Goal: Task Accomplishment & Management: Manage account settings

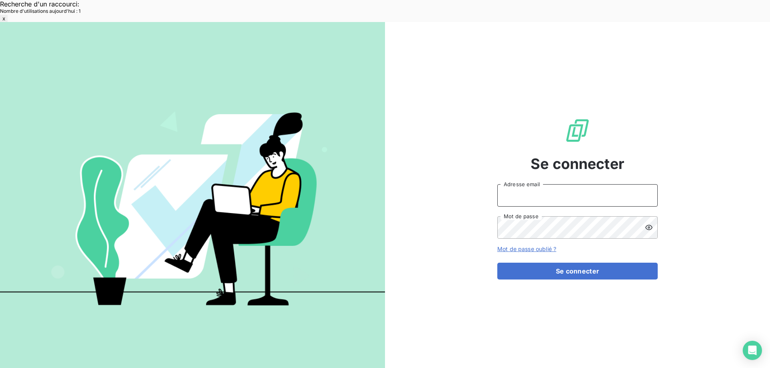
type input "[EMAIL_ADDRESS][DOMAIN_NAME]"
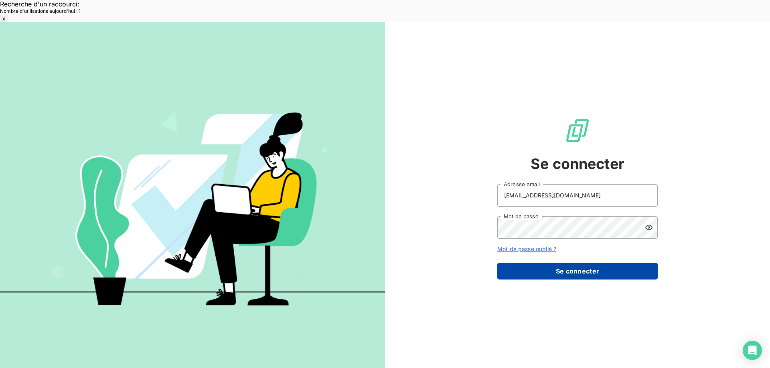
click at [605, 263] on button "Se connecter" at bounding box center [577, 271] width 160 height 17
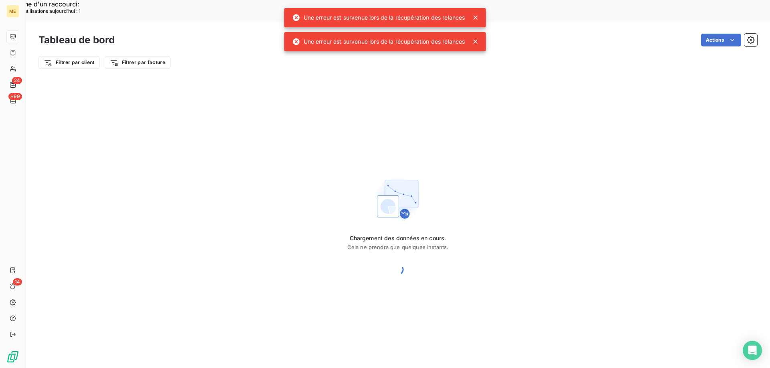
click at [479, 41] on icon at bounding box center [475, 42] width 8 height 8
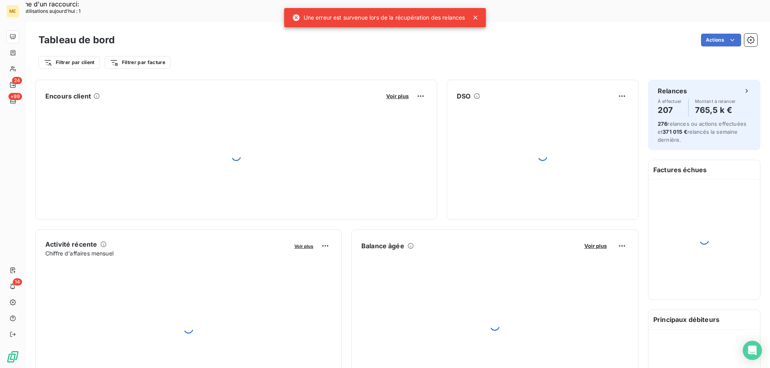
click at [477, 17] on icon at bounding box center [475, 18] width 4 height 4
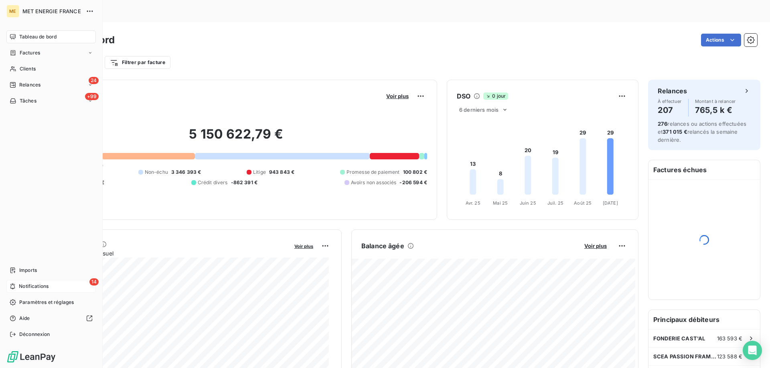
click at [39, 285] on span "Notifications" at bounding box center [34, 286] width 30 height 7
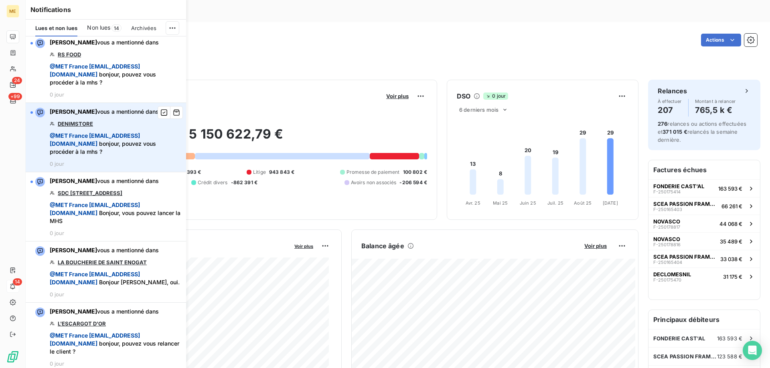
scroll to position [681, 0]
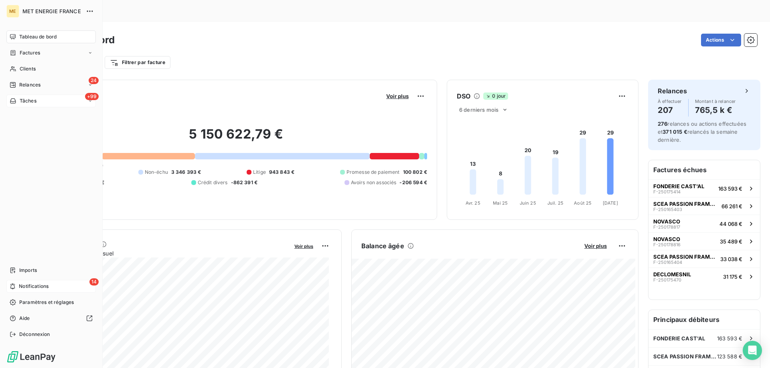
click at [17, 101] on div "Tâches" at bounding box center [23, 100] width 27 height 7
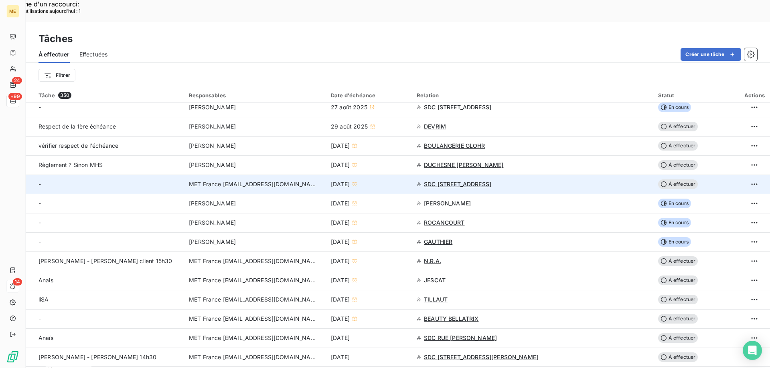
scroll to position [241, 0]
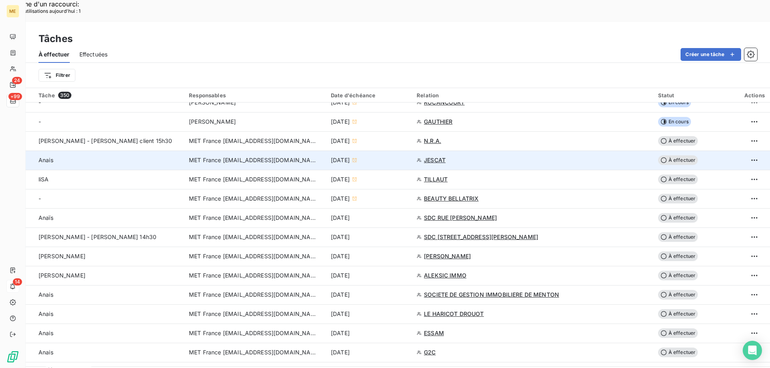
click at [407, 156] on div "11 sept. 2025" at bounding box center [369, 160] width 76 height 8
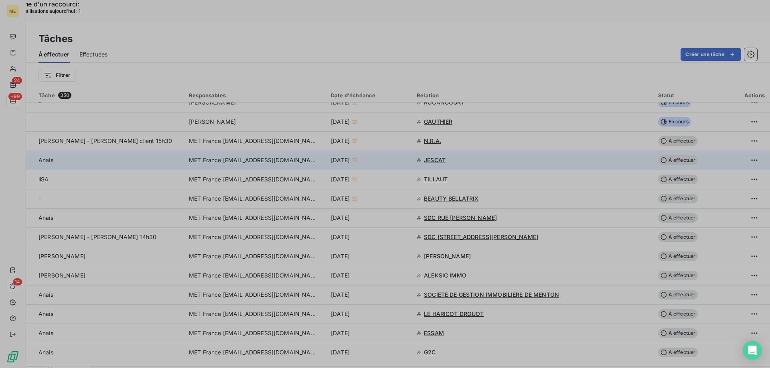
type input "11/09/2025"
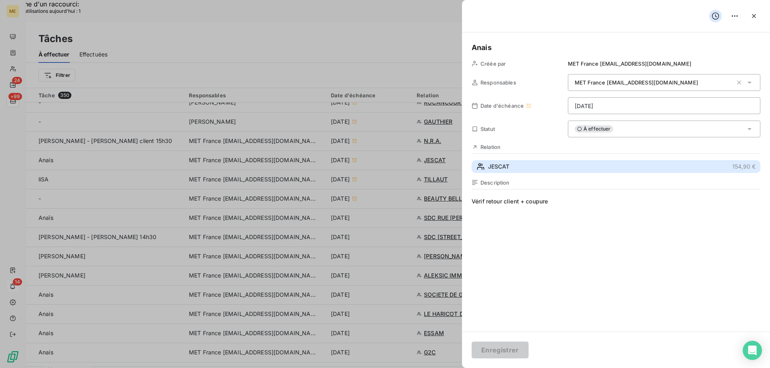
click at [560, 166] on button "JESCAT 154,90 €" at bounding box center [615, 166] width 289 height 13
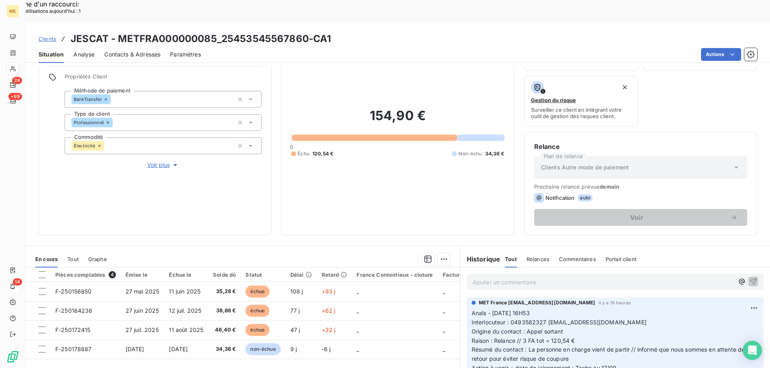
scroll to position [107, 0]
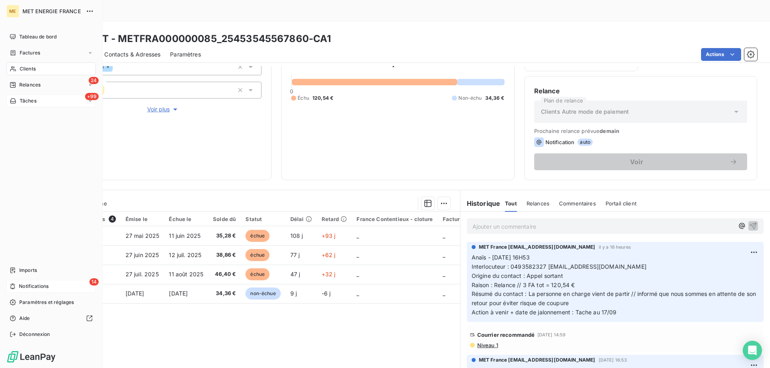
click at [17, 101] on div "Tâches" at bounding box center [23, 100] width 27 height 7
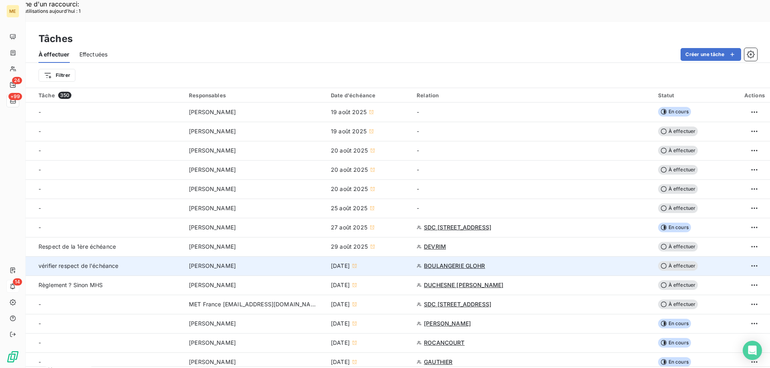
scroll to position [120, 0]
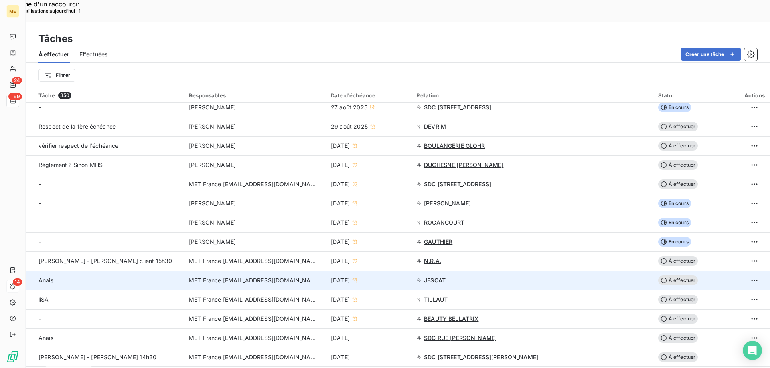
click at [407, 277] on div "11 sept. 2025" at bounding box center [369, 281] width 76 height 8
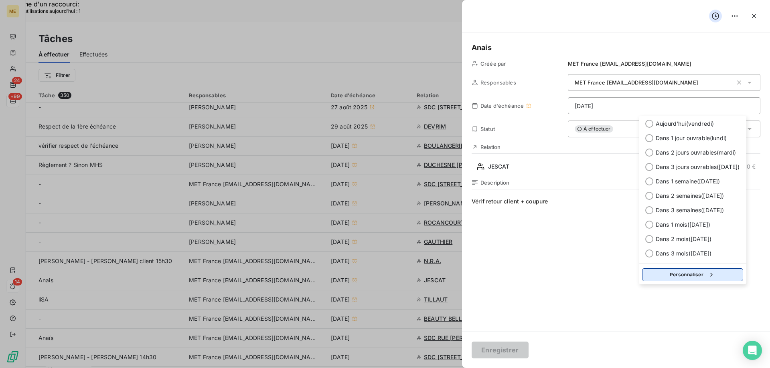
click at [694, 279] on button "Personnaliser" at bounding box center [692, 275] width 101 height 13
select select "8"
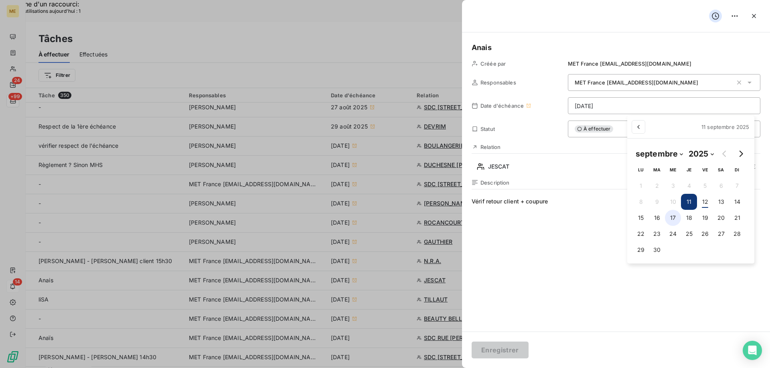
drag, startPoint x: 670, startPoint y: 215, endPoint x: 652, endPoint y: 228, distance: 22.0
click at [670, 216] on button "17" at bounding box center [673, 218] width 16 height 16
type input "17/09/2025"
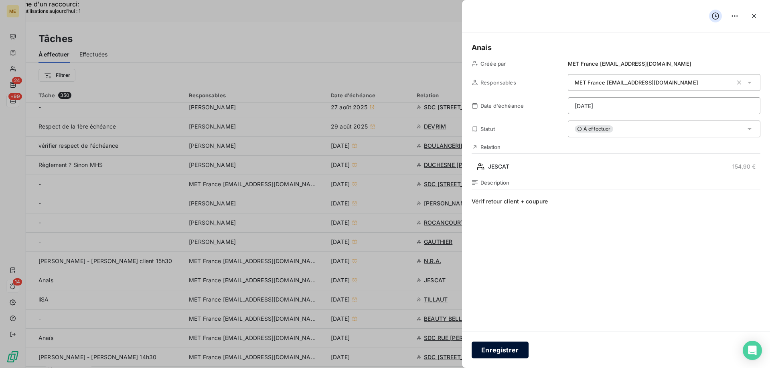
click at [505, 354] on button "Enregistrer" at bounding box center [499, 350] width 57 height 17
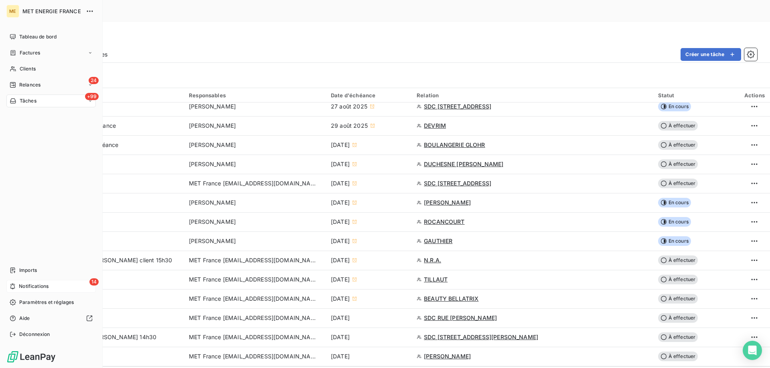
scroll to position [1443, 0]
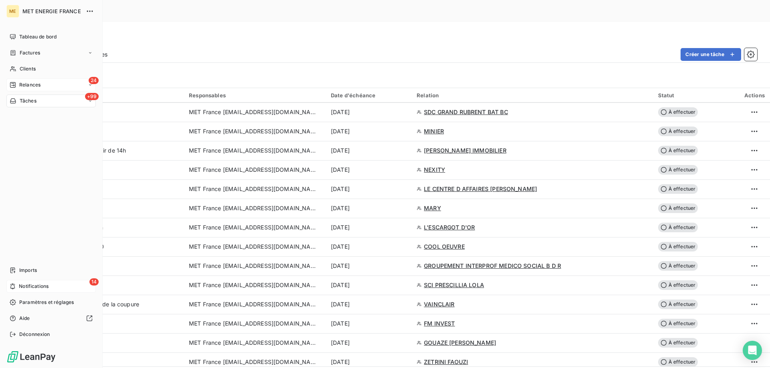
click at [29, 80] on div "24 Relances" at bounding box center [50, 85] width 89 height 13
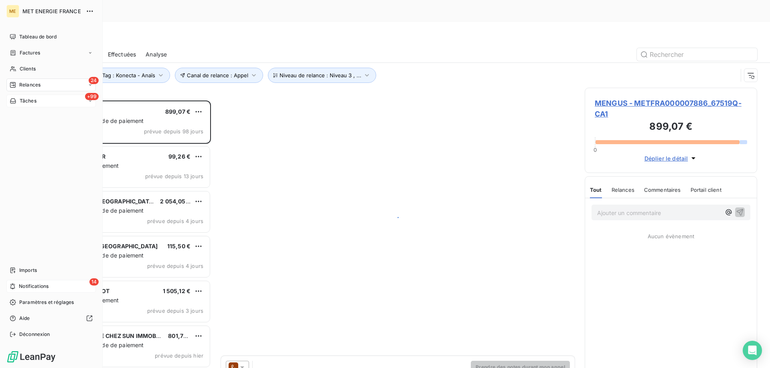
scroll to position [284, 166]
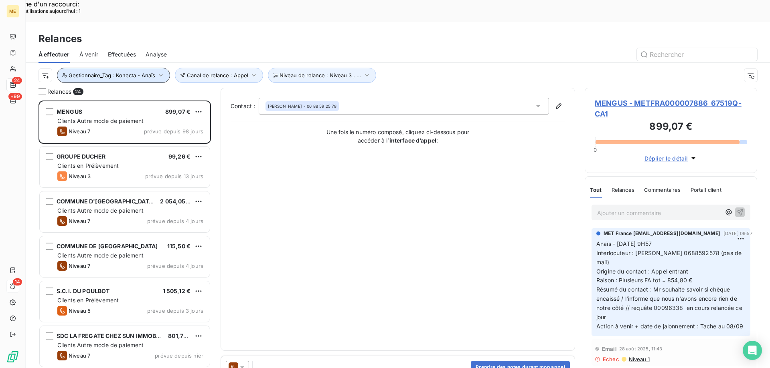
click at [130, 72] on span "Gestionnaire_Tag : Konecta - Anaïs" at bounding box center [112, 75] width 87 height 6
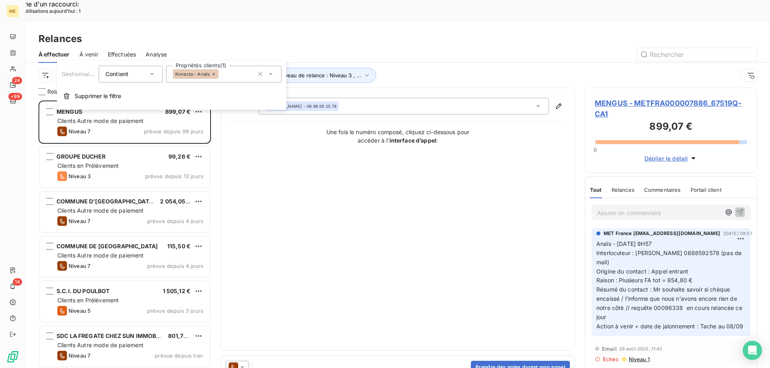
click at [229, 74] on div "Konecta - Anaïs" at bounding box center [223, 74] width 115 height 17
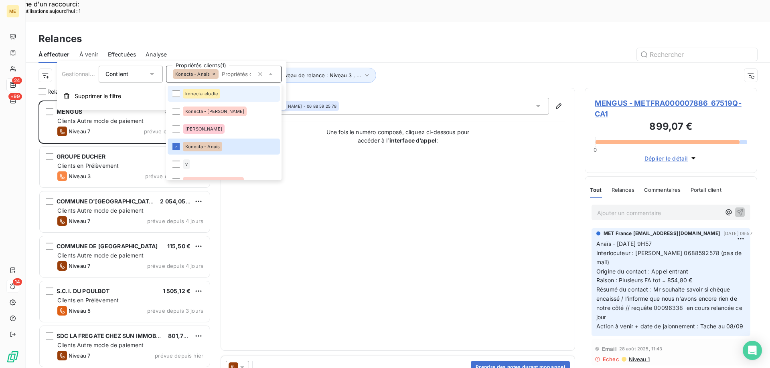
click at [218, 94] on div "konecta-elodie" at bounding box center [201, 94] width 37 height 10
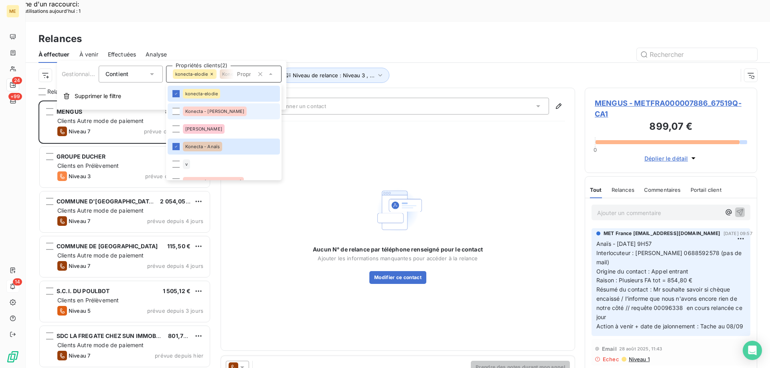
click at [222, 113] on div "Konecta - Cindy" at bounding box center [215, 112] width 64 height 10
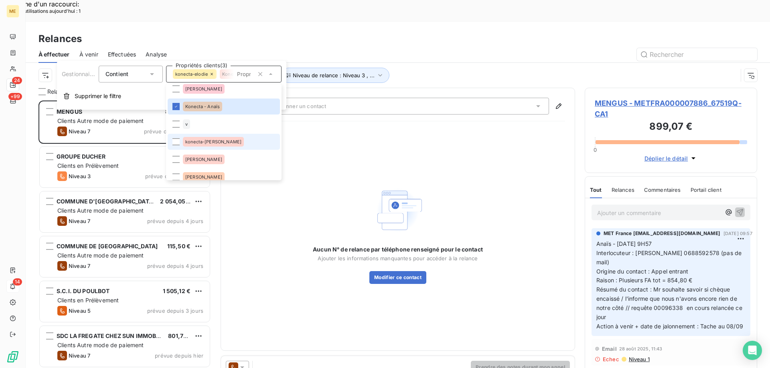
click at [226, 144] on li "konecta-[PERSON_NAME]" at bounding box center [224, 142] width 112 height 16
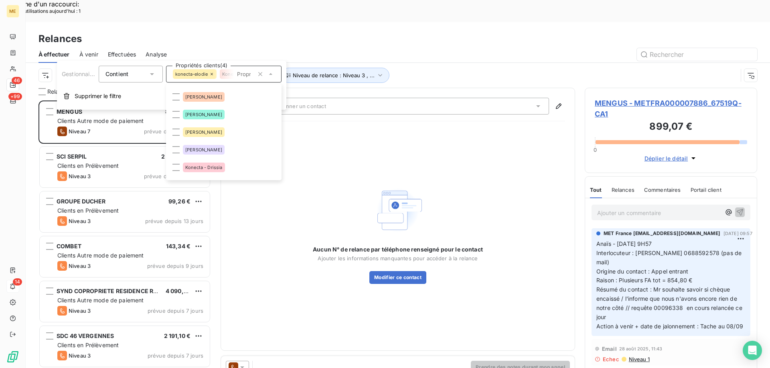
scroll to position [160, 0]
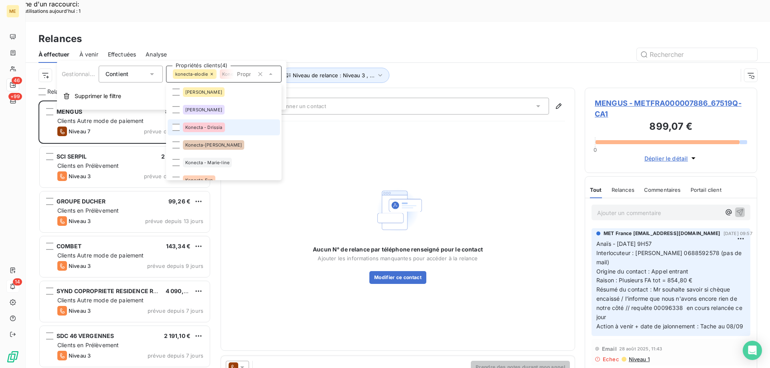
click at [224, 127] on div "Konecta - Drissia" at bounding box center [204, 128] width 42 height 10
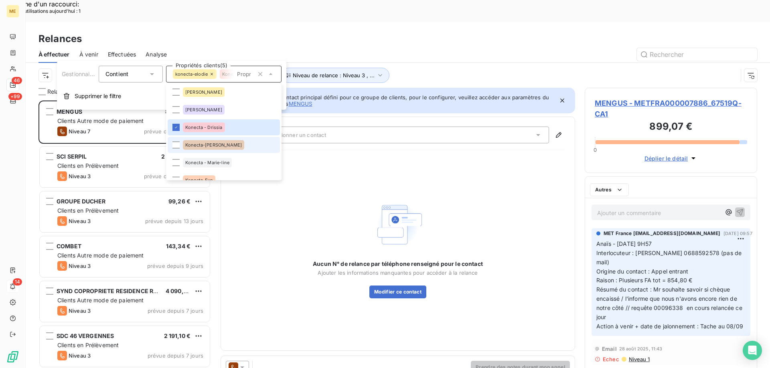
scroll to position [284, 166]
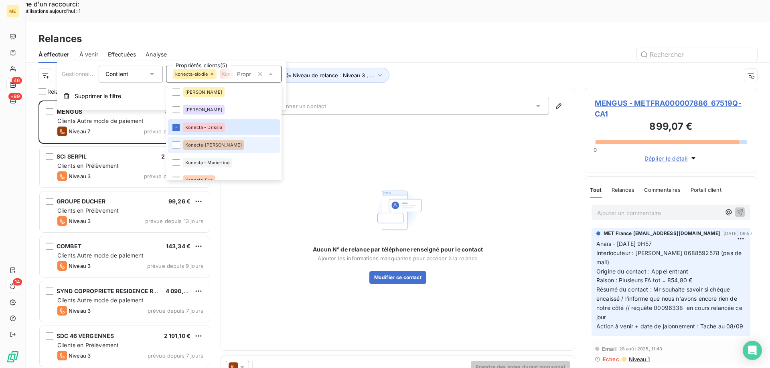
click at [216, 147] on span "Konecta-[PERSON_NAME]" at bounding box center [213, 145] width 57 height 5
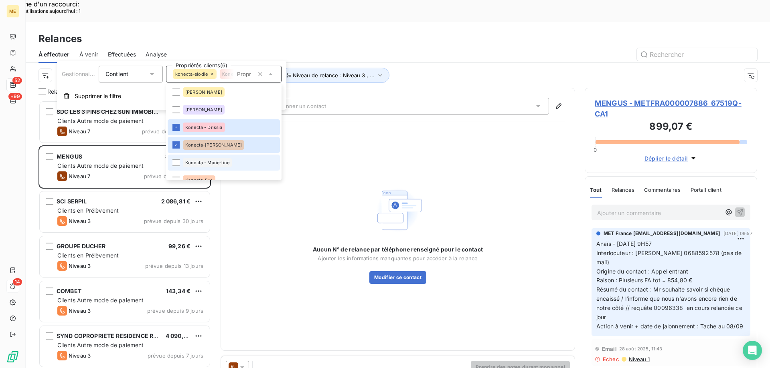
click at [214, 162] on span "Konecta - Marie-line" at bounding box center [207, 162] width 44 height 5
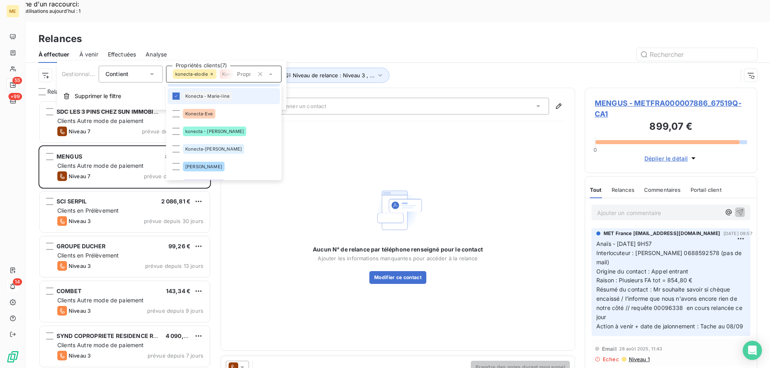
scroll to position [241, 0]
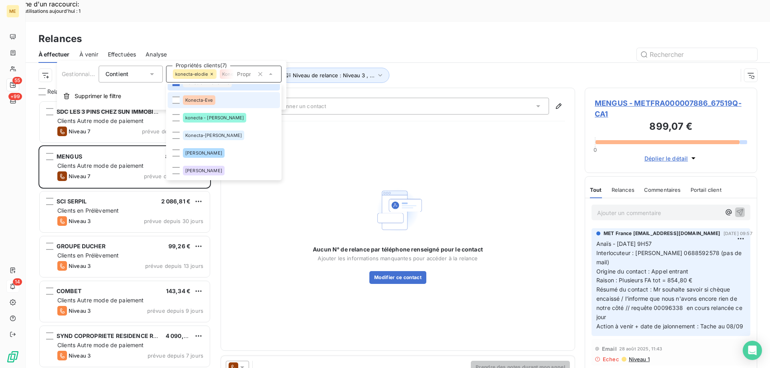
click at [222, 97] on li "Konecta-Eve" at bounding box center [224, 100] width 112 height 16
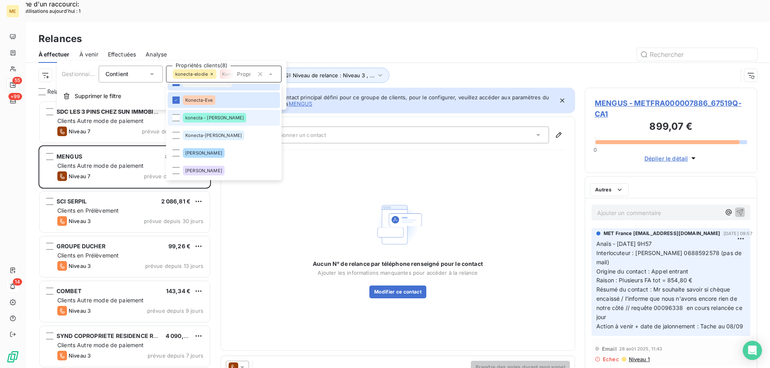
click at [216, 119] on div "konecta - [PERSON_NAME]" at bounding box center [214, 118] width 63 height 10
click at [217, 136] on span "Konecta-[PERSON_NAME]" at bounding box center [213, 135] width 57 height 5
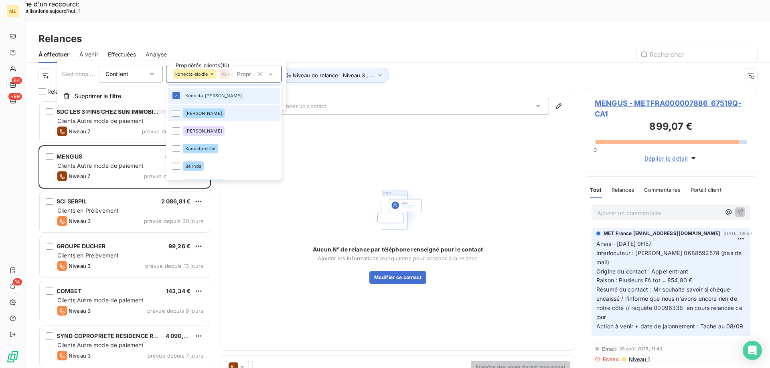
scroll to position [284, 166]
click at [217, 148] on div "Konecta-elifat" at bounding box center [200, 149] width 35 height 10
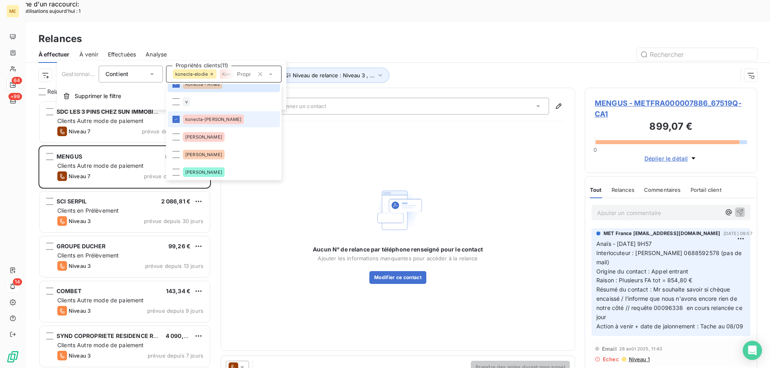
scroll to position [0, 0]
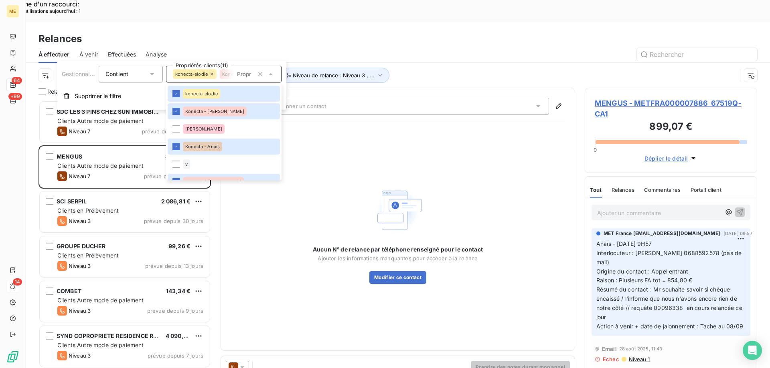
click at [435, 68] on div "Canal de relance : Appel Niveau de relance : Niveau 3 , ... Gestionnaire_Tag : …" at bounding box center [387, 75] width 699 height 15
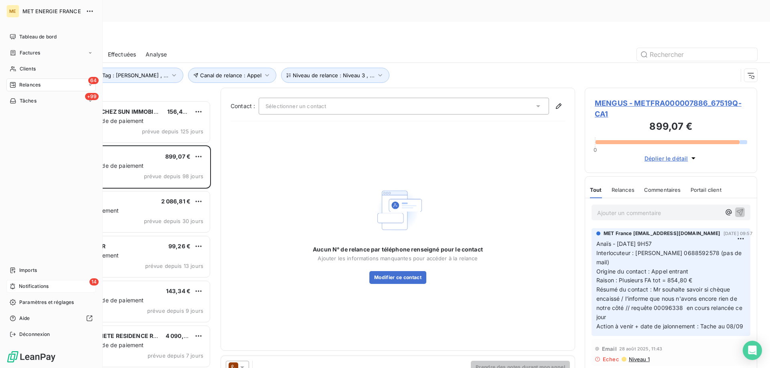
click at [24, 285] on span "Notifications" at bounding box center [34, 286] width 30 height 7
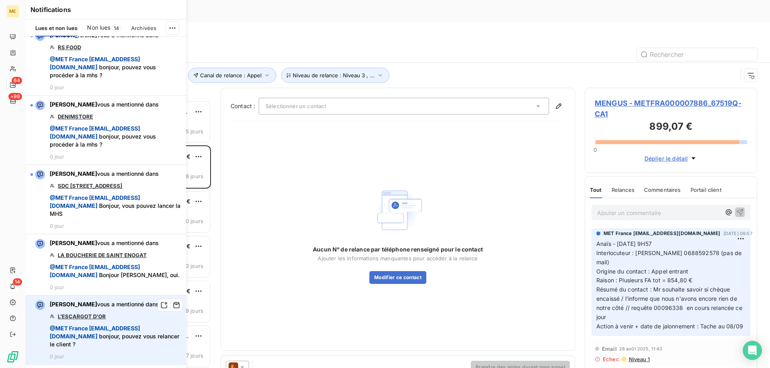
scroll to position [641, 0]
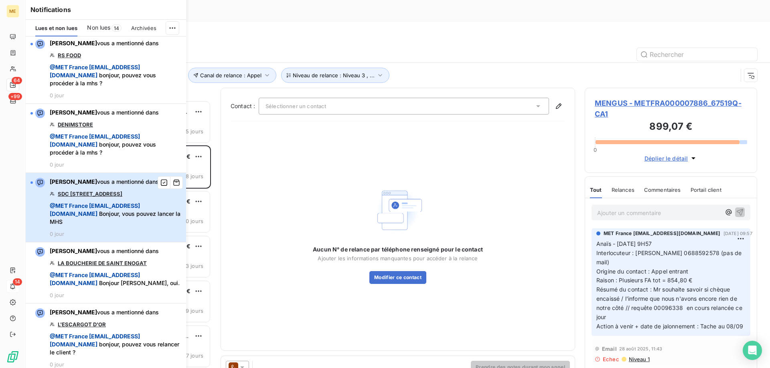
click at [125, 217] on span "@ MET France met-france@recouvrement.met.com" at bounding box center [95, 209] width 90 height 15
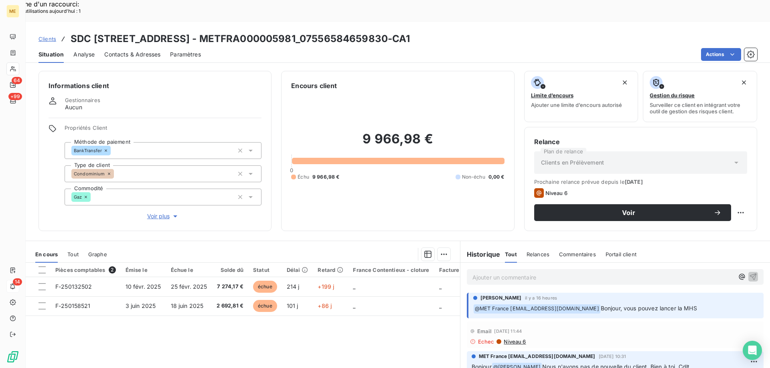
click at [154, 212] on span "Voir plus" at bounding box center [163, 216] width 32 height 8
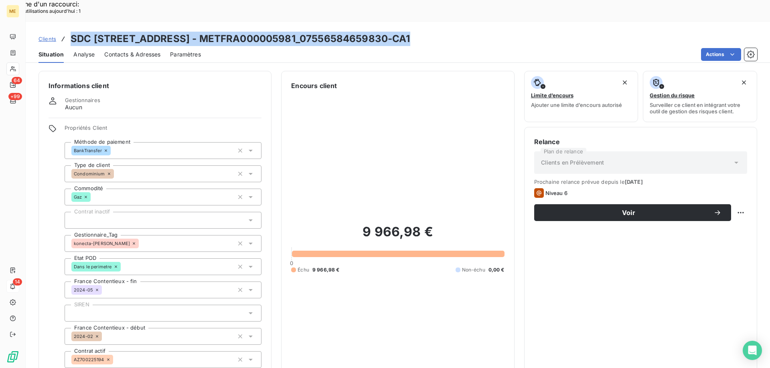
drag, startPoint x: 413, startPoint y: 17, endPoint x: 71, endPoint y: 19, distance: 341.9
click at [71, 32] on div "Clients SDC 6 RUE MONTALIVET - METFRA000005981_07556584659830-CA1" at bounding box center [398, 39] width 744 height 14
copy h3 "SDC [STREET_ADDRESS] - METFRA000005981_07556584659830-CA1"
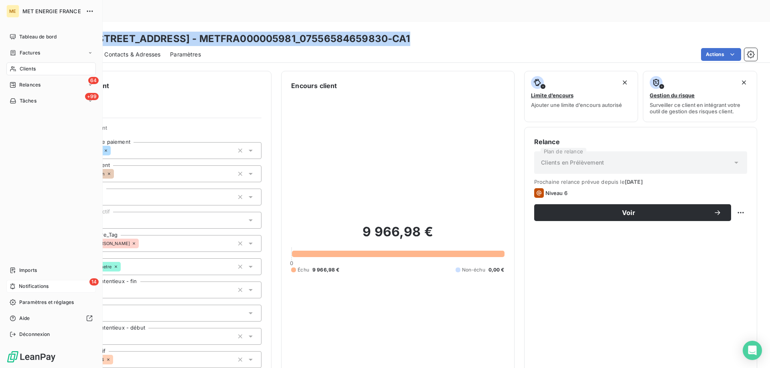
click at [14, 285] on icon at bounding box center [13, 286] width 6 height 6
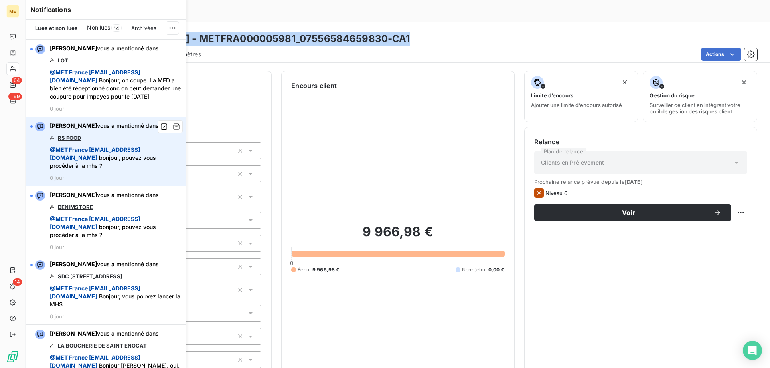
scroll to position [561, 0]
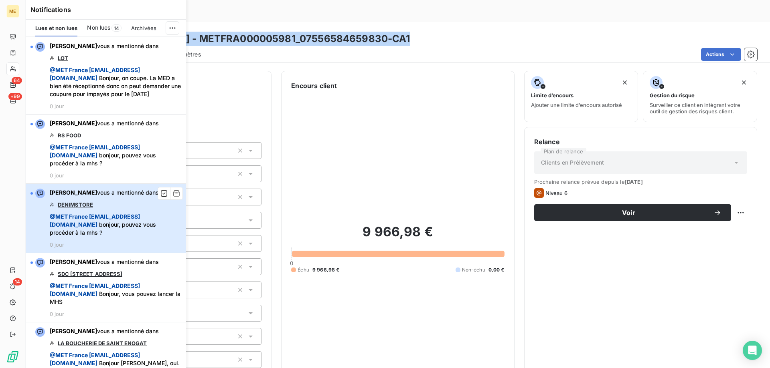
click at [147, 236] on div "Amélie Matray vous a mentionné dans DENIMSTORE @ MET France met-france@recouvre…" at bounding box center [115, 218] width 131 height 59
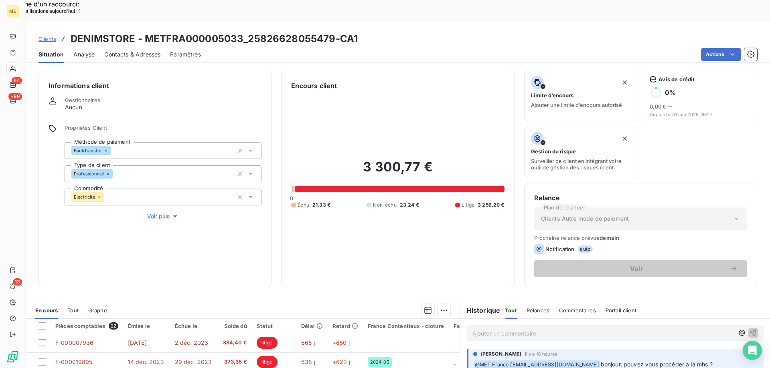
click at [154, 212] on span "Voir plus" at bounding box center [163, 216] width 32 height 8
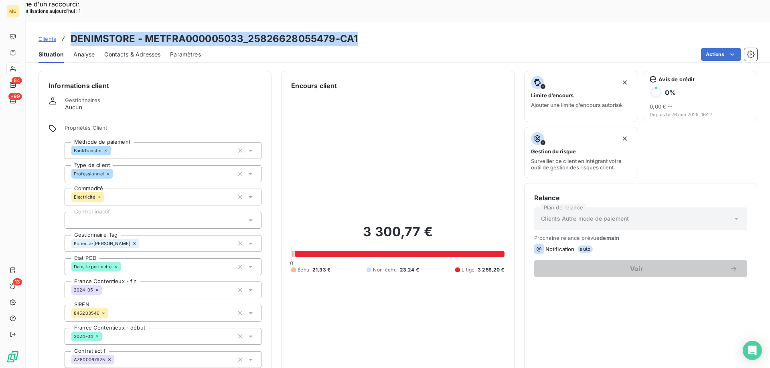
drag, startPoint x: 366, startPoint y: 17, endPoint x: 68, endPoint y: 18, distance: 298.2
click at [68, 32] on div "Clients DENIMSTORE - METFRA000005033_25826628055479-CA1" at bounding box center [398, 39] width 744 height 14
copy h3 "DENIMSTORE - METFRA000005033_25826628055479-CA1"
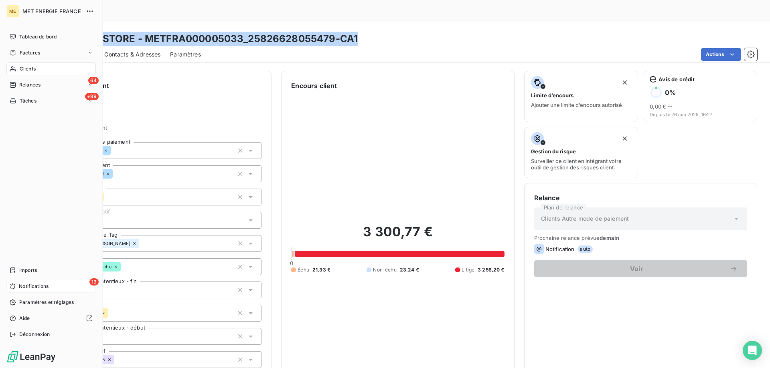
click at [35, 285] on span "Notifications" at bounding box center [34, 286] width 30 height 7
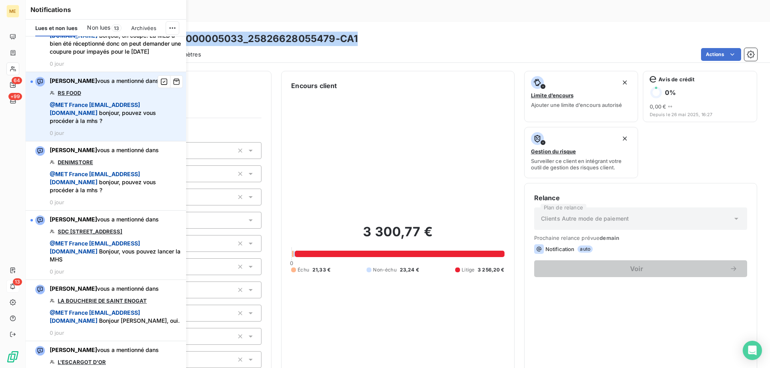
scroll to position [601, 0]
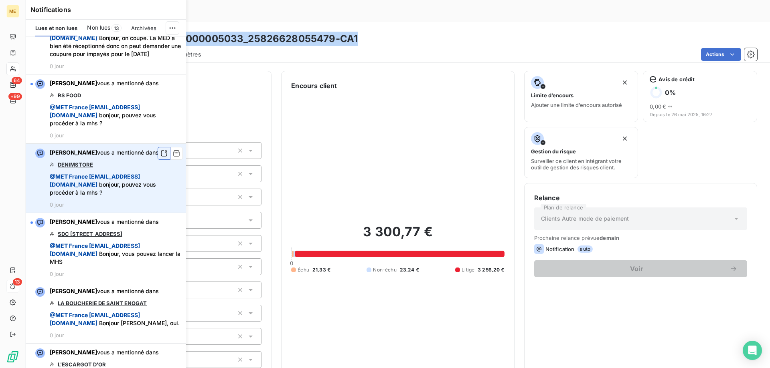
click at [160, 158] on icon "button" at bounding box center [163, 154] width 7 height 8
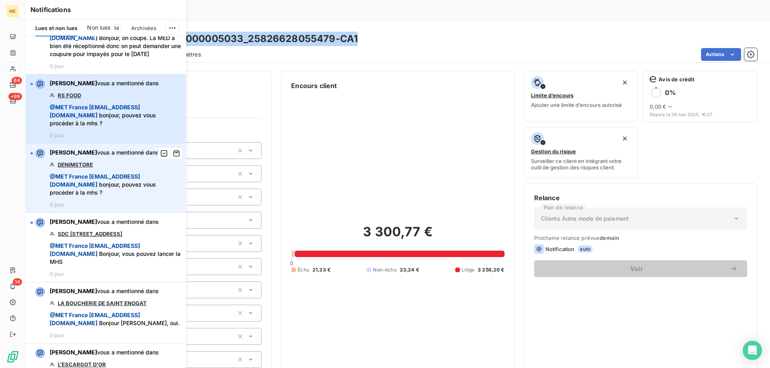
click at [122, 123] on div "Amélie Matray vous a mentionné dans RS FOOD @ MET France met-france@recouvremen…" at bounding box center [115, 108] width 131 height 59
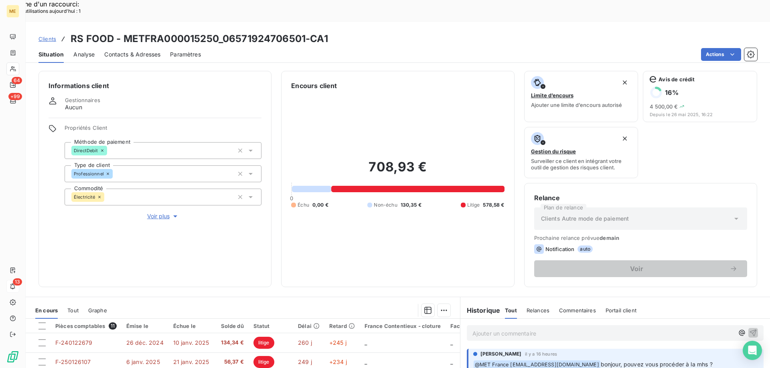
click at [156, 212] on span "Voir plus" at bounding box center [163, 216] width 32 height 8
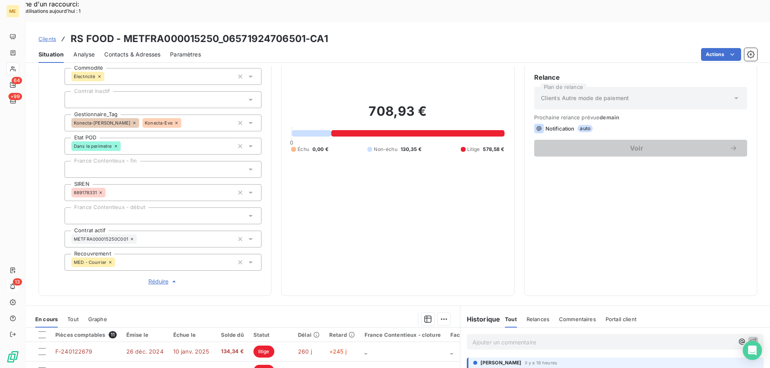
scroll to position [120, 0]
click at [238, 121] on icon "button" at bounding box center [240, 123] width 4 height 4
click at [161, 115] on div at bounding box center [163, 123] width 197 height 17
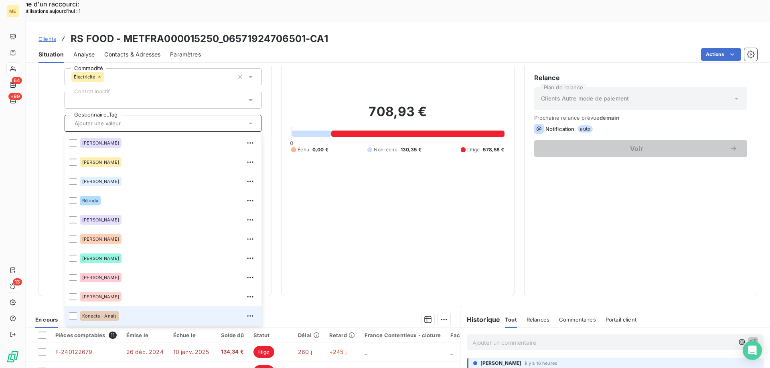
click at [106, 314] on span "Konecta - Anaïs" at bounding box center [99, 316] width 34 height 5
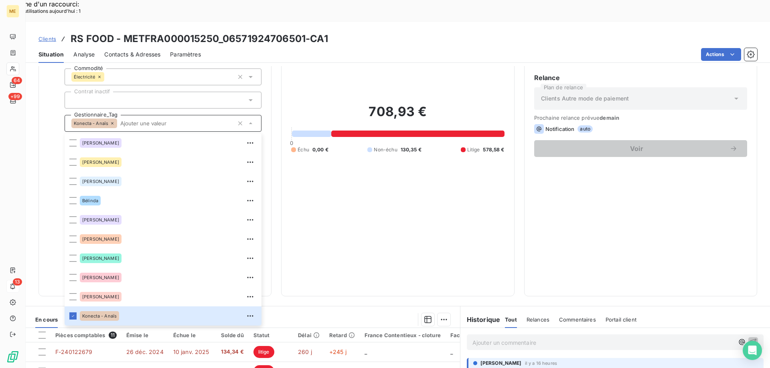
click at [128, 120] on input "text" at bounding box center [175, 123] width 117 height 7
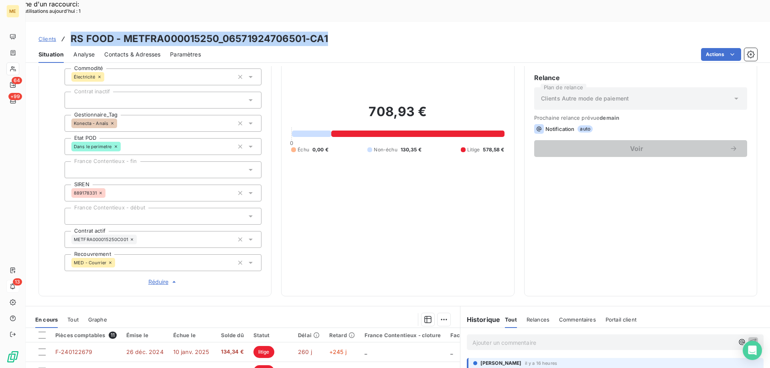
drag, startPoint x: 340, startPoint y: 17, endPoint x: 69, endPoint y: 20, distance: 271.0
click at [69, 32] on div "Clients RS FOOD - METFRA000015250_06571924706501-CA1" at bounding box center [398, 39] width 744 height 14
copy h3 "RS FOOD - METFRA000015250_06571924706501-CA1"
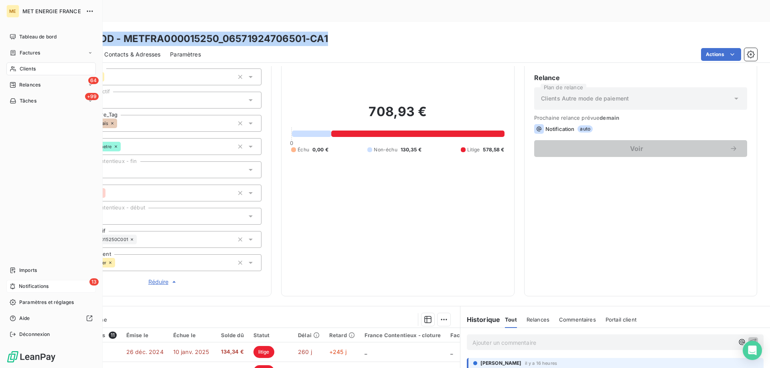
click at [67, 283] on div "13 Notifications" at bounding box center [50, 286] width 89 height 13
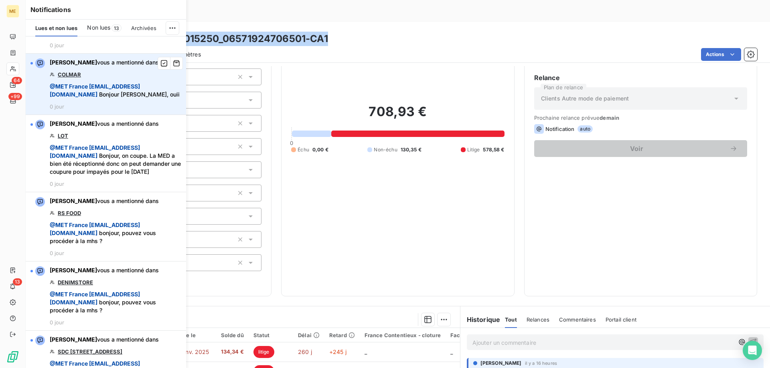
scroll to position [521, 0]
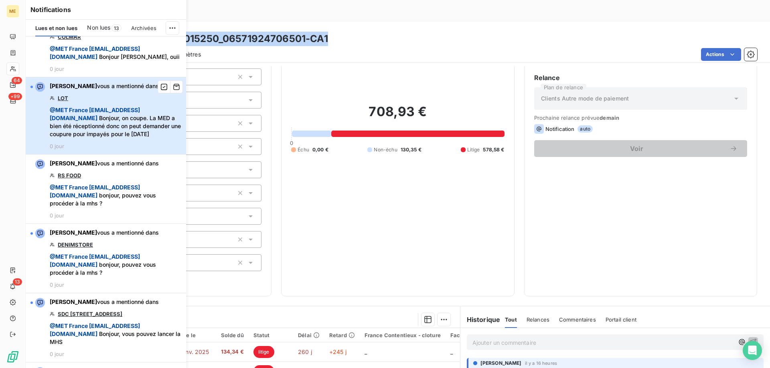
click at [123, 123] on span "@ MET France met-france@recouvrement.met.com Bonjour, on coupe. La MED a bien é…" at bounding box center [115, 122] width 131 height 32
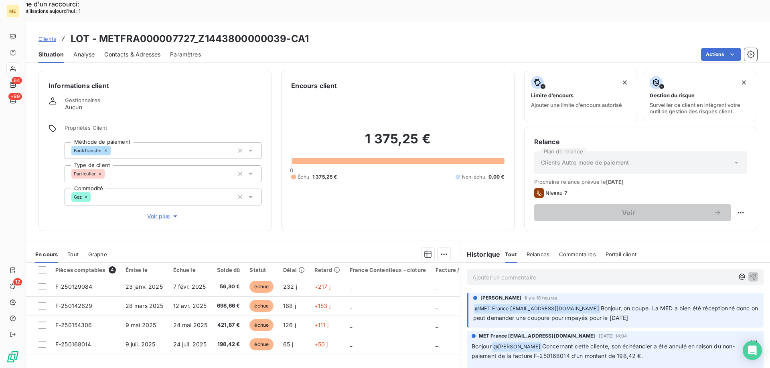
click at [169, 212] on span "Voir plus" at bounding box center [163, 216] width 32 height 8
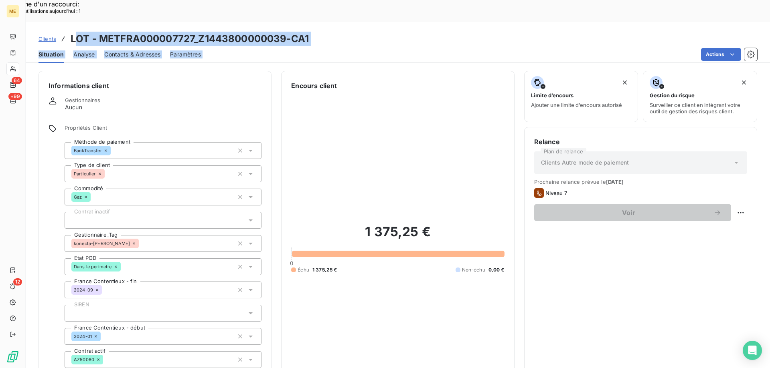
drag, startPoint x: 335, startPoint y: 25, endPoint x: 75, endPoint y: 17, distance: 259.9
click at [75, 22] on div "Clients LOT - METFRA000007727_Z1443800000039-CA1 Situation Analyse Contacts & A…" at bounding box center [398, 42] width 744 height 41
click at [82, 32] on h3 "LOT - METFRA000007727_Z1443800000039-CA1" at bounding box center [190, 39] width 238 height 14
drag, startPoint x: 70, startPoint y: 16, endPoint x: 334, endPoint y: 16, distance: 264.2
click at [334, 32] on div "Clients LOT - METFRA000007727_Z1443800000039-CA1" at bounding box center [398, 39] width 744 height 14
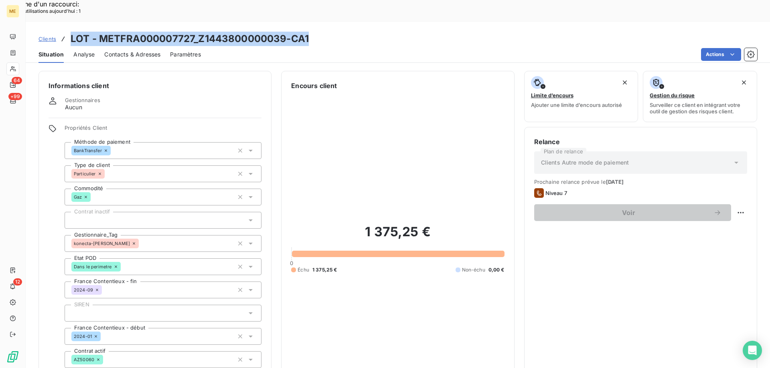
copy h3 "LOT - METFRA000007727_Z1443800000039-CA1"
click at [356, 48] on div "Actions" at bounding box center [483, 54] width 546 height 13
click at [222, 43] on div "Clients LOT - METFRA000007727_Z1443800000039-CA1 Situation Analyse Contacts & A…" at bounding box center [398, 206] width 744 height 368
click at [220, 71] on div "Informations client Gestionnaires Aucun Propriétés Client Méthode de paiement B…" at bounding box center [154, 244] width 233 height 346
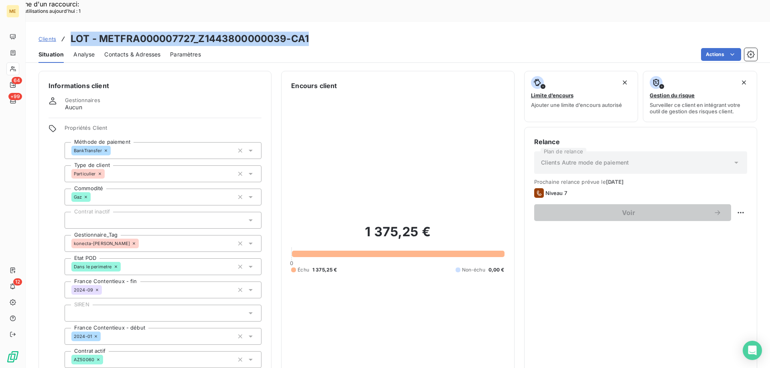
click at [219, 71] on div "Informations client Gestionnaires Aucun Propriétés Client Méthode de paiement B…" at bounding box center [154, 244] width 233 height 346
click at [220, 71] on div "Informations client Gestionnaires Aucun Propriétés Client Méthode de paiement B…" at bounding box center [154, 244] width 233 height 346
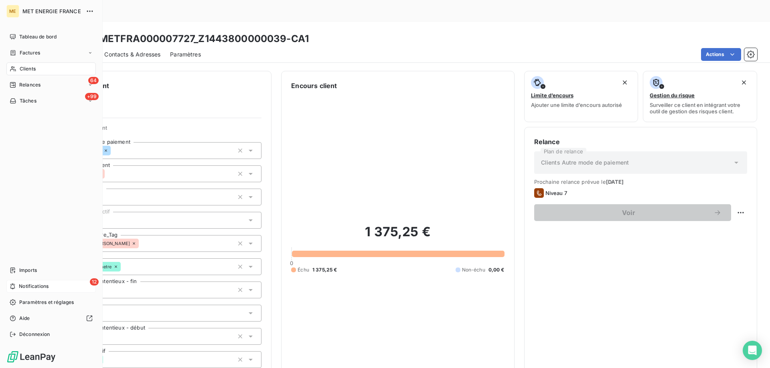
click at [21, 287] on span "Notifications" at bounding box center [34, 286] width 30 height 7
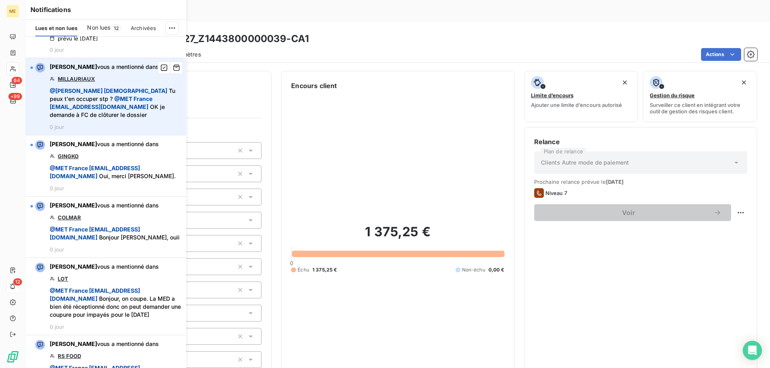
scroll to position [361, 0]
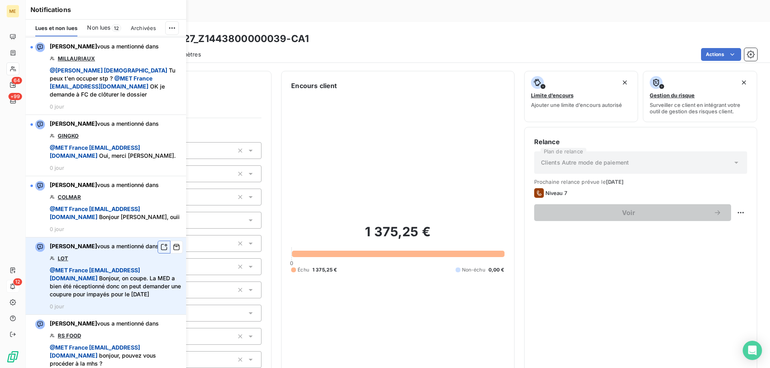
click at [160, 251] on icon "button" at bounding box center [163, 247] width 7 height 8
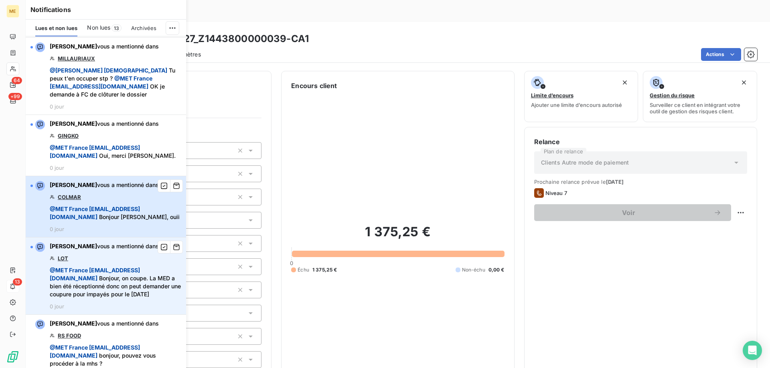
click at [116, 220] on span "@ MET France met-france@recouvrement.met.com" at bounding box center [95, 213] width 90 height 15
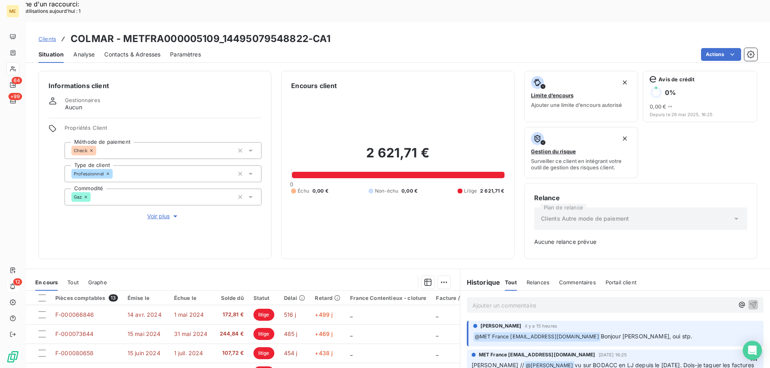
click at [166, 212] on span "Voir plus" at bounding box center [163, 216] width 32 height 8
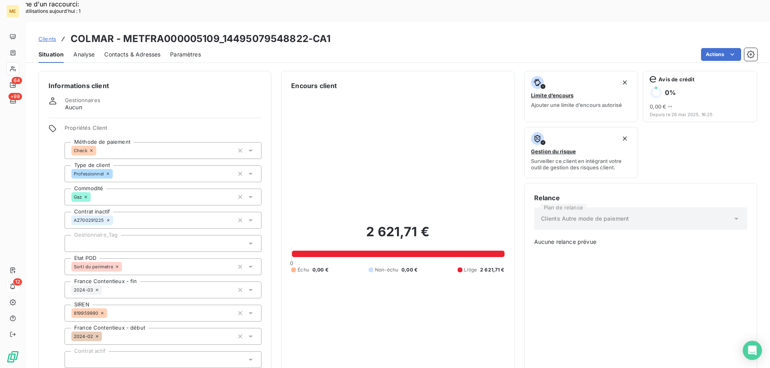
click at [113, 235] on div at bounding box center [163, 243] width 197 height 17
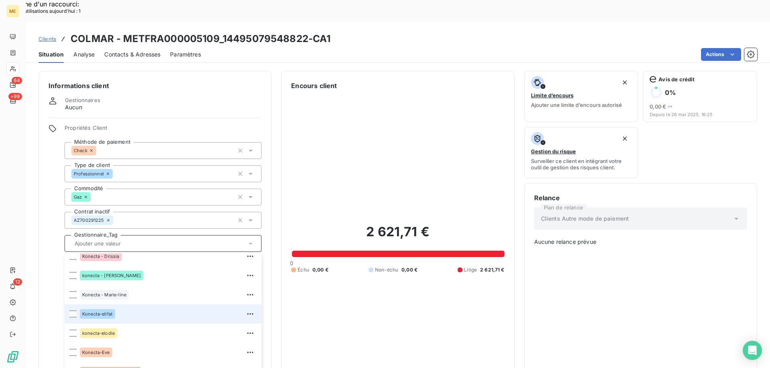
scroll to position [231, 0]
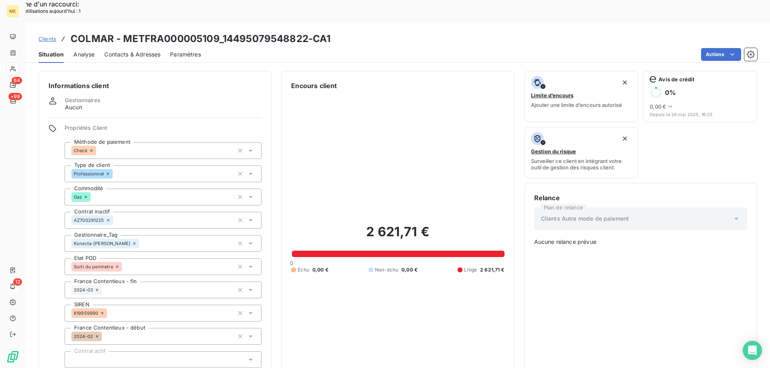
click at [156, 97] on div "Gestionnaires Aucun" at bounding box center [155, 104] width 213 height 14
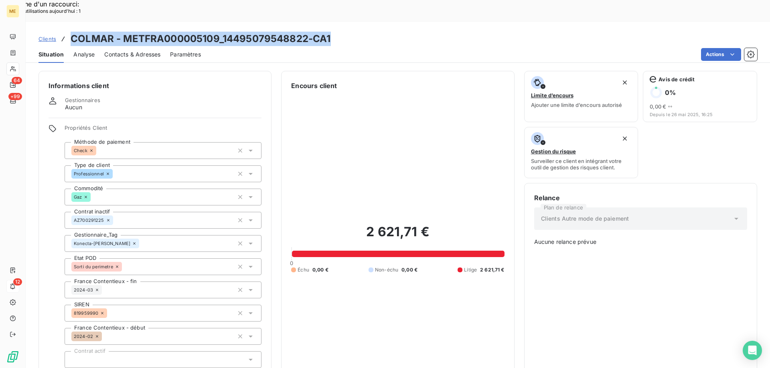
drag, startPoint x: 352, startPoint y: 14, endPoint x: 66, endPoint y: 17, distance: 285.4
click at [66, 32] on div "Clients COLMAR - METFRA000005109_14495079548822-CA1" at bounding box center [398, 39] width 744 height 14
copy h3 "COLMAR - METFRA000005109_14495079548822-CA1"
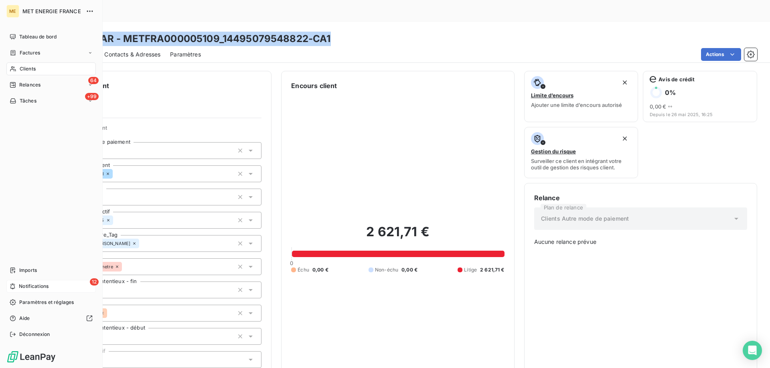
click at [40, 286] on span "Notifications" at bounding box center [34, 286] width 30 height 7
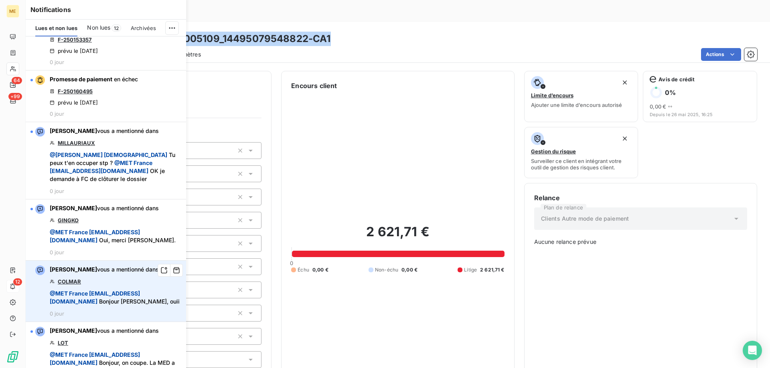
scroll to position [361, 0]
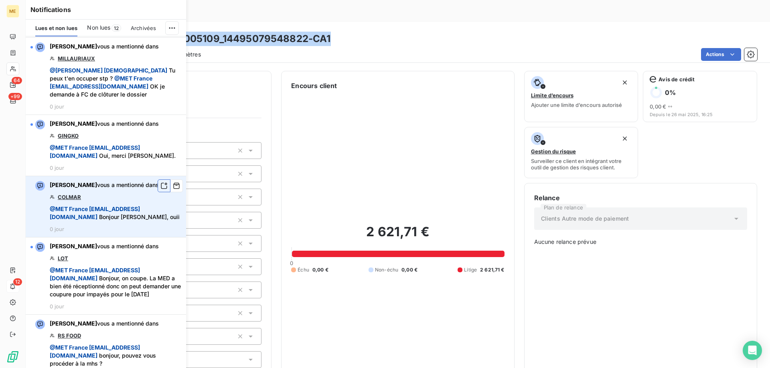
click at [160, 190] on icon "button" at bounding box center [163, 186] width 7 height 8
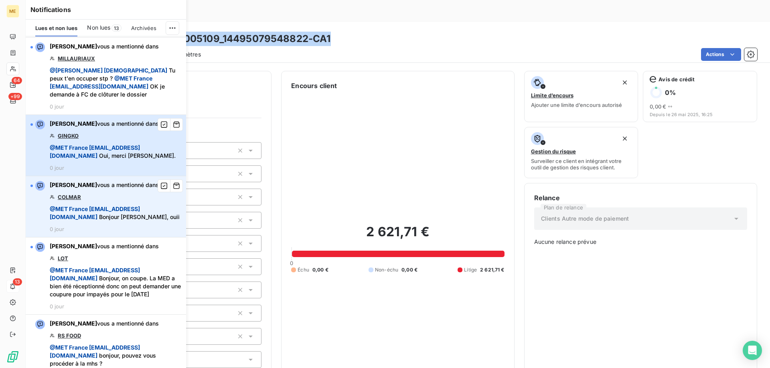
click at [141, 145] on span "@ MET France met-france@recouvrement.met.com Oui, merci Sylvain." at bounding box center [115, 152] width 131 height 16
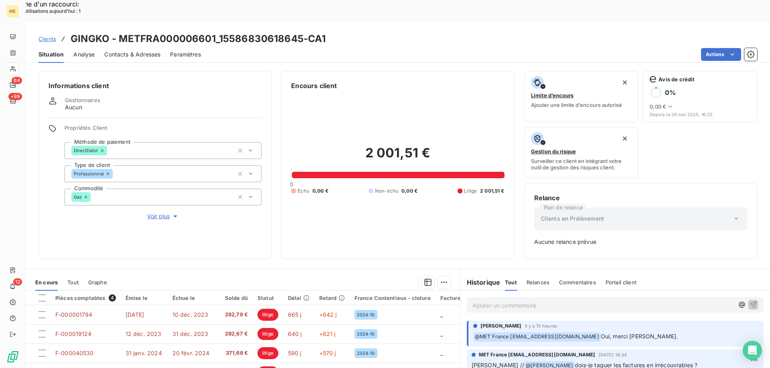
click at [154, 212] on span "Voir plus" at bounding box center [163, 216] width 32 height 8
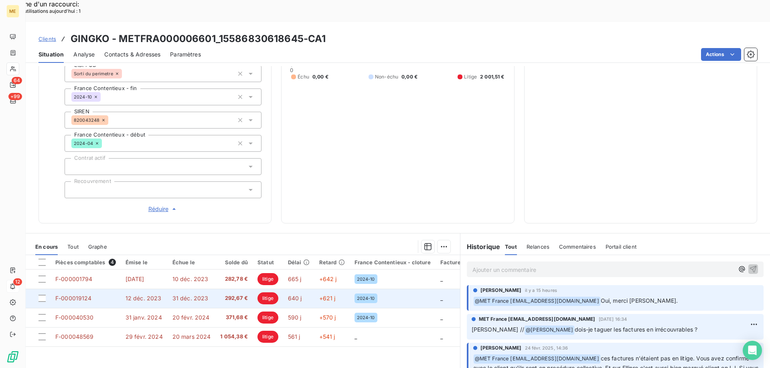
scroll to position [231, 0]
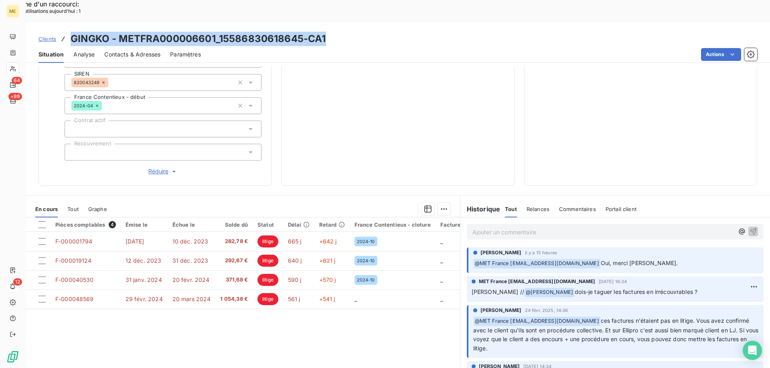
drag, startPoint x: 271, startPoint y: 1, endPoint x: 63, endPoint y: 11, distance: 209.1
click at [63, 32] on div "Clients GINGKO - METFRA000006601_15586830618645-CA1" at bounding box center [398, 39] width 744 height 14
copy h3 "GINGKO - METFRA000006601_15586830618645-CA1"
click at [15, 287] on icon at bounding box center [13, 286] width 6 height 6
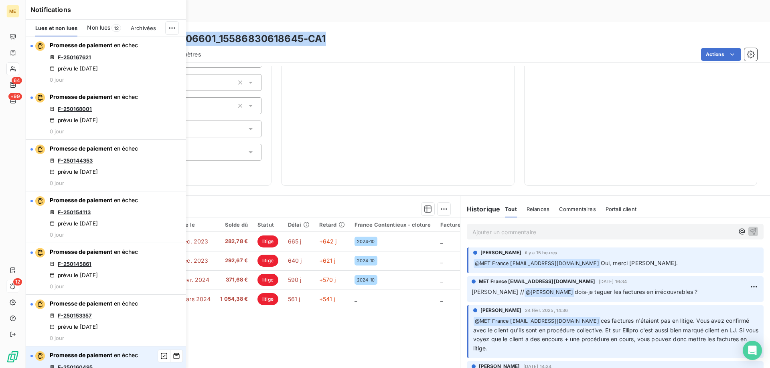
scroll to position [241, 0]
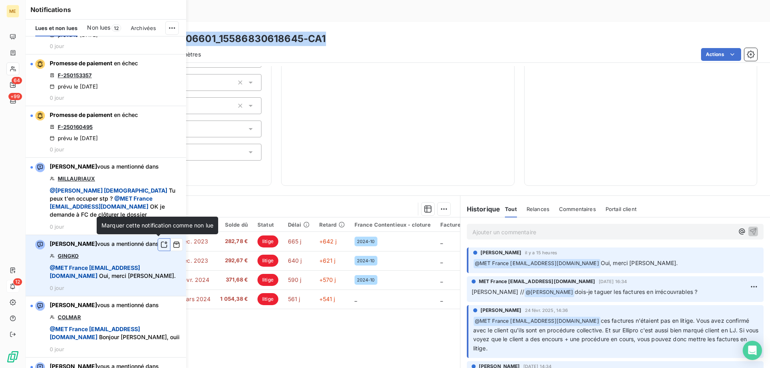
click at [160, 245] on icon "button" at bounding box center [163, 245] width 7 height 8
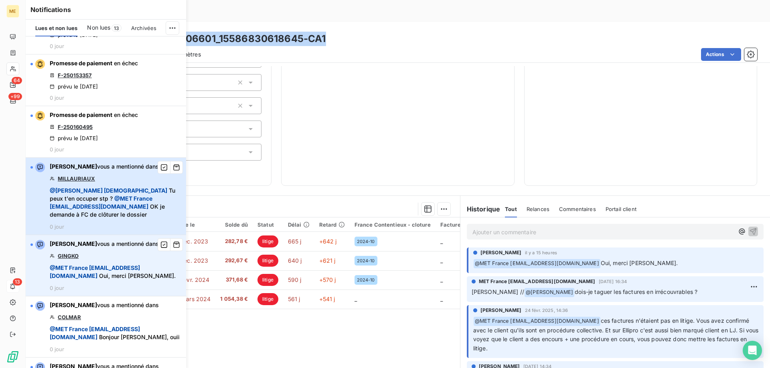
click at [155, 182] on div "Bélinda Thomont vous a mentionné dans MILLAURIAUX @ Géraldine Moutafis Tu peux …" at bounding box center [115, 196] width 131 height 67
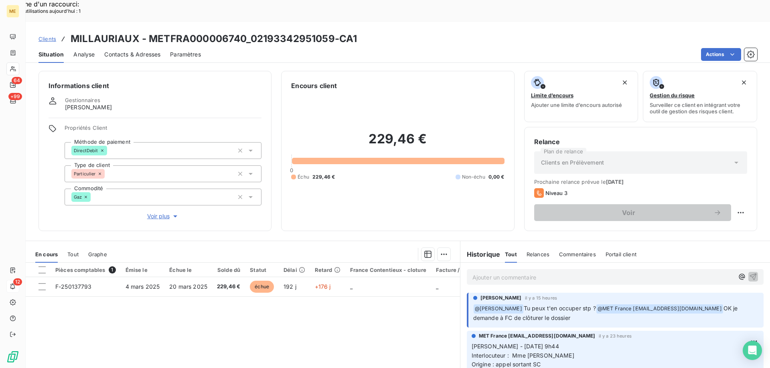
click at [156, 212] on span "Voir plus" at bounding box center [163, 216] width 32 height 8
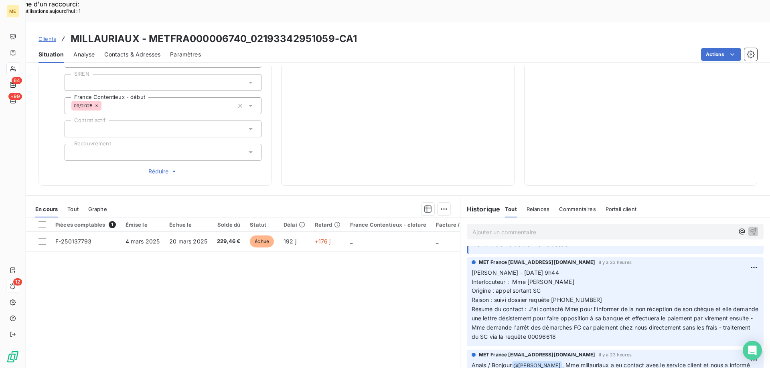
scroll to position [40, 0]
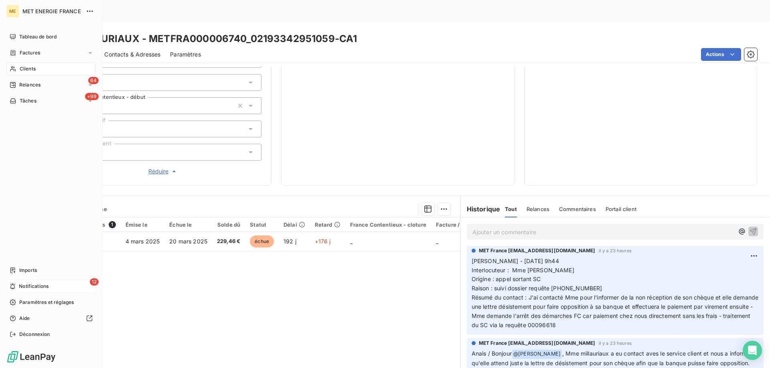
click at [21, 285] on span "Notifications" at bounding box center [34, 286] width 30 height 7
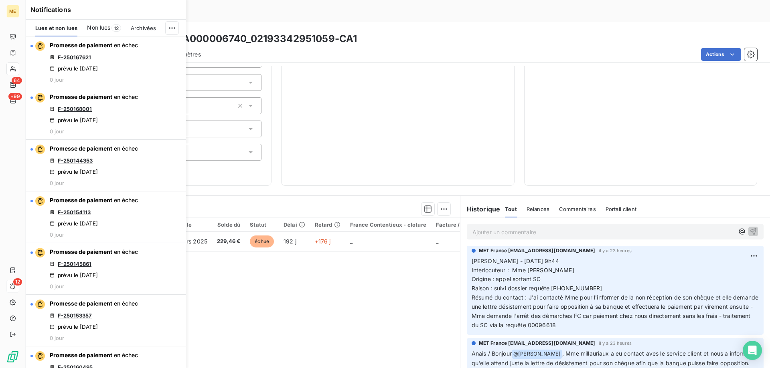
drag, startPoint x: 396, startPoint y: 300, endPoint x: 535, endPoint y: 312, distance: 138.8
click at [398, 301] on div "Pièces comptables 1 Émise le Échue le Solde dû Statut Délai Retard France Conte…" at bounding box center [243, 295] width 434 height 154
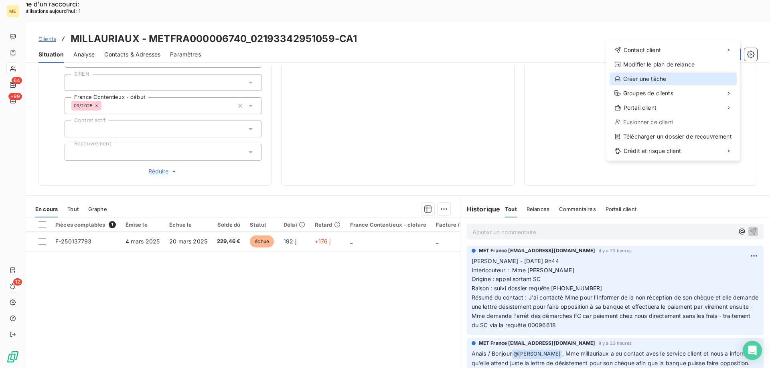
click at [633, 77] on div "Créer une tâche" at bounding box center [672, 79] width 127 height 13
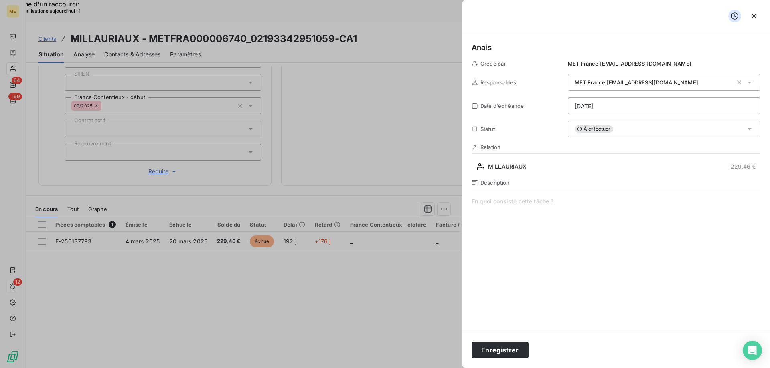
click at [544, 208] on span at bounding box center [615, 275] width 289 height 154
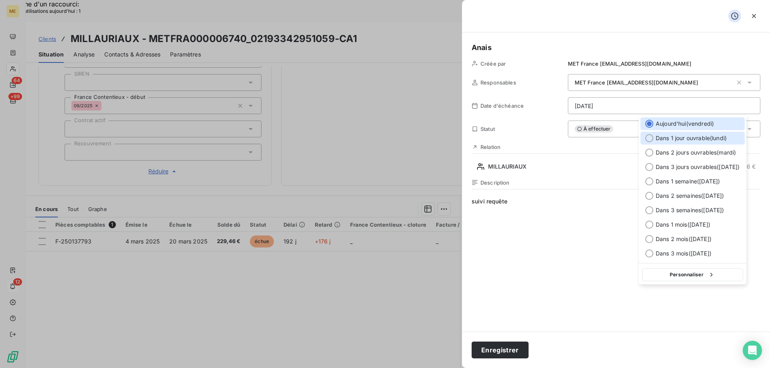
click at [693, 138] on span "Dans 1 jour ouvrable ( lundi )" at bounding box center [690, 138] width 71 height 8
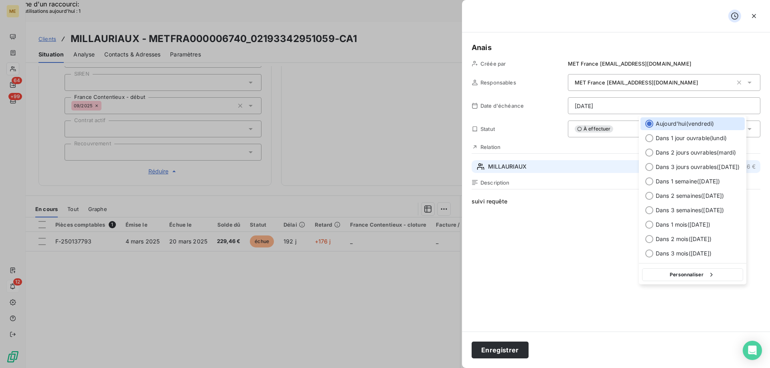
type input "15/09/2025"
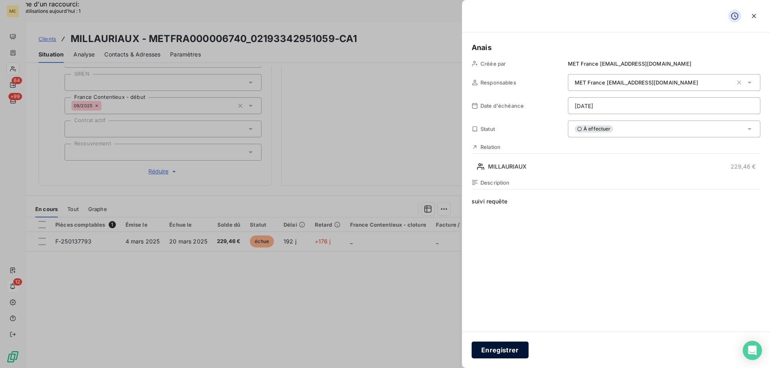
click at [491, 352] on button "Enregistrer" at bounding box center [499, 350] width 57 height 17
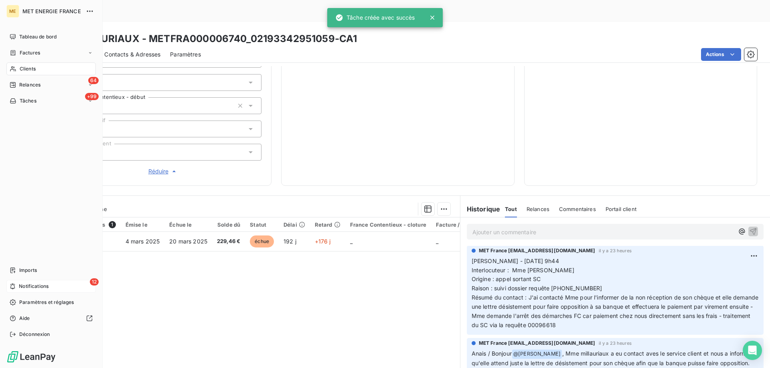
click at [45, 289] on span "Notifications" at bounding box center [34, 286] width 30 height 7
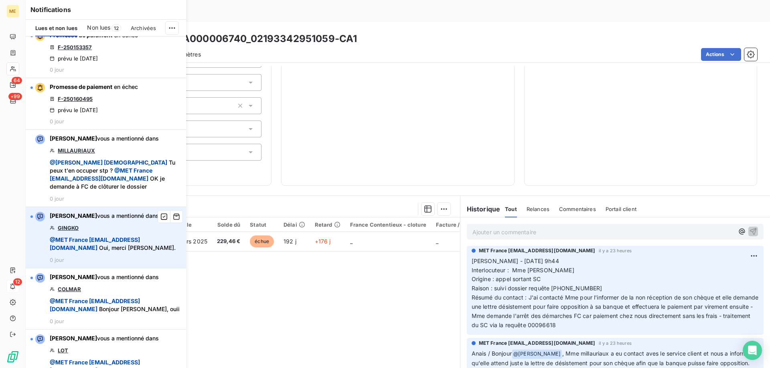
scroll to position [241, 0]
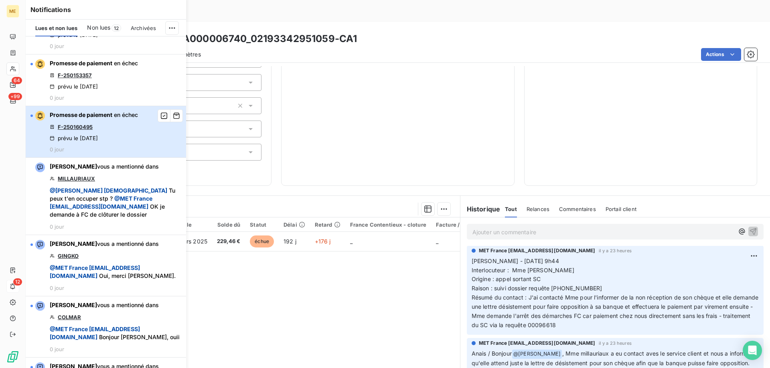
click at [131, 140] on div "Promesse de paiement en échec F-250160495 prévu le 11 sept. 2025 0 jour" at bounding box center [94, 132] width 88 height 42
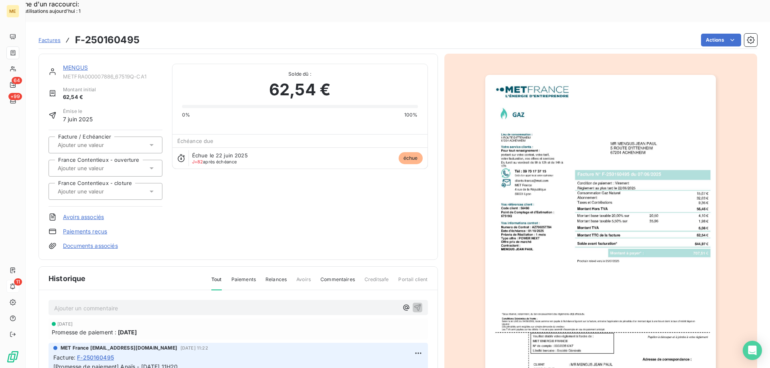
scroll to position [1, 0]
copy span "METFRA000007886_67519Q-CA1"
drag, startPoint x: 152, startPoint y: 53, endPoint x: 65, endPoint y: 55, distance: 87.0
click at [65, 73] on span "METFRA000007886_67519Q-CA1" at bounding box center [112, 76] width 99 height 6
click at [71, 63] on link "MENGUS" at bounding box center [75, 66] width 25 height 7
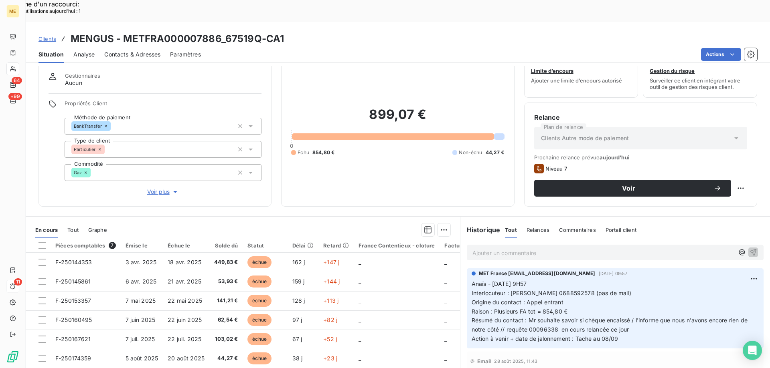
scroll to position [51, 0]
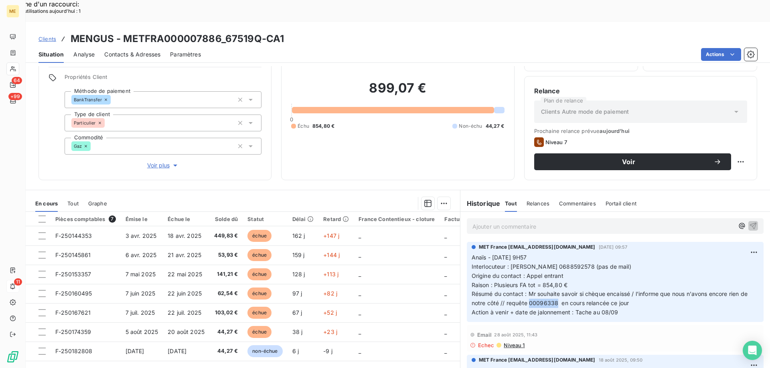
drag, startPoint x: 558, startPoint y: 282, endPoint x: 534, endPoint y: 286, distance: 24.8
click at [534, 286] on p "Anaïs - 05/09/2025 - 9H57 Interlocuteur : M. Mengus 0688592578 (pas de mail) Or…" at bounding box center [614, 285] width 287 height 64
copy span "00096338"
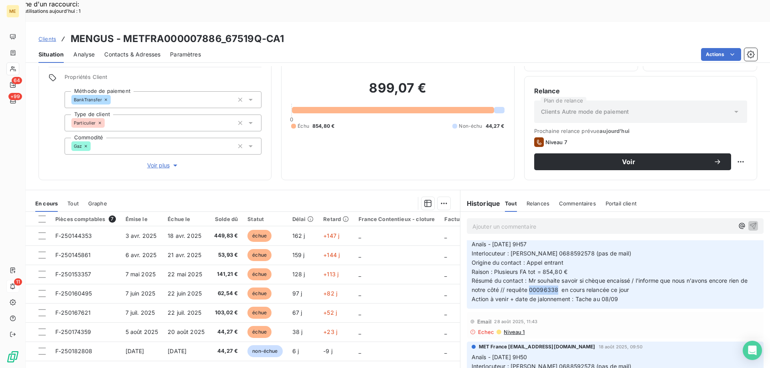
scroll to position [0, 0]
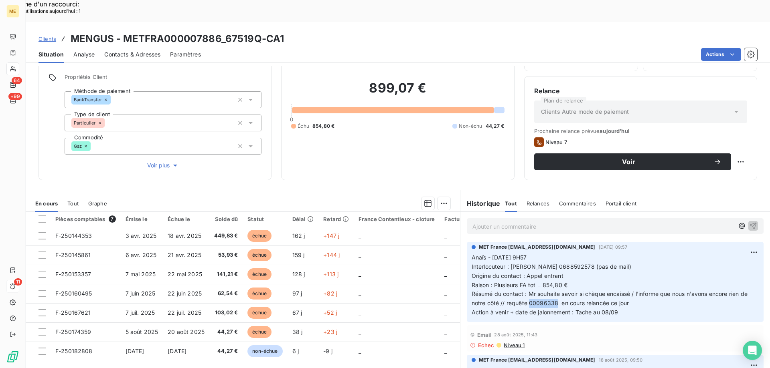
click at [525, 222] on p "Ajouter un commentaire ﻿" at bounding box center [602, 227] width 261 height 10
click at [524, 222] on p "Ajouter un commentaire ﻿" at bounding box center [602, 227] width 261 height 10
click at [525, 222] on p "Ajouter un commentaire ﻿" at bounding box center [602, 227] width 261 height 10
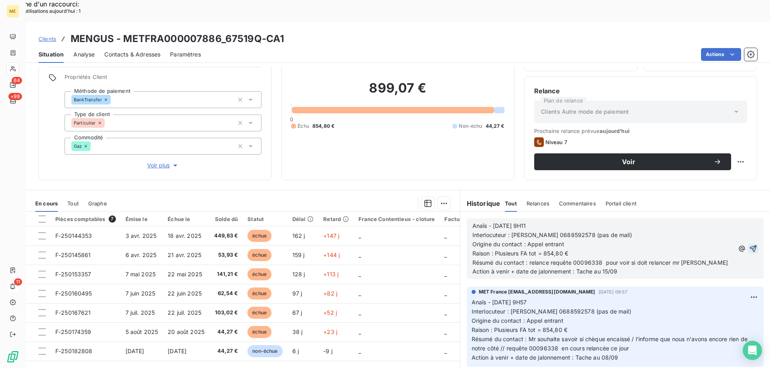
click at [749, 245] on icon "button" at bounding box center [753, 249] width 8 height 8
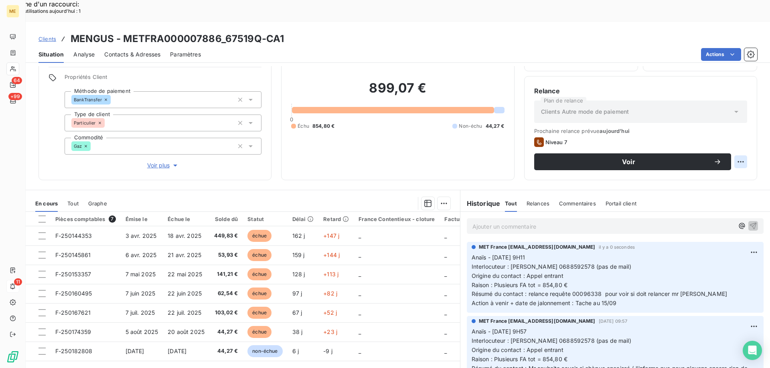
drag, startPoint x: 733, startPoint y: 155, endPoint x: 728, endPoint y: 160, distance: 7.1
click at [733, 155] on div "Replanifier cette action" at bounding box center [701, 157] width 72 height 13
select select "8"
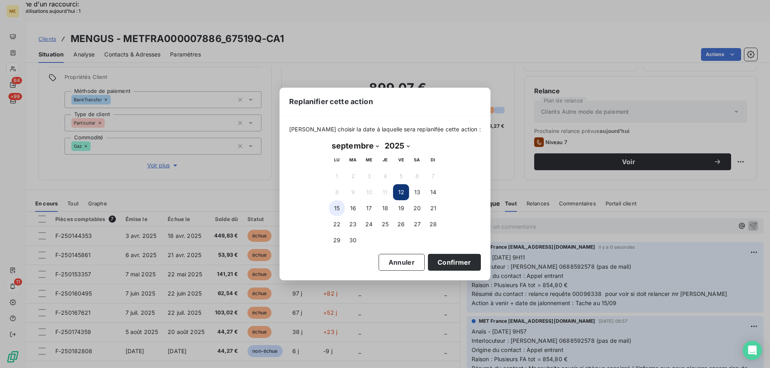
click at [334, 206] on button "15" at bounding box center [337, 208] width 16 height 16
click at [463, 266] on button "Confirmer" at bounding box center [454, 262] width 53 height 17
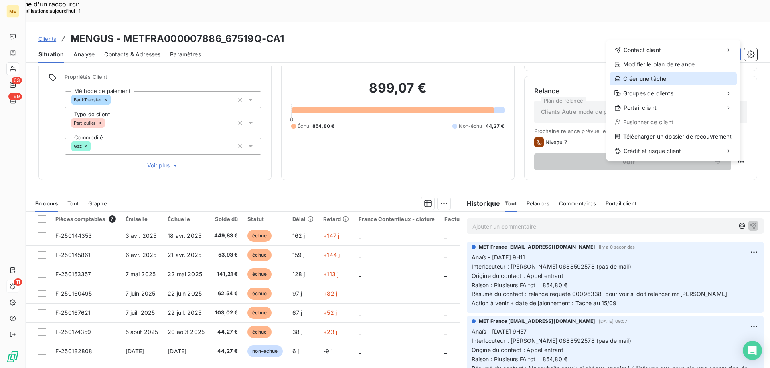
click at [675, 77] on div "Créer une tâche" at bounding box center [672, 79] width 127 height 13
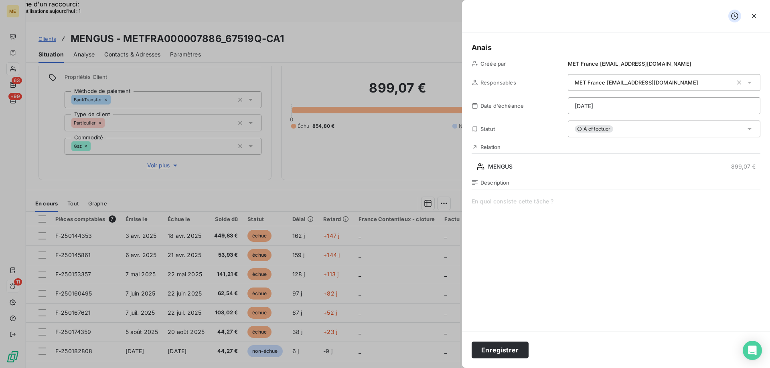
click at [534, 211] on span at bounding box center [615, 275] width 289 height 154
click at [489, 346] on button "Enregistrer" at bounding box center [499, 350] width 57 height 17
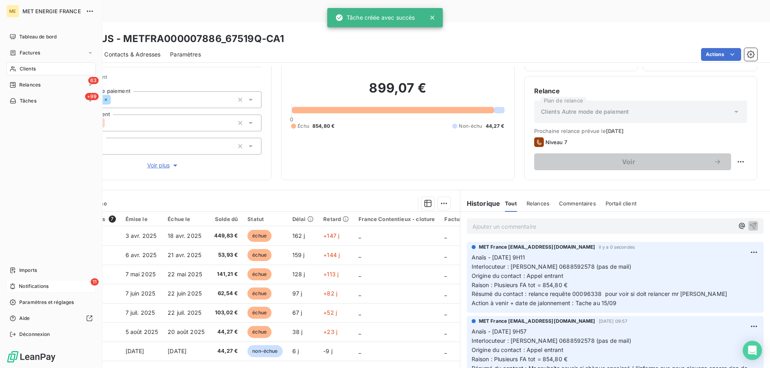
click at [24, 282] on div "11 Notifications" at bounding box center [50, 286] width 89 height 13
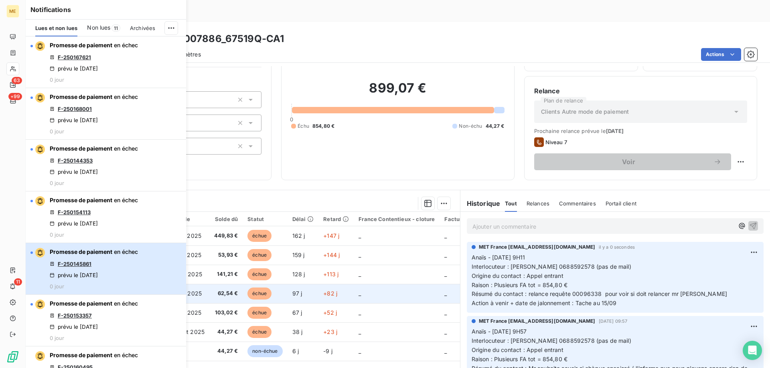
click at [93, 271] on div "Promesse de paiement en échec F-250145861 prévu le 11 sept. 2025 0 jour" at bounding box center [94, 269] width 88 height 42
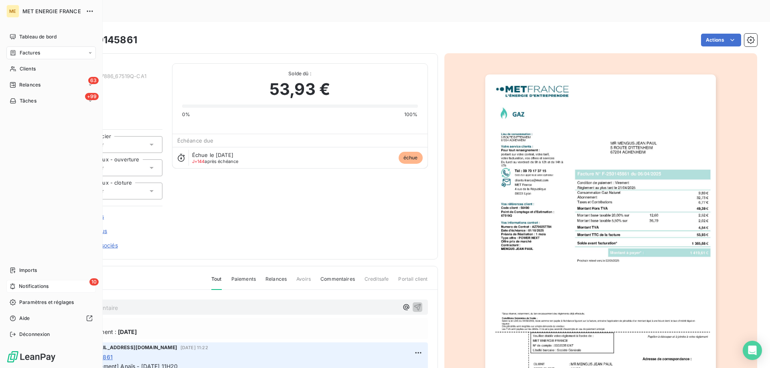
click at [21, 287] on span "Notifications" at bounding box center [34, 286] width 30 height 7
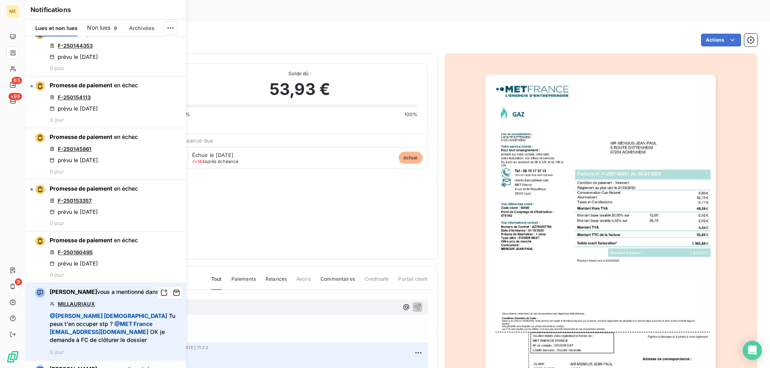
scroll to position [120, 0]
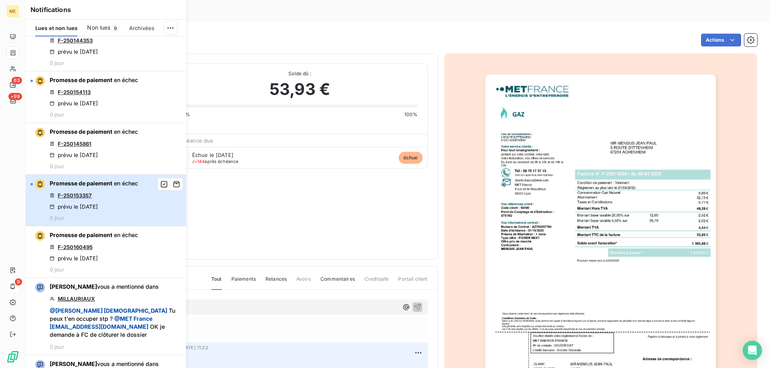
click at [96, 196] on div "Promesse de paiement en échec F-250153357 prévu le 11 sept. 2025 0 jour" at bounding box center [94, 201] width 88 height 42
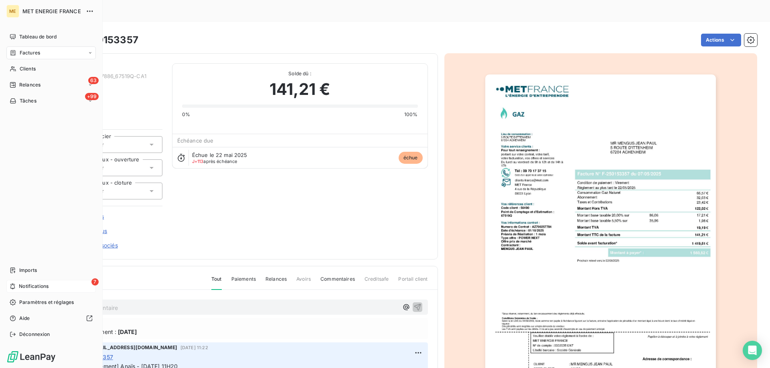
click at [22, 289] on span "Notifications" at bounding box center [34, 286] width 30 height 7
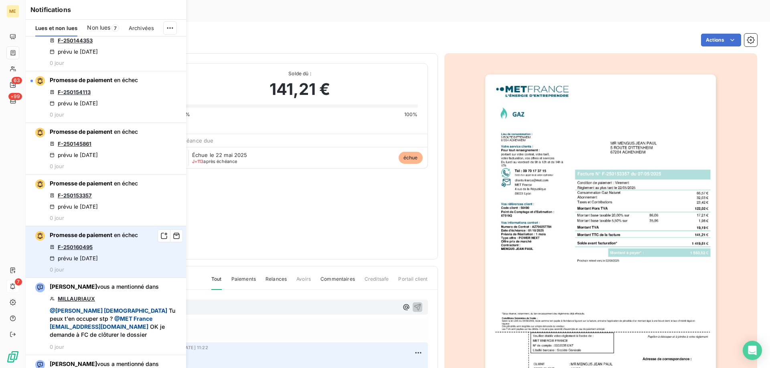
scroll to position [80, 0]
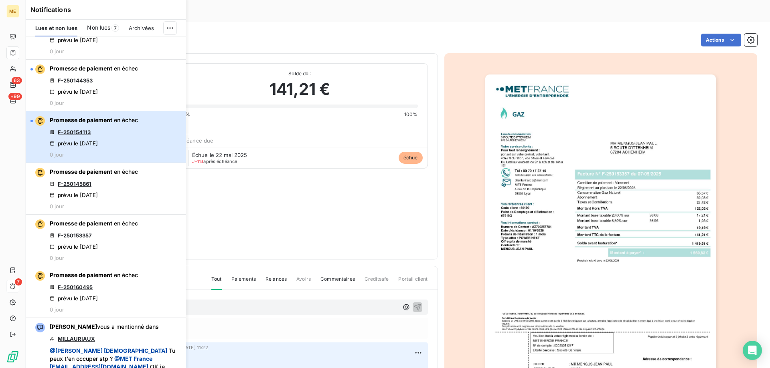
click at [101, 133] on div "Promesse de paiement en échec F-250154113 prévu le 11 sept. 2025 0 jour" at bounding box center [94, 137] width 88 height 42
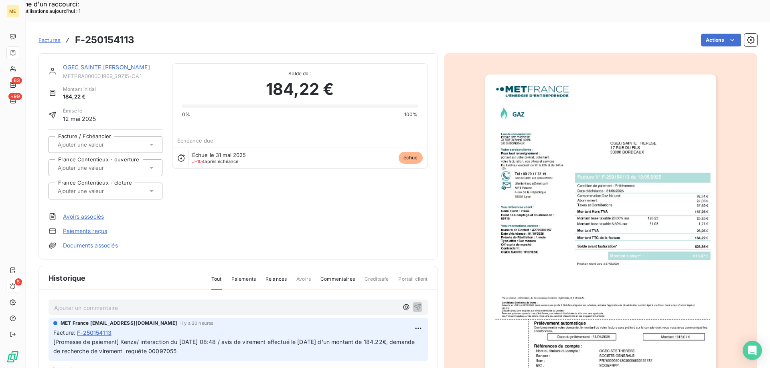
click at [107, 64] on link "OGEC SAINTE THERESE" at bounding box center [106, 67] width 87 height 7
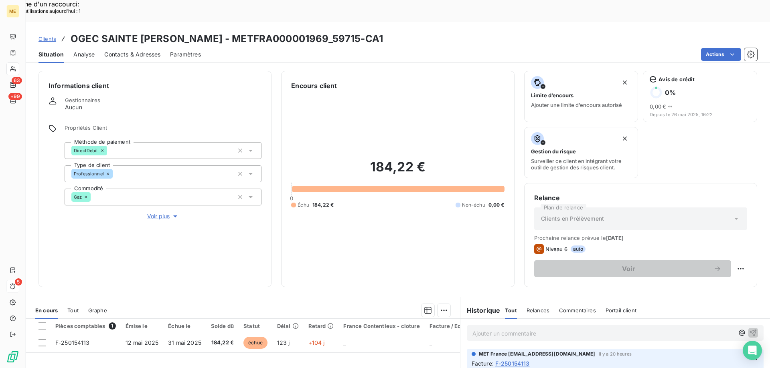
click at [161, 212] on span "Voir plus" at bounding box center [163, 216] width 32 height 8
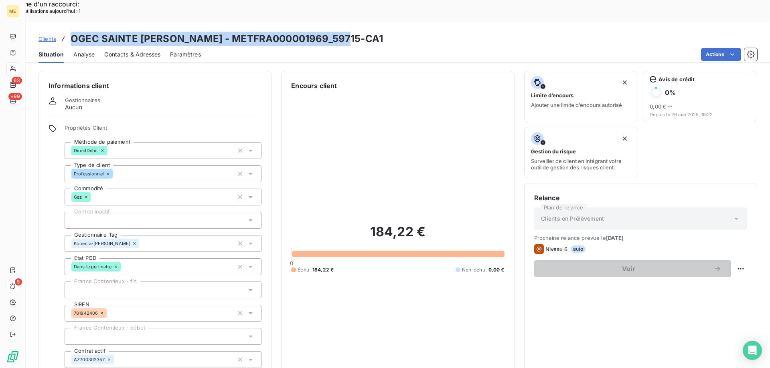
drag, startPoint x: 371, startPoint y: 13, endPoint x: 68, endPoint y: 24, distance: 302.8
click at [68, 32] on div "Clients OGEC SAINTE THERESE - METFRA000001969_59715-CA1" at bounding box center [398, 39] width 744 height 14
copy h3 "OGEC SAINTE [PERSON_NAME] - METFRA000001969_59715-CA1"
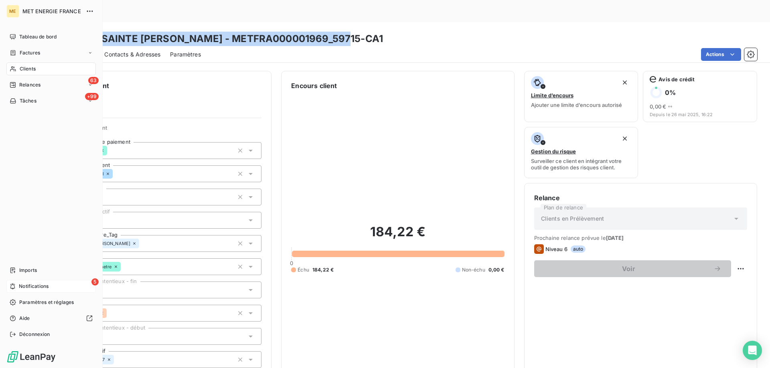
click at [22, 287] on span "Notifications" at bounding box center [34, 286] width 30 height 7
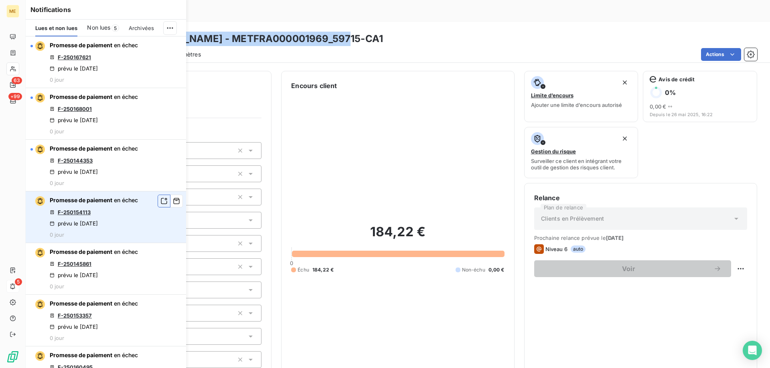
click at [160, 200] on icon "button" at bounding box center [163, 201] width 7 height 8
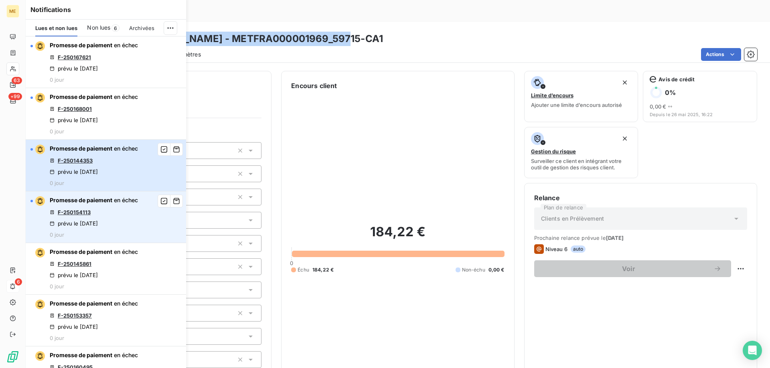
click at [131, 166] on div "Promesse de paiement en échec F-250144353 prévu le 11 sept. 2025 0 jour" at bounding box center [94, 166] width 88 height 42
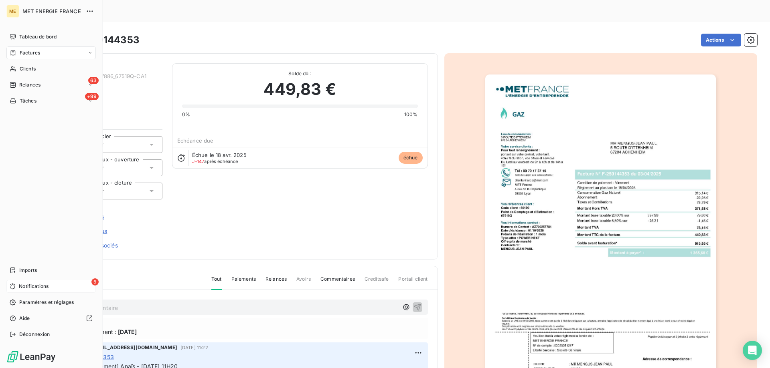
click at [29, 287] on span "Notifications" at bounding box center [34, 286] width 30 height 7
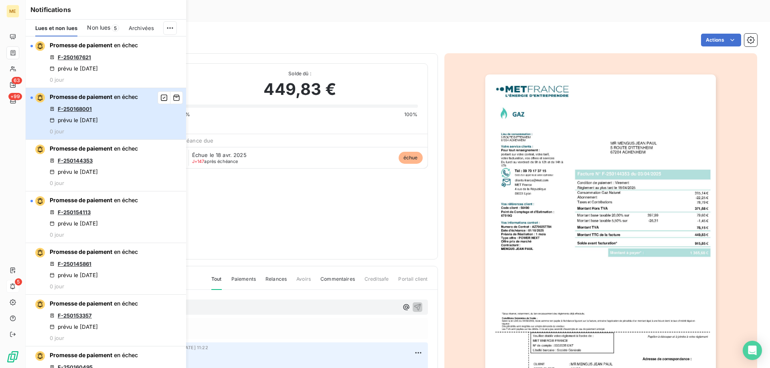
click at [111, 116] on div "Promesse de paiement en échec F-250168001 prévu le 11 sept. 2025 0 jour" at bounding box center [94, 114] width 88 height 42
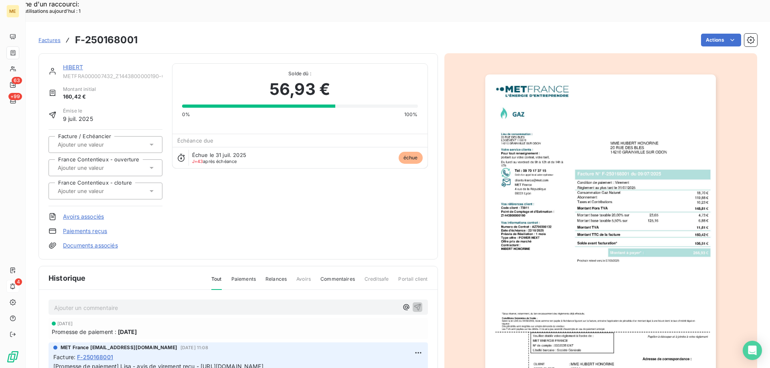
click at [72, 64] on link "HIBERT" at bounding box center [73, 67] width 20 height 7
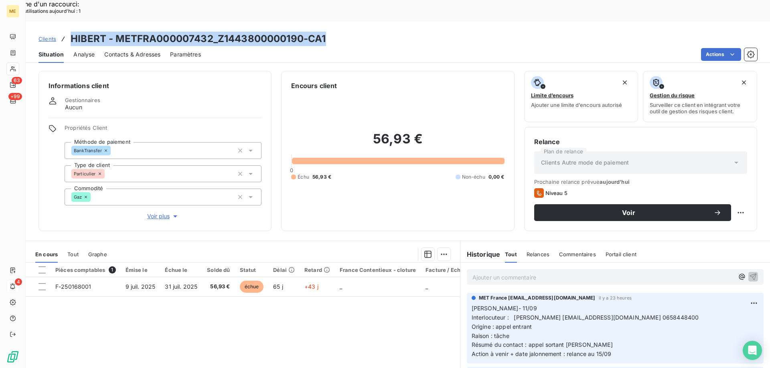
drag, startPoint x: 342, startPoint y: 16, endPoint x: 68, endPoint y: 17, distance: 274.2
click at [68, 32] on div "Clients HIBERT - METFRA000007432_Z1443800000190-CA1" at bounding box center [398, 39] width 744 height 14
copy h3 "HIBERT - METFRA000007432_Z1443800000190-CA1"
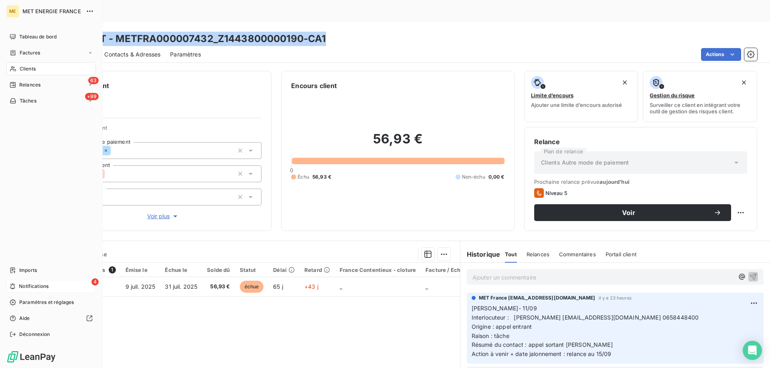
click at [32, 286] on span "Notifications" at bounding box center [34, 286] width 30 height 7
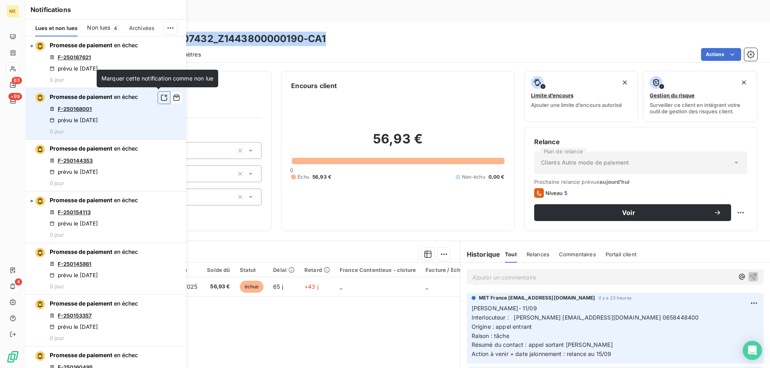
click at [160, 99] on icon "button" at bounding box center [163, 98] width 7 height 8
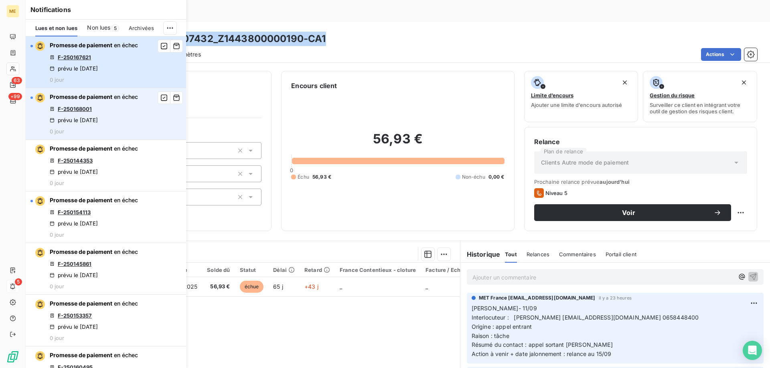
click at [117, 65] on div "Promesse de paiement en échec F-250167621 prévu le 11 sept. 2025 0 jour" at bounding box center [94, 62] width 88 height 42
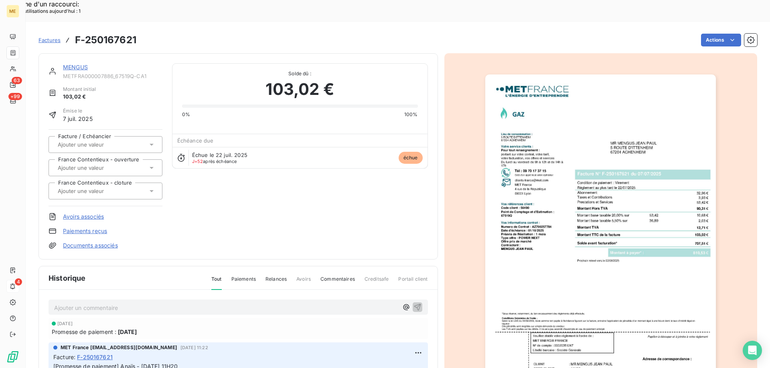
click at [72, 64] on link "MENGUS" at bounding box center [75, 67] width 25 height 7
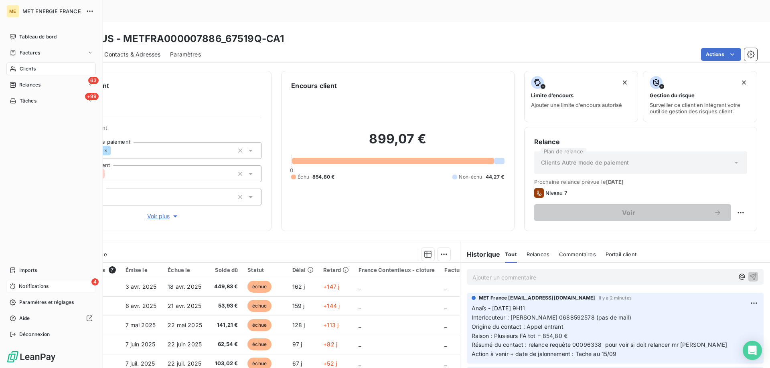
click at [21, 71] on span "Clients" at bounding box center [28, 68] width 16 height 7
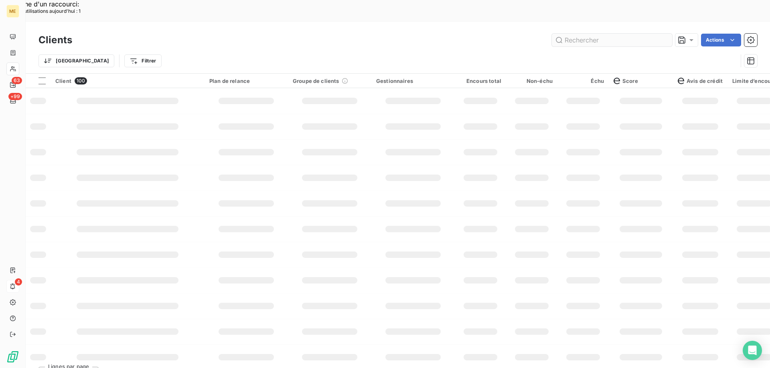
click at [590, 34] on input "text" at bounding box center [612, 40] width 120 height 13
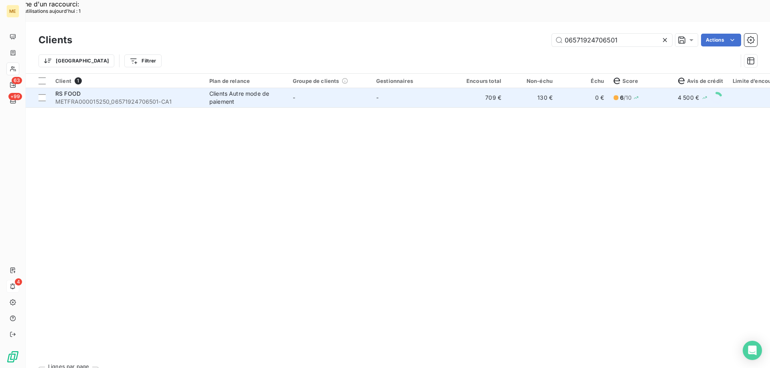
type input "06571924706501"
click at [340, 88] on td "-" at bounding box center [329, 97] width 83 height 19
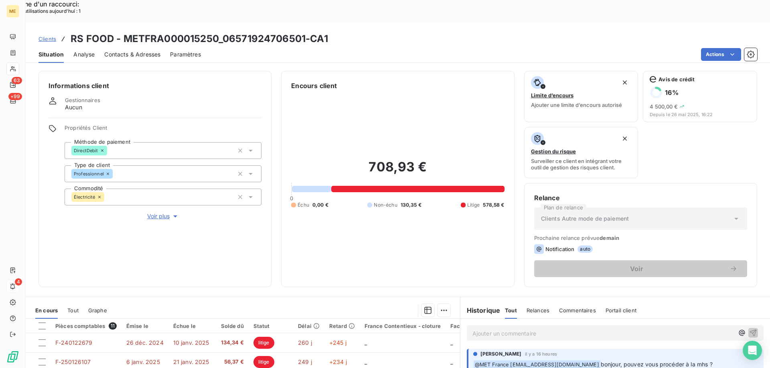
click at [157, 212] on span "Voir plus" at bounding box center [163, 216] width 32 height 8
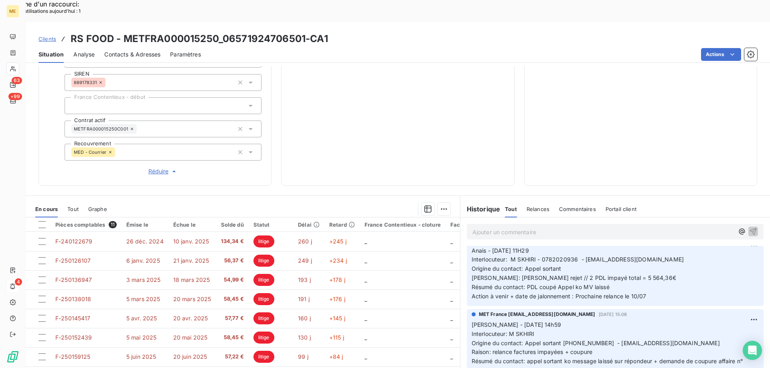
scroll to position [535, 0]
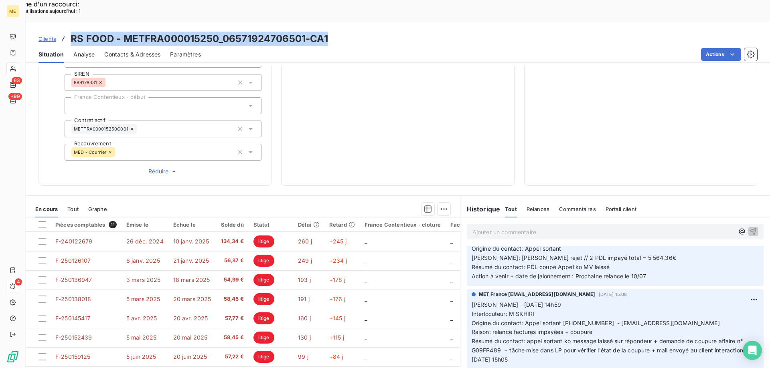
drag, startPoint x: 340, startPoint y: 16, endPoint x: 71, endPoint y: 20, distance: 269.0
click at [71, 32] on div "Clients RS FOOD - METFRA000015250_06571924706501-CA1" at bounding box center [398, 39] width 744 height 14
click at [532, 301] on p "Sylvain - 02/07/2025 - 14h59 Interlocuteur: M SKHIRI Origine du contact: Appel …" at bounding box center [614, 333] width 287 height 64
click at [522, 320] on span "Origine du contact: Appel sortant 0782020936 - r.s96@outlook.fr" at bounding box center [595, 323] width 248 height 7
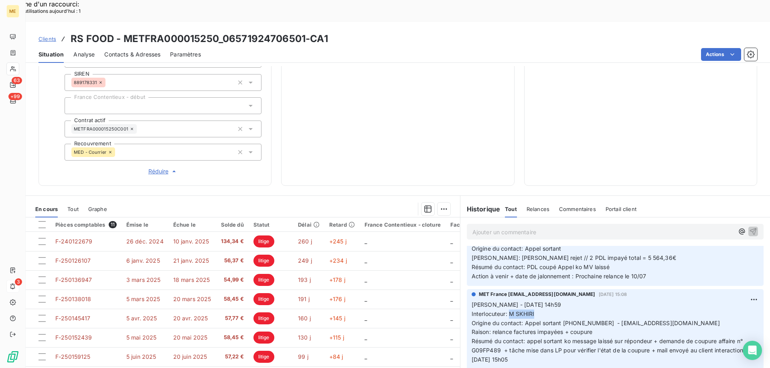
drag, startPoint x: 506, startPoint y: 287, endPoint x: 546, endPoint y: 286, distance: 39.3
click at [546, 301] on p "Sylvain - 02/07/2025 - 14h59 Interlocuteur: M SKHIRI Origine du contact: Appel …" at bounding box center [614, 333] width 287 height 64
drag, startPoint x: 562, startPoint y: 295, endPoint x: 612, endPoint y: 290, distance: 50.7
click at [612, 301] on p "Sylvain - 02/07/2025 - 14h59 Interlocuteur: M SKHIRI Origine du contact: Appel …" at bounding box center [614, 333] width 287 height 64
drag, startPoint x: 614, startPoint y: 297, endPoint x: 591, endPoint y: 299, distance: 23.3
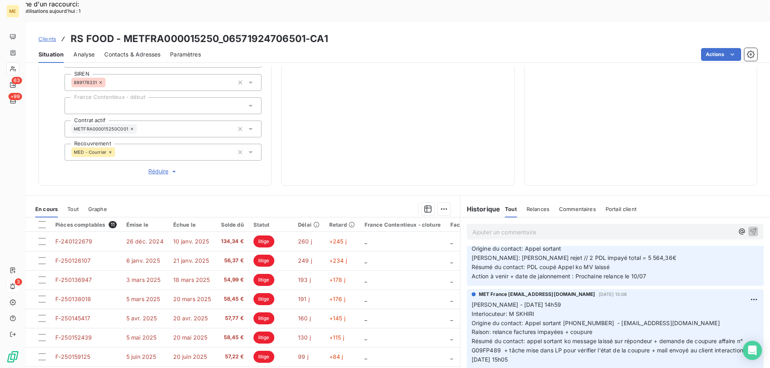
click at [613, 320] on span "Origine du contact: Appel sortant 0782020936 - r.s96@outlook.fr" at bounding box center [595, 323] width 248 height 7
drag, startPoint x: 558, startPoint y: 296, endPoint x: 659, endPoint y: 294, distance: 100.6
click at [659, 301] on p "Sylvain - 02/07/2025 - 14h59 Interlocuteur: M SKHIRI Origine du contact: Appel …" at bounding box center [614, 333] width 287 height 64
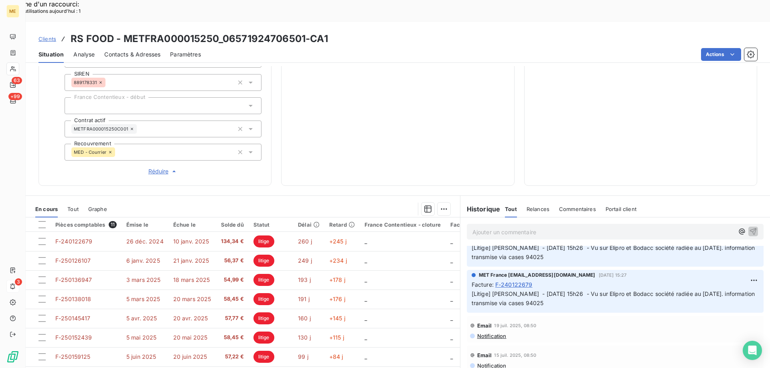
scroll to position [334, 0]
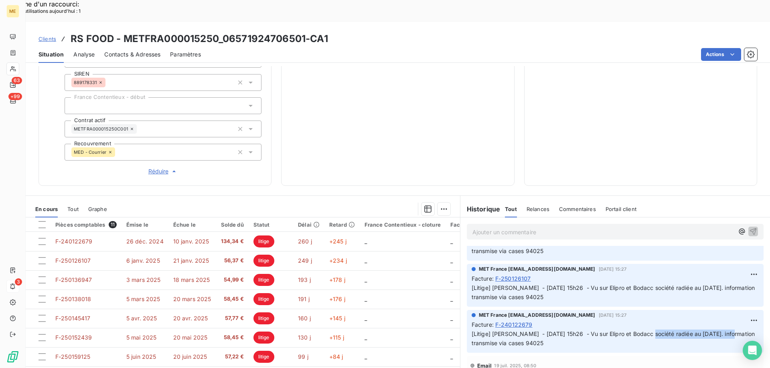
drag, startPoint x: 641, startPoint y: 307, endPoint x: 726, endPoint y: 308, distance: 84.6
click at [726, 330] on p "[Litige] Sylvain - 24/07/2025 - 15h26 - Vu sur Elipro et Bodacc société radiée …" at bounding box center [614, 339] width 287 height 18
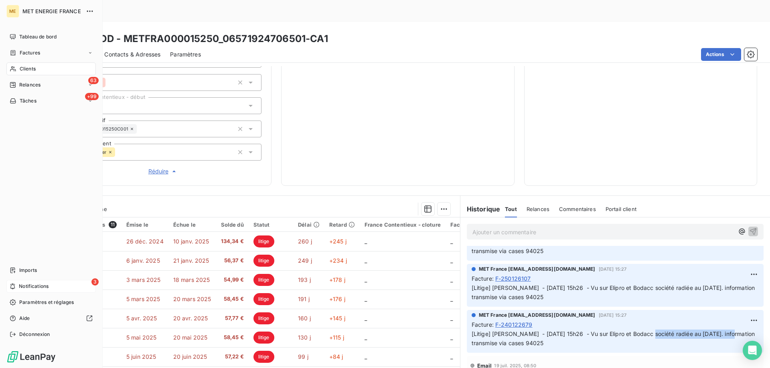
click at [17, 289] on div "3 Notifications" at bounding box center [50, 286] width 89 height 13
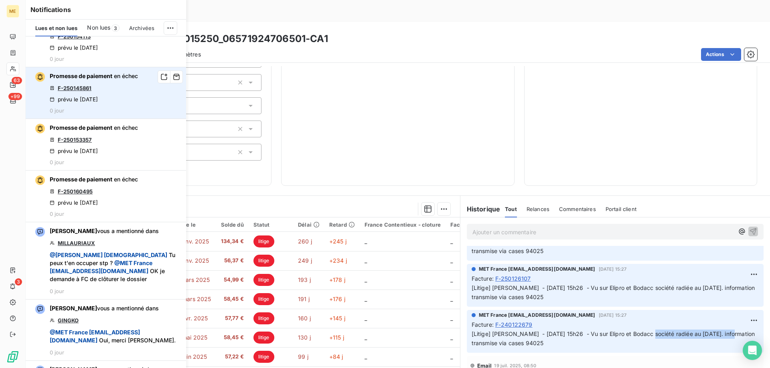
scroll to position [40, 0]
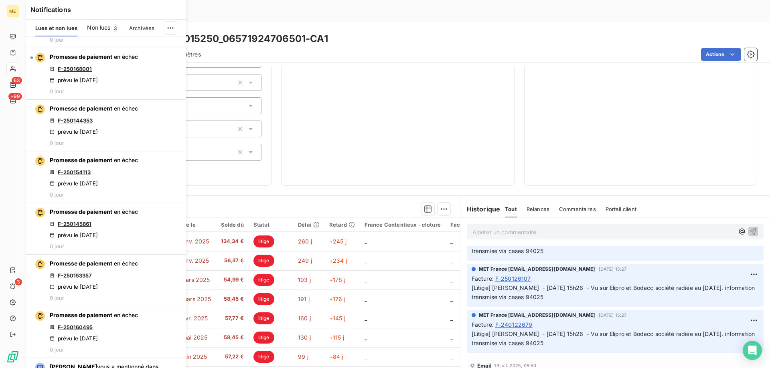
click at [434, 116] on div "708,93 € 0 Échu 0,00 € Non-échu 130,35 € Litige 578,58 €" at bounding box center [397, 18] width 213 height 316
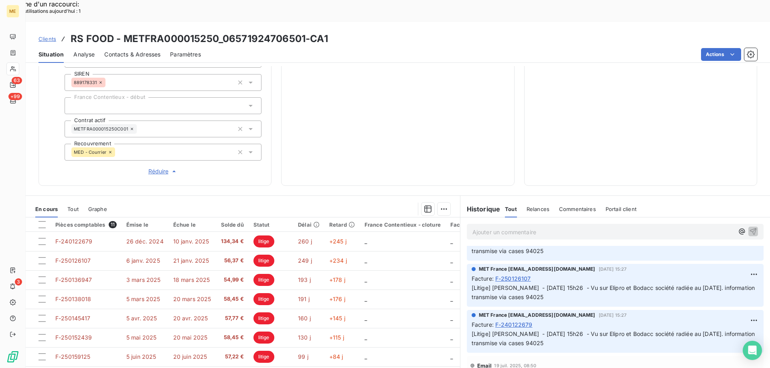
scroll to position [0, 0]
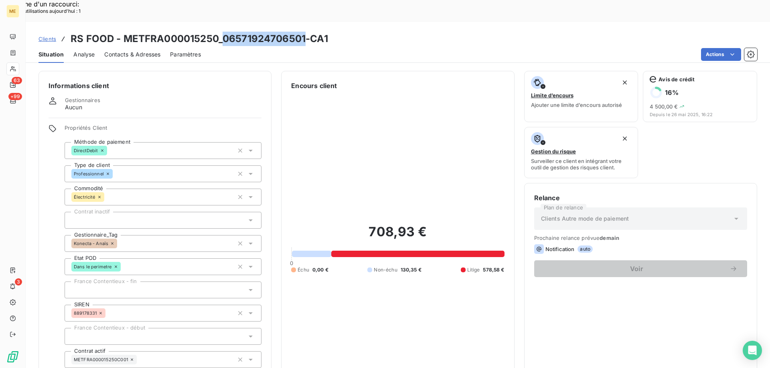
drag, startPoint x: 305, startPoint y: 18, endPoint x: 224, endPoint y: 16, distance: 81.0
click at [224, 32] on h3 "RS FOOD - METFRA000015250_06571924706501-CA1" at bounding box center [199, 39] width 257 height 14
click at [256, 32] on h3 "RS FOOD - METFRA000015250_06571924706501-CA1" at bounding box center [199, 39] width 257 height 14
drag, startPoint x: 303, startPoint y: 16, endPoint x: 222, endPoint y: 20, distance: 81.0
click at [222, 32] on h3 "RS FOOD - METFRA000015250_06571924706501-CA1" at bounding box center [199, 39] width 257 height 14
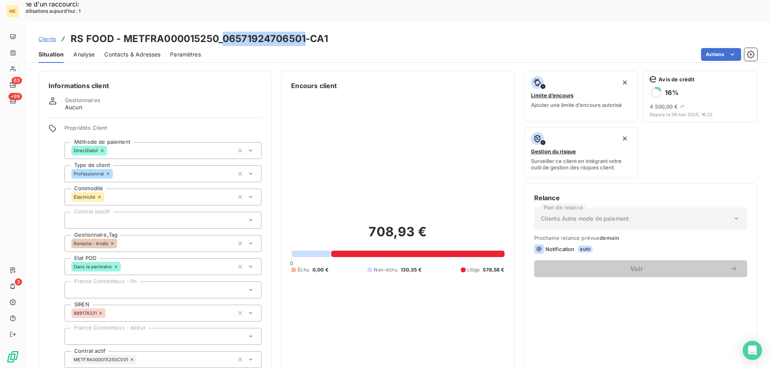
click at [208, 32] on h3 "RS FOOD - METFRA000015250_06571924706501-CA1" at bounding box center [199, 39] width 257 height 14
click at [215, 32] on h3 "RS FOOD - METFRA000015250_06571924706501-CA1" at bounding box center [199, 39] width 257 height 14
click at [216, 32] on h3 "RS FOOD - METFRA000015250_06571924706501-CA1" at bounding box center [199, 39] width 257 height 14
click at [214, 32] on h3 "RS FOOD - METFRA000015250_06571924706501-CA1" at bounding box center [199, 39] width 257 height 14
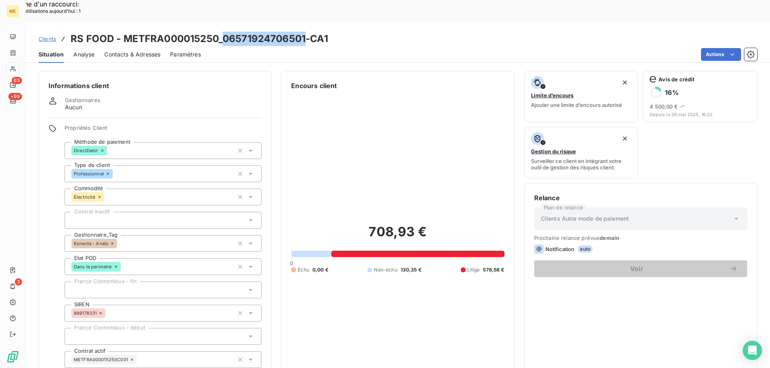
click at [214, 32] on h3 "RS FOOD - METFRA000015250_06571924706501-CA1" at bounding box center [199, 39] width 257 height 14
click at [313, 32] on h3 "RS FOOD - METFRA000015250_06571924706501-CA1" at bounding box center [199, 39] width 257 height 14
click at [314, 32] on h3 "RS FOOD - METFRA000015250_06571924706501-CA1" at bounding box center [199, 39] width 257 height 14
click at [250, 32] on h3 "RS FOOD - METFRA000015250_06571924706501-CA1" at bounding box center [199, 39] width 257 height 14
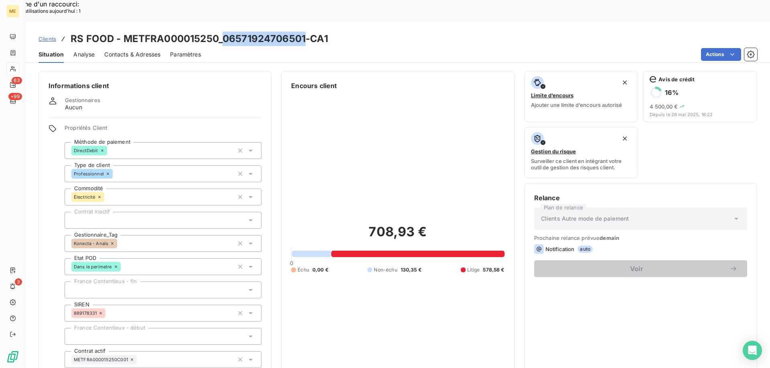
click at [189, 32] on h3 "RS FOOD - METFRA000015250_06571924706501-CA1" at bounding box center [199, 39] width 257 height 14
click at [281, 48] on div "Actions" at bounding box center [483, 54] width 546 height 13
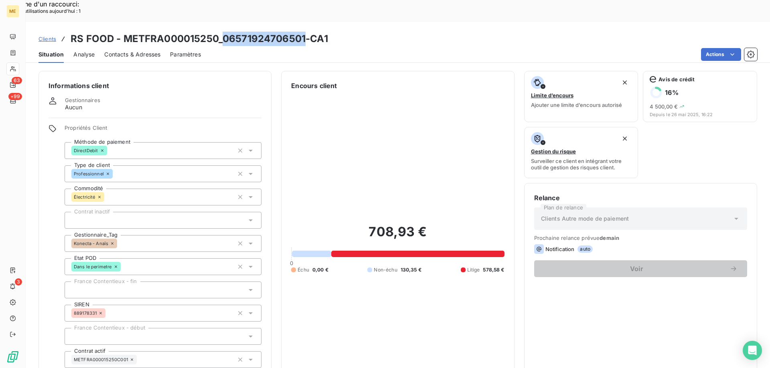
click at [235, 32] on h3 "RS FOOD - METFRA000015250_06571924706501-CA1" at bounding box center [199, 39] width 257 height 14
click at [236, 32] on h3 "RS FOOD - METFRA000015250_06571924706501-CA1" at bounding box center [199, 39] width 257 height 14
click at [188, 32] on h3 "RS FOOD - METFRA000015250_06571924706501-CA1" at bounding box center [199, 39] width 257 height 14
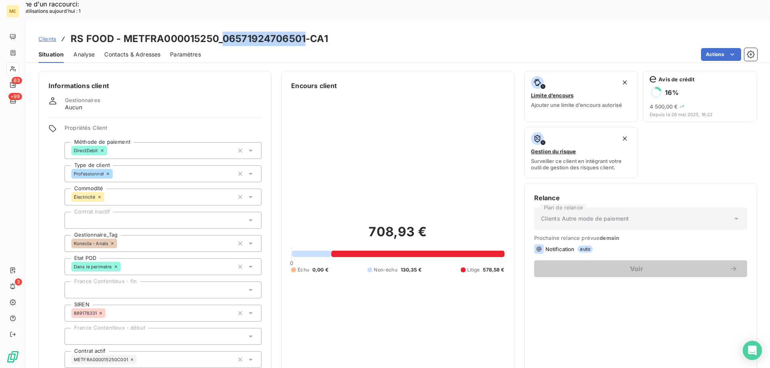
click at [192, 32] on h3 "RS FOOD - METFRA000015250_06571924706501-CA1" at bounding box center [199, 39] width 257 height 14
click at [325, 32] on h3 "RS FOOD - METFRA000015250_06571924706501-CA1" at bounding box center [199, 39] width 257 height 14
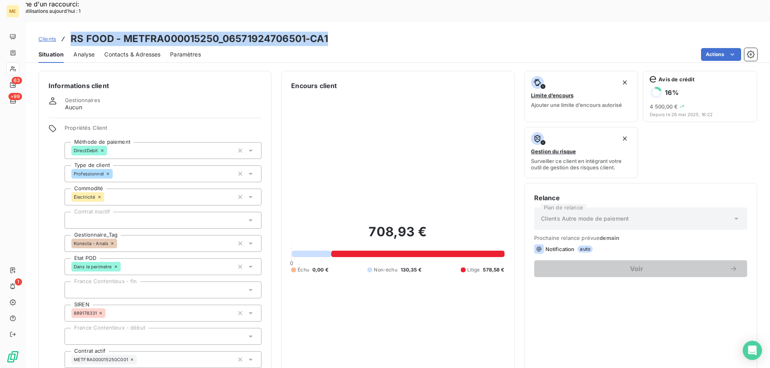
click at [292, 32] on h3 "RS FOOD - METFRA000015250_06571924706501-CA1" at bounding box center [199, 39] width 257 height 14
drag, startPoint x: 216, startPoint y: 18, endPoint x: 124, endPoint y: 22, distance: 92.3
click at [124, 32] on h3 "RS FOOD - METFRA000015250_06571924706501-CA1" at bounding box center [199, 39] width 257 height 14
click at [306, 32] on h3 "RS FOOD - METFRA000015250_06571924706501-CA1" at bounding box center [199, 39] width 257 height 14
click at [305, 32] on h3 "RS FOOD - METFRA000015250_06571924706501-CA1" at bounding box center [199, 39] width 257 height 14
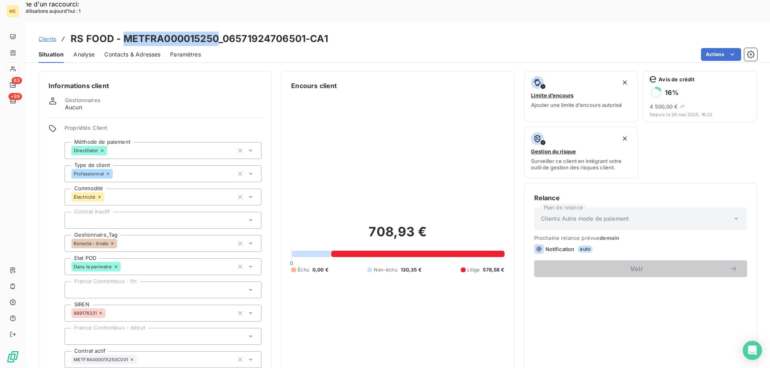
click at [305, 32] on h3 "RS FOOD - METFRA000015250_06571924706501-CA1" at bounding box center [199, 39] width 257 height 14
click at [304, 32] on h3 "RS FOOD - METFRA000015250_06571924706501-CA1" at bounding box center [199, 39] width 257 height 14
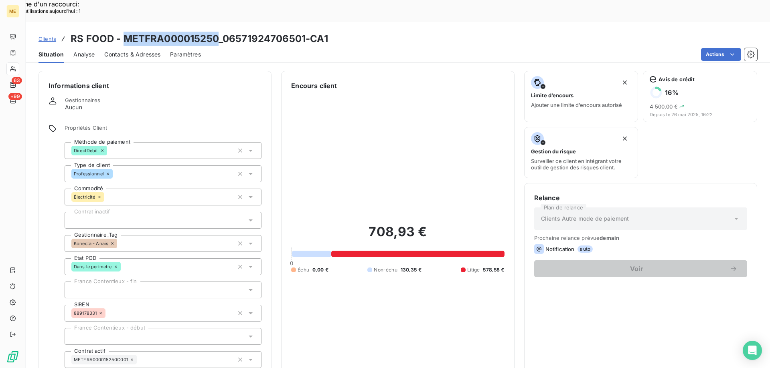
click at [304, 32] on h3 "RS FOOD - METFRA000015250_06571924706501-CA1" at bounding box center [199, 39] width 257 height 14
click at [223, 32] on h3 "RS FOOD - METFRA000015250_06571924706501-CA1" at bounding box center [199, 39] width 257 height 14
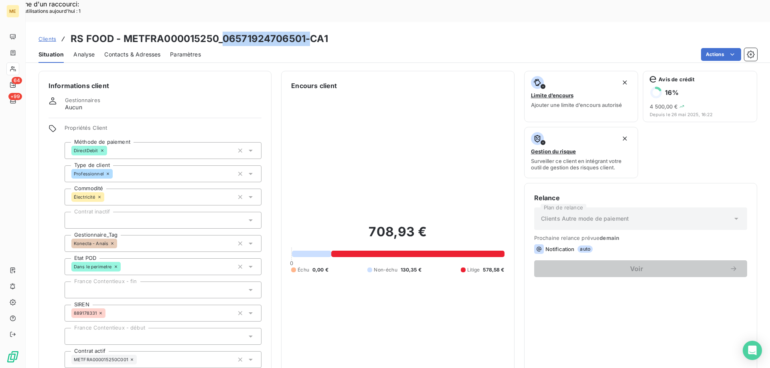
drag, startPoint x: 222, startPoint y: 15, endPoint x: 307, endPoint y: 15, distance: 85.0
click at [307, 32] on h3 "RS FOOD - METFRA000015250_06571924706501-CA1" at bounding box center [199, 39] width 257 height 14
drag, startPoint x: 305, startPoint y: 20, endPoint x: 224, endPoint y: 21, distance: 81.8
click at [224, 32] on h3 "RS FOOD - METFRA000015250_06571924706501-CA1" at bounding box center [199, 39] width 257 height 14
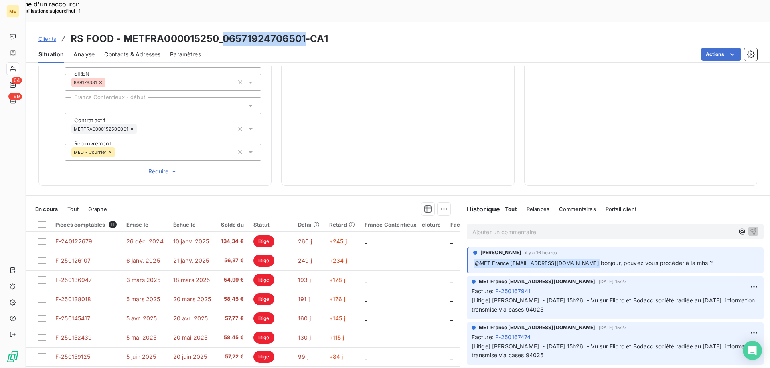
click at [555, 227] on p "Ajouter un commentaire ﻿" at bounding box center [602, 232] width 261 height 10
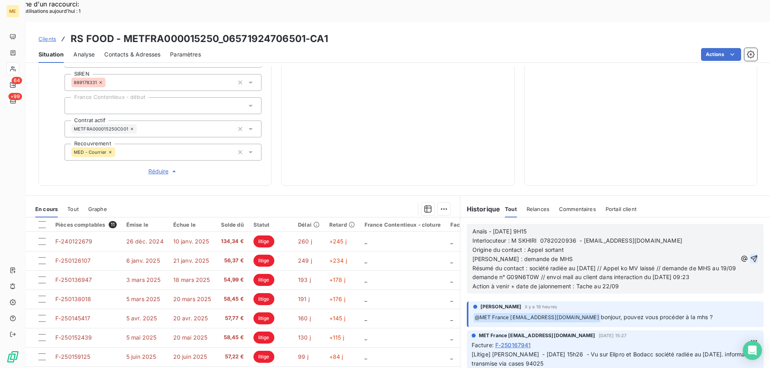
click at [750, 255] on icon "button" at bounding box center [754, 259] width 8 height 8
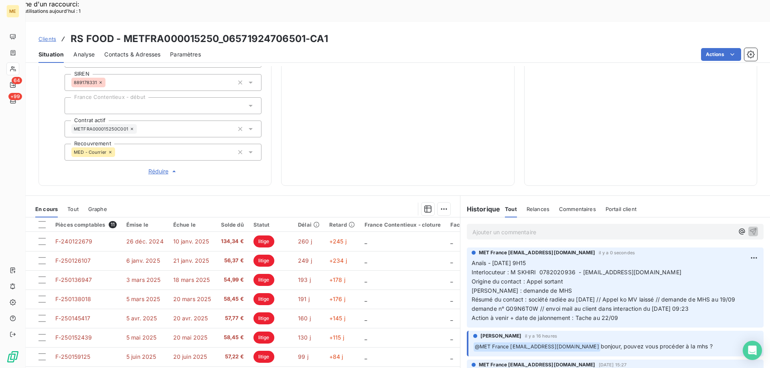
click at [591, 227] on p "Ajouter un commentaire ﻿" at bounding box center [602, 232] width 261 height 10
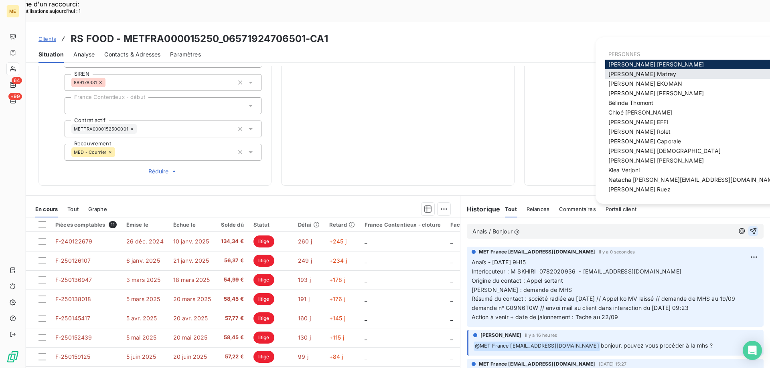
click at [638, 73] on span "Amélie Matray" at bounding box center [642, 74] width 68 height 7
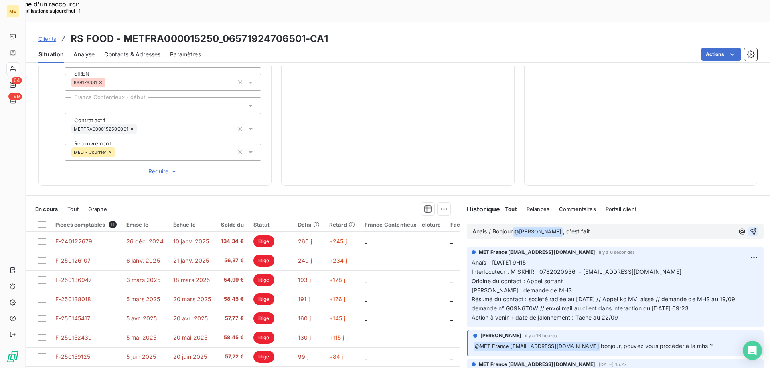
click at [750, 228] on icon "button" at bounding box center [753, 231] width 7 height 7
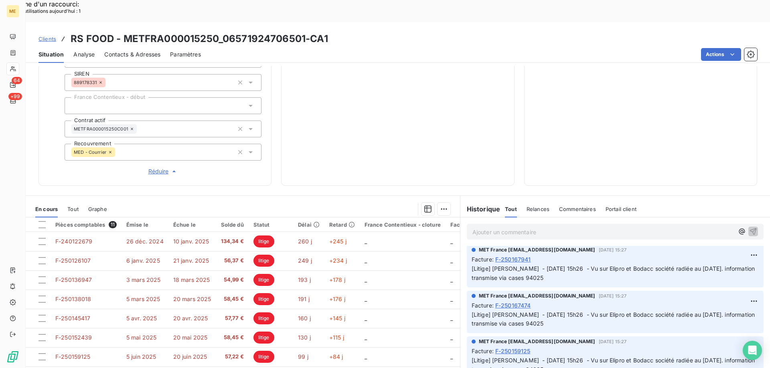
scroll to position [160, 0]
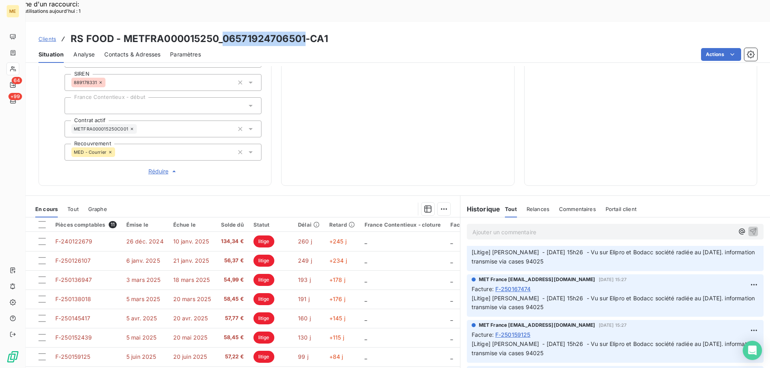
drag, startPoint x: 304, startPoint y: 18, endPoint x: 223, endPoint y: 18, distance: 81.0
click at [223, 32] on h3 "RS FOOD - METFRA000015250_06571924706501-CA1" at bounding box center [199, 39] width 257 height 14
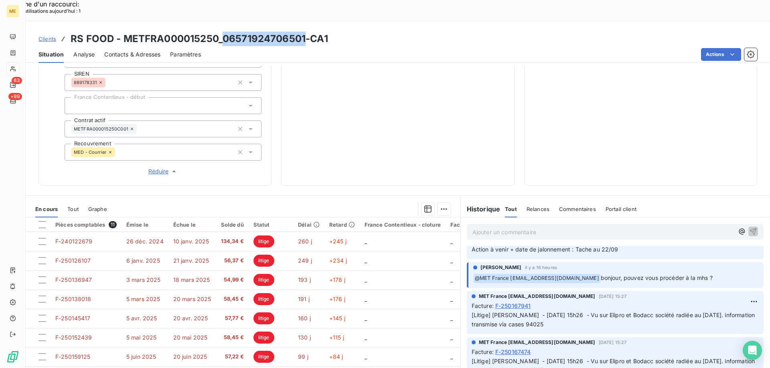
scroll to position [0, 0]
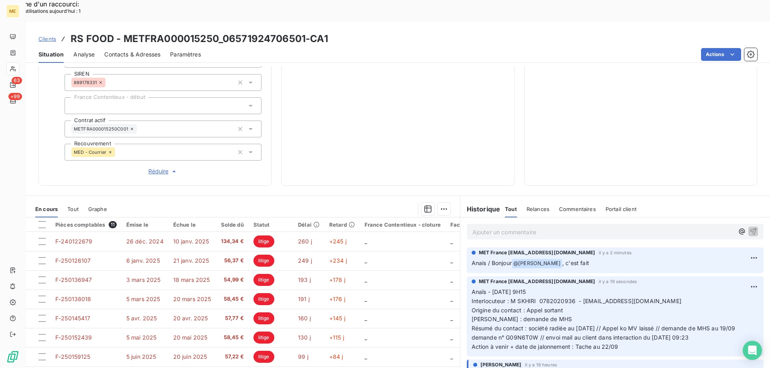
click at [382, 136] on div "708,93 € 0 Échu 0,00 € Non-échu 130,35 € Litige 578,58 €" at bounding box center [397, 18] width 213 height 316
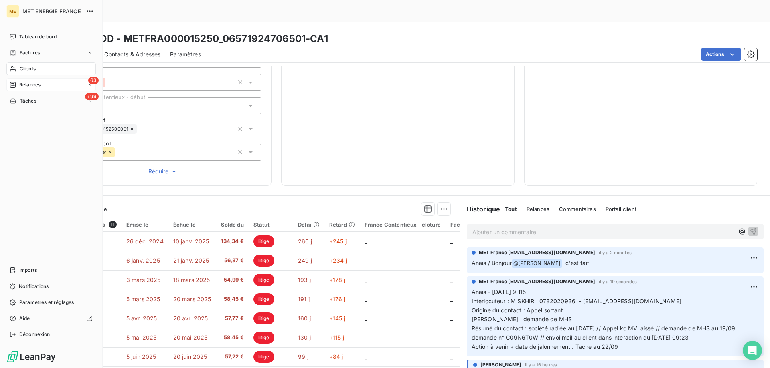
click at [23, 83] on span "Relances" at bounding box center [29, 84] width 21 height 7
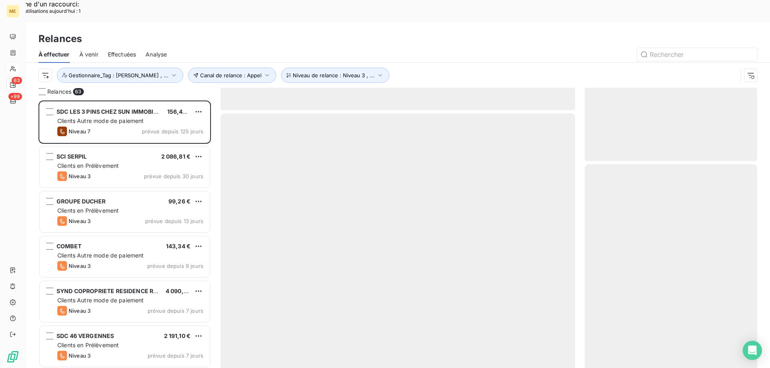
scroll to position [284, 166]
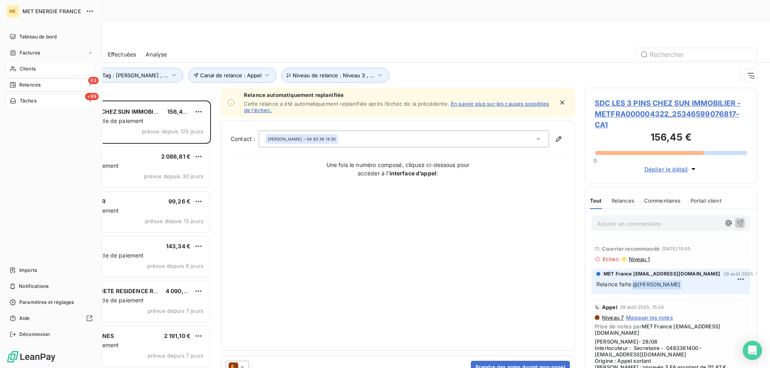
click at [19, 99] on div "Tâches" at bounding box center [23, 100] width 27 height 7
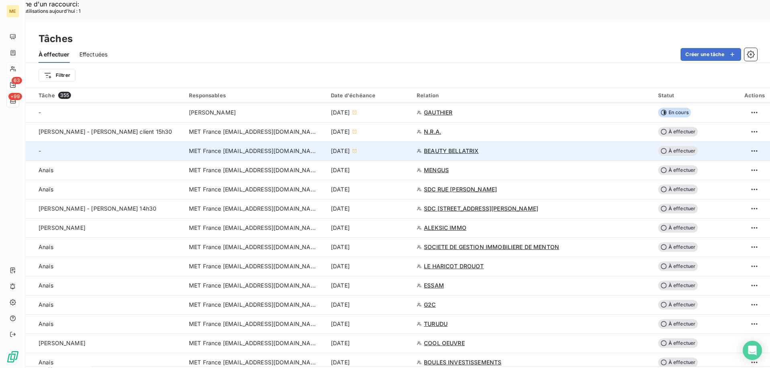
scroll to position [160, 0]
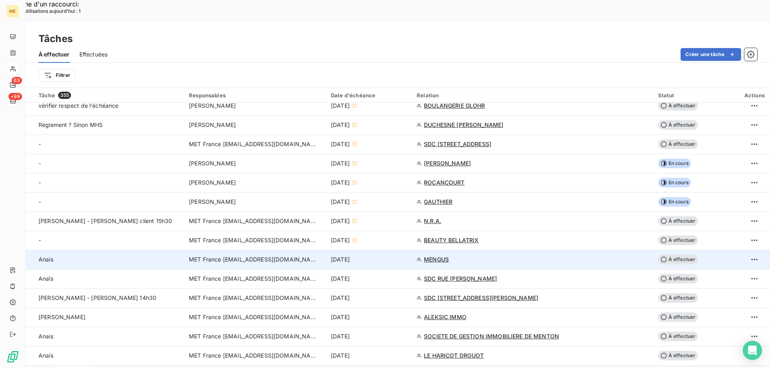
click at [407, 256] on div "12 sept. 2025" at bounding box center [369, 260] width 76 height 8
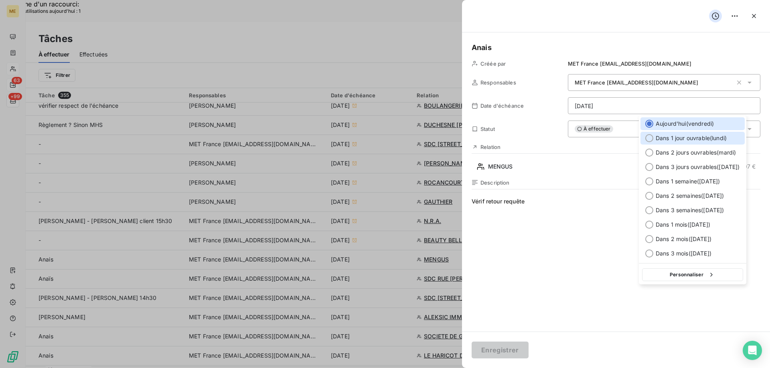
click at [716, 137] on span "Dans 1 jour ouvrable ( [DATE] )" at bounding box center [690, 138] width 71 height 8
type input "15/09/2025"
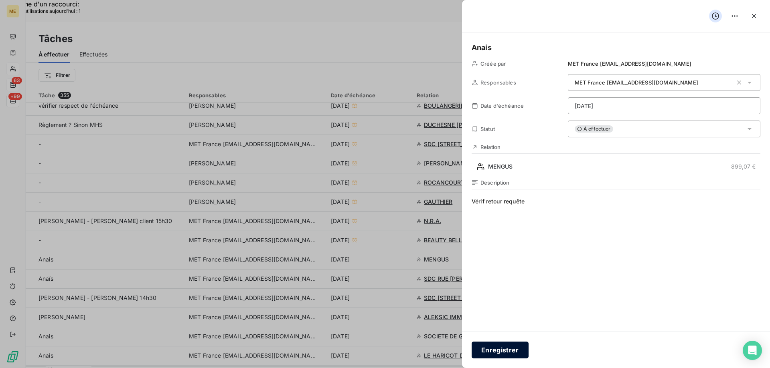
click at [500, 353] on button "Enregistrer" at bounding box center [499, 350] width 57 height 17
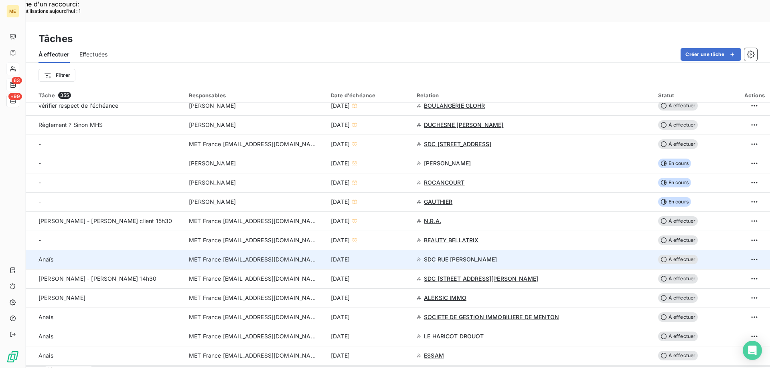
click at [408, 250] on td "12 sept. 2025" at bounding box center [369, 259] width 86 height 19
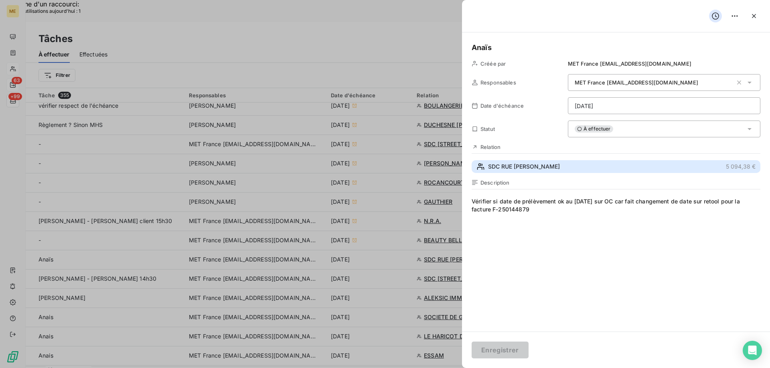
click at [531, 169] on span "SDC RUE JEAN PIERRE TIMBAUD" at bounding box center [524, 167] width 72 height 8
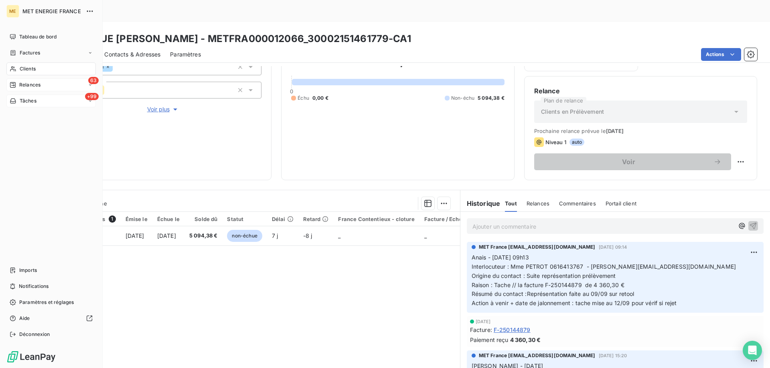
click at [28, 104] on span "Tâches" at bounding box center [28, 100] width 17 height 7
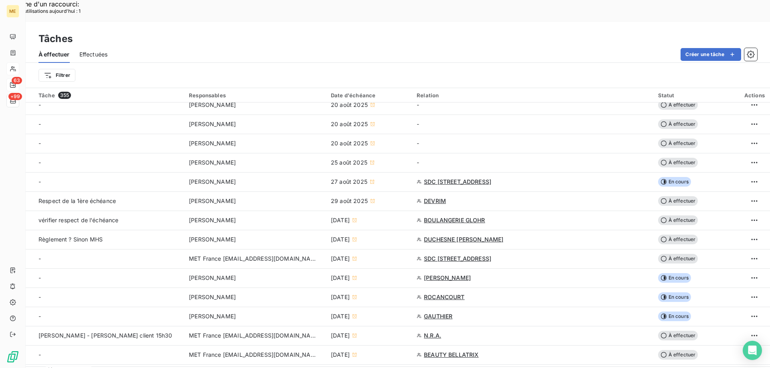
scroll to position [120, 0]
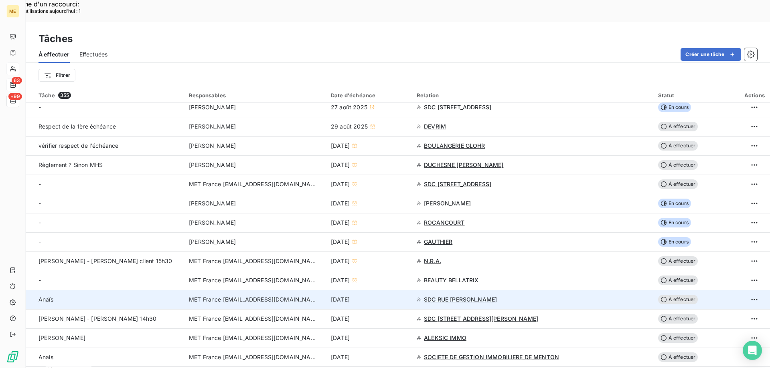
click at [412, 290] on td "12 sept. 2025" at bounding box center [369, 299] width 86 height 19
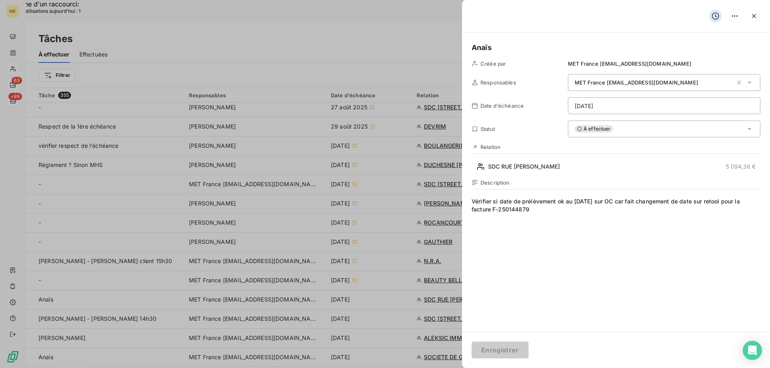
click at [637, 132] on div "À effectuer" at bounding box center [664, 129] width 192 height 17
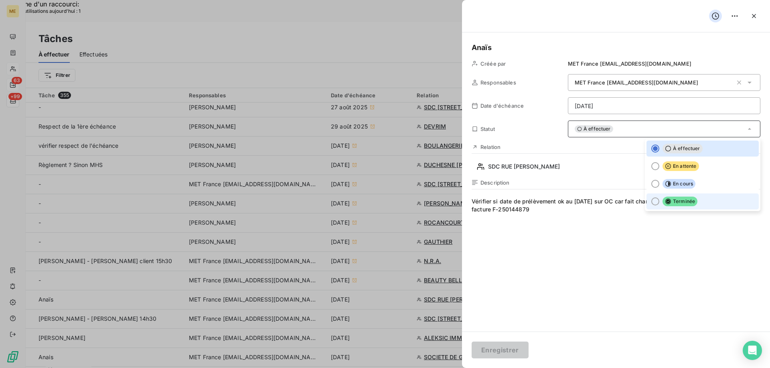
click at [697, 204] on li "Terminée" at bounding box center [702, 202] width 112 height 16
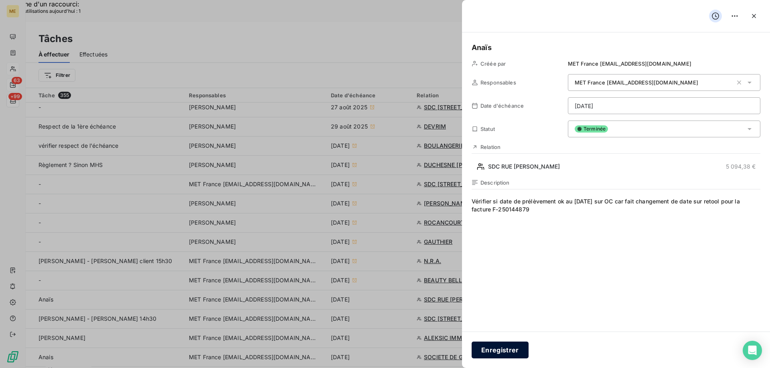
click at [496, 353] on button "Enregistrer" at bounding box center [499, 350] width 57 height 17
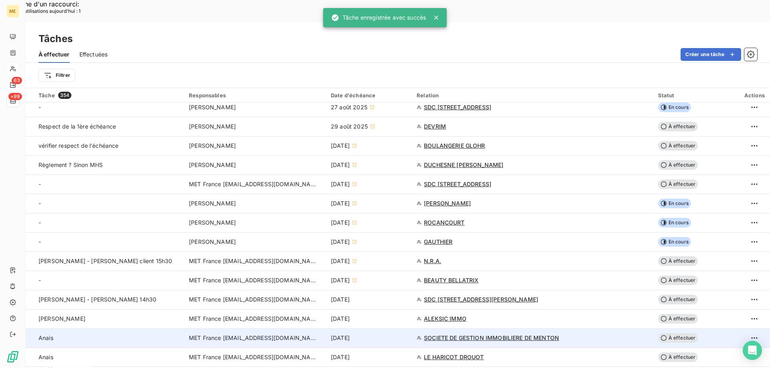
click at [407, 334] on div "12 sept. 2025" at bounding box center [369, 338] width 76 height 8
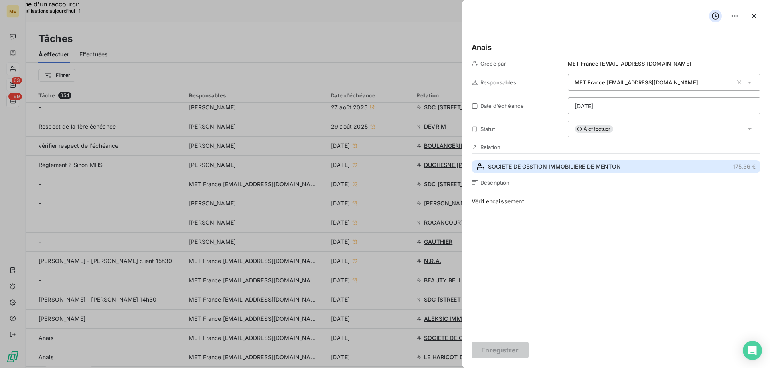
click at [571, 166] on span "SOCIETE DE GESTION IMMOBILIERE DE MENTON" at bounding box center [554, 167] width 133 height 8
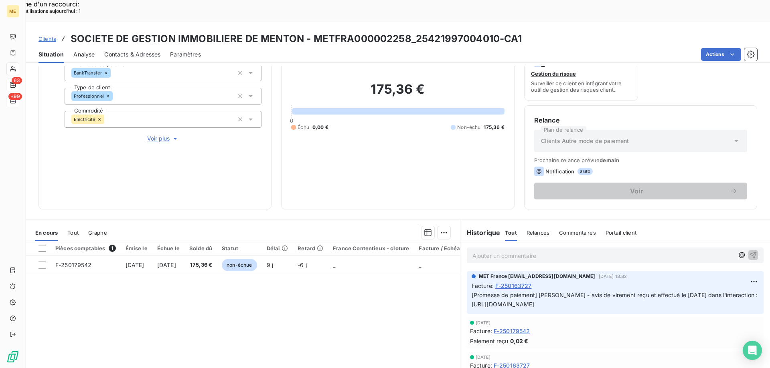
scroll to position [80, 0]
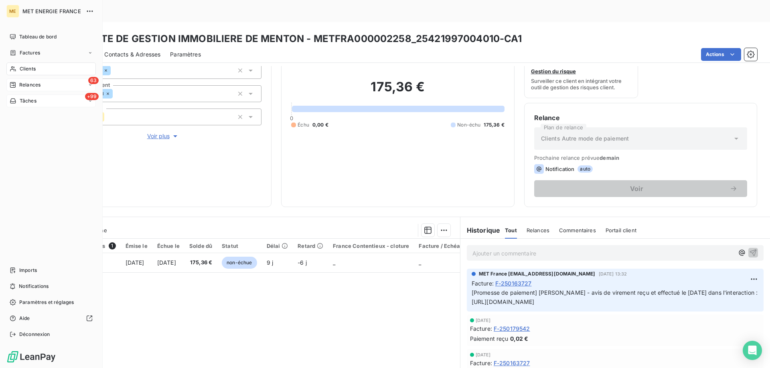
click at [36, 98] on span "Tâches" at bounding box center [28, 100] width 17 height 7
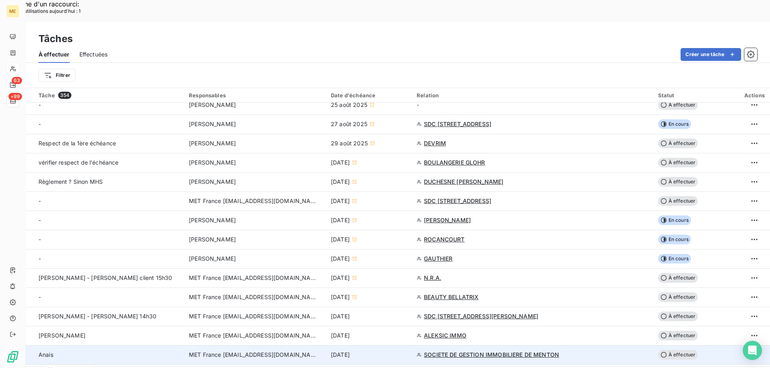
scroll to position [200, 0]
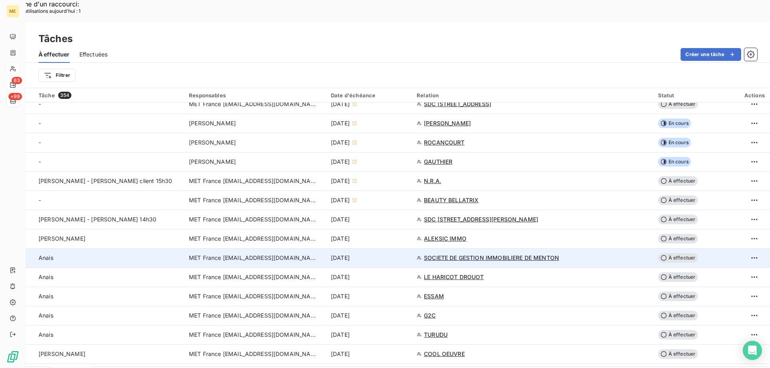
click at [407, 254] on div "12 sept. 2025" at bounding box center [369, 258] width 76 height 8
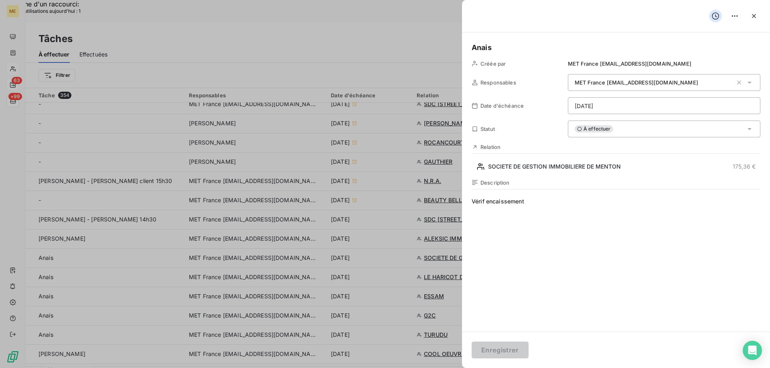
click at [619, 132] on div "À effectuer" at bounding box center [664, 129] width 192 height 17
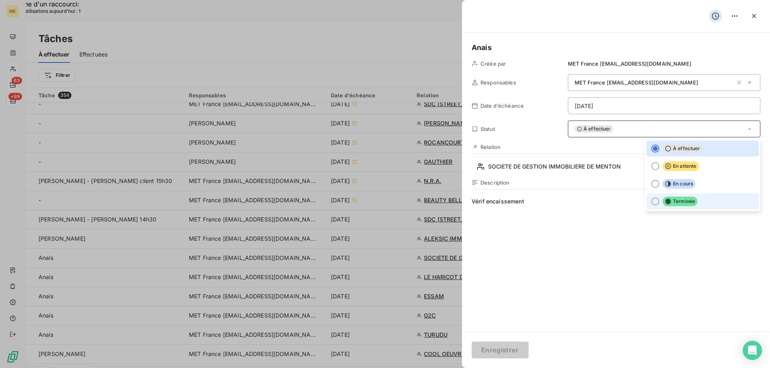
click at [696, 202] on li "Terminée" at bounding box center [702, 202] width 112 height 16
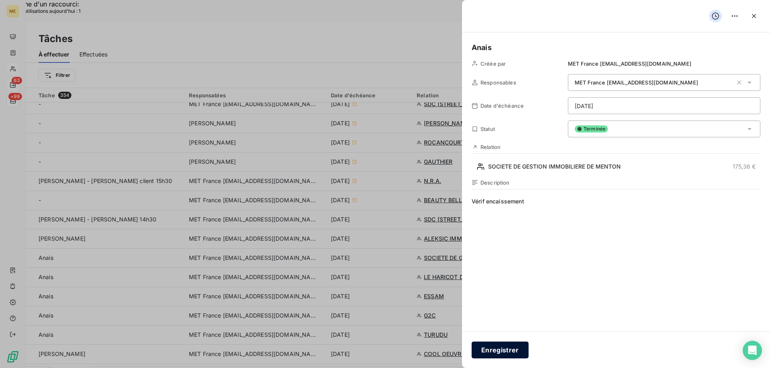
click at [514, 349] on button "Enregistrer" at bounding box center [499, 350] width 57 height 17
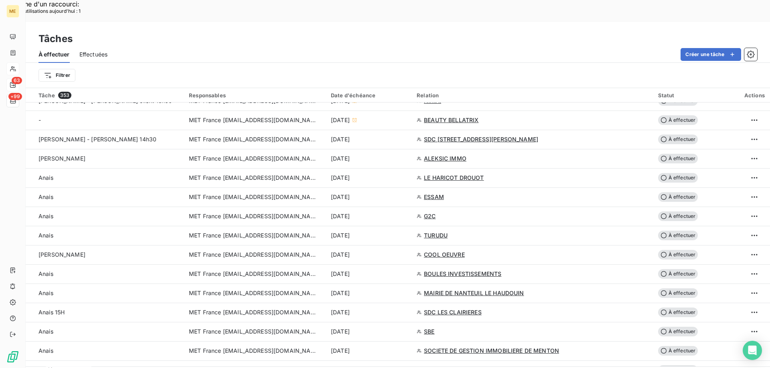
scroll to position [241, 0]
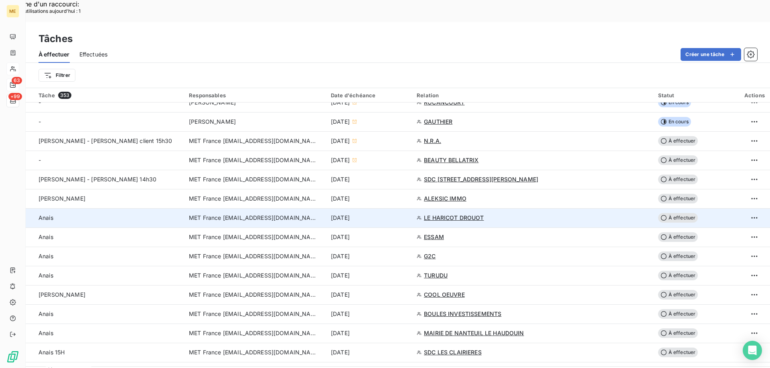
click at [407, 214] on div "12 sept. 2025" at bounding box center [369, 218] width 76 height 8
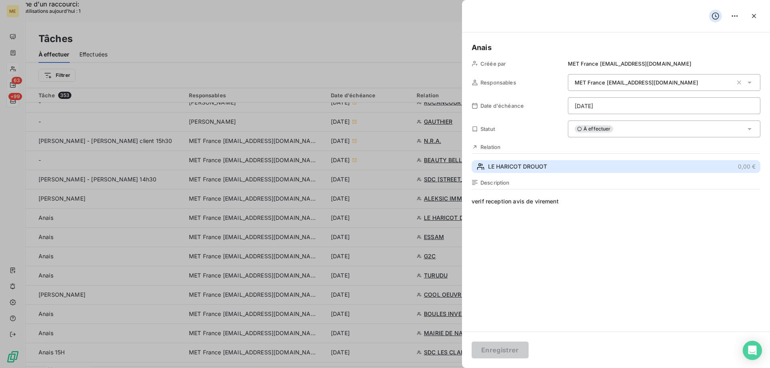
click at [591, 168] on button "LE HARICOT DROUOT 0,00 €" at bounding box center [615, 166] width 289 height 13
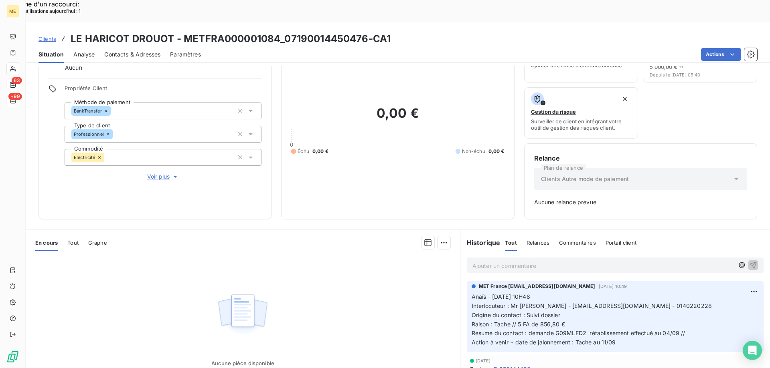
scroll to position [39, 0]
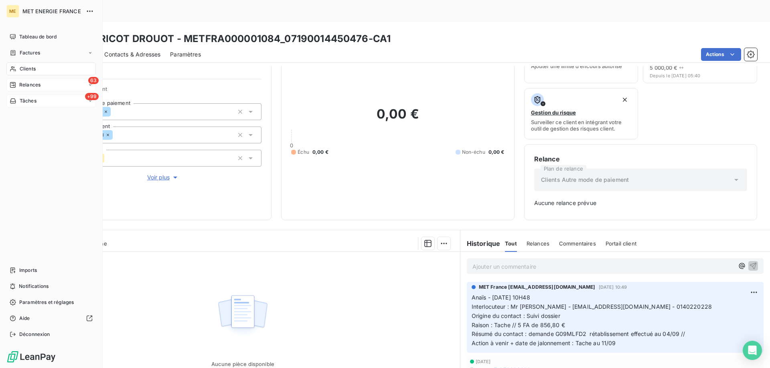
click at [12, 100] on icon at bounding box center [13, 101] width 7 height 6
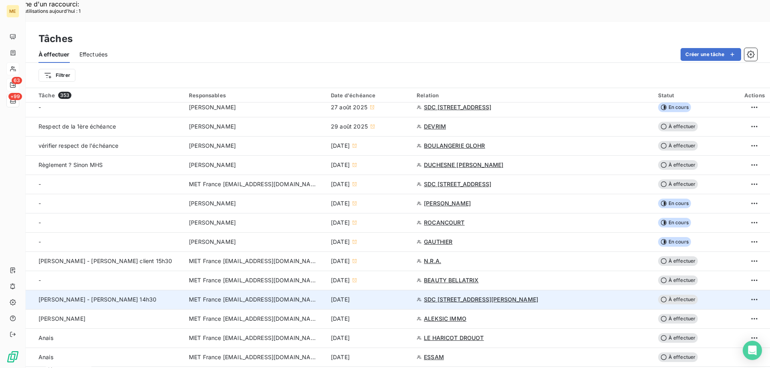
scroll to position [160, 0]
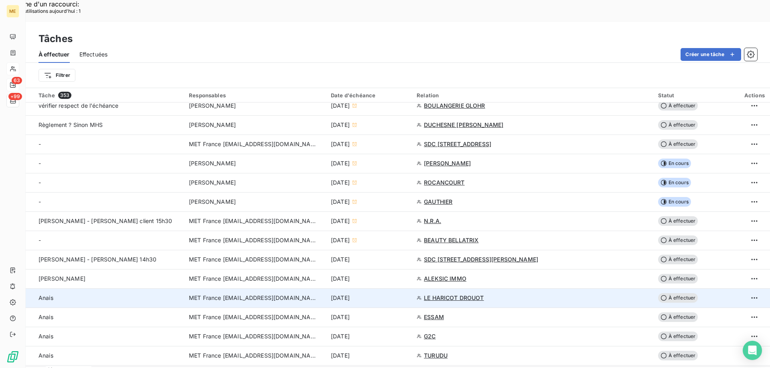
click at [406, 294] on div "12 sept. 2025" at bounding box center [369, 298] width 76 height 8
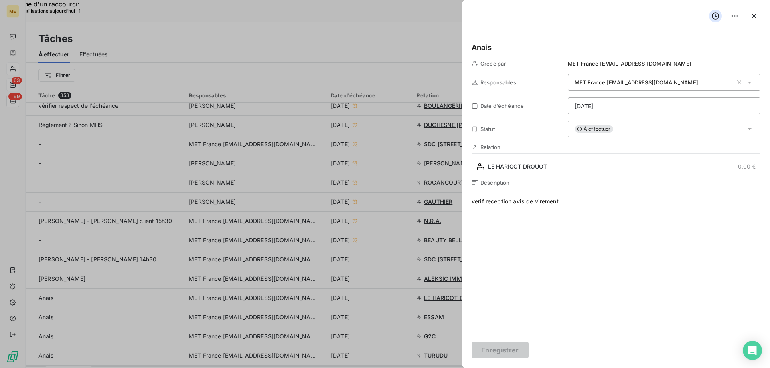
click at [658, 131] on div "À effectuer" at bounding box center [664, 129] width 192 height 17
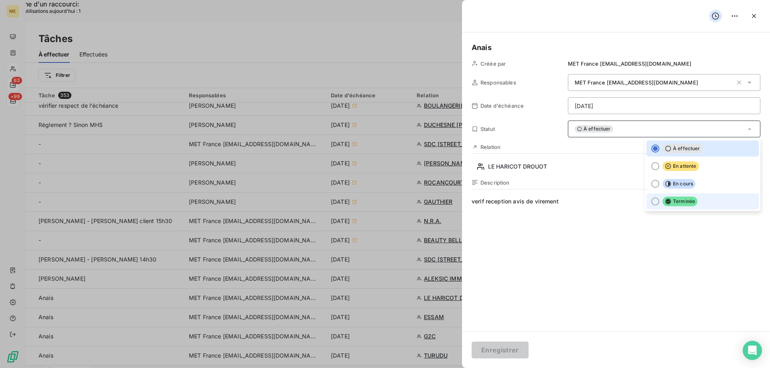
click at [687, 202] on span "Terminée" at bounding box center [679, 202] width 35 height 10
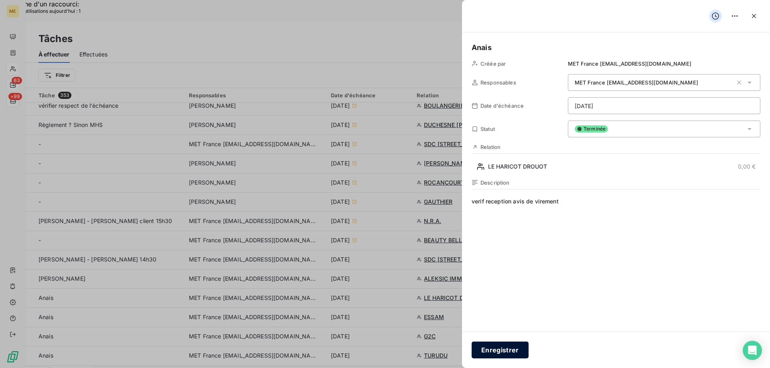
click at [495, 353] on button "Enregistrer" at bounding box center [499, 350] width 57 height 17
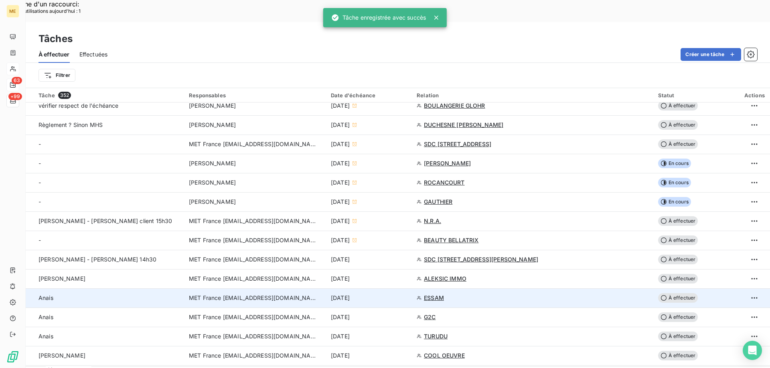
click at [407, 294] on div "12 sept. 2025" at bounding box center [369, 298] width 76 height 8
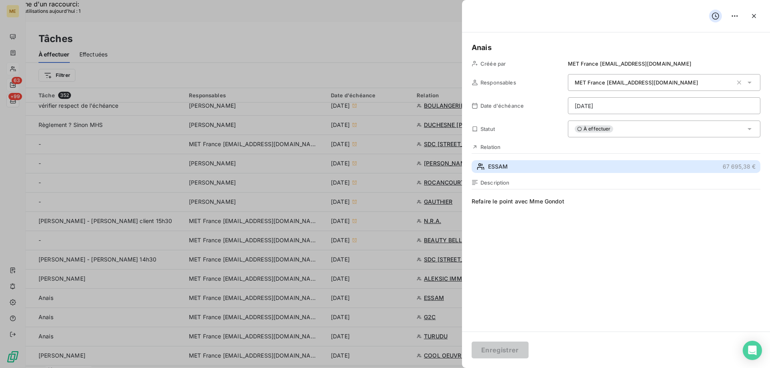
click at [537, 169] on button "ESSAM 67 695,38 €" at bounding box center [615, 166] width 289 height 13
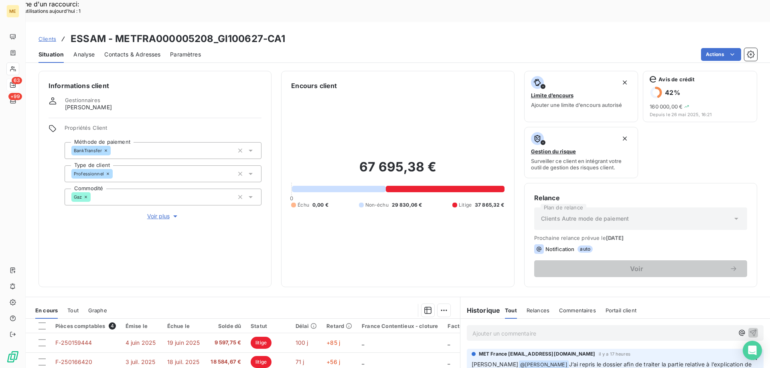
scroll to position [107, 0]
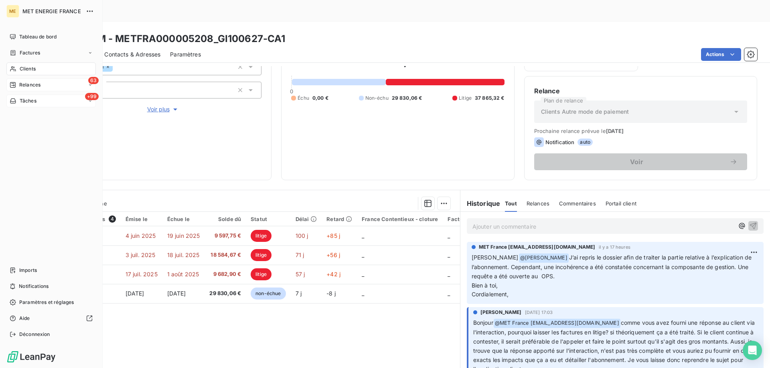
click at [24, 101] on span "Tâches" at bounding box center [28, 100] width 17 height 7
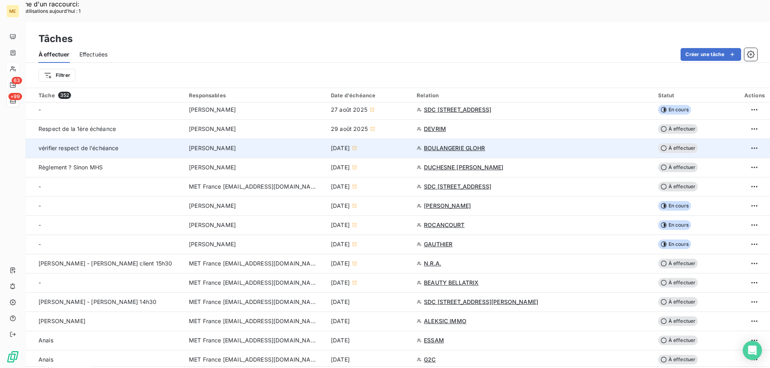
scroll to position [120, 0]
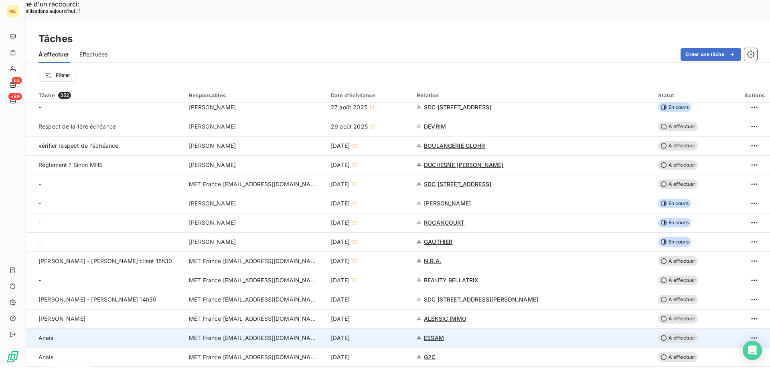
click at [407, 334] on div "12 sept. 2025" at bounding box center [369, 338] width 76 height 8
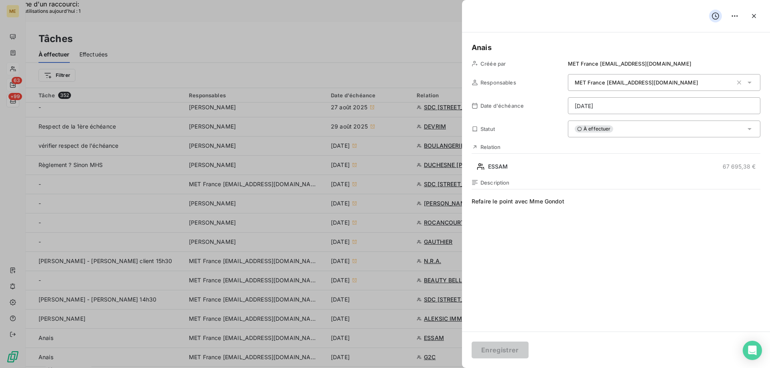
click at [636, 135] on div "À effectuer" at bounding box center [664, 129] width 192 height 17
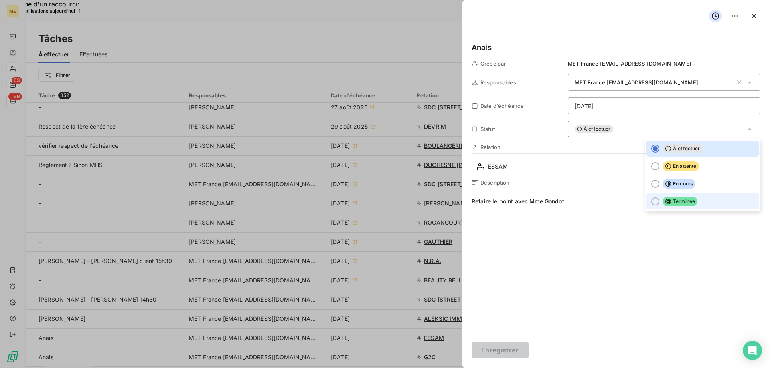
click at [693, 206] on li "Terminée" at bounding box center [702, 202] width 112 height 16
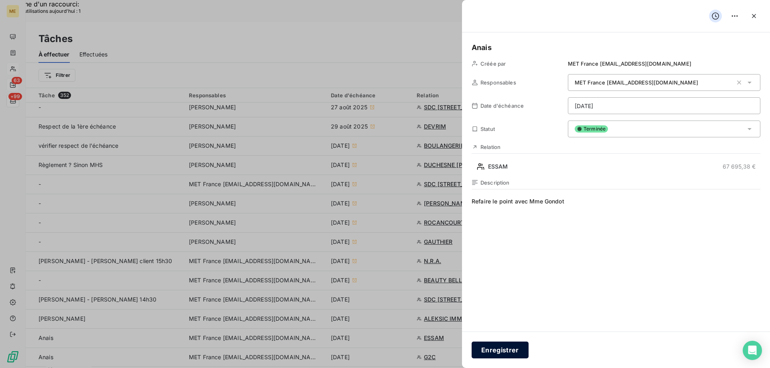
click at [503, 350] on button "Enregistrer" at bounding box center [499, 350] width 57 height 17
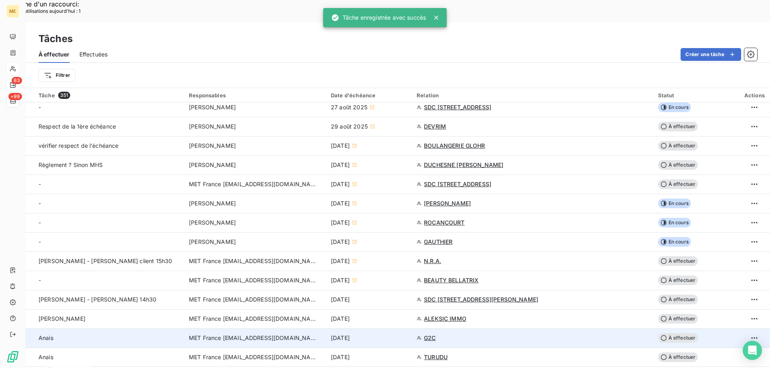
click at [407, 334] on div "12 sept. 2025" at bounding box center [369, 338] width 76 height 8
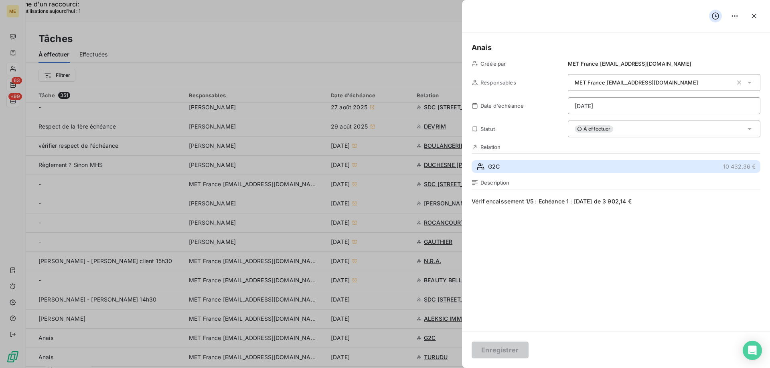
click at [552, 168] on button "G2C 10 432,36 €" at bounding box center [615, 166] width 289 height 13
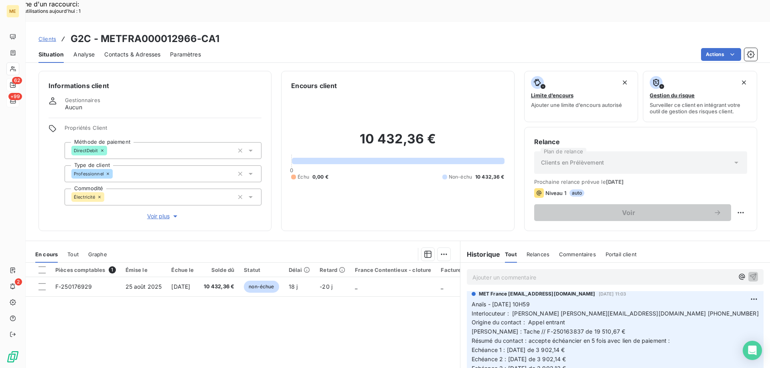
scroll to position [200, 0]
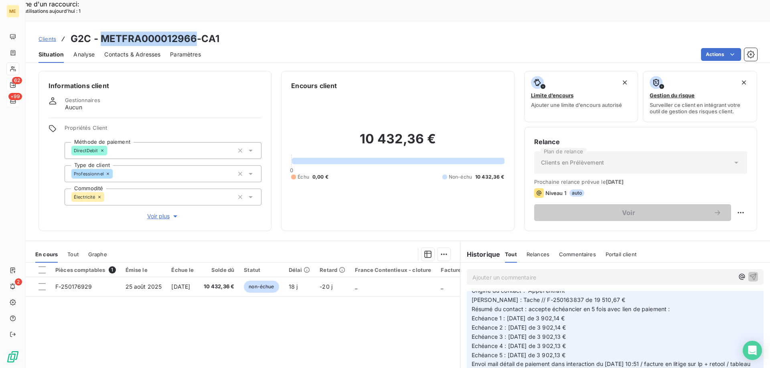
drag, startPoint x: 196, startPoint y: 18, endPoint x: 101, endPoint y: 20, distance: 95.8
click at [101, 32] on h3 "G2C - METFRA000012966-CA1" at bounding box center [145, 39] width 149 height 14
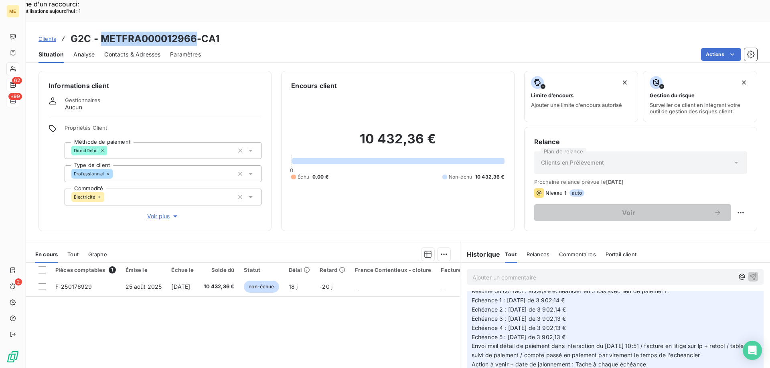
scroll to position [241, 0]
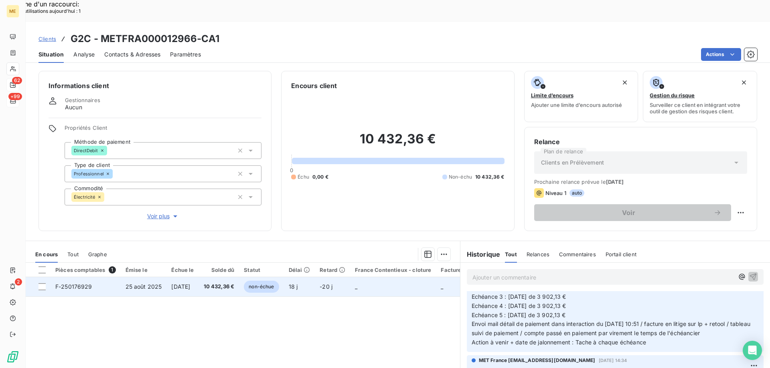
click at [401, 277] on td "_" at bounding box center [393, 286] width 86 height 19
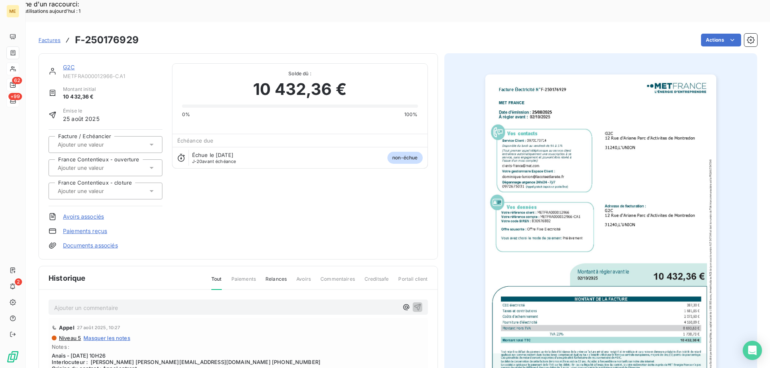
click at [643, 243] on img "button" at bounding box center [600, 238] width 231 height 326
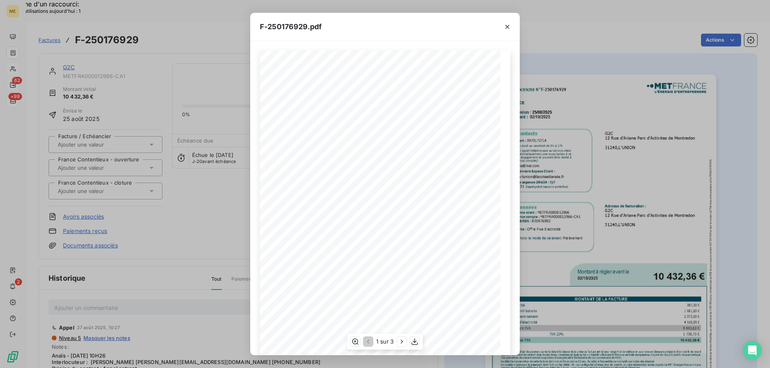
scroll to position [55, 0]
click at [401, 342] on icon "button" at bounding box center [402, 342] width 8 height 8
click at [507, 27] on icon "button" at bounding box center [507, 27] width 4 height 4
click at [506, 26] on icon "button" at bounding box center [507, 27] width 4 height 4
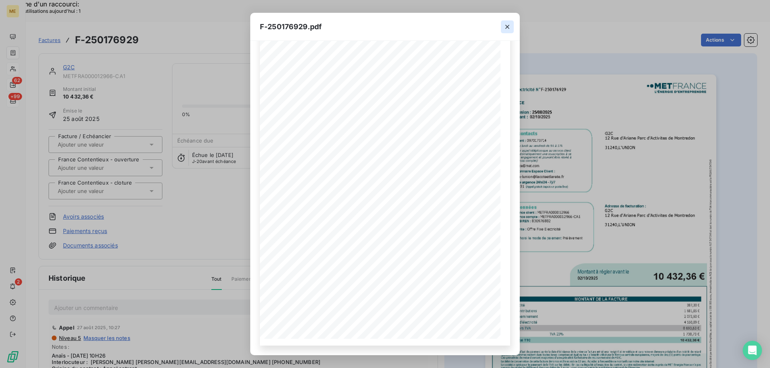
click at [506, 26] on icon "button" at bounding box center [507, 27] width 8 height 8
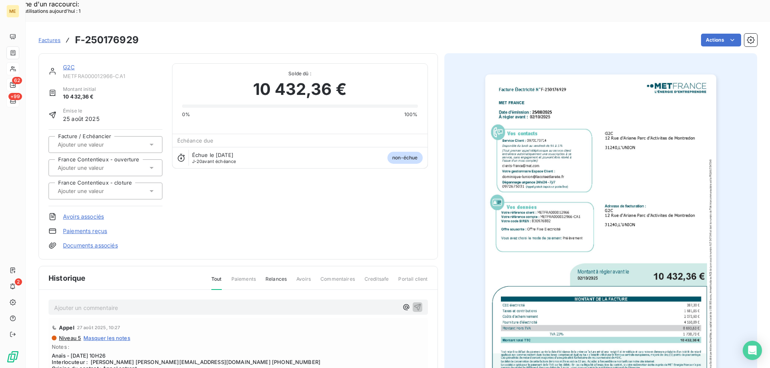
click at [72, 64] on link "G2C" at bounding box center [69, 67] width 12 height 7
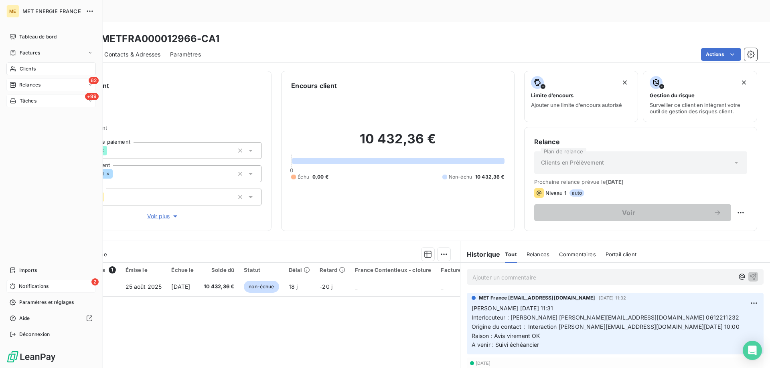
click at [25, 288] on span "Notifications" at bounding box center [34, 286] width 30 height 7
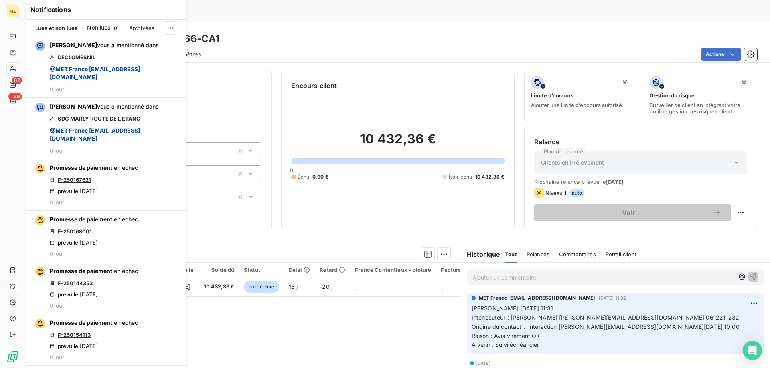
click at [327, 81] on h6 "Encours client" at bounding box center [314, 86] width 46 height 10
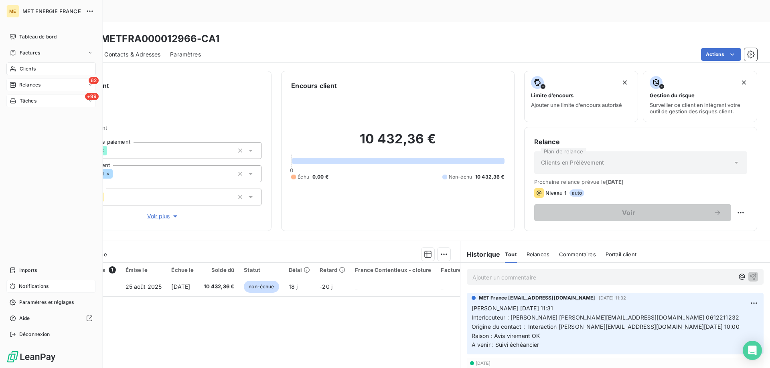
click at [25, 103] on span "Tâches" at bounding box center [28, 100] width 17 height 7
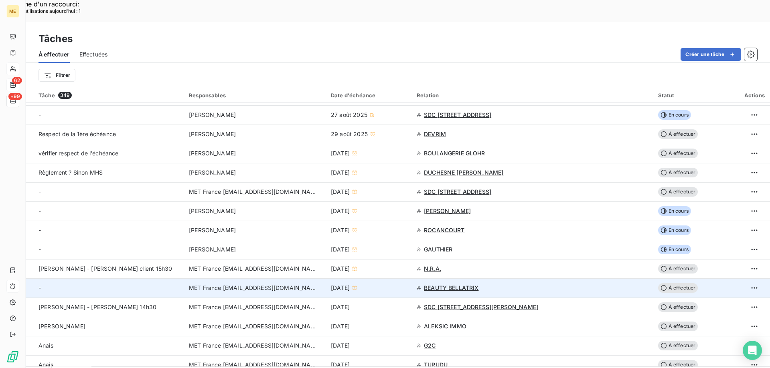
scroll to position [120, 0]
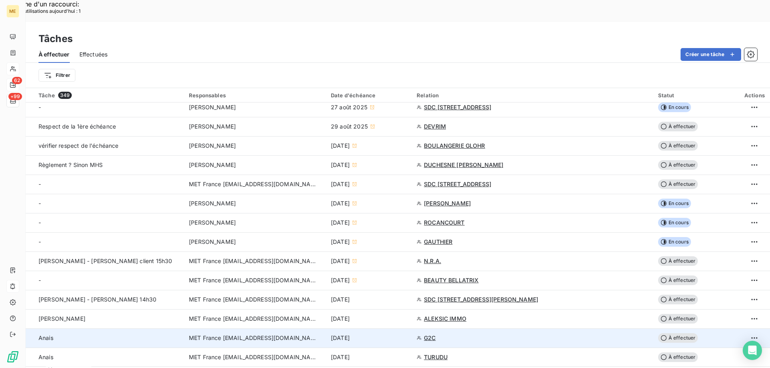
click at [407, 334] on div "12 sept. 2025" at bounding box center [369, 338] width 76 height 8
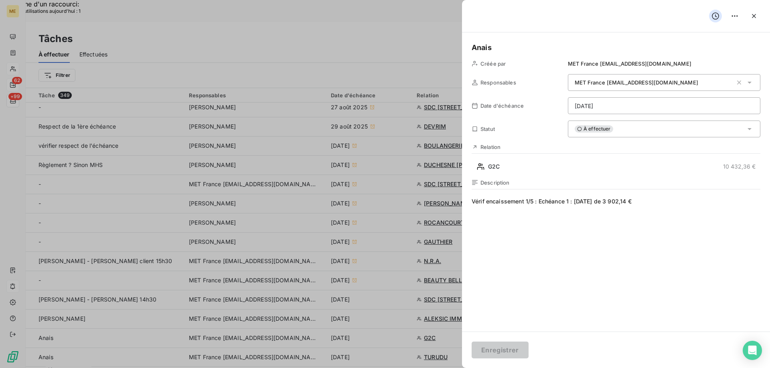
click at [630, 124] on div "À effectuer" at bounding box center [664, 129] width 192 height 17
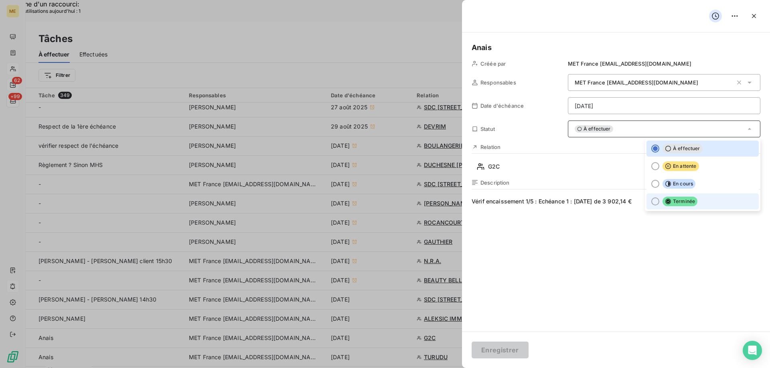
click at [672, 200] on span "Terminée" at bounding box center [679, 202] width 35 height 10
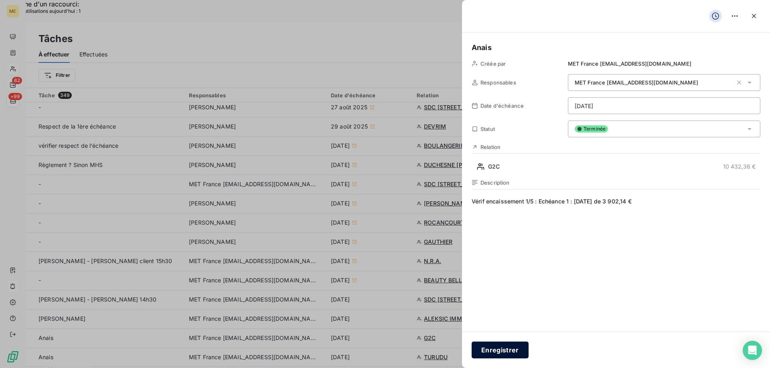
click at [481, 348] on button "Enregistrer" at bounding box center [499, 350] width 57 height 17
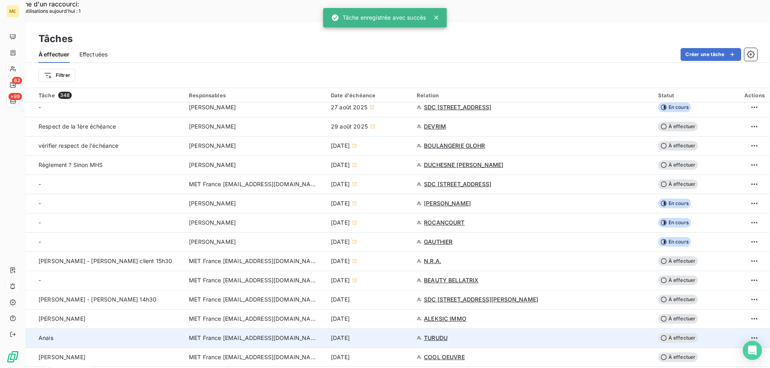
click at [146, 334] on div "Anais" at bounding box center [108, 338] width 141 height 8
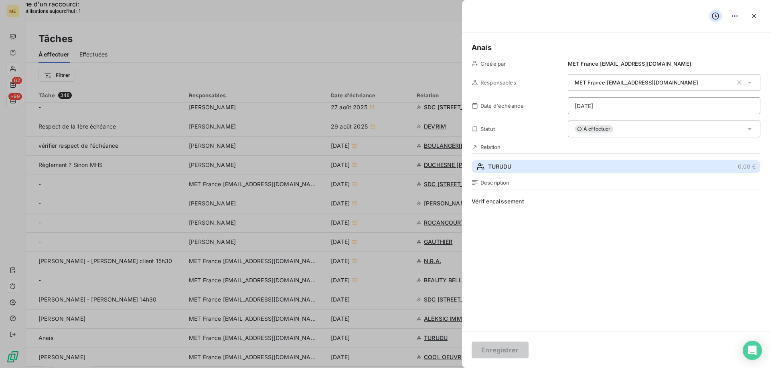
click at [564, 164] on button "TURUDU 0,00 €" at bounding box center [615, 166] width 289 height 13
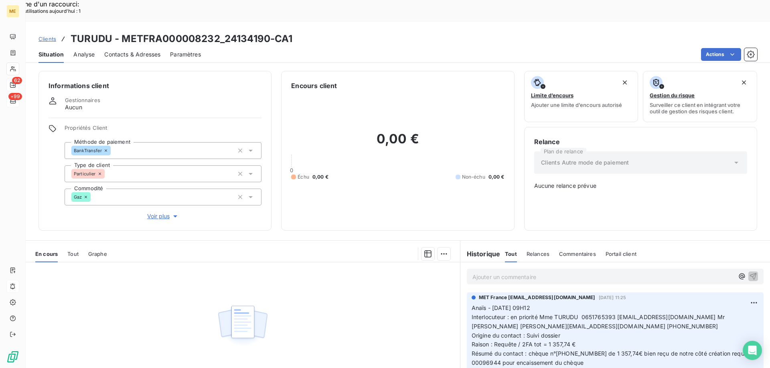
scroll to position [45, 0]
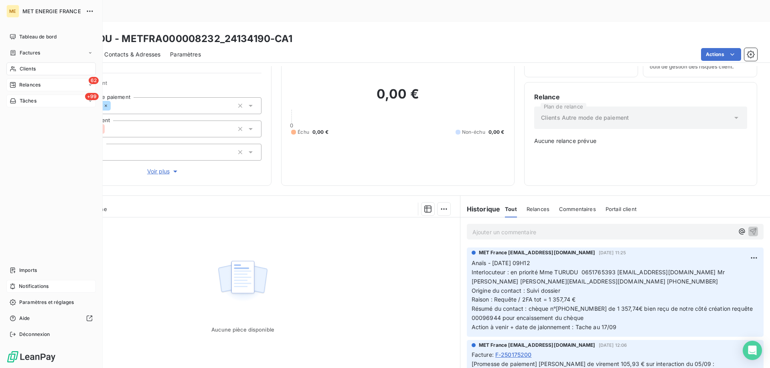
drag, startPoint x: 13, startPoint y: 102, endPoint x: 19, endPoint y: 101, distance: 6.4
click at [13, 102] on icon at bounding box center [13, 101] width 6 height 5
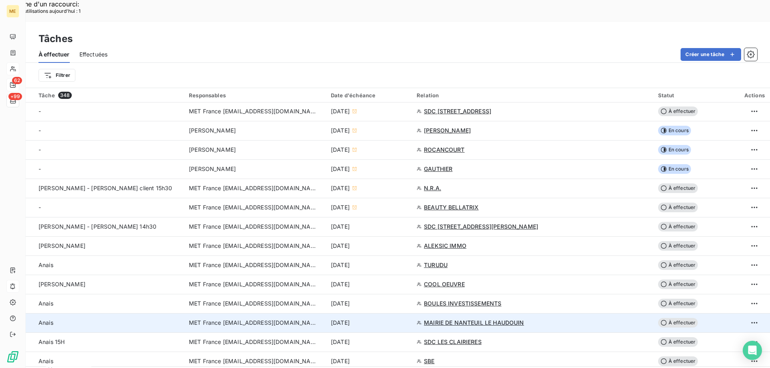
scroll to position [241, 0]
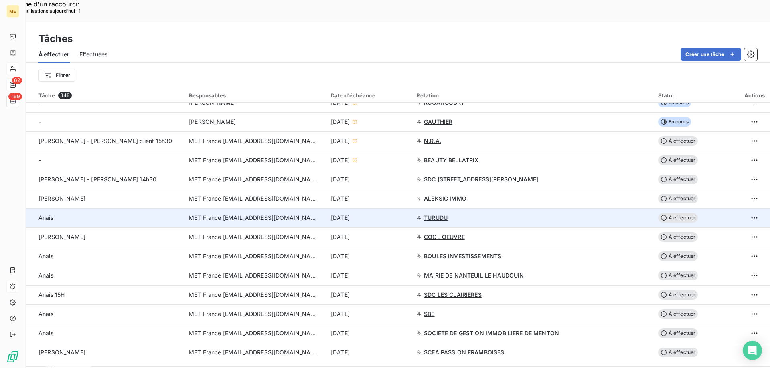
click at [412, 208] on td "12 sept. 2025" at bounding box center [369, 217] width 86 height 19
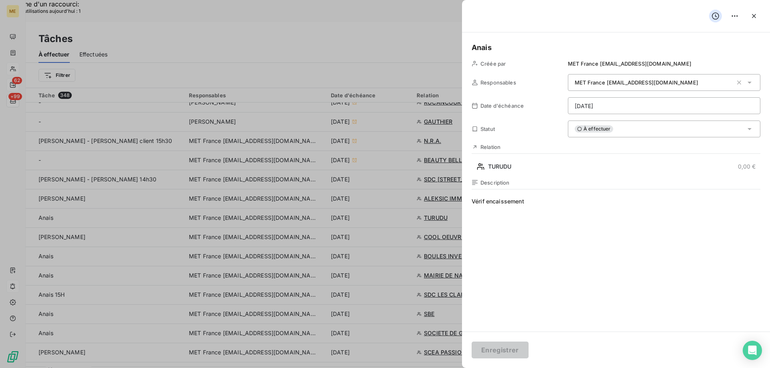
click at [651, 129] on div "À effectuer" at bounding box center [664, 129] width 192 height 17
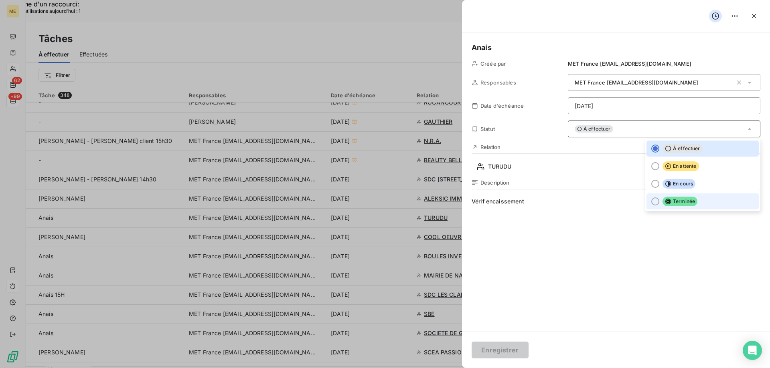
click at [668, 202] on span "Terminée" at bounding box center [679, 202] width 35 height 10
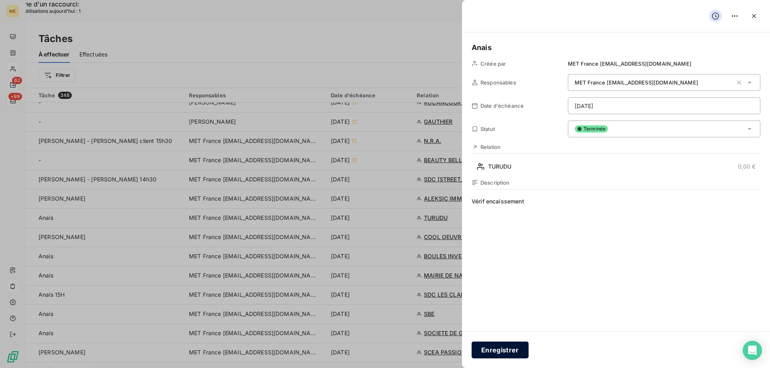
click at [495, 348] on button "Enregistrer" at bounding box center [499, 350] width 57 height 17
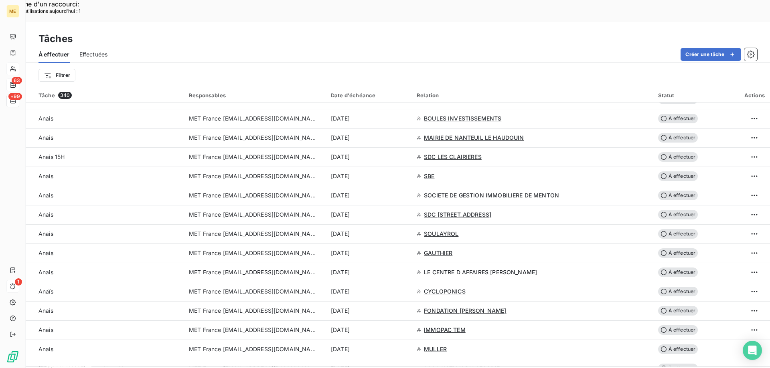
scroll to position [321, 0]
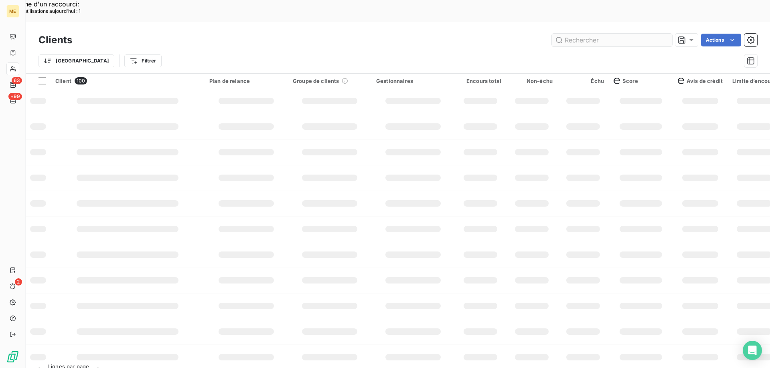
click at [578, 34] on input "text" at bounding box center [612, 40] width 120 height 13
click at [580, 34] on input "text" at bounding box center [612, 40] width 120 height 13
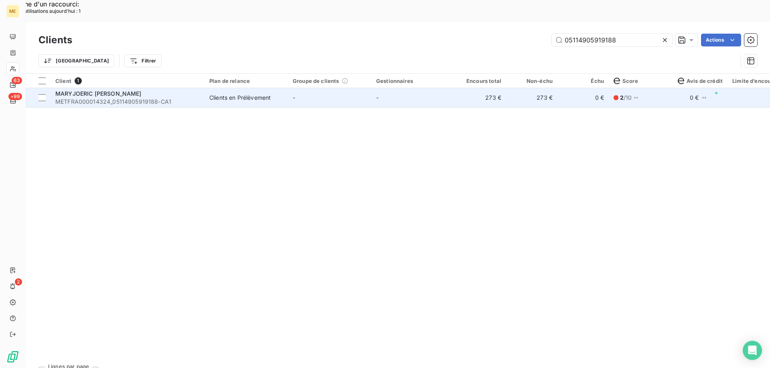
type input "05114905919188"
click at [432, 88] on td "-" at bounding box center [412, 97] width 83 height 19
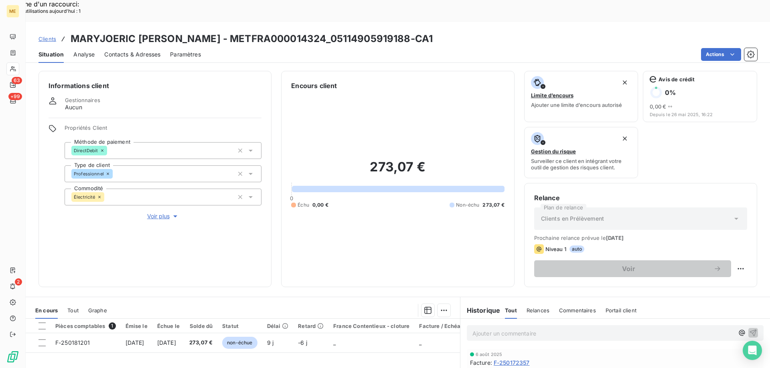
click at [342, 32] on h3 "MARYJOERIC GEORGE - METFRA000014324_05114905919188-CA1" at bounding box center [252, 39] width 362 height 14
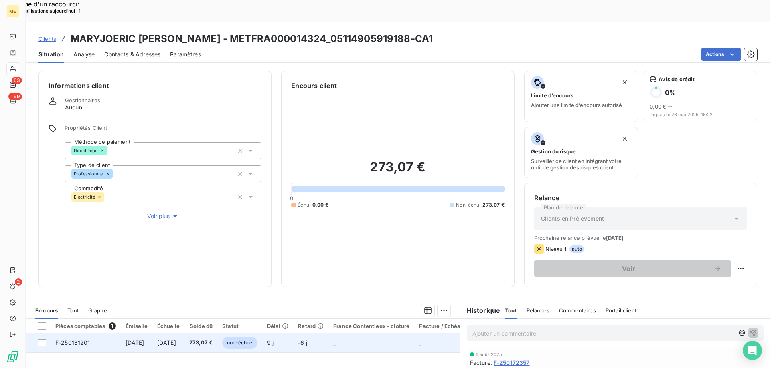
click at [371, 334] on td "_" at bounding box center [371, 343] width 86 height 19
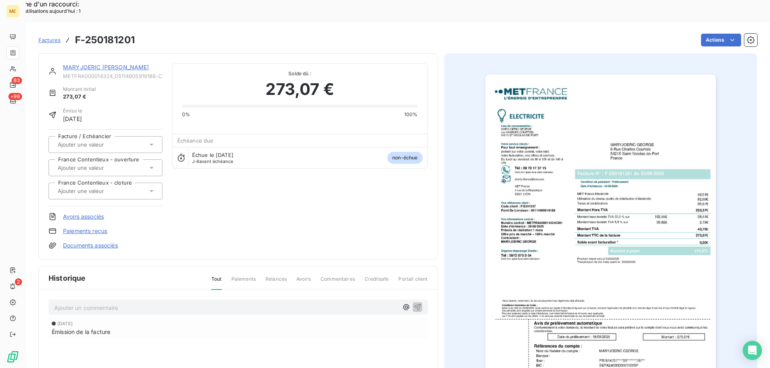
click at [111, 64] on link "MARYJOERIC GEORGE" at bounding box center [106, 67] width 86 height 7
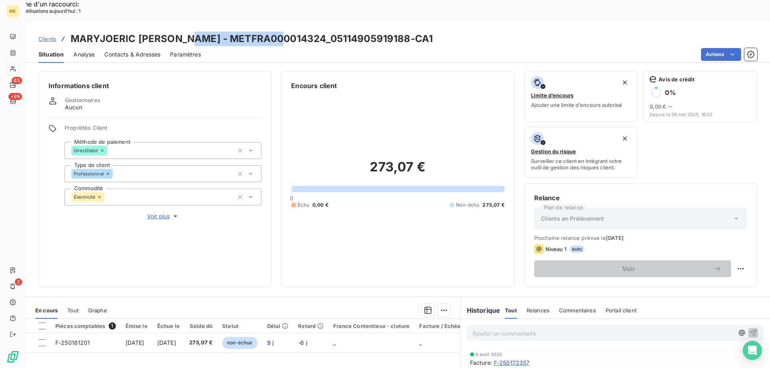
drag, startPoint x: 283, startPoint y: 17, endPoint x: 188, endPoint y: 20, distance: 95.0
click at [188, 32] on h3 "MARYJOERIC GEORGE - METFRA000014324_05114905919188-CA1" at bounding box center [252, 39] width 362 height 14
copy h3 "METFRA000014324"
click at [40, 36] on span "Clients" at bounding box center [47, 39] width 18 height 6
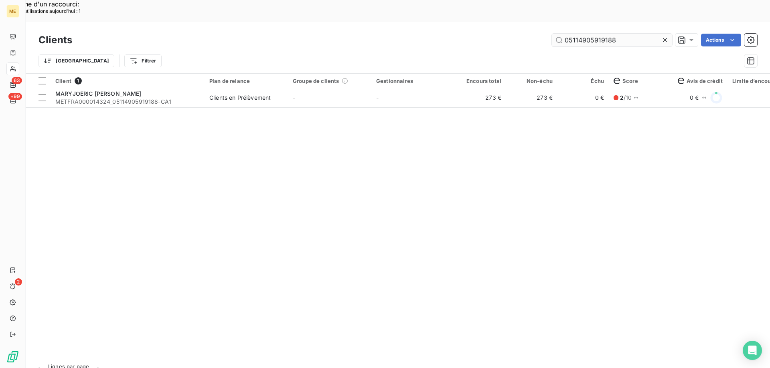
click at [578, 34] on input "05114905919188" at bounding box center [612, 40] width 120 height 13
drag, startPoint x: 625, startPoint y: 18, endPoint x: 554, endPoint y: 18, distance: 70.5
click at [554, 34] on input "METFRA000014324" at bounding box center [612, 40] width 120 height 13
type input "METFRA000014324"
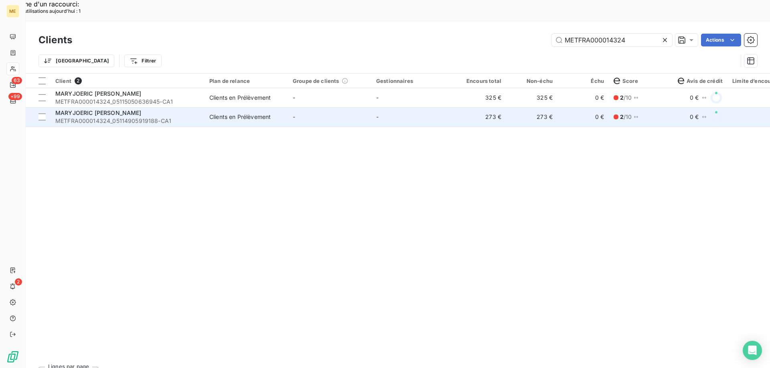
click at [320, 107] on td "-" at bounding box center [329, 116] width 83 height 19
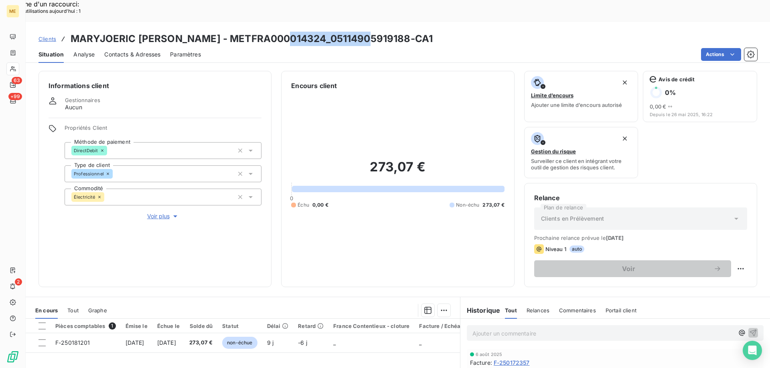
drag, startPoint x: 366, startPoint y: 16, endPoint x: 290, endPoint y: 18, distance: 76.2
click at [290, 32] on h3 "MARYJOERIC GEORGE - METFRA000014324_05114905919188-CA1" at bounding box center [252, 39] width 362 height 14
copy h3 "05114905919188"
click at [46, 36] on span "Clients" at bounding box center [47, 39] width 18 height 6
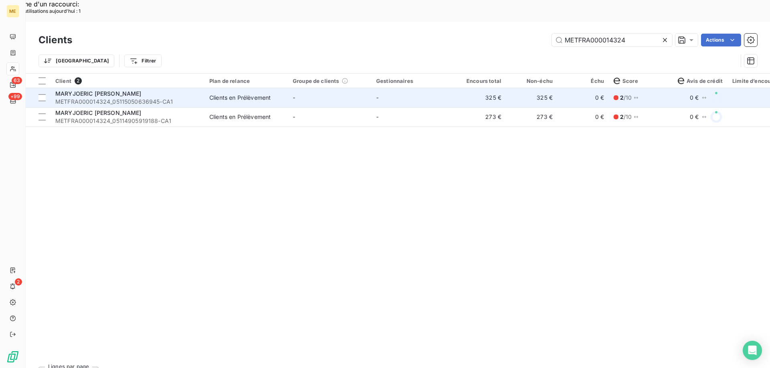
click at [331, 88] on td "-" at bounding box center [329, 97] width 83 height 19
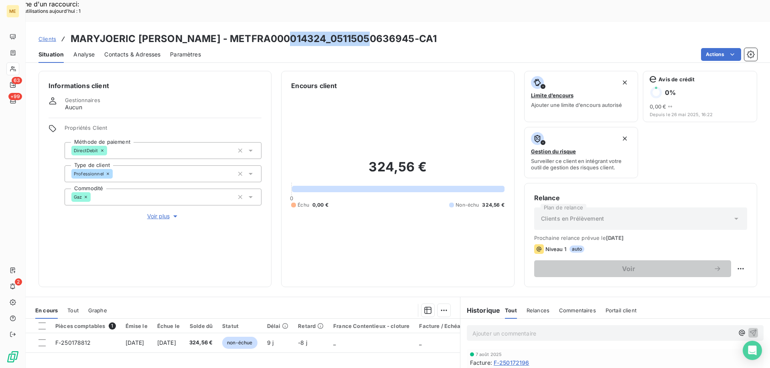
drag, startPoint x: 371, startPoint y: 16, endPoint x: 289, endPoint y: 20, distance: 82.7
click at [289, 32] on h3 "MARYJOERIC GEORGE - METFRA000014324_05115050636945-CA1" at bounding box center [254, 39] width 366 height 14
copy h3 "05115050636945"
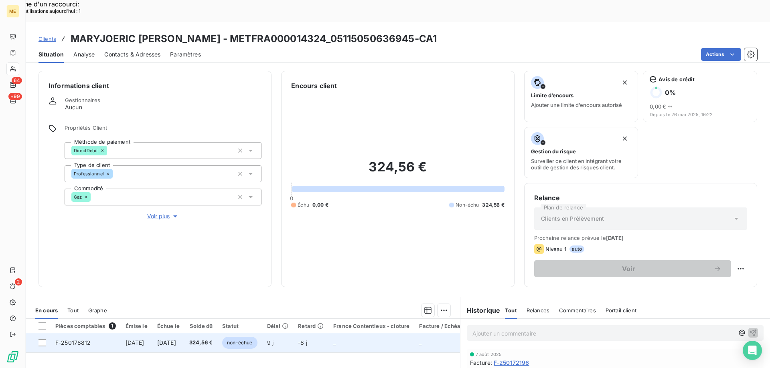
click at [383, 334] on td "_" at bounding box center [371, 343] width 86 height 19
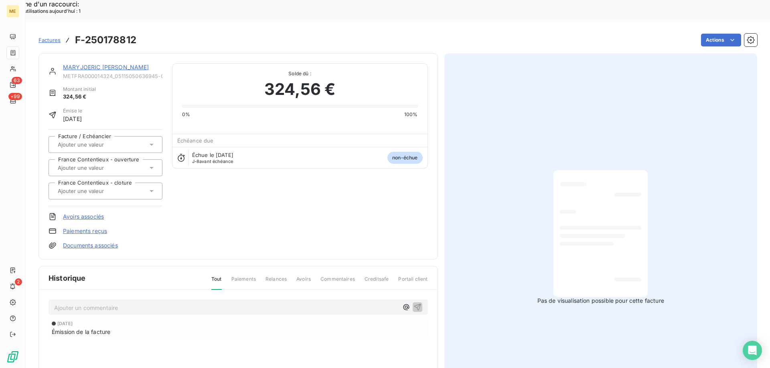
click at [113, 64] on link "MARYJOERIC GEORGE" at bounding box center [106, 67] width 86 height 7
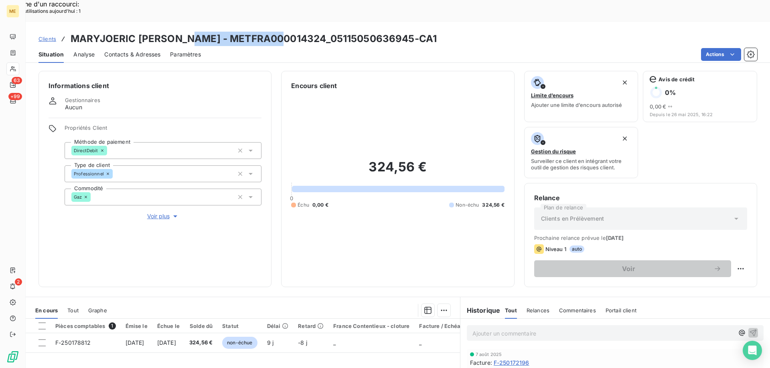
drag, startPoint x: 282, startPoint y: 15, endPoint x: 186, endPoint y: 15, distance: 95.8
click at [186, 32] on h3 "MARYJOERIC GEORGE - METFRA000014324_05115050636945-CA1" at bounding box center [254, 39] width 366 height 14
copy h3 "METFRA000014324"
drag, startPoint x: 370, startPoint y: 16, endPoint x: 290, endPoint y: 18, distance: 79.8
click at [290, 32] on h3 "MARYJOERIC GEORGE - METFRA000014324_05115050636945-CA1" at bounding box center [254, 39] width 366 height 14
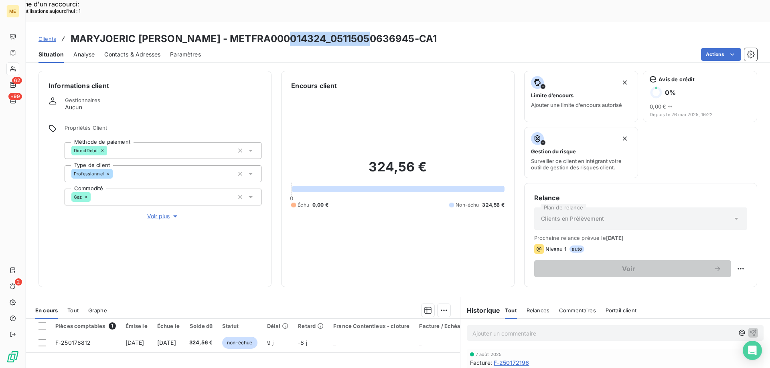
copy h3 "05115050636945"
click at [41, 36] on span "Clients" at bounding box center [47, 39] width 18 height 6
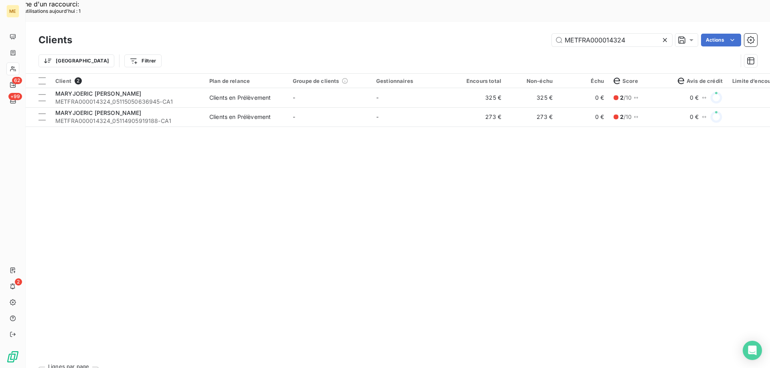
click at [338, 106] on div "Client 2 Plan de relance Groupe de clients Gestionnaires Encours total Non-échu…" at bounding box center [398, 217] width 744 height 287
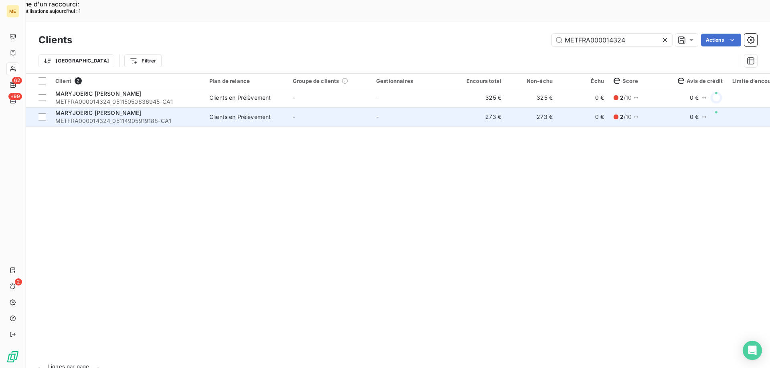
click at [340, 107] on td "-" at bounding box center [329, 116] width 83 height 19
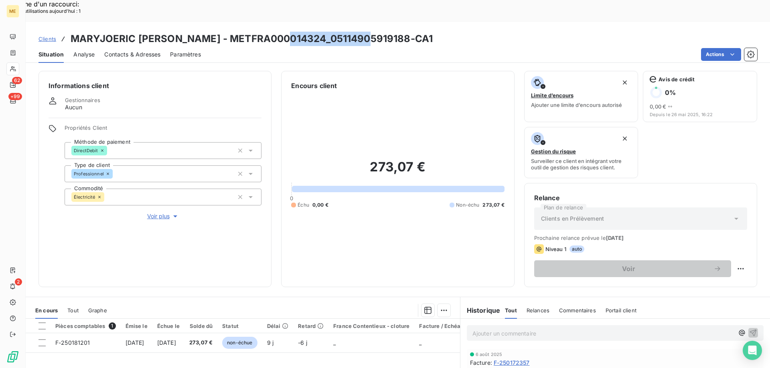
copy h3 "05114905919188"
drag, startPoint x: 361, startPoint y: 16, endPoint x: 289, endPoint y: 18, distance: 72.2
click at [289, 32] on h3 "MARYJOERIC GEORGE - METFRA000014324_05114905919188-CA1" at bounding box center [252, 39] width 362 height 14
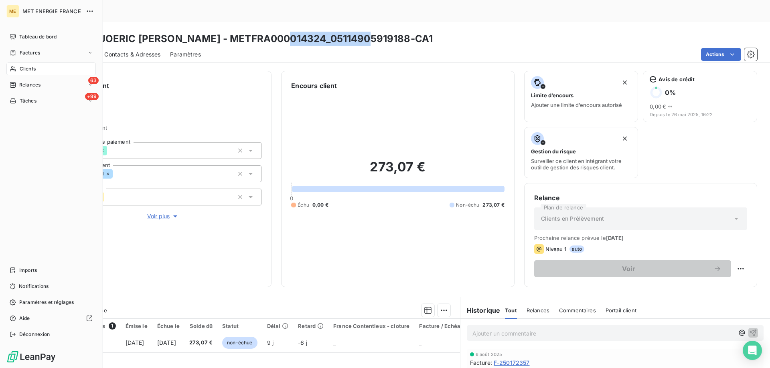
click at [20, 71] on span "Clients" at bounding box center [28, 68] width 16 height 7
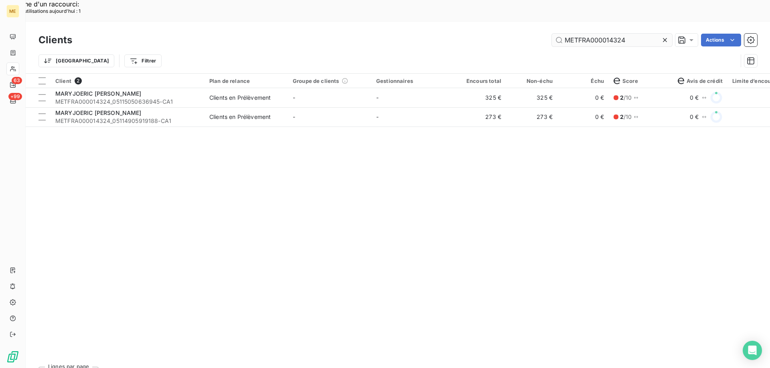
click at [572, 34] on input "METFRA000014324" at bounding box center [612, 40] width 120 height 13
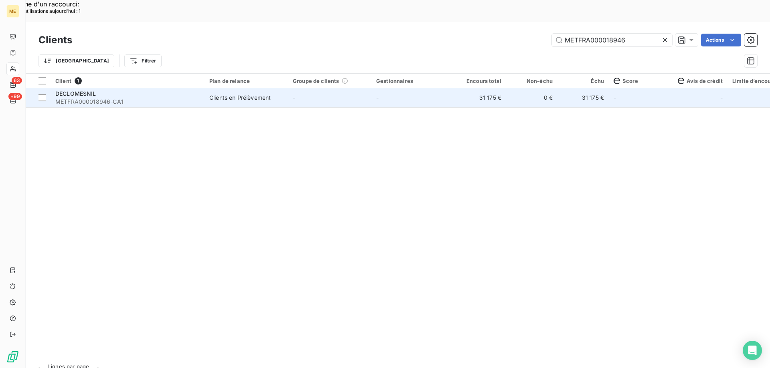
type input "METFRA000018946"
click at [351, 88] on td "-" at bounding box center [329, 97] width 83 height 19
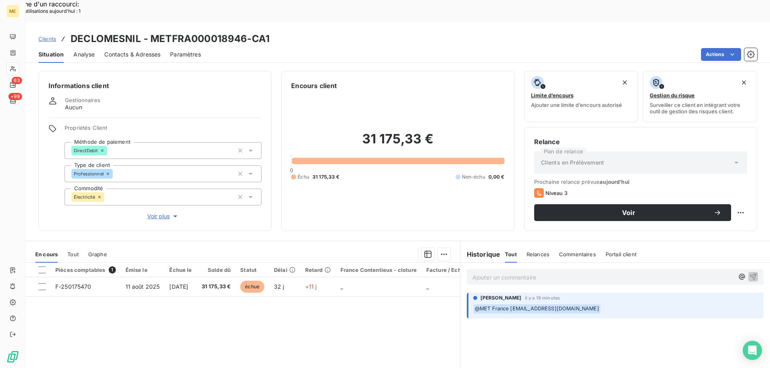
click at [153, 212] on span "Voir plus" at bounding box center [163, 216] width 32 height 8
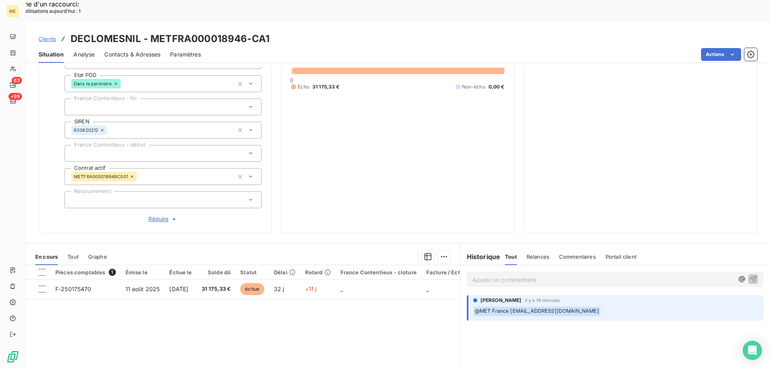
scroll to position [231, 0]
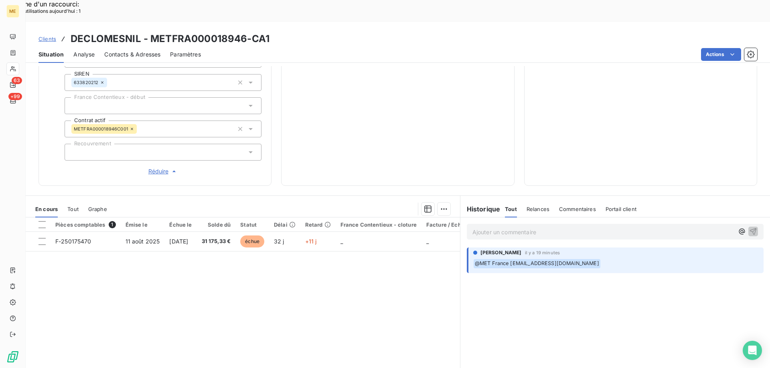
click at [73, 206] on span "Tout" at bounding box center [72, 209] width 11 height 6
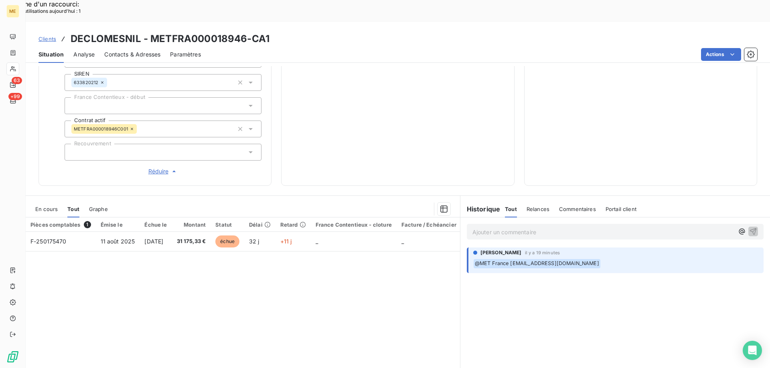
click at [48, 206] on span "En cours" at bounding box center [46, 209] width 22 height 6
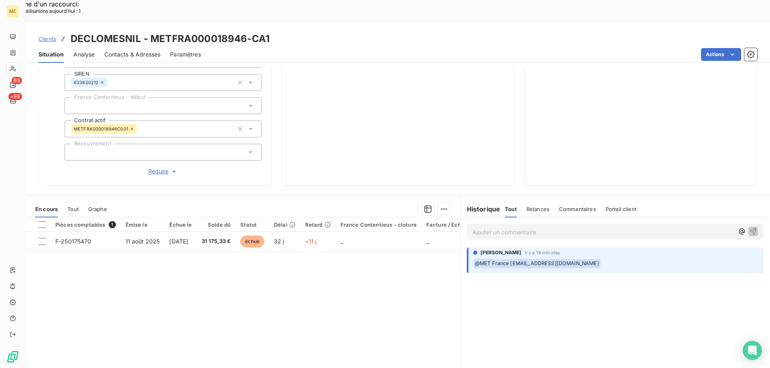
scroll to position [0, 0]
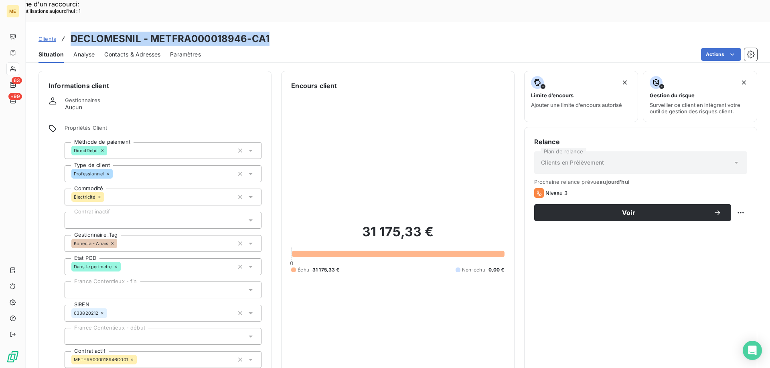
drag, startPoint x: 280, startPoint y: 15, endPoint x: 69, endPoint y: 20, distance: 211.3
click at [69, 32] on div "Clients DECLOMESNIL - METFRA000018946-CA1" at bounding box center [398, 39] width 744 height 14
copy h3 "DECLOMESNIL - METFRA000018946-CA1"
click at [277, 32] on div "Clients DECLOMESNIL - METFRA000018946-CA1" at bounding box center [398, 39] width 744 height 14
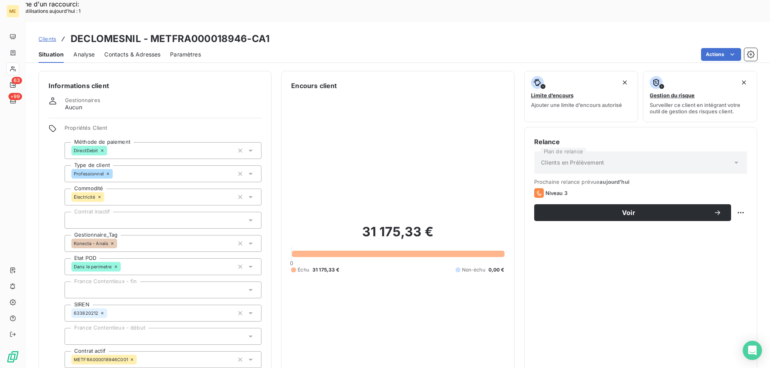
click at [270, 32] on div "Clients DECLOMESNIL - METFRA000018946-CA1" at bounding box center [398, 39] width 744 height 14
click at [140, 51] on span "Contacts & Adresses" at bounding box center [132, 55] width 56 height 8
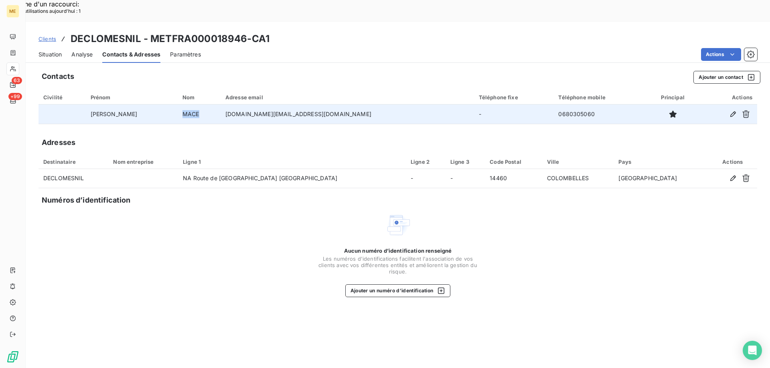
copy td "MACE"
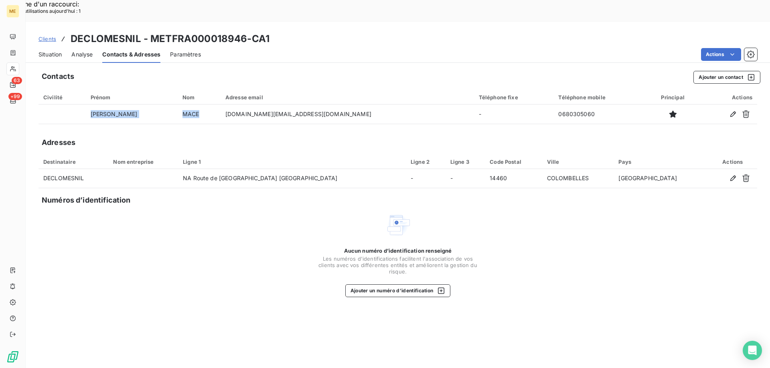
drag, startPoint x: 179, startPoint y: 93, endPoint x: 160, endPoint y: 103, distance: 21.3
click at [159, 103] on div "Contacts Ajouter un contact Civilité Prénom Nom Adresse email Téléphone fixe Té…" at bounding box center [398, 228] width 744 height 324
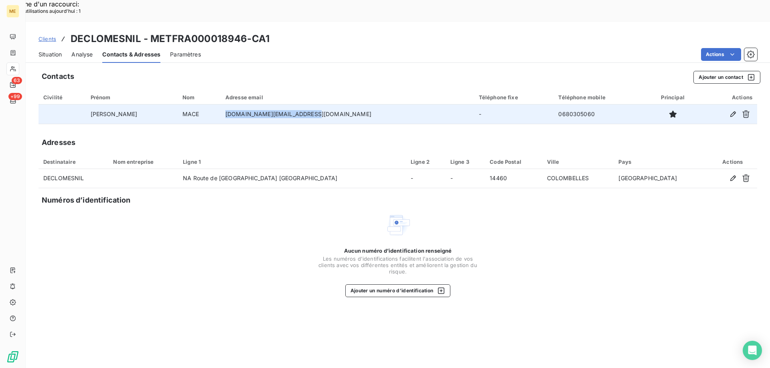
copy td "[DOMAIN_NAME][EMAIL_ADDRESS][DOMAIN_NAME]"
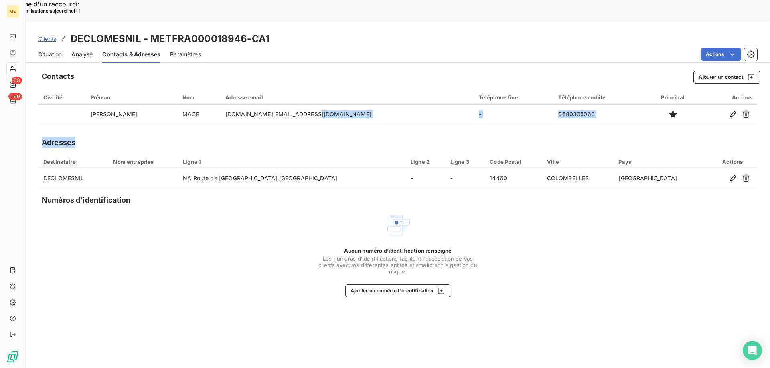
drag, startPoint x: 299, startPoint y: 93, endPoint x: 492, endPoint y: 105, distance: 193.2
click at [220, 114] on div "Contacts Ajouter un contact Civilité Prénom Nom Adresse email Téléphone fixe Té…" at bounding box center [398, 228] width 744 height 324
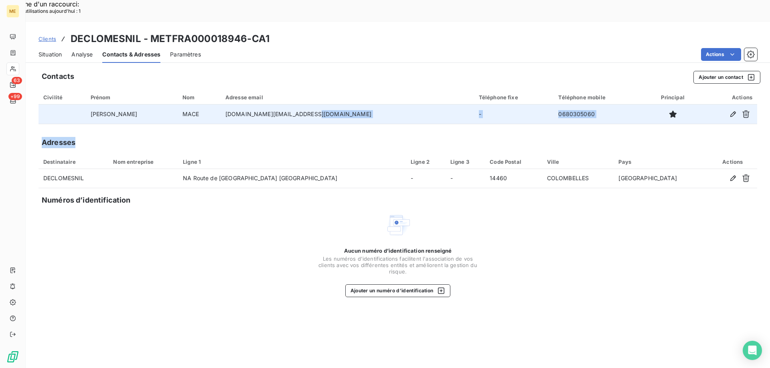
click at [561, 105] on td "0680305060" at bounding box center [599, 114] width 92 height 19
copy td "0680305060"
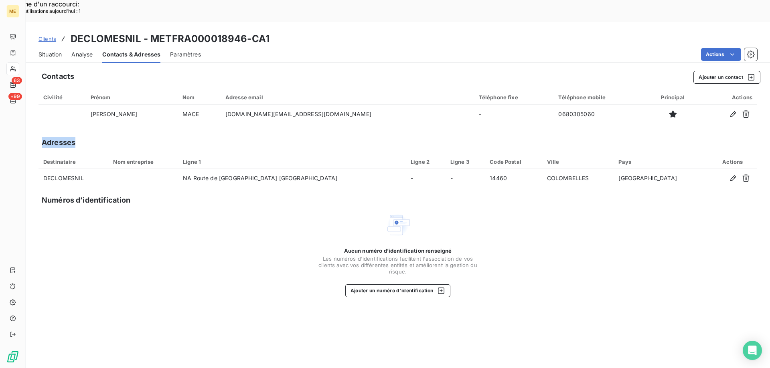
drag, startPoint x: 550, startPoint y: 89, endPoint x: 517, endPoint y: 119, distance: 44.0
click at [512, 117] on div "Contacts Ajouter un contact Civilité Prénom Nom Adresse email Téléphone fixe Té…" at bounding box center [398, 228] width 744 height 324
click at [52, 51] on span "Situation" at bounding box center [49, 55] width 23 height 8
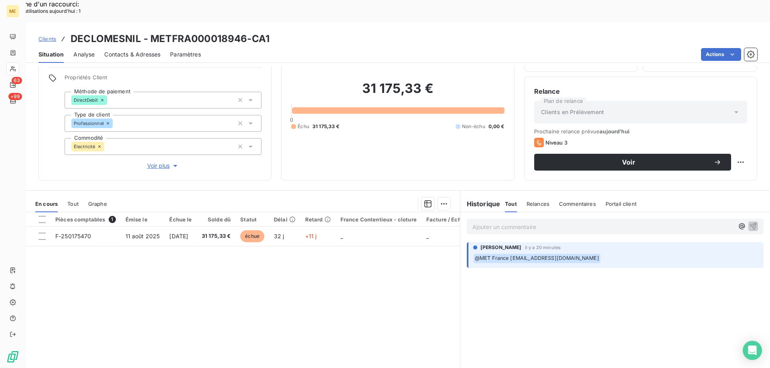
scroll to position [51, 0]
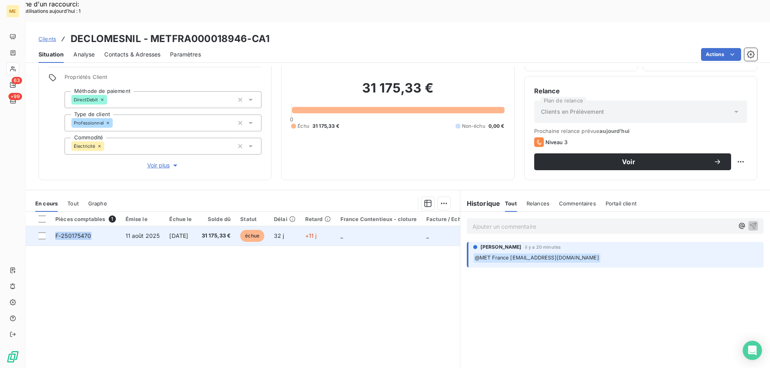
drag, startPoint x: 93, startPoint y: 215, endPoint x: 50, endPoint y: 220, distance: 42.9
click at [50, 226] on tr "F-250175470 11 août 2025 1 sept. 2025 31 175,33 € échue 32 j +11 j _ _ _" at bounding box center [302, 235] width 553 height 19
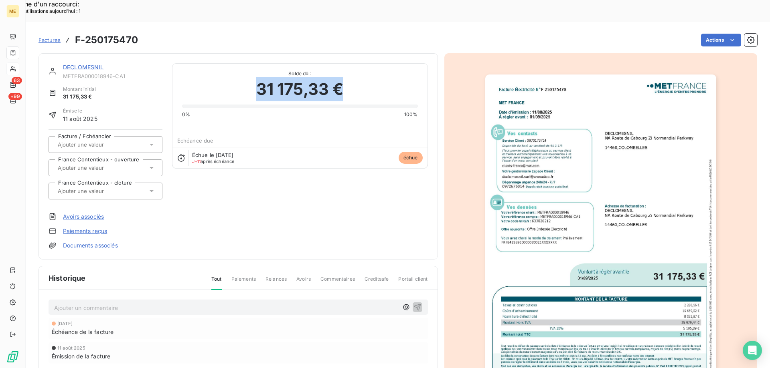
drag, startPoint x: 346, startPoint y: 66, endPoint x: 250, endPoint y: 67, distance: 95.4
click at [250, 77] on div "31 175,33 €" at bounding box center [300, 89] width 236 height 24
drag, startPoint x: 94, startPoint y: 46, endPoint x: 105, endPoint y: 50, distance: 11.3
click at [94, 64] on link "DECLOMESNIL" at bounding box center [83, 67] width 41 height 7
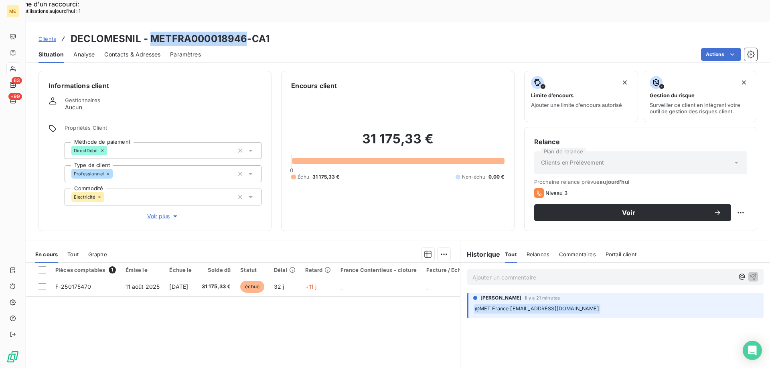
drag, startPoint x: 245, startPoint y: 16, endPoint x: 152, endPoint y: 20, distance: 93.1
click at [152, 32] on h3 "DECLOMESNIL - METFRA000018946-CA1" at bounding box center [170, 39] width 199 height 14
click at [347, 277] on td "_" at bounding box center [379, 286] width 86 height 19
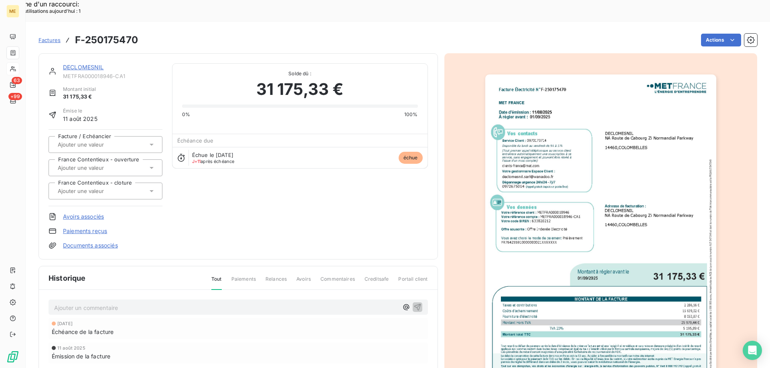
click at [564, 210] on img "button" at bounding box center [600, 238] width 231 height 326
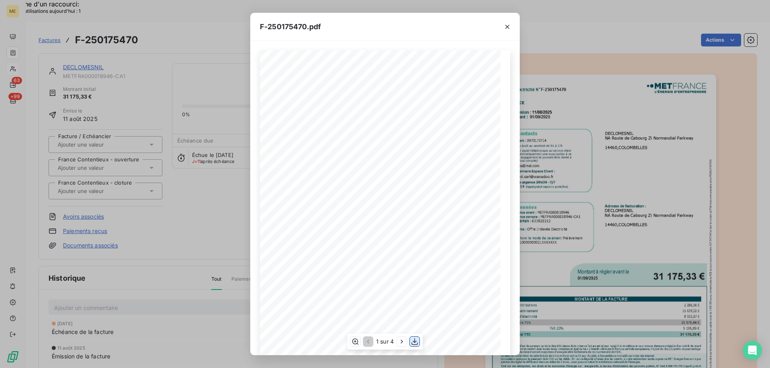
click at [415, 341] on icon "button" at bounding box center [414, 342] width 8 height 8
click at [509, 26] on icon "button" at bounding box center [507, 27] width 8 height 8
click at [508, 28] on icon "button" at bounding box center [507, 27] width 8 height 8
click at [91, 46] on div "F-250175470.pdf Facture Électricité N° F-250175470 MET Energie France 4, rue de…" at bounding box center [385, 184] width 770 height 368
click at [509, 26] on icon "button" at bounding box center [507, 27] width 8 height 8
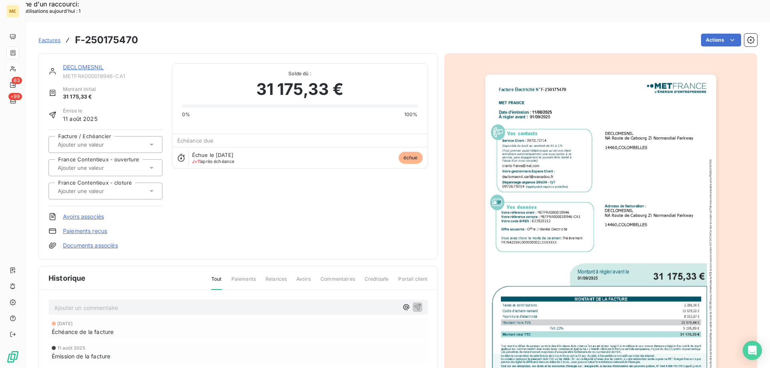
click at [83, 64] on link "DECLOMESNIL" at bounding box center [83, 67] width 41 height 7
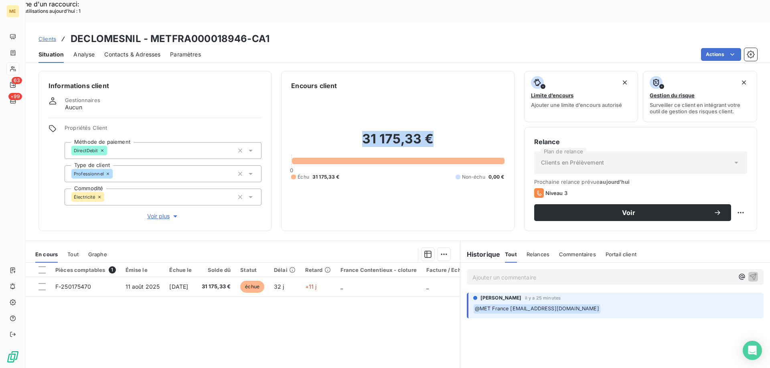
drag, startPoint x: 360, startPoint y: 119, endPoint x: 428, endPoint y: 120, distance: 68.6
click at [428, 131] on h2 "31 175,33 €" at bounding box center [397, 143] width 213 height 24
click at [434, 131] on h2 "31 175,33 €" at bounding box center [397, 143] width 213 height 24
drag, startPoint x: 441, startPoint y: 119, endPoint x: 354, endPoint y: 125, distance: 86.7
click at [354, 131] on h2 "31 175,33 €" at bounding box center [397, 143] width 213 height 24
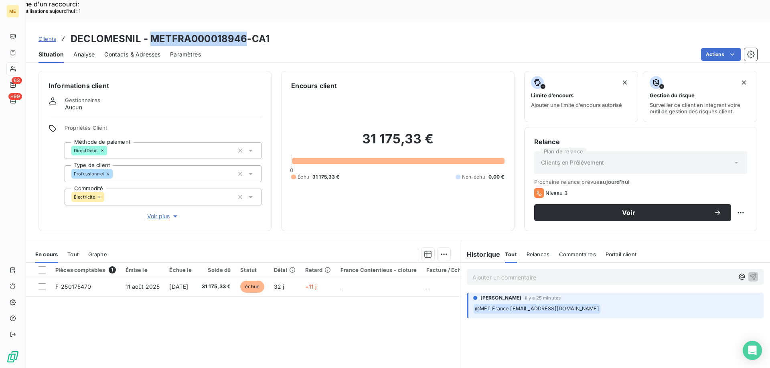
drag, startPoint x: 243, startPoint y: 17, endPoint x: 149, endPoint y: 22, distance: 94.7
click at [149, 32] on h3 "DECLOMESNIL - METFRA000018946-CA1" at bounding box center [170, 39] width 199 height 14
drag, startPoint x: 430, startPoint y: 120, endPoint x: 362, endPoint y: 120, distance: 68.1
click at [362, 131] on h2 "31 175,33 €" at bounding box center [397, 143] width 213 height 24
click at [368, 109] on div "31 175,33 € 0 Échu 31 175,33 € Non-échu 0,00 €" at bounding box center [397, 156] width 213 height 131
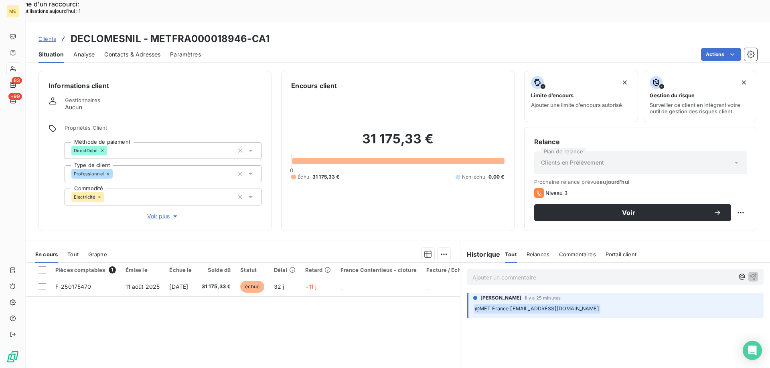
click at [361, 131] on h2 "31 175,33 €" at bounding box center [397, 143] width 213 height 24
drag, startPoint x: 434, startPoint y: 119, endPoint x: 356, endPoint y: 121, distance: 78.2
click at [356, 131] on h2 "31 175,33 €" at bounding box center [397, 143] width 213 height 24
click at [393, 95] on div "31 175,33 € 0 Échu 31 175,33 € Non-échu 0,00 €" at bounding box center [397, 156] width 213 height 131
click at [388, 104] on div "31 175,33 € 0 Échu 31 175,33 € Non-échu 0,00 €" at bounding box center [397, 156] width 213 height 131
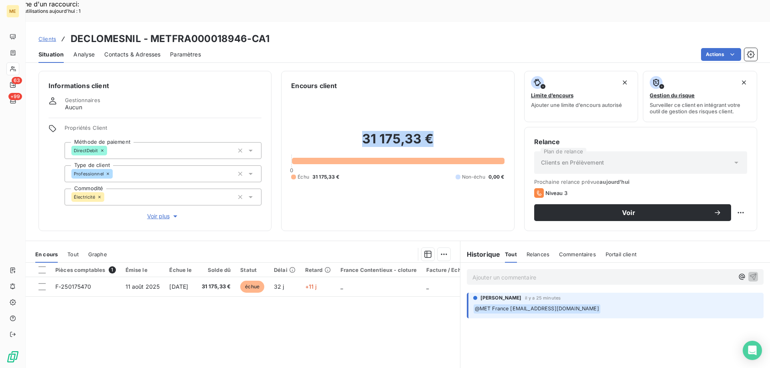
drag, startPoint x: 428, startPoint y: 117, endPoint x: 350, endPoint y: 117, distance: 77.4
click at [351, 131] on h2 "31 175,33 €" at bounding box center [397, 143] width 213 height 24
click at [451, 131] on h2 "31 175,33 €" at bounding box center [397, 143] width 213 height 24
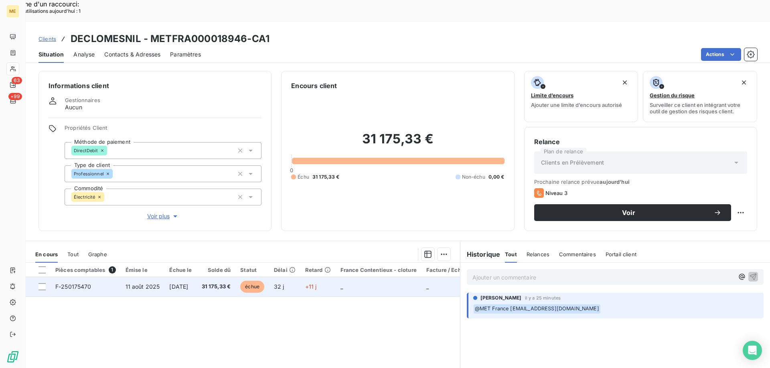
click at [393, 277] on td "_" at bounding box center [379, 286] width 86 height 19
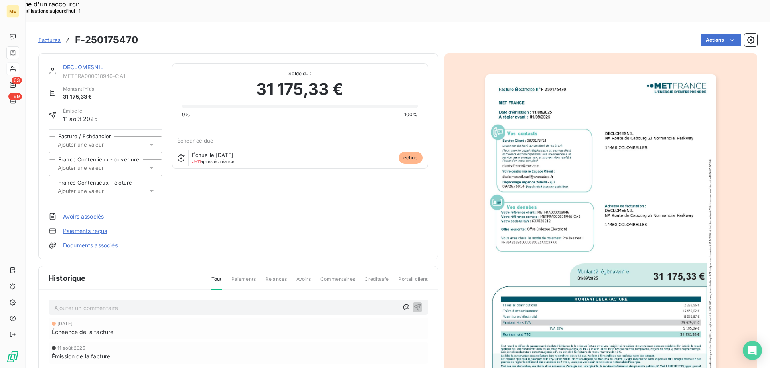
click at [71, 64] on link "DECLOMESNIL" at bounding box center [83, 67] width 41 height 7
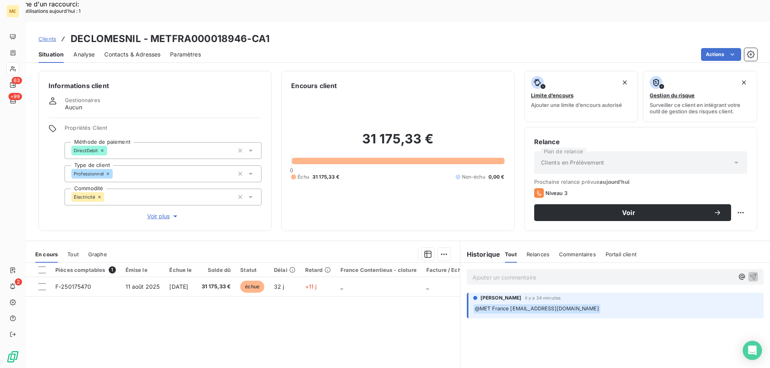
click at [363, 131] on h2 "31 175,33 €" at bounding box center [397, 143] width 213 height 24
drag, startPoint x: 358, startPoint y: 120, endPoint x: 470, endPoint y: 132, distance: 112.4
click at [470, 132] on div "31 175,33 € 0 Échu 31 175,33 € Non-échu 0,00 €" at bounding box center [397, 156] width 213 height 131
click at [469, 130] on div "31 175,33 € 0 Échu 31 175,33 € Non-échu 0,00 €" at bounding box center [397, 156] width 213 height 131
click at [272, 32] on div "Clients DECLOMESNIL - METFRA000018946-CA1" at bounding box center [398, 39] width 744 height 14
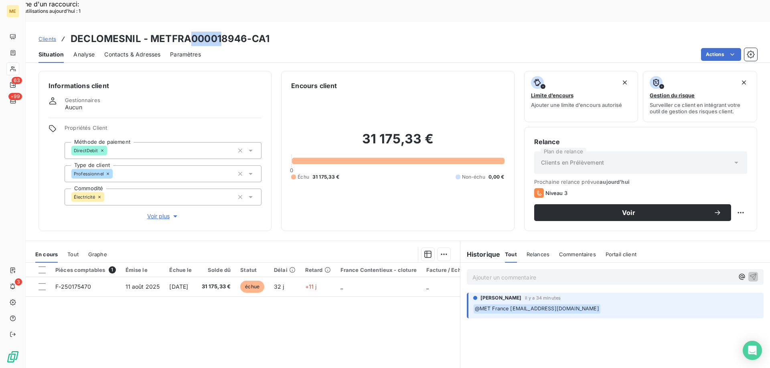
drag, startPoint x: 218, startPoint y: 10, endPoint x: 188, endPoint y: 18, distance: 31.5
click at [188, 32] on h3 "DECLOMESNIL - METFRA000018946-CA1" at bounding box center [170, 39] width 199 height 14
click at [338, 32] on div "Clients DECLOMESNIL - METFRA000018946-CA1" at bounding box center [398, 39] width 744 height 14
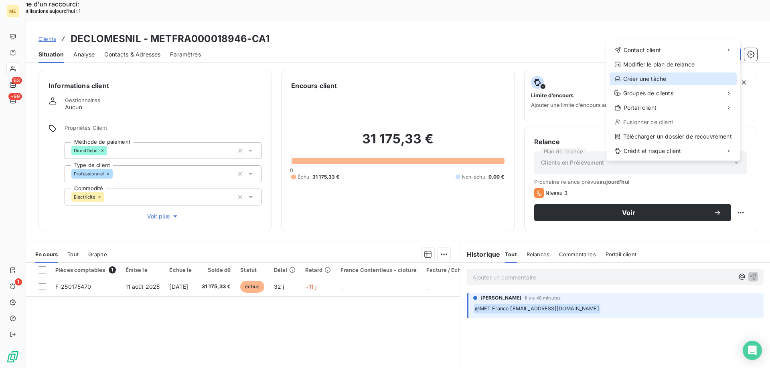
click at [646, 79] on div "Créer une tâche" at bounding box center [672, 79] width 127 height 13
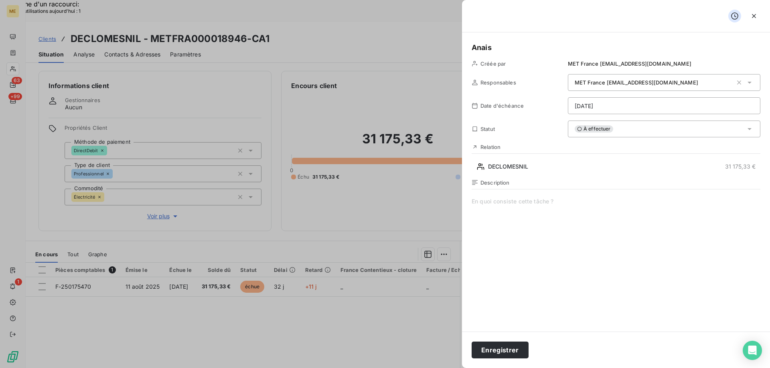
click at [512, 209] on span at bounding box center [615, 275] width 289 height 154
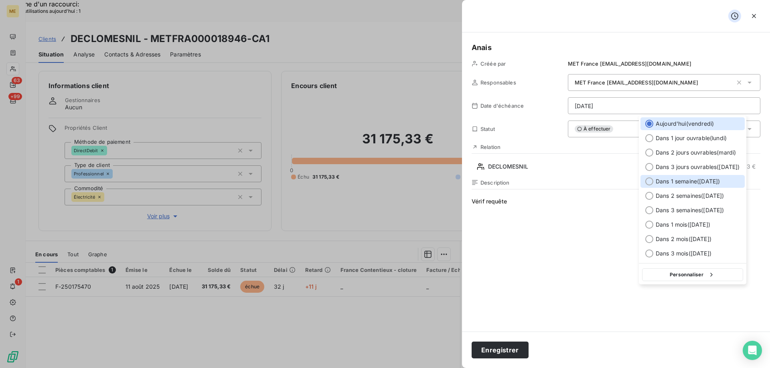
click at [691, 180] on span "Dans 1 semaine ( 19 sept. )" at bounding box center [687, 182] width 64 height 8
type input "19/09/2025"
drag, startPoint x: 696, startPoint y: 277, endPoint x: 701, endPoint y: 272, distance: 7.1
click at [697, 276] on button "Personnaliser" at bounding box center [692, 275] width 101 height 13
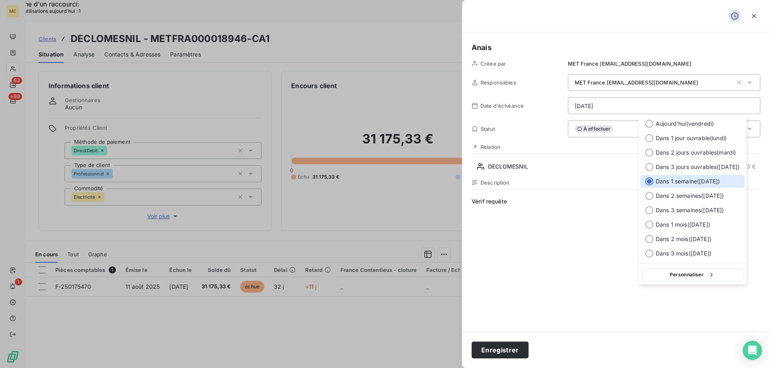
select select "8"
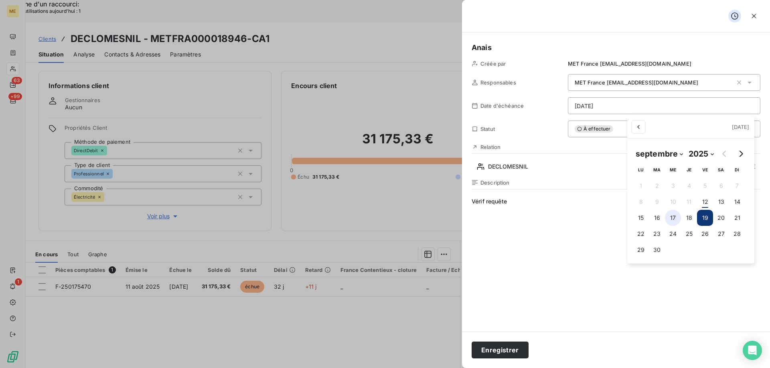
drag, startPoint x: 686, startPoint y: 219, endPoint x: 673, endPoint y: 220, distance: 12.5
click at [686, 219] on button "18" at bounding box center [689, 218] width 16 height 16
type input "18/09/2025"
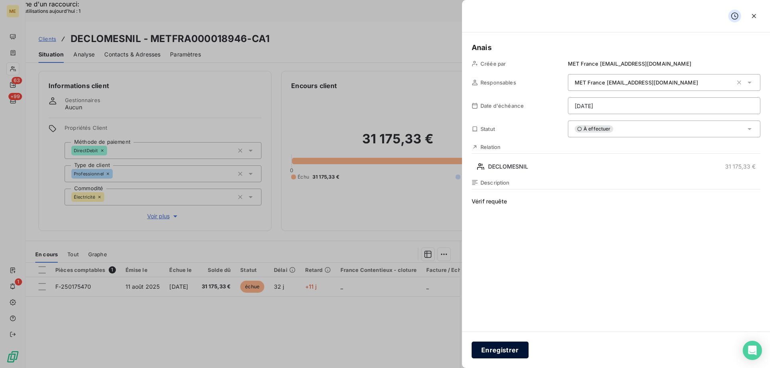
click at [504, 352] on button "Enregistrer" at bounding box center [499, 350] width 57 height 17
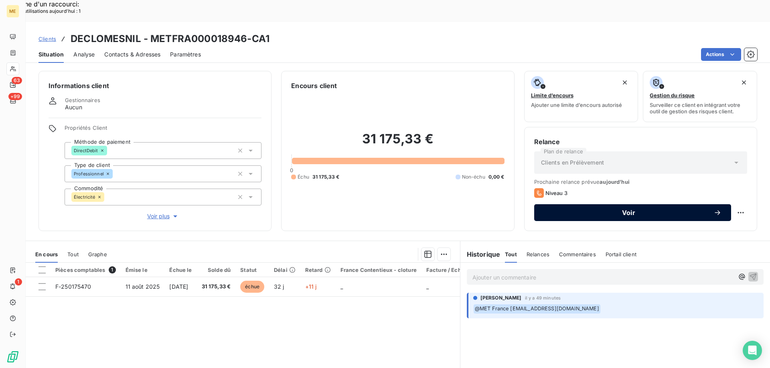
click at [665, 210] on span "Voir" at bounding box center [629, 213] width 170 height 6
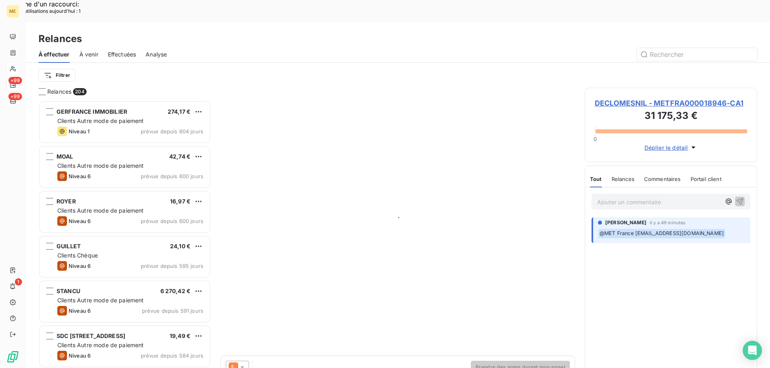
scroll to position [284, 166]
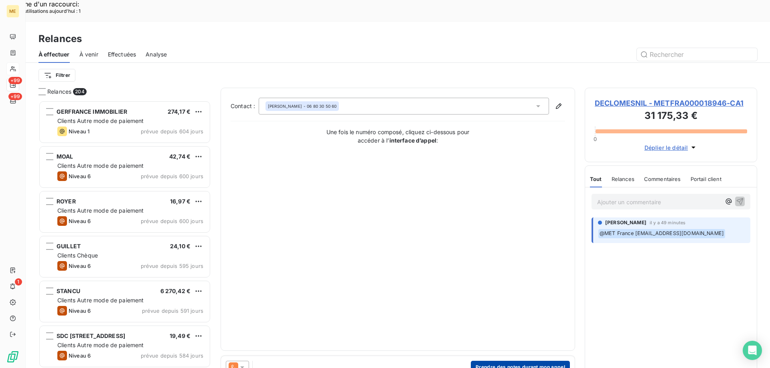
click at [530, 361] on button "Prendre des notes durant mon appel" at bounding box center [520, 367] width 99 height 13
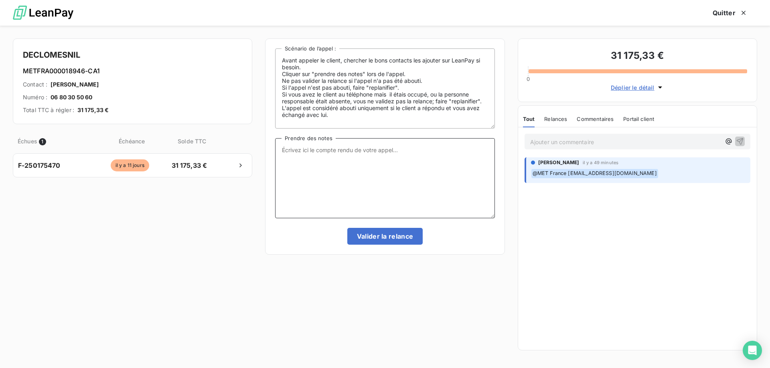
click at [405, 183] on textarea "Prendre des notes" at bounding box center [384, 178] width 219 height 80
paste textarea "Anaïs - 12/09/2025 - 9H52 Interlocuteur : Mr MACE declomesnil.sarl@wanadoo.fr 0…"
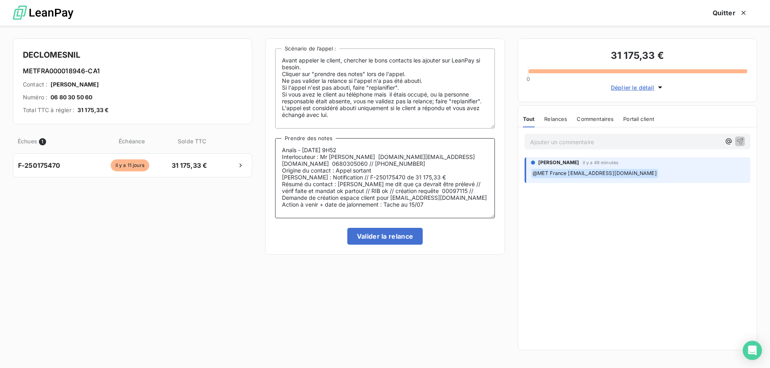
type textarea "Anaïs - 12/09/2025 - 9H52 Interlocuteur : Mr MACE declomesnil.sarl@wanadoo.fr 0…"
click at [384, 245] on div "Avant appeler le client, chercher le bons contacts les ajouter sur LeanPay si b…" at bounding box center [384, 146] width 239 height 216
click at [383, 239] on button "Valider la relance" at bounding box center [385, 236] width 76 height 17
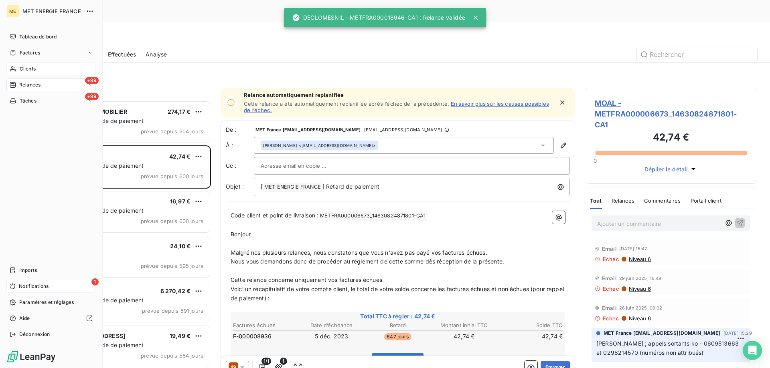
click at [23, 283] on span "Notifications" at bounding box center [34, 286] width 30 height 7
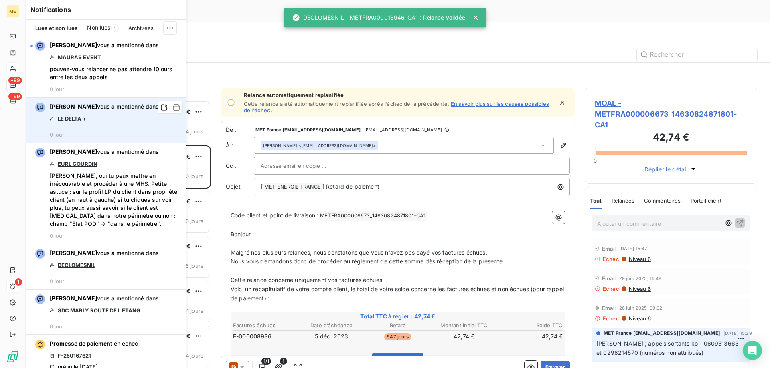
scroll to position [284, 166]
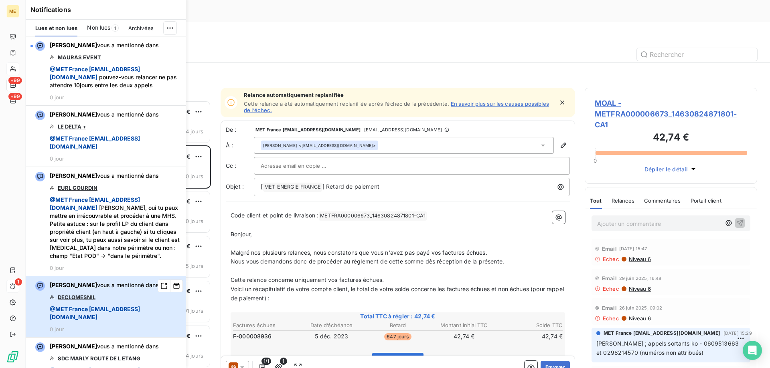
click at [125, 317] on div "Xavier Ruez vous a mentionné dans DECLOMESNIL @ MET France met-france@recouvrem…" at bounding box center [115, 306] width 131 height 51
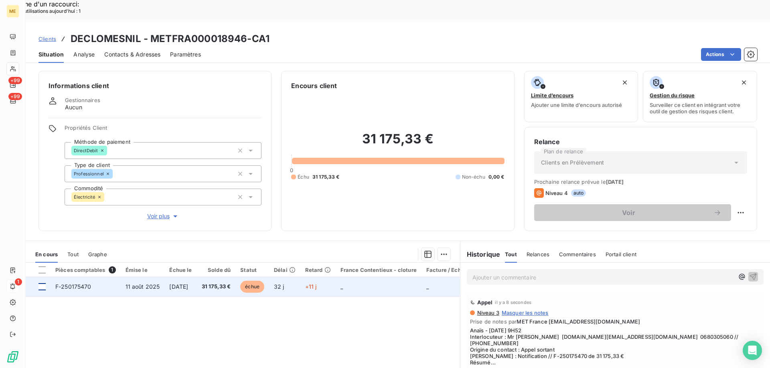
click at [43, 283] on div at bounding box center [41, 286] width 7 height 7
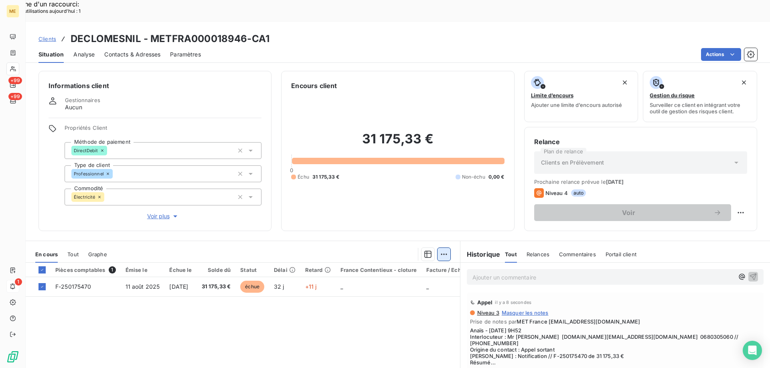
click at [383, 264] on div "Ajouter une promesse de paiement (1 facture)" at bounding box center [371, 264] width 141 height 13
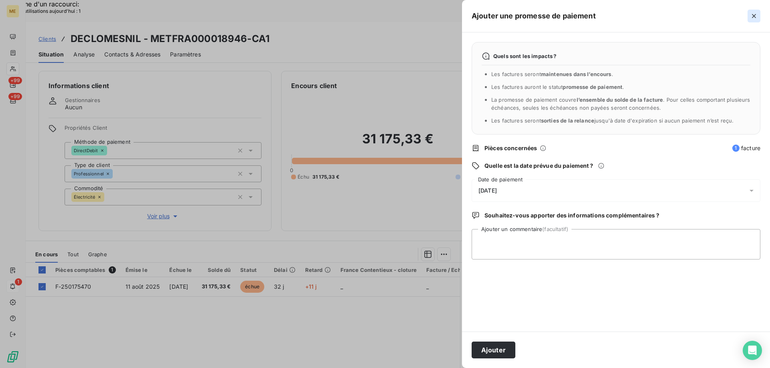
click at [754, 16] on icon "button" at bounding box center [754, 16] width 4 height 4
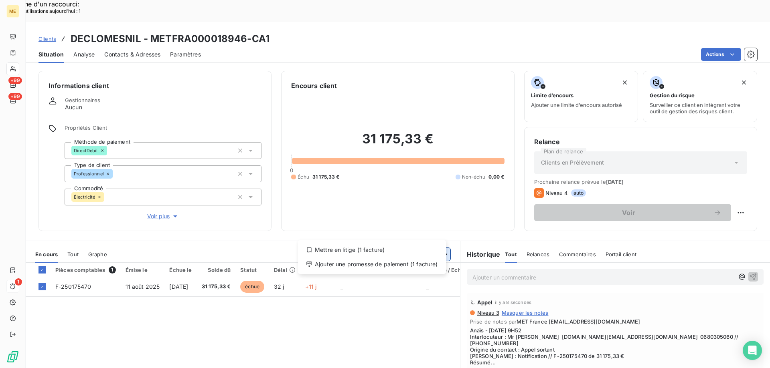
click at [423, 245] on div "Mettre en litige (1 facture)" at bounding box center [371, 250] width 141 height 13
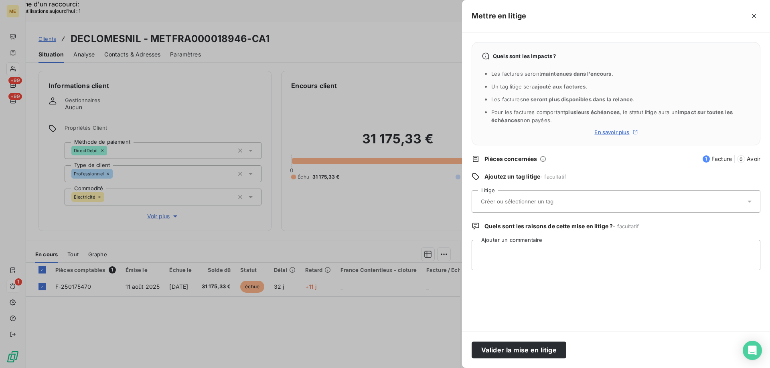
click at [519, 197] on div at bounding box center [611, 201] width 267 height 17
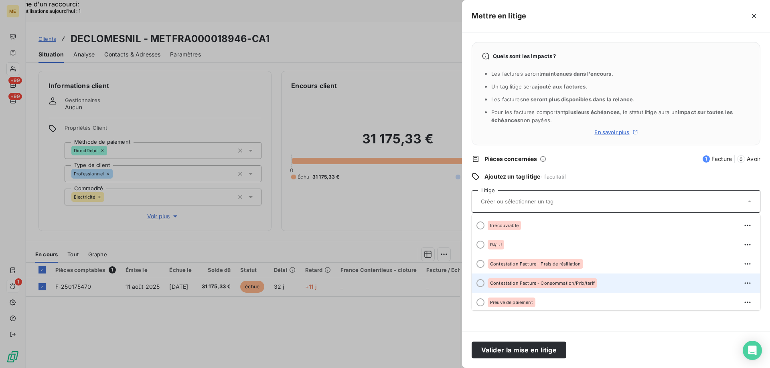
scroll to position [40, 0]
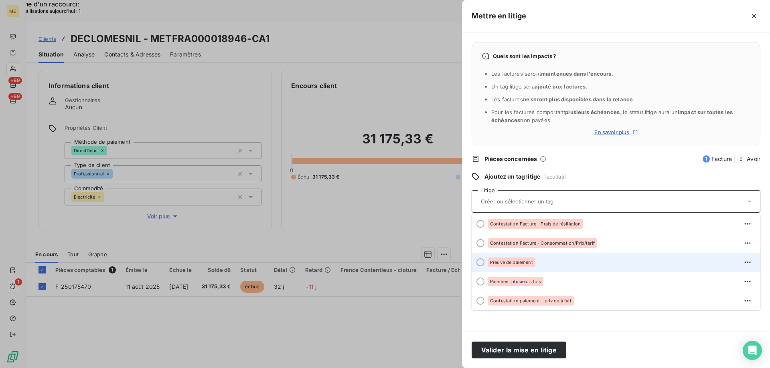
click at [580, 265] on div "Preuve de paiement" at bounding box center [620, 262] width 266 height 13
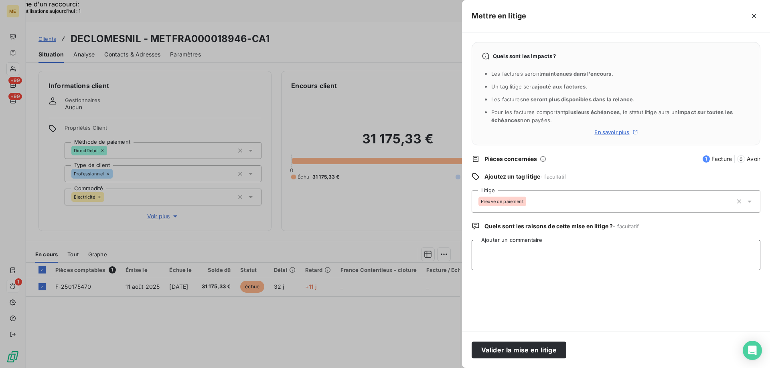
click at [579, 254] on textarea "Ajouter un commentaire" at bounding box center [615, 255] width 289 height 30
paste textarea "Anaïs - 12/09/2025 - 9H52 Interlocuteur : Mr MACE declomesnil.sarl@wanadoo.fr 0…"
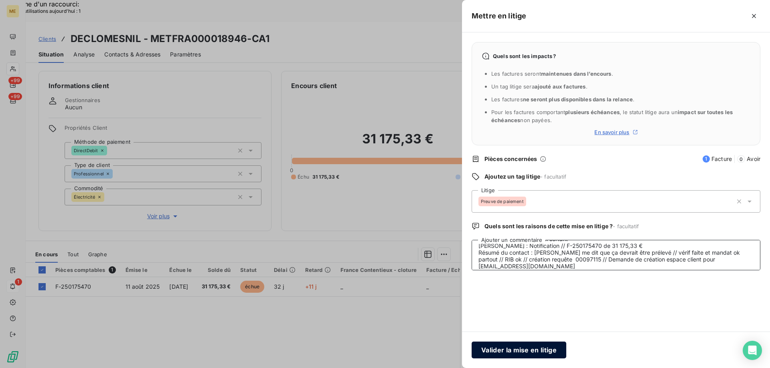
type textarea "Anaïs - 12/09/2025 - 9H52 Interlocuteur : Mr MACE declomesnil.sarl@wanadoo.fr 0…"
click at [524, 352] on button "Valider la mise en litige" at bounding box center [518, 350] width 95 height 17
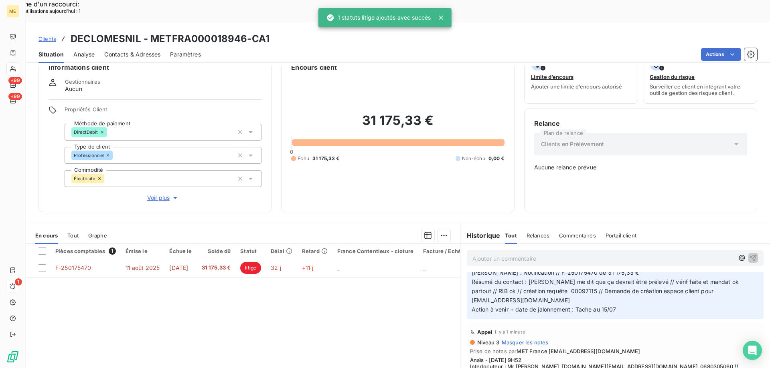
scroll to position [0, 0]
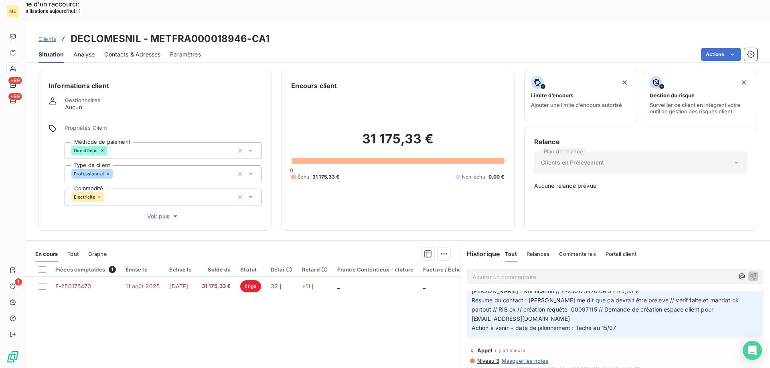
click at [562, 272] on p "Ajouter un commentaire ﻿" at bounding box center [602, 277] width 261 height 10
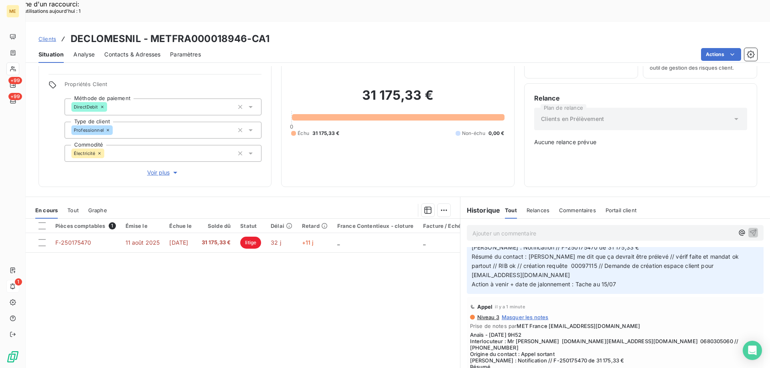
scroll to position [45, 0]
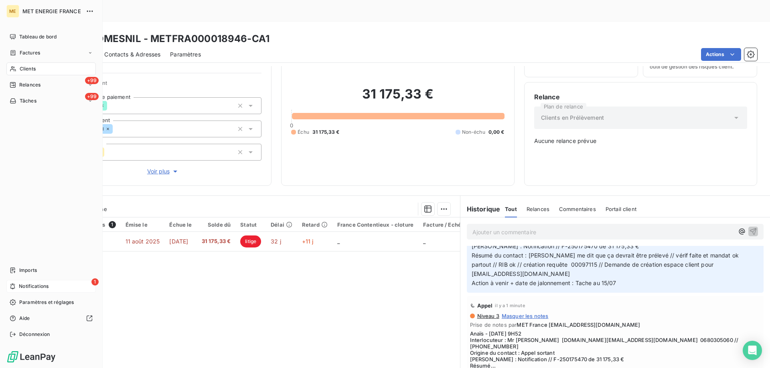
click at [31, 287] on span "Notifications" at bounding box center [34, 286] width 30 height 7
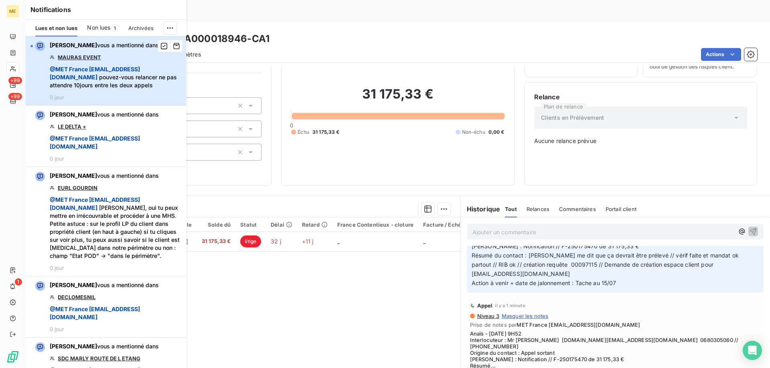
click at [131, 64] on div "Xavier Ruez vous a mentionné dans MAURAS EVENT @ MET France met-france@recouvre…" at bounding box center [115, 70] width 131 height 59
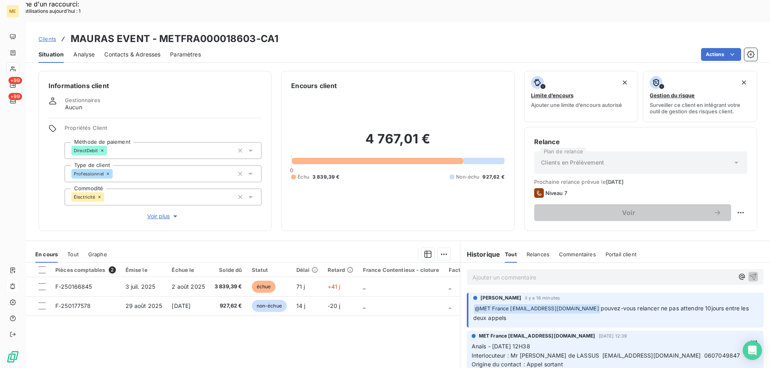
click at [157, 212] on span "Voir plus" at bounding box center [163, 216] width 32 height 8
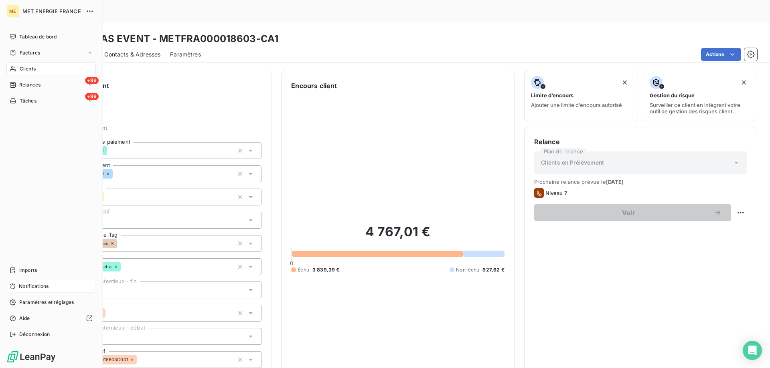
click at [15, 67] on icon at bounding box center [13, 69] width 7 height 6
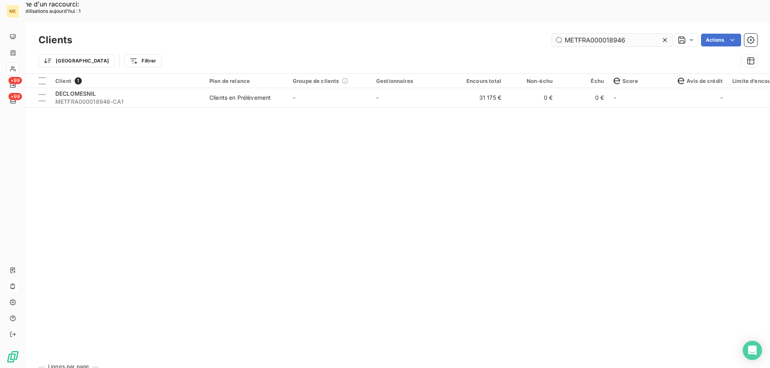
click at [591, 34] on input "METFRA000018946" at bounding box center [612, 40] width 120 height 13
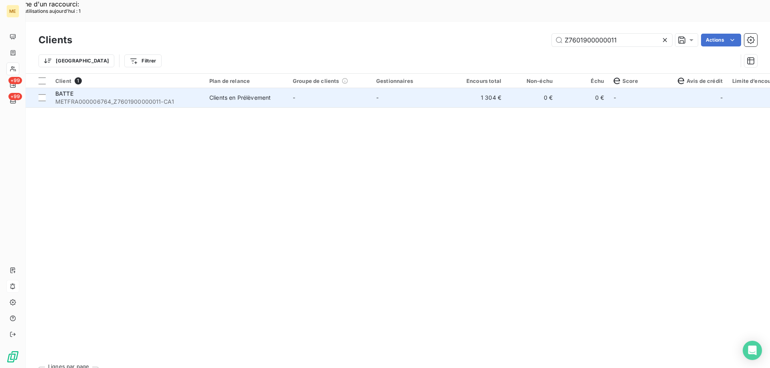
type input "Z7601900000011"
click at [412, 88] on td "-" at bounding box center [412, 97] width 83 height 19
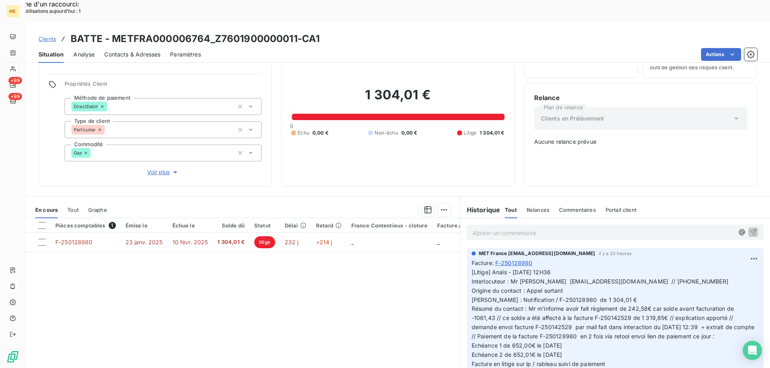
scroll to position [45, 0]
click at [556, 268] on span "[Litige] Anaïs - 11/09/2025 - 12H36 Interlocuteur : Mr BATTE battephilippe@gmai…" at bounding box center [613, 322] width 284 height 108
drag, startPoint x: 537, startPoint y: 253, endPoint x: 604, endPoint y: 254, distance: 67.3
click at [604, 268] on span "[Litige] Anaïs - 11/09/2025 - 12H36 Interlocuteur : Mr BATTE battephilippe@gmai…" at bounding box center [613, 322] width 284 height 108
click at [570, 318] on p "[Litige] Anaïs - 11/09/2025 - 12H36 Interlocuteur : Mr BATTE battephilippe@gmai…" at bounding box center [614, 322] width 287 height 110
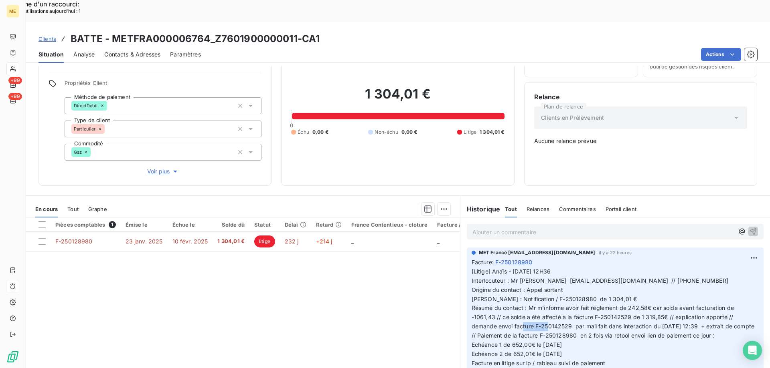
drag, startPoint x: 571, startPoint y: 299, endPoint x: 596, endPoint y: 303, distance: 25.2
click at [594, 302] on span "[Litige] Anaïs - 11/09/2025 - 12H36 Interlocuteur : Mr BATTE battephilippe@gmai…" at bounding box center [613, 322] width 284 height 108
click at [598, 302] on span "[Litige] Anaïs - 11/09/2025 - 12H36 Interlocuteur : Mr BATTE battephilippe@gmai…" at bounding box center [613, 322] width 284 height 108
drag, startPoint x: 536, startPoint y: 254, endPoint x: 607, endPoint y: 257, distance: 71.0
click at [607, 267] on p "[Litige] Anaïs - 11/09/2025 - 12H36 Interlocuteur : Mr BATTE battephilippe@gmai…" at bounding box center [614, 322] width 287 height 110
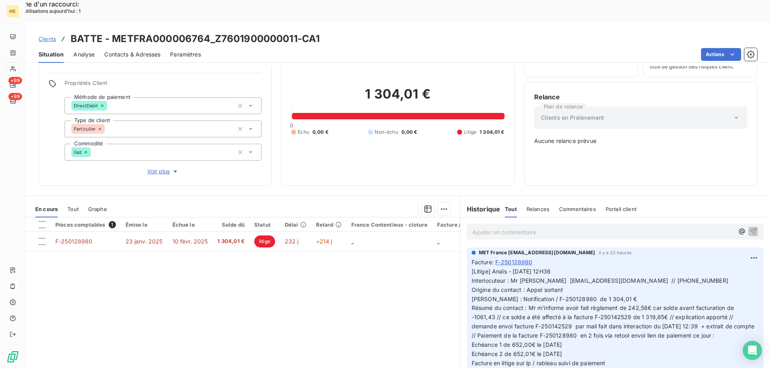
click at [596, 269] on span "[Litige] Anaïs - 11/09/2025 - 12H36 Interlocuteur : Mr BATTE battephilippe@gmai…" at bounding box center [613, 322] width 284 height 108
drag, startPoint x: 606, startPoint y: 254, endPoint x: 538, endPoint y: 256, distance: 67.8
click at [538, 268] on span "[Litige] Anaïs - 11/09/2025 - 12H36 Interlocuteur : Mr BATTE battephilippe@gmai…" at bounding box center [613, 322] width 284 height 108
click at [600, 270] on span "[Litige] Anaïs - 11/09/2025 - 12H36 Interlocuteur : Mr BATTE battephilippe@gmai…" at bounding box center [613, 322] width 284 height 108
click at [602, 271] on span "[Litige] Anaïs - 11/09/2025 - 12H36 Interlocuteur : Mr BATTE battephilippe@gmai…" at bounding box center [613, 322] width 284 height 108
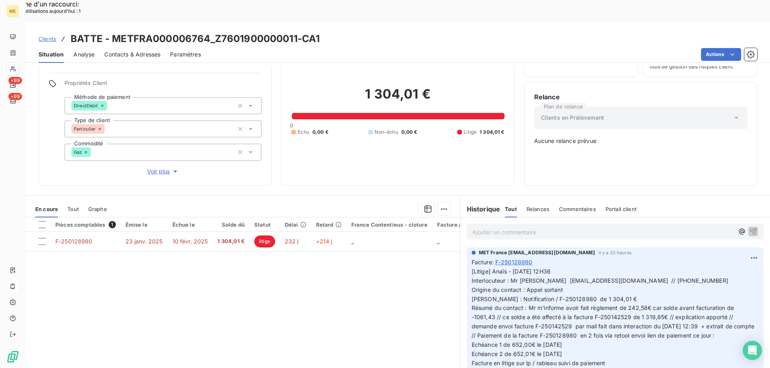
click at [603, 272] on p "[Litige] Anaïs - 11/09/2025 - 12H36 Interlocuteur : Mr BATTE battephilippe@gmai…" at bounding box center [614, 322] width 287 height 110
drag, startPoint x: 606, startPoint y: 255, endPoint x: 539, endPoint y: 255, distance: 66.9
click at [538, 268] on span "[Litige] Anaïs - 11/09/2025 - 12H36 Interlocuteur : Mr BATTE battephilippe@gmai…" at bounding box center [613, 322] width 284 height 108
click at [585, 273] on span "[Litige] Anaïs - 11/09/2025 - 12H36 Interlocuteur : Mr BATTE battephilippe@gmai…" at bounding box center [613, 322] width 284 height 108
click at [608, 268] on span "[Litige] Anaïs - 11/09/2025 - 12H36 Interlocuteur : Mr BATTE battephilippe@gmai…" at bounding box center [613, 322] width 284 height 108
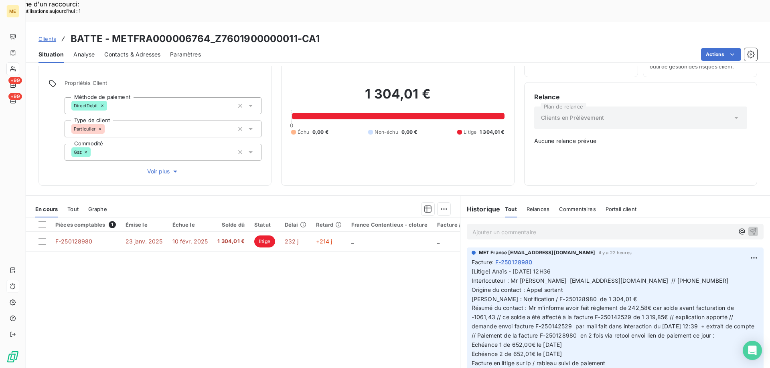
click at [669, 268] on p "[Litige] Anaïs - 11/09/2025 - 12H36 Interlocuteur : Mr BATTE battephilippe@gmai…" at bounding box center [614, 322] width 287 height 110
drag, startPoint x: 208, startPoint y: 15, endPoint x: 110, endPoint y: 21, distance: 98.4
click at [110, 32] on h3 "BATTE - METFRA000006764_Z7601900000011-CA1" at bounding box center [195, 39] width 249 height 14
drag, startPoint x: 371, startPoint y: 24, endPoint x: 389, endPoint y: 8, distance: 24.2
click at [370, 46] on div "Situation Analyse Contacts & Adresses Paramètres Actions" at bounding box center [398, 54] width 744 height 17
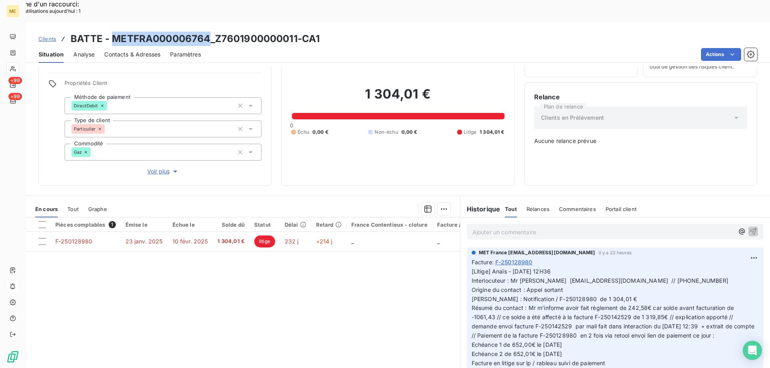
drag, startPoint x: 208, startPoint y: 15, endPoint x: 112, endPoint y: 19, distance: 96.7
click at [112, 32] on h3 "BATTE - METFRA000006764_Z7601900000011-CA1" at bounding box center [195, 39] width 249 height 14
drag, startPoint x: 591, startPoint y: 290, endPoint x: 625, endPoint y: 288, distance: 33.4
click at [625, 288] on span "[Litige] Anaïs - 11/09/2025 - 12H36 Interlocuteur : Mr BATTE battephilippe@gmai…" at bounding box center [613, 322] width 284 height 108
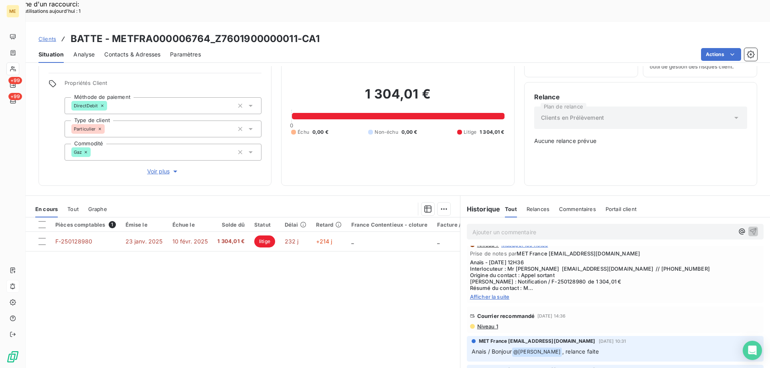
scroll to position [0, 0]
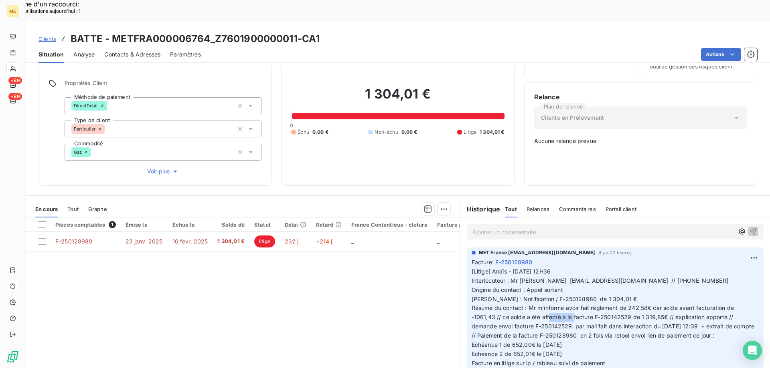
click at [77, 206] on span "Tout" at bounding box center [72, 209] width 11 height 6
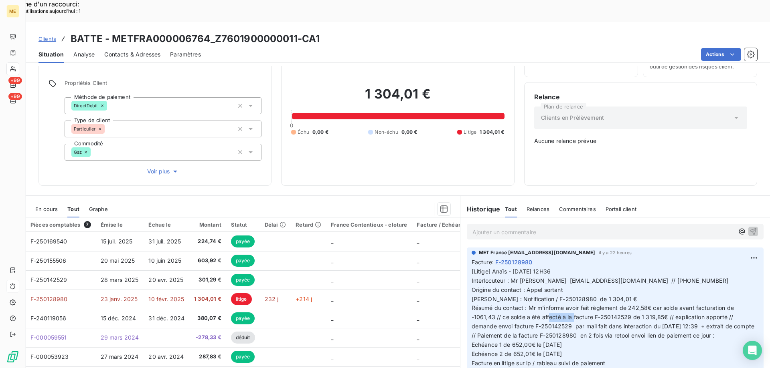
click at [49, 206] on span "En cours" at bounding box center [46, 209] width 22 height 6
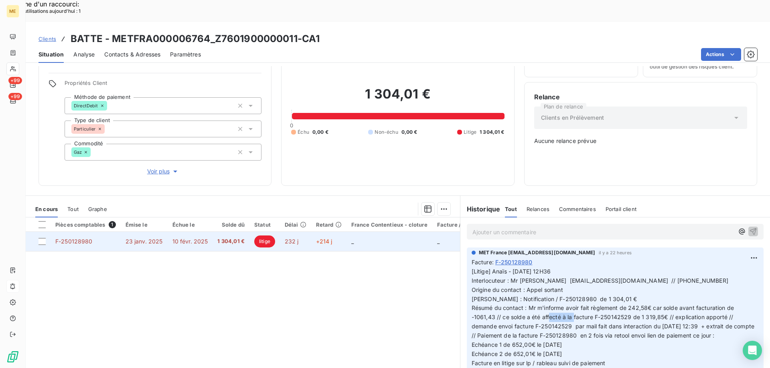
click at [200, 238] on span "10 févr. 2025" at bounding box center [190, 241] width 36 height 7
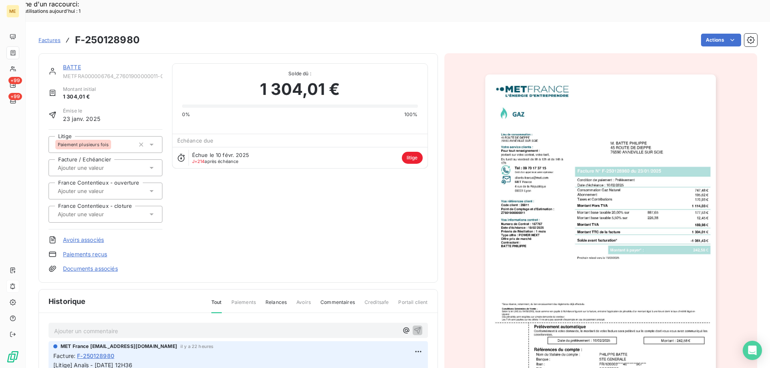
click at [71, 63] on div "BATTE" at bounding box center [112, 67] width 99 height 8
click at [69, 64] on link "BATTE" at bounding box center [72, 67] width 18 height 7
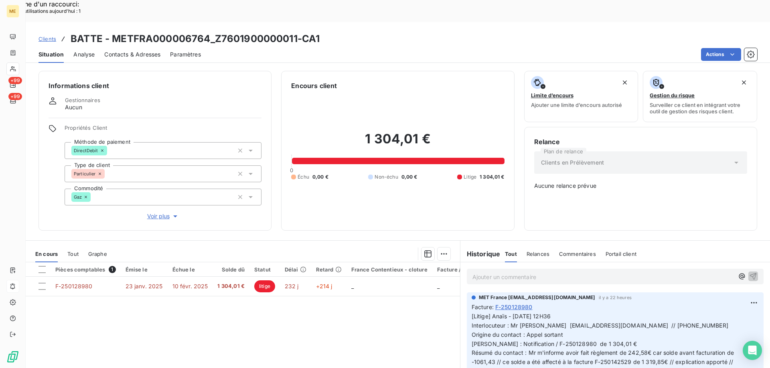
click at [375, 179] on div "1 304,01 € 0 Échu 0,00 € Non-échu 0,00 € Litige 1 304,01 €" at bounding box center [397, 156] width 213 height 130
click at [362, 131] on h2 "1 304,01 €" at bounding box center [397, 143] width 213 height 24
drag, startPoint x: 434, startPoint y: 117, endPoint x: 357, endPoint y: 114, distance: 77.0
click at [357, 131] on h2 "1 304,01 €" at bounding box center [397, 143] width 213 height 24
click at [586, 272] on p "Ajouter un commentaire ﻿" at bounding box center [602, 277] width 261 height 10
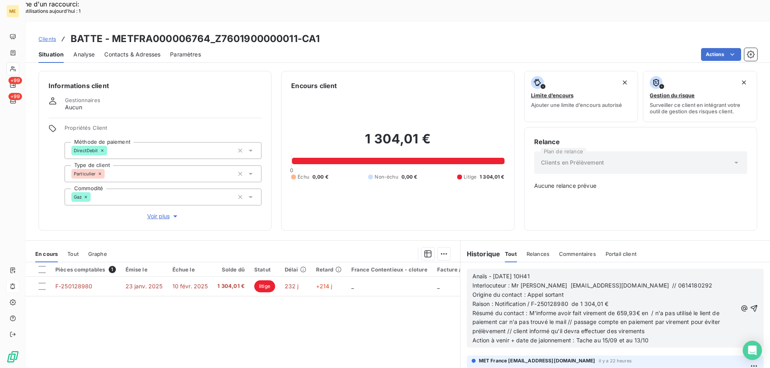
click at [645, 310] on span "Résumé du contact : M'informe avoir fait virement de 659,93€ en / n'a pas utili…" at bounding box center [596, 322] width 249 height 25
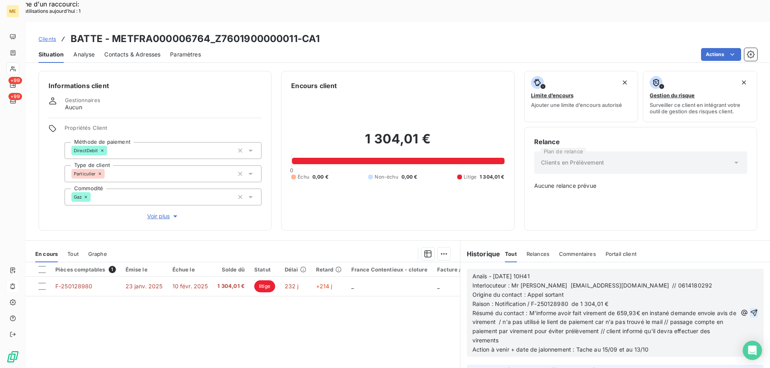
click at [750, 309] on icon "button" at bounding box center [754, 313] width 8 height 8
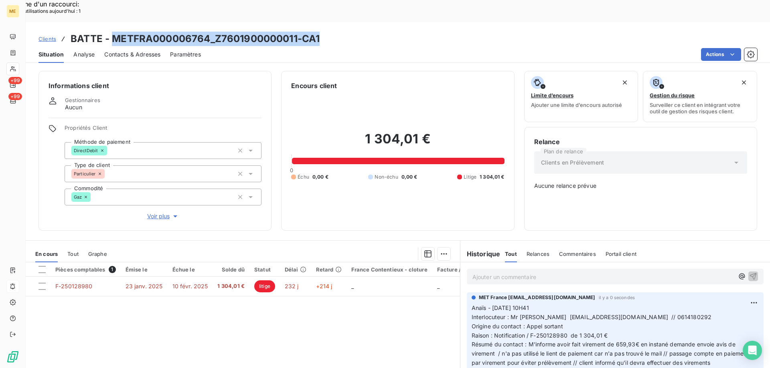
drag, startPoint x: 318, startPoint y: 18, endPoint x: 110, endPoint y: 20, distance: 207.6
click at [110, 32] on div "Clients BATTE - METFRA000006764_Z7601900000011-CA1" at bounding box center [398, 39] width 744 height 14
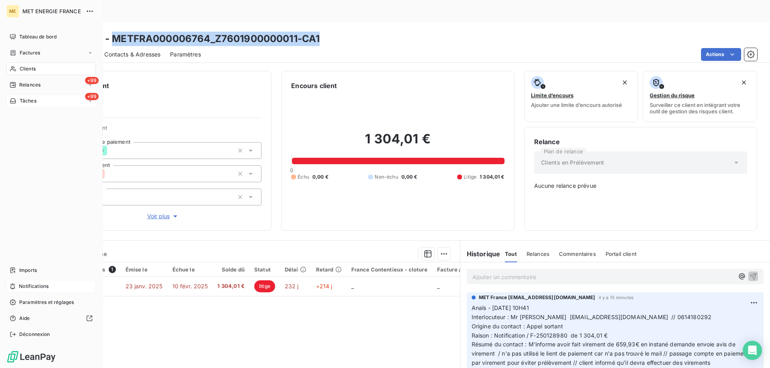
click at [12, 100] on icon at bounding box center [13, 101] width 7 height 6
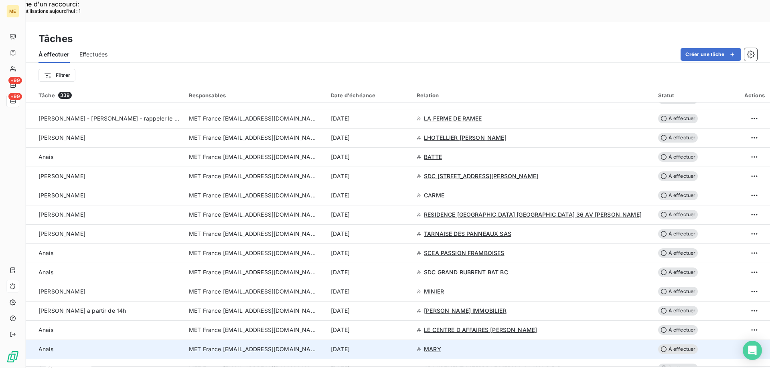
scroll to position [722, 0]
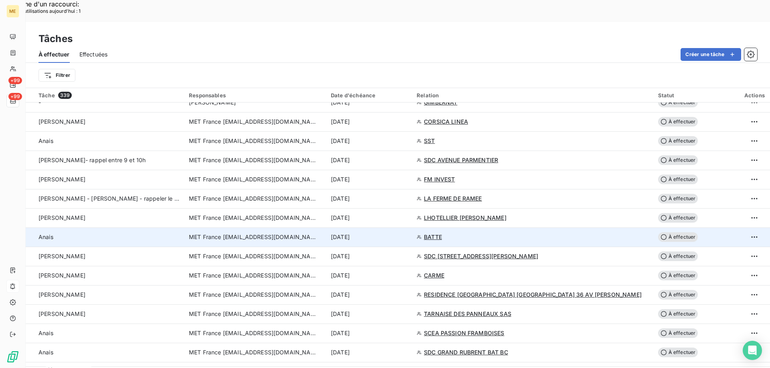
click at [407, 233] on div "12 sept. 2025" at bounding box center [369, 237] width 76 height 8
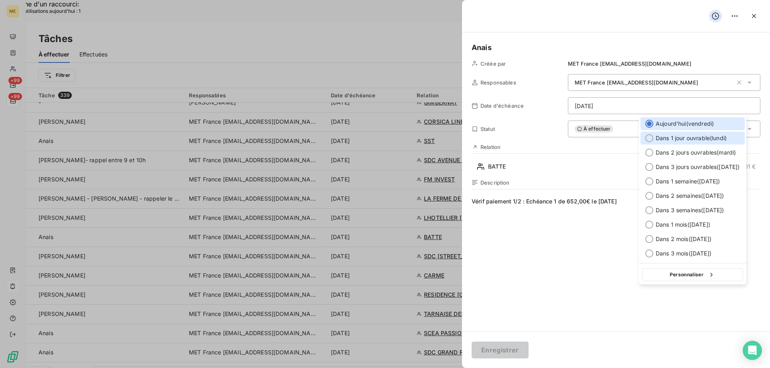
click at [692, 140] on span "Dans 1 jour ouvrable ( [DATE] )" at bounding box center [690, 138] width 71 height 8
type input "15/09/2025"
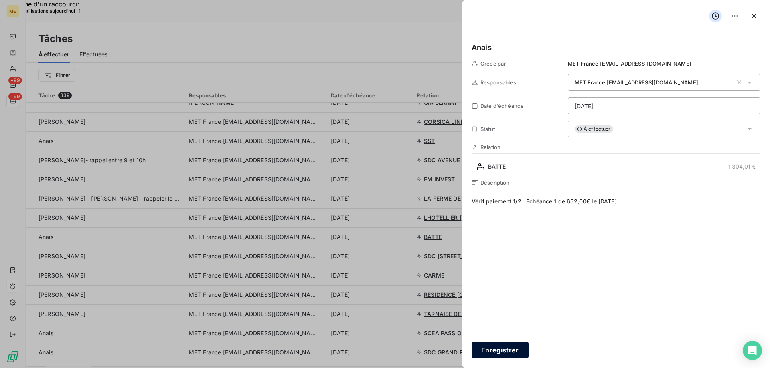
click at [495, 353] on button "Enregistrer" at bounding box center [499, 350] width 57 height 17
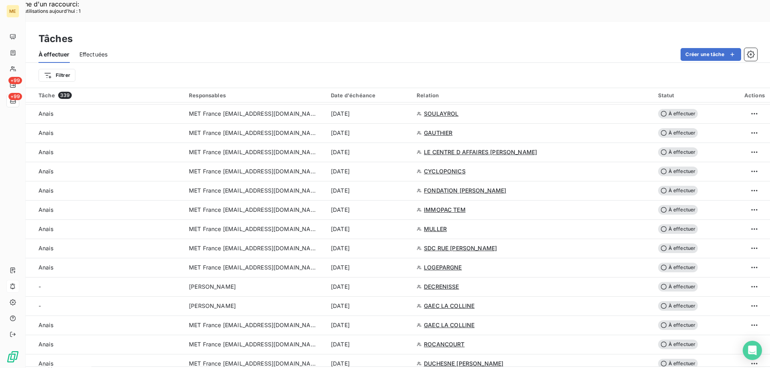
scroll to position [441, 0]
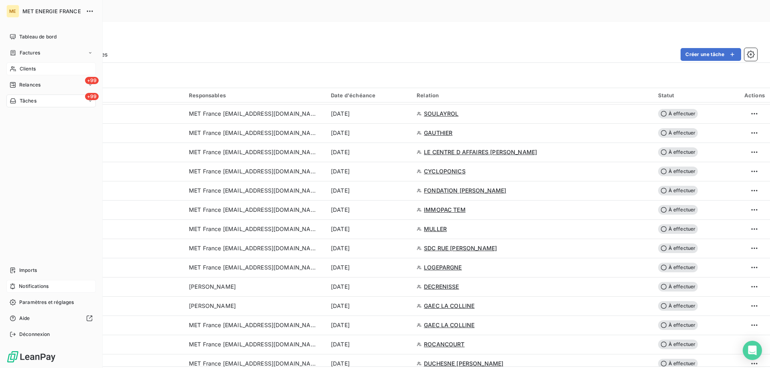
click at [28, 69] on span "Clients" at bounding box center [28, 68] width 16 height 7
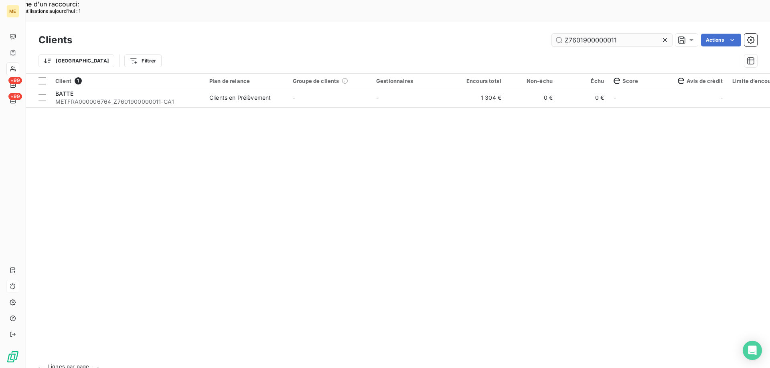
click at [596, 34] on input "Z7601900000011" at bounding box center [612, 40] width 120 height 13
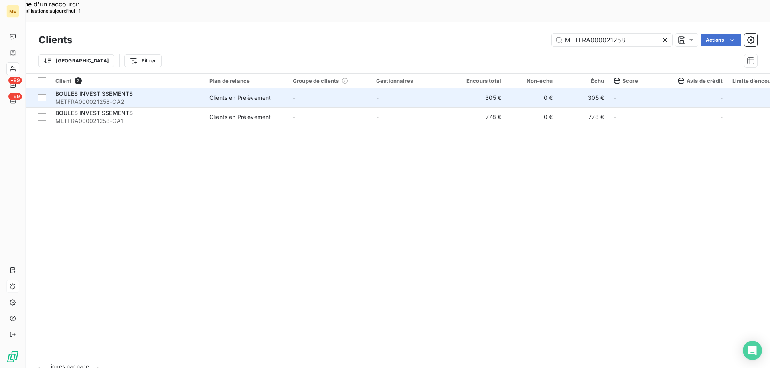
type input "METFRA000021258"
click at [386, 88] on td "-" at bounding box center [412, 97] width 83 height 19
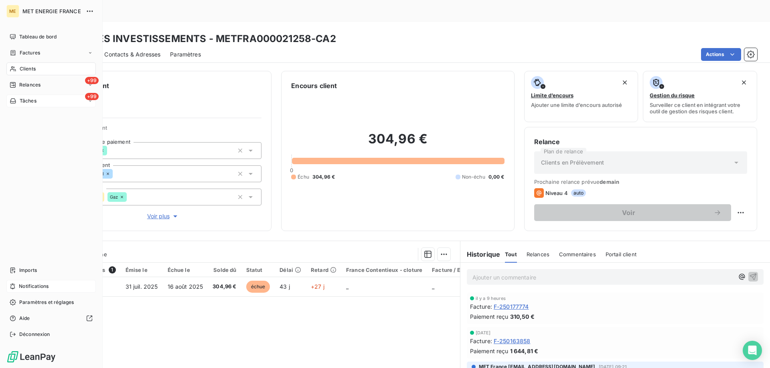
click at [25, 99] on span "Tâches" at bounding box center [28, 100] width 17 height 7
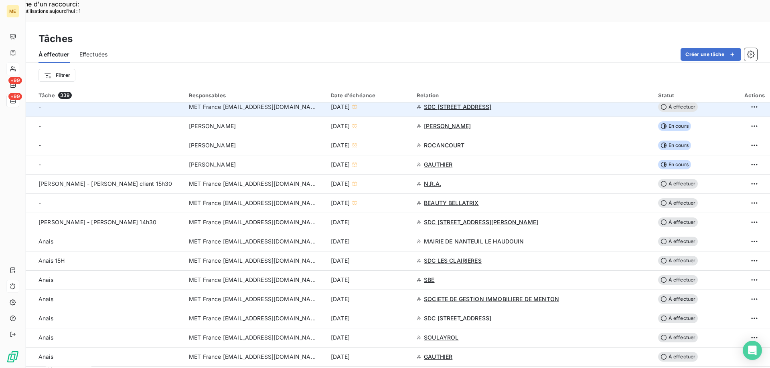
scroll to position [200, 0]
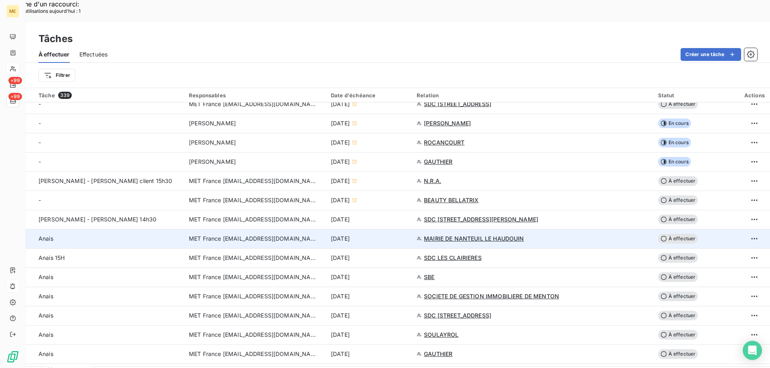
click at [407, 235] on div "12 sept. 2025" at bounding box center [369, 239] width 76 height 8
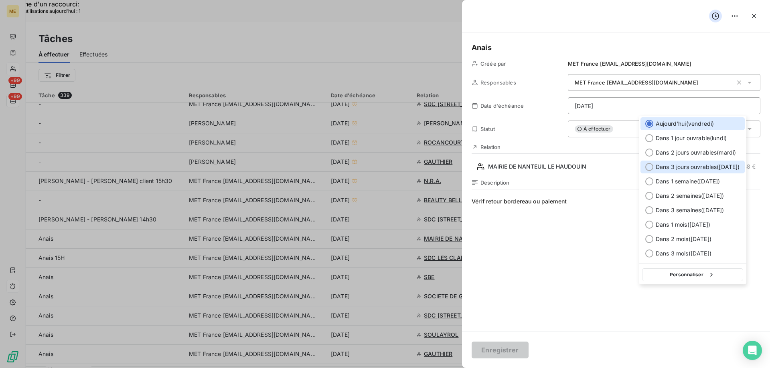
click at [699, 168] on span "Dans 3 jours ouvrables ( mercredi )" at bounding box center [697, 167] width 84 height 8
type input "17/09/2025"
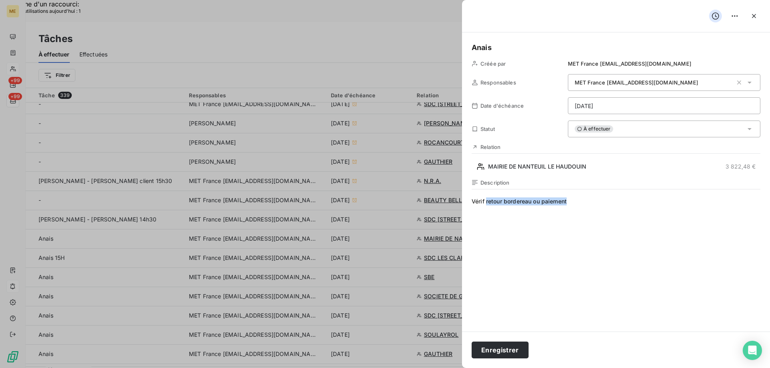
drag, startPoint x: 585, startPoint y: 202, endPoint x: 486, endPoint y: 201, distance: 98.6
click at [486, 201] on span "Vérif retour bordereau ou paiement" at bounding box center [615, 275] width 289 height 154
click at [497, 348] on button "Enregistrer" at bounding box center [499, 350] width 57 height 17
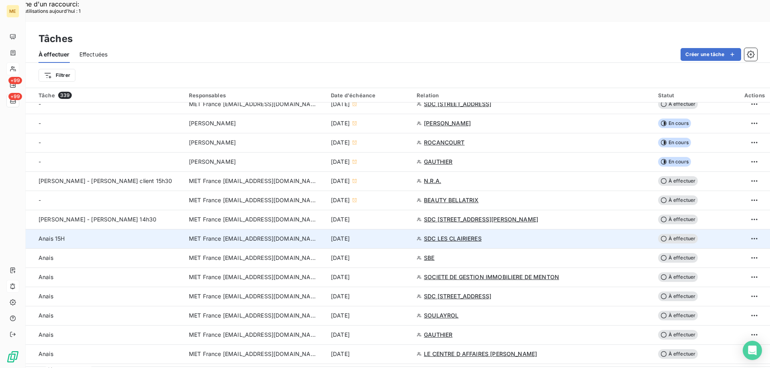
click at [407, 235] on div "12 sept. 2025" at bounding box center [369, 239] width 76 height 8
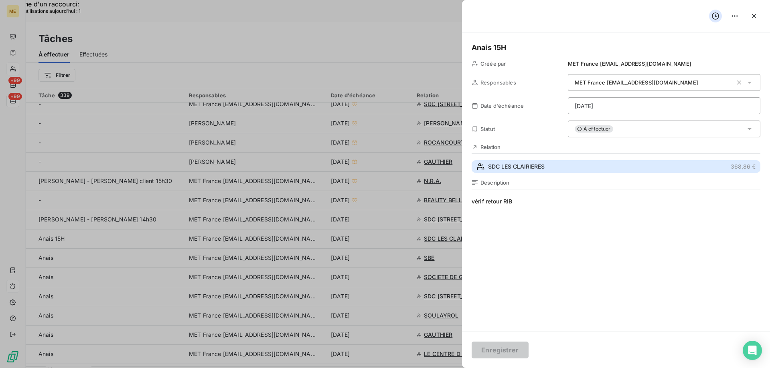
click at [544, 170] on span "SDC LES CLAIRIERES" at bounding box center [516, 167] width 57 height 8
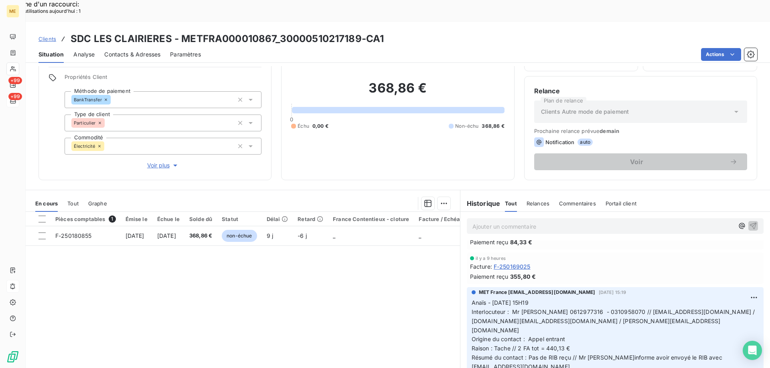
scroll to position [40, 0]
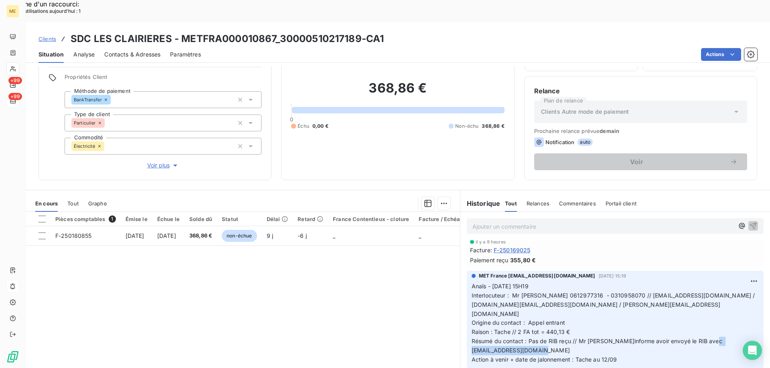
drag, startPoint x: 560, startPoint y: 319, endPoint x: 491, endPoint y: 319, distance: 68.9
click at [491, 319] on p "Anaïs - 08/09/2025 - 15H19 Interlocuteur : Mr CHEMINANT 0612977316 - 0310958070…" at bounding box center [614, 323] width 287 height 83
click at [518, 356] on span "Action à venir + date de jalonnement : Tache au 12/09" at bounding box center [544, 359] width 146 height 7
drag, startPoint x: 557, startPoint y: 321, endPoint x: 467, endPoint y: 321, distance: 89.4
click at [471, 338] on span "Résumé du contact : Pas de RIB reçu // Mr m'informe avoir envoyé le RIB avec th…" at bounding box center [597, 346] width 252 height 16
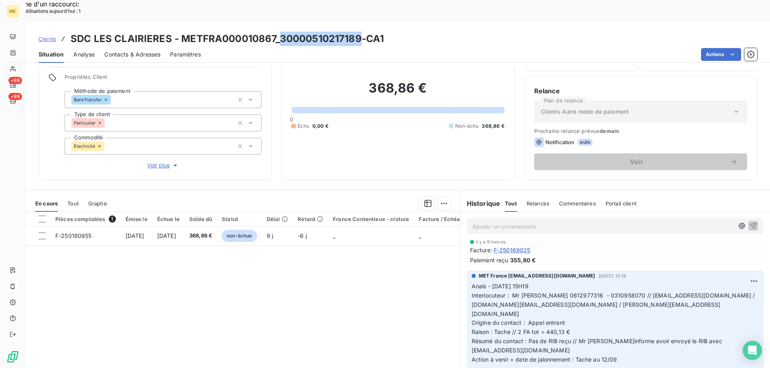
drag, startPoint x: 360, startPoint y: 18, endPoint x: 279, endPoint y: 19, distance: 80.2
click at [279, 32] on h3 "SDC LES CLAIRIERES - METFRA000010867_30000510217189-CA1" at bounding box center [227, 39] width 313 height 14
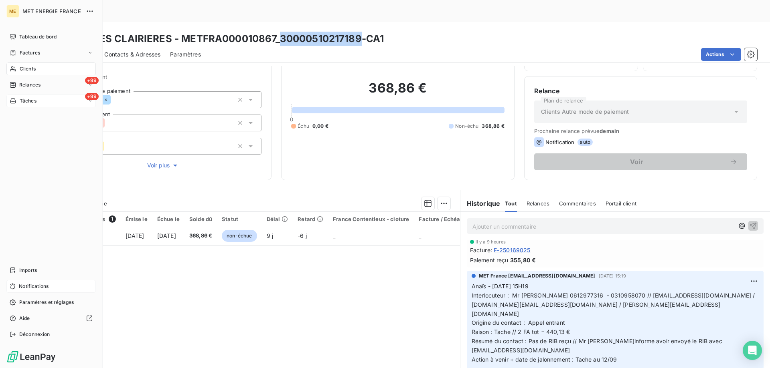
click at [60, 105] on div "+99 Tâches" at bounding box center [50, 101] width 89 height 13
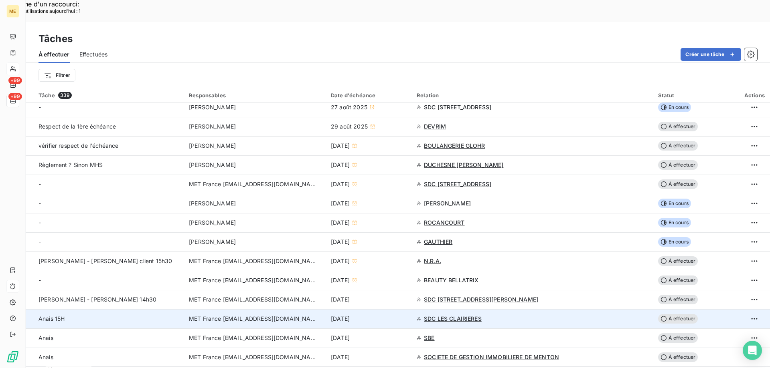
scroll to position [200, 0]
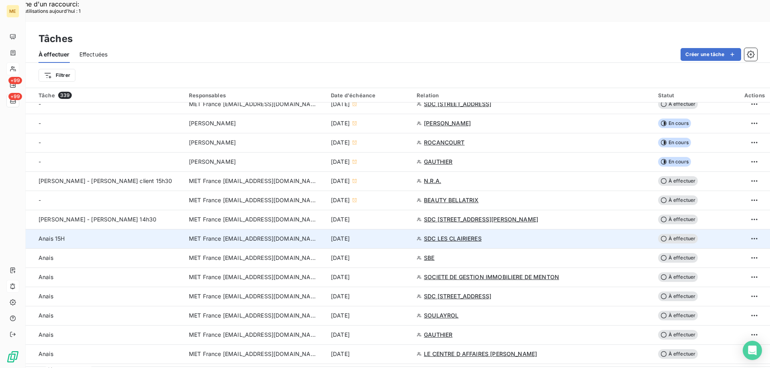
click at [412, 229] on td "12 sept. 2025" at bounding box center [369, 238] width 86 height 19
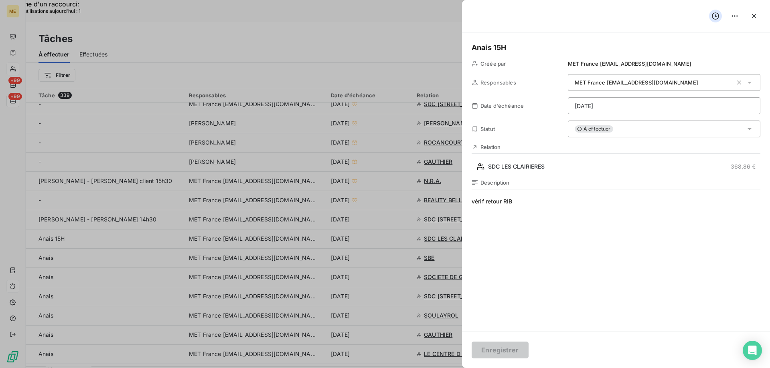
click at [655, 130] on div "À effectuer" at bounding box center [664, 129] width 192 height 17
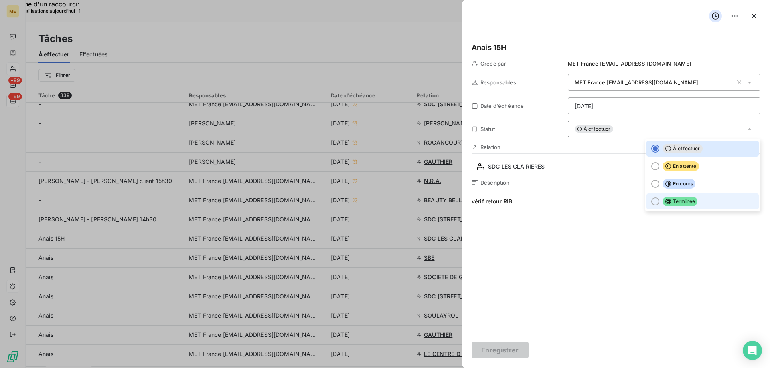
click at [686, 204] on span "Terminée" at bounding box center [679, 202] width 35 height 10
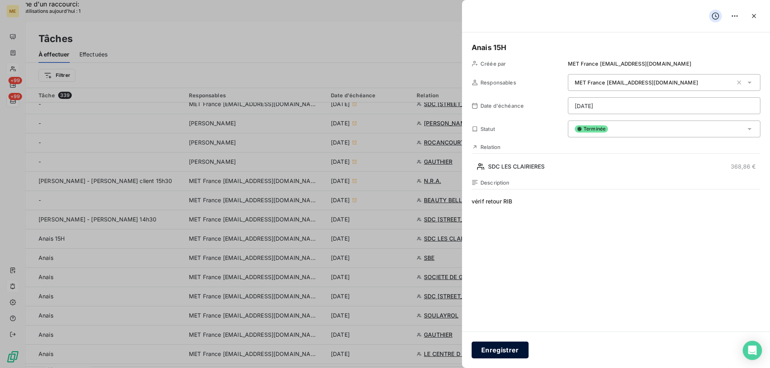
click at [498, 346] on button "Enregistrer" at bounding box center [499, 350] width 57 height 17
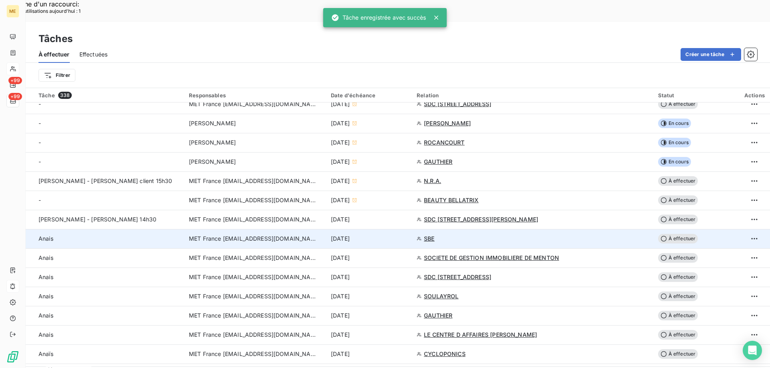
click at [407, 235] on div "12 sept. 2025" at bounding box center [369, 239] width 76 height 8
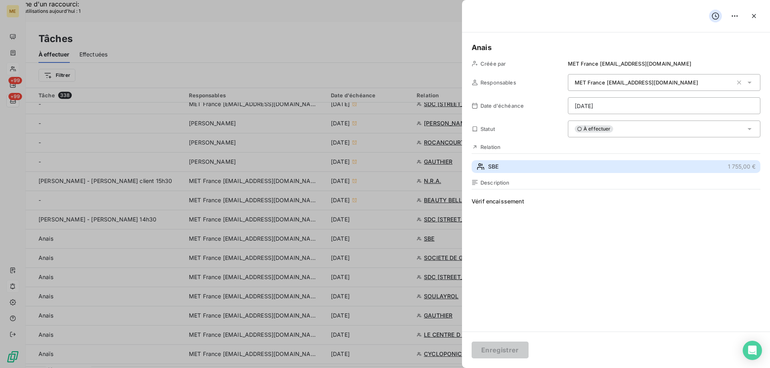
click at [511, 168] on button "SBE 1 755,00 €" at bounding box center [615, 166] width 289 height 13
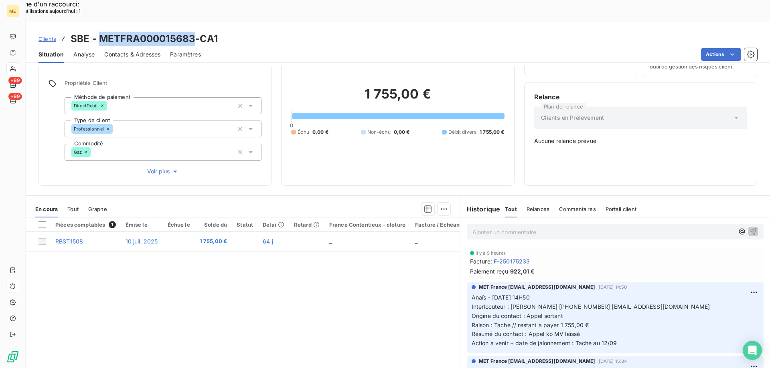
drag, startPoint x: 192, startPoint y: 16, endPoint x: 99, endPoint y: 21, distance: 93.5
click at [99, 32] on h3 "SBE - METFRA000015683-CA1" at bounding box center [144, 39] width 147 height 14
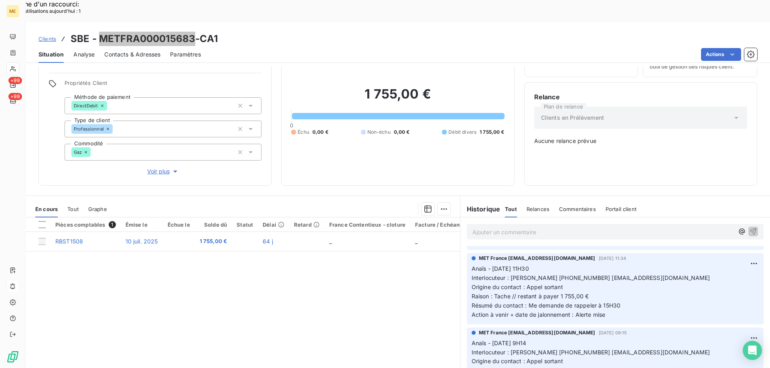
scroll to position [200, 0]
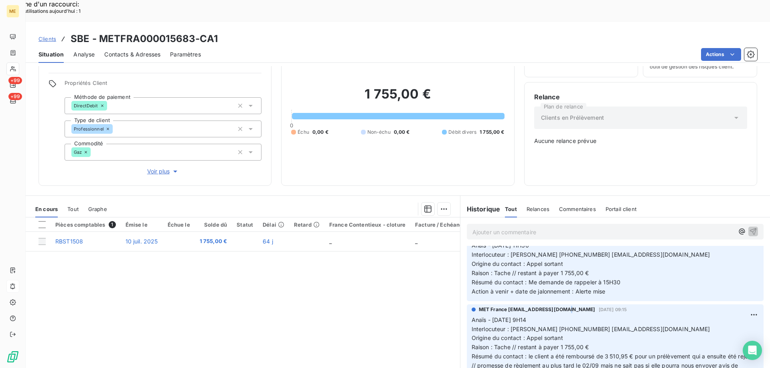
click at [565, 303] on div "MET France met-france@recouvrement.met.com 27 août 2025, 09:15 Anaïs - 27/08/20…" at bounding box center [614, 349] width 309 height 93
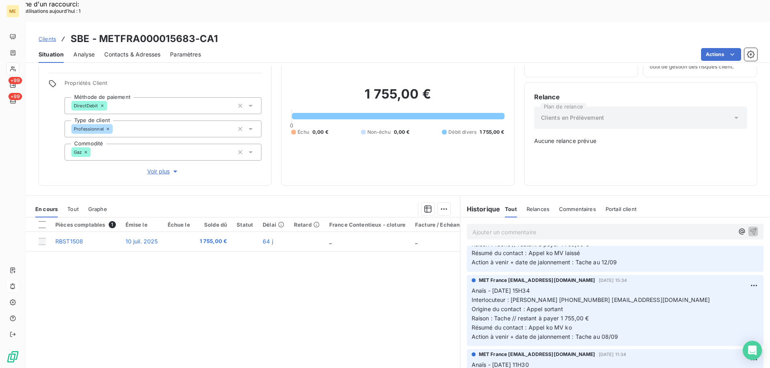
scroll to position [0, 0]
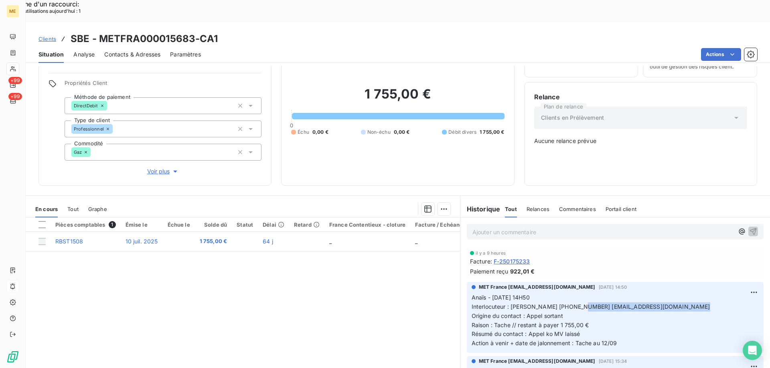
drag, startPoint x: 584, startPoint y: 281, endPoint x: 678, endPoint y: 280, distance: 93.8
click at [681, 303] on span "Interlocuteur : Mme CORTOT 0636198256 contact@restaurant-hoteldelagare.fr" at bounding box center [590, 306] width 239 height 7
click at [685, 293] on p "Anaïs - 08/09/2025 - 14H50 Interlocuteur : Mme CORTOT 0636198256 contact@restau…" at bounding box center [614, 320] width 287 height 55
click at [380, 263] on div "Pièces comptables 1 Émise le Échue le Solde dû Statut Délai Retard France Conte…" at bounding box center [243, 295] width 434 height 154
click at [501, 227] on p "Ajouter un commentaire ﻿" at bounding box center [602, 232] width 261 height 10
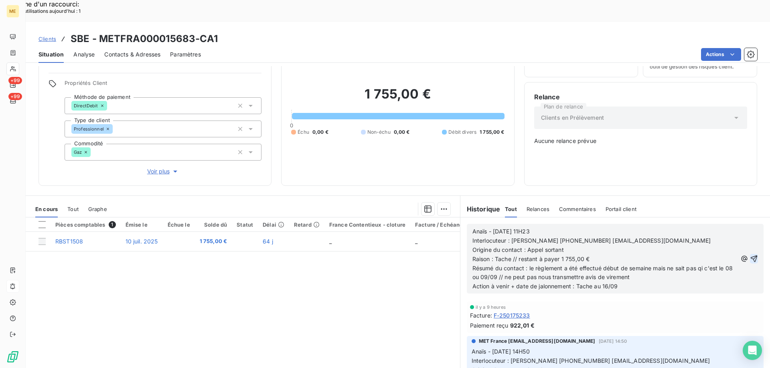
click at [750, 256] on icon "button" at bounding box center [753, 259] width 7 height 7
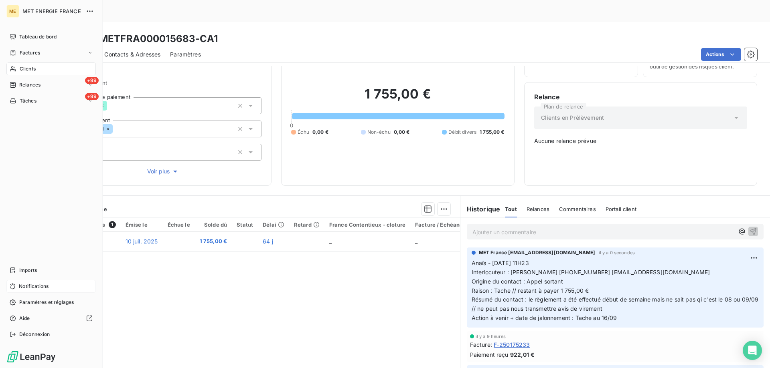
click at [30, 101] on span "Tâches" at bounding box center [28, 100] width 17 height 7
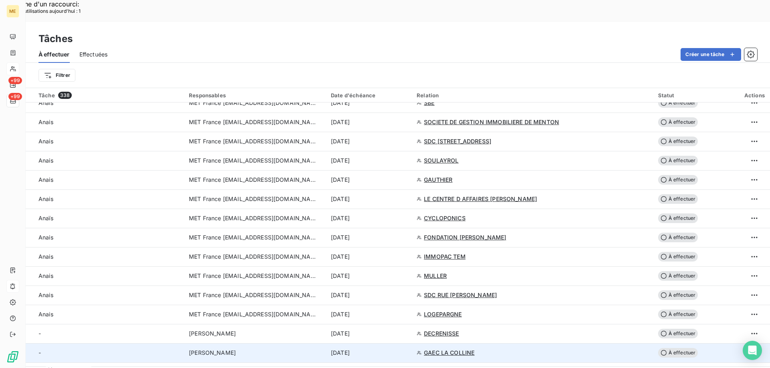
scroll to position [321, 0]
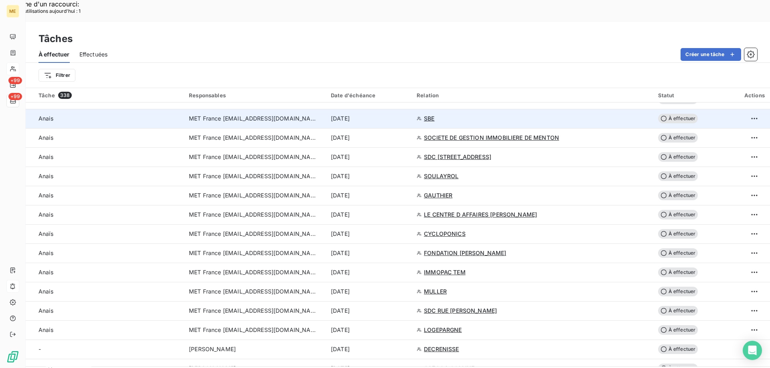
click at [407, 115] on div "12 sept. 2025" at bounding box center [369, 119] width 76 height 8
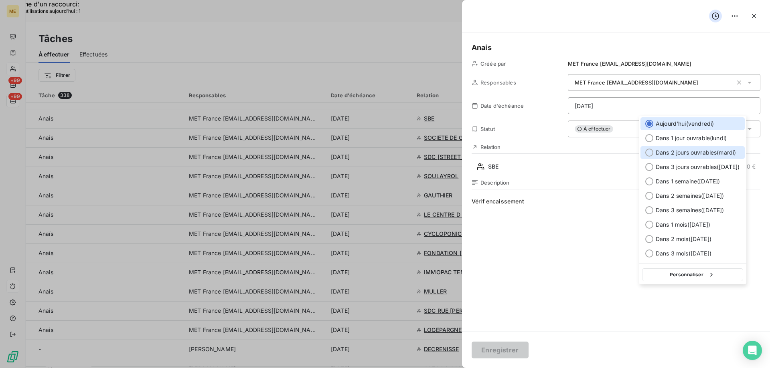
click at [720, 156] on span "Dans 2 jours ouvrables ( mardi )" at bounding box center [695, 153] width 80 height 8
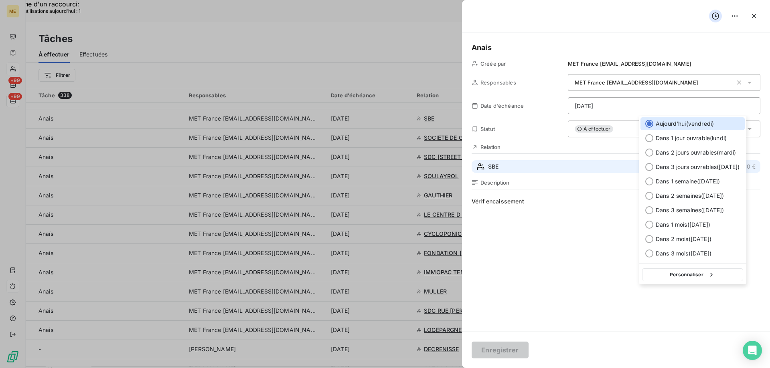
type input "[DATE]"
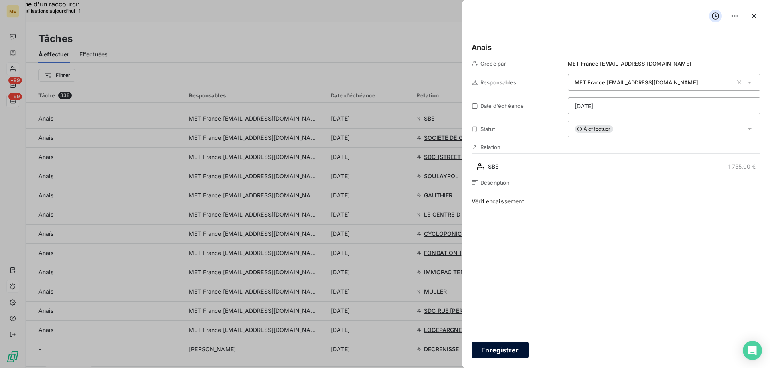
click at [502, 348] on button "Enregistrer" at bounding box center [499, 350] width 57 height 17
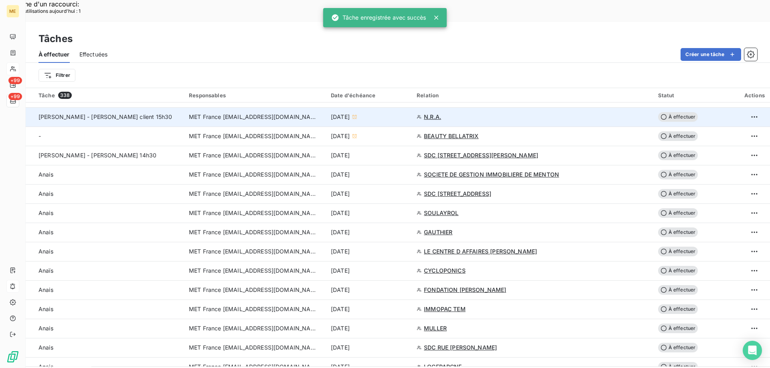
scroll to position [241, 0]
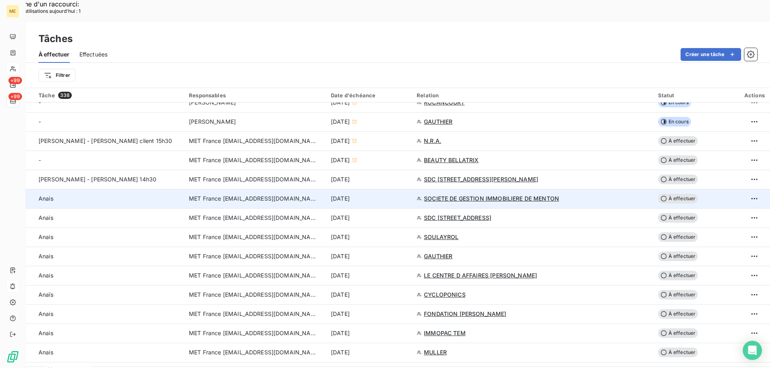
click at [407, 195] on div "12 sept. 2025" at bounding box center [369, 199] width 76 height 8
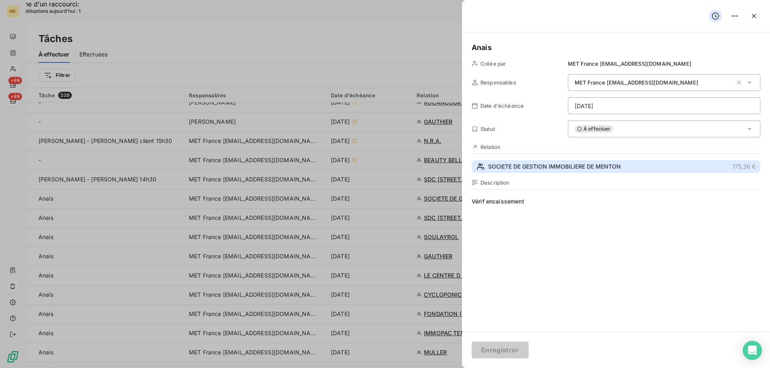
click at [554, 163] on span "SOCIETE DE GESTION IMMOBILIERE DE MENTON" at bounding box center [554, 167] width 133 height 8
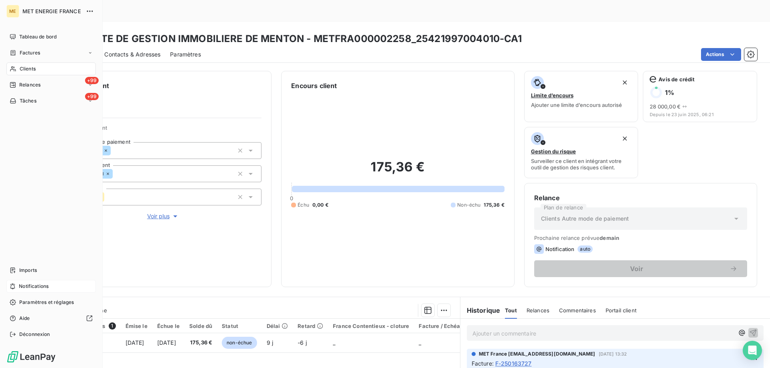
click at [24, 100] on span "Tâches" at bounding box center [28, 100] width 17 height 7
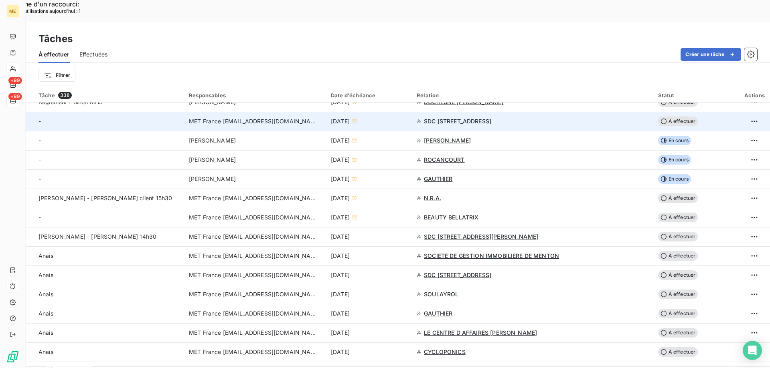
scroll to position [200, 0]
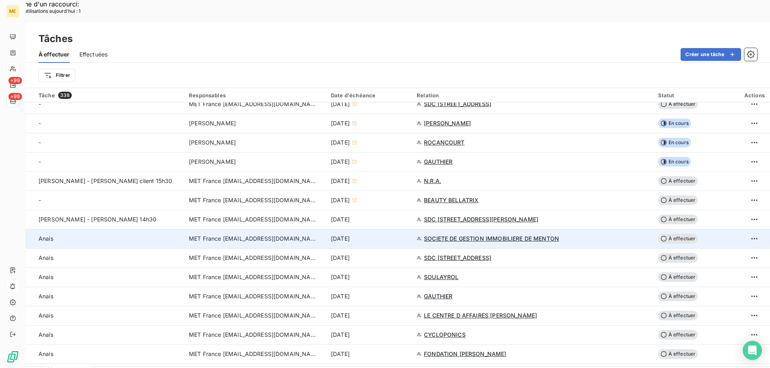
click at [410, 229] on td "12 sept. 2025" at bounding box center [369, 238] width 86 height 19
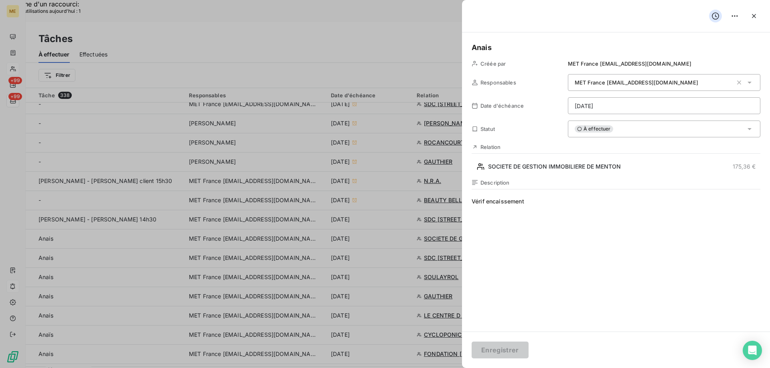
click at [625, 136] on div "À effectuer" at bounding box center [664, 129] width 192 height 17
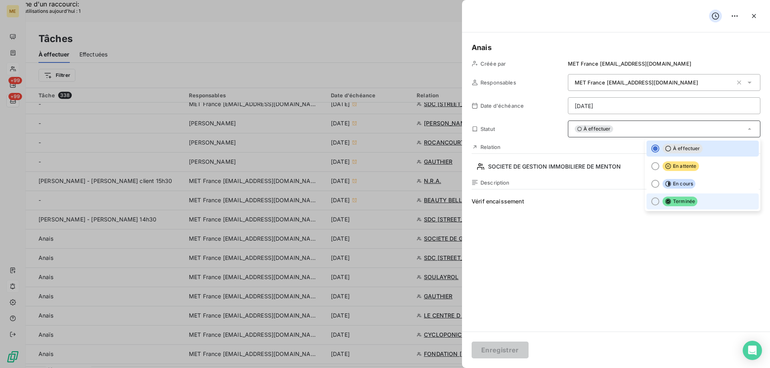
click at [653, 202] on li "Terminée" at bounding box center [702, 202] width 112 height 16
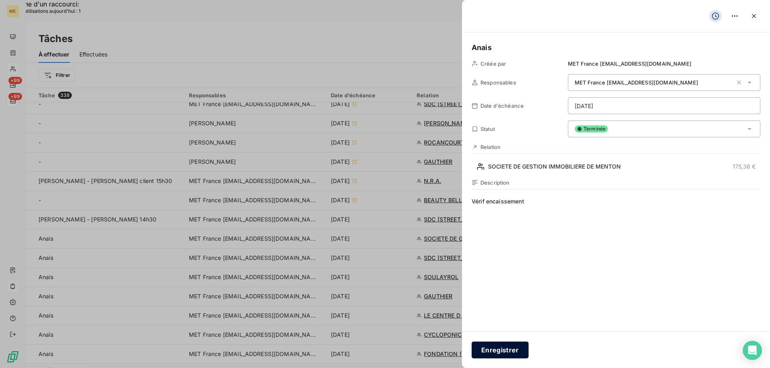
click at [492, 356] on button "Enregistrer" at bounding box center [499, 350] width 57 height 17
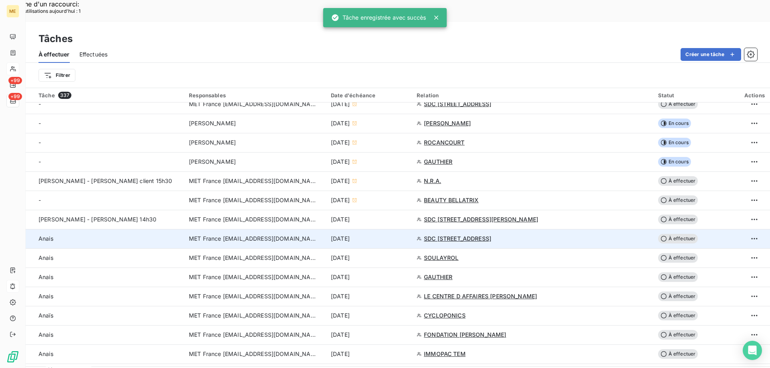
click at [407, 235] on div "12 sept. 2025" at bounding box center [369, 239] width 76 height 8
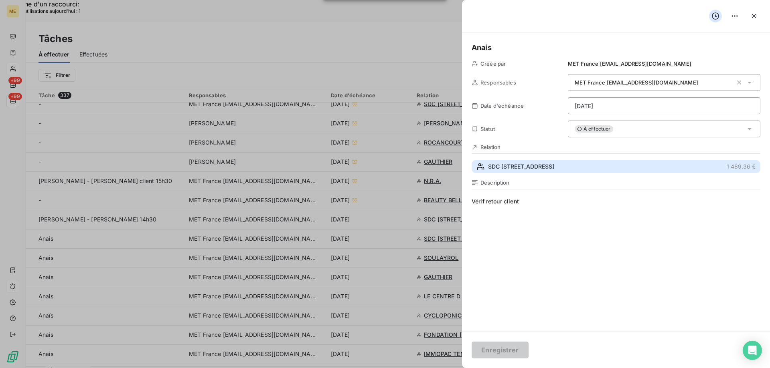
click at [554, 166] on button "SDC 80 RUE DE SEVRES 1 489,36 €" at bounding box center [615, 166] width 289 height 13
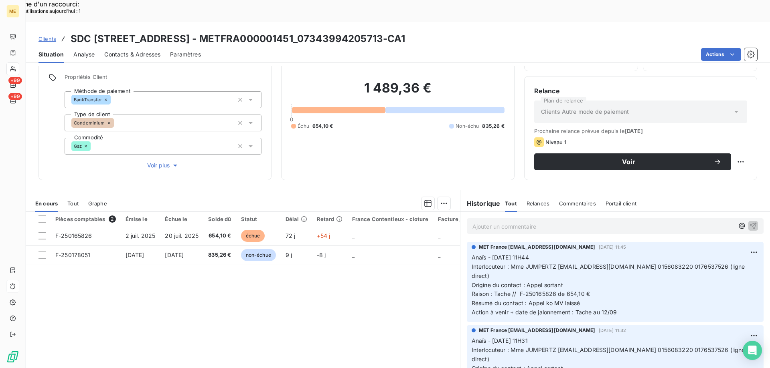
click at [397, 114] on div "1 489,36 € 0 Échu 654,10 € Non-échu 835,26 €" at bounding box center [397, 105] width 213 height 131
drag, startPoint x: 376, startPoint y: 17, endPoint x: 294, endPoint y: 22, distance: 82.3
click at [294, 32] on h3 "SDC 80 RUE DE SEVRES - METFRA000001451_07343994205713-CA1" at bounding box center [238, 39] width 335 height 14
drag, startPoint x: 288, startPoint y: 16, endPoint x: 259, endPoint y: 16, distance: 28.9
click at [259, 32] on h3 "SDC 80 RUE DE SEVRES - METFRA000001451_07343994205713-CA1" at bounding box center [238, 39] width 335 height 14
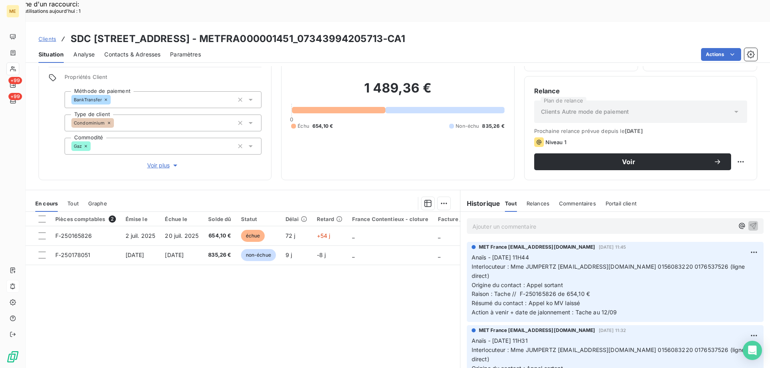
click at [372, 32] on h3 "SDC 80 RUE DE SEVRES - METFRA000001451_07343994205713-CA1" at bounding box center [238, 39] width 335 height 14
drag, startPoint x: 374, startPoint y: 18, endPoint x: 291, endPoint y: 20, distance: 83.0
click at [291, 32] on h3 "SDC 80 RUE DE SEVRES - METFRA000001451_07343994205713-CA1" at bounding box center [238, 39] width 335 height 14
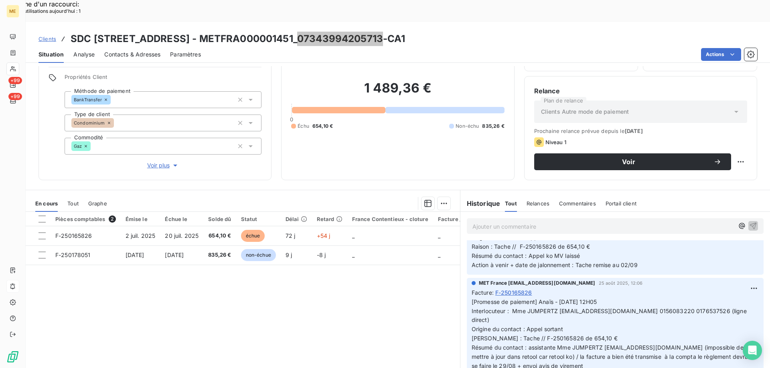
scroll to position [481, 0]
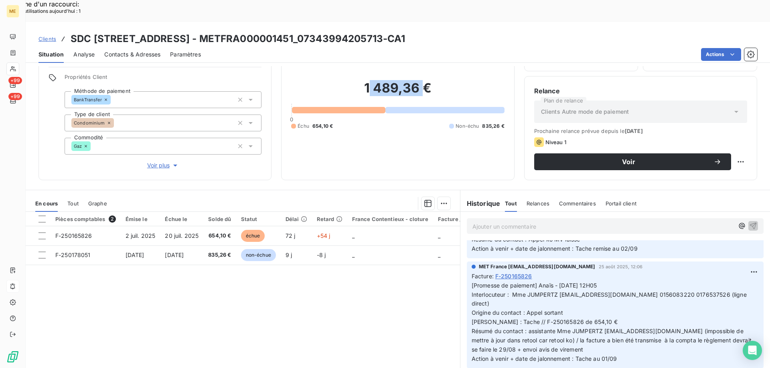
drag, startPoint x: 368, startPoint y: 67, endPoint x: 418, endPoint y: 71, distance: 49.9
click at [418, 80] on h2 "1 489,36 €" at bounding box center [397, 92] width 213 height 24
click at [432, 80] on h2 "1 489,36 €" at bounding box center [397, 92] width 213 height 24
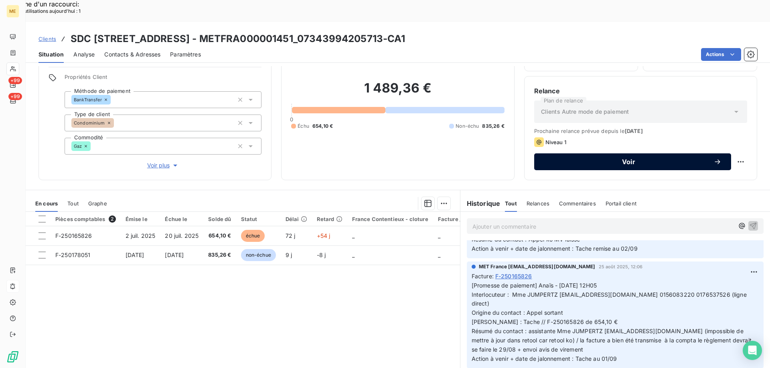
click at [658, 159] on span "Voir" at bounding box center [629, 162] width 170 height 6
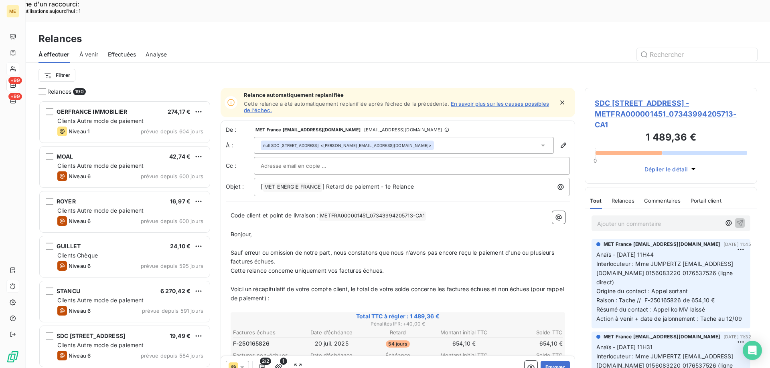
scroll to position [284, 166]
click at [409, 137] on div "null SDC 80 RUE DE SEVRES <s.desnoues@dodim.fr>" at bounding box center [404, 145] width 300 height 17
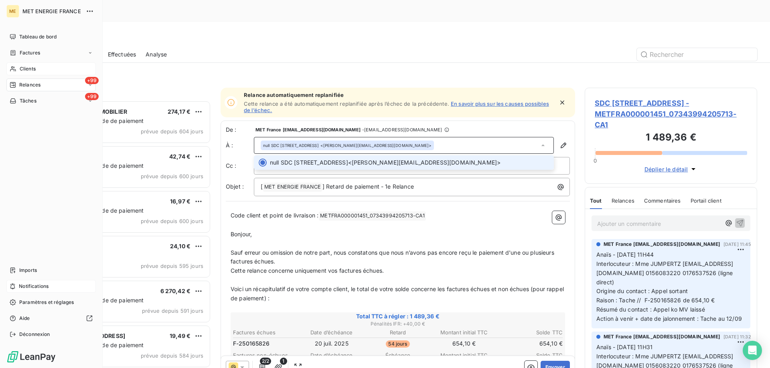
click at [16, 101] on icon at bounding box center [13, 101] width 7 height 6
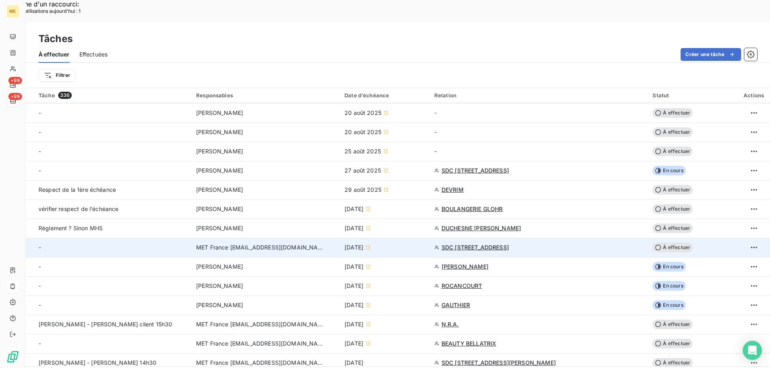
scroll to position [120, 0]
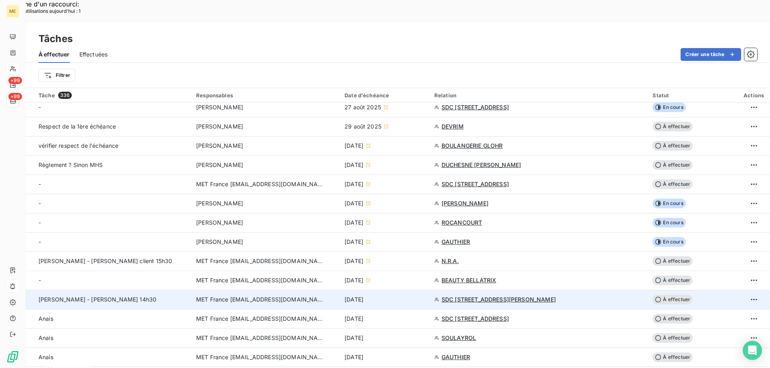
click at [468, 296] on span "SDC 30 RUE DU DR LANCEREAUX" at bounding box center [498, 300] width 114 height 8
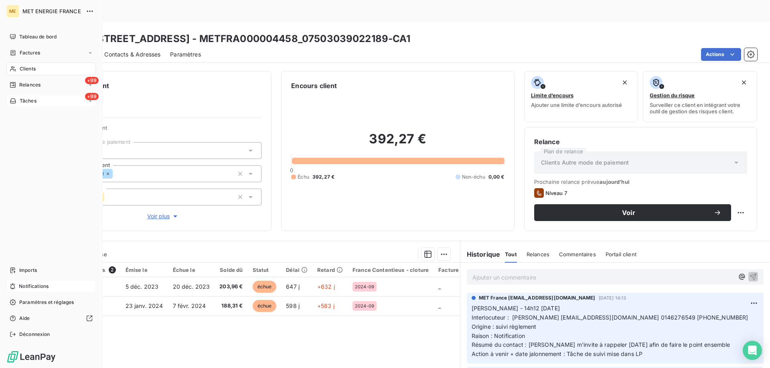
click at [21, 100] on span "Tâches" at bounding box center [28, 100] width 17 height 7
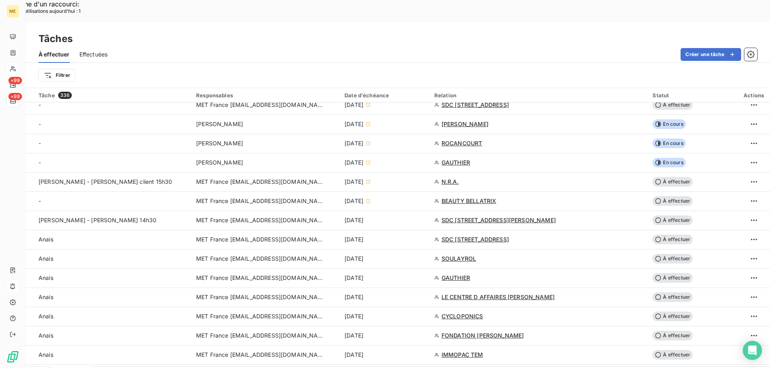
scroll to position [281, 0]
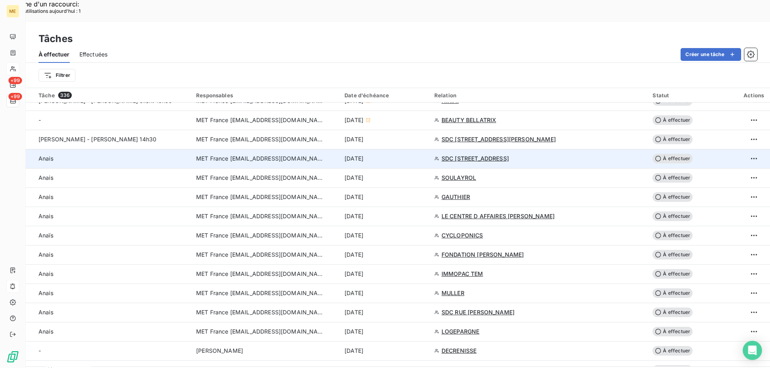
click at [467, 155] on span "SDC [STREET_ADDRESS]" at bounding box center [474, 159] width 67 height 8
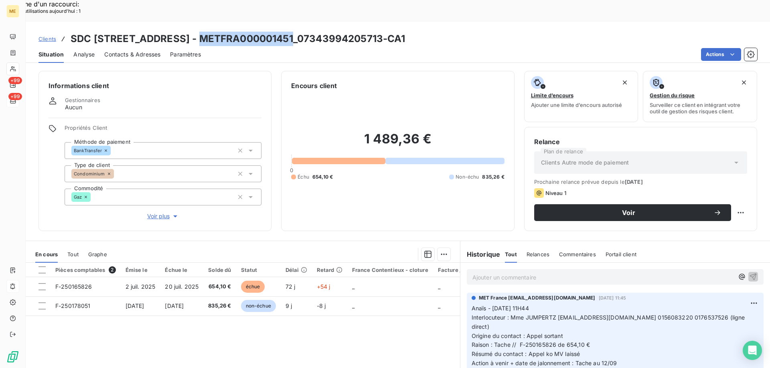
drag, startPoint x: 286, startPoint y: 18, endPoint x: 193, endPoint y: 21, distance: 93.4
click at [193, 32] on h3 "SDC 80 RUE DE SEVRES - METFRA000001451_07343994205713-CA1" at bounding box center [238, 39] width 335 height 14
click at [185, 32] on h3 "SDC 80 RUE DE SEVRES - METFRA000001451_07343994205713-CA1" at bounding box center [238, 39] width 335 height 14
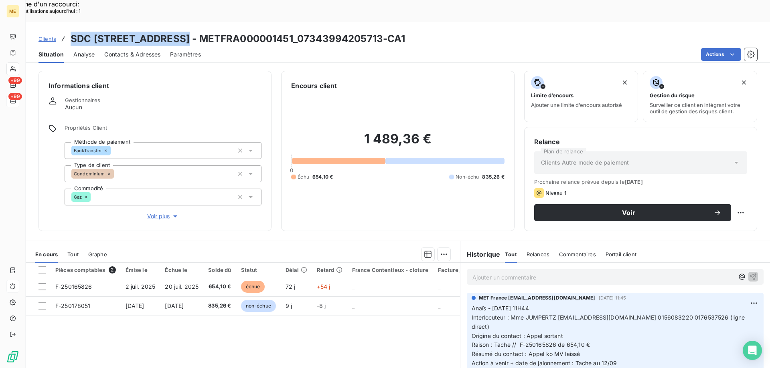
drag, startPoint x: 180, startPoint y: 17, endPoint x: 72, endPoint y: 20, distance: 108.3
click at [72, 32] on h3 "SDC 80 RUE DE SEVRES - METFRA000001451_07343994205713-CA1" at bounding box center [238, 39] width 335 height 14
drag, startPoint x: 123, startPoint y: 30, endPoint x: 133, endPoint y: 31, distance: 9.7
click at [125, 51] on span "Contacts & Adresses" at bounding box center [132, 55] width 56 height 8
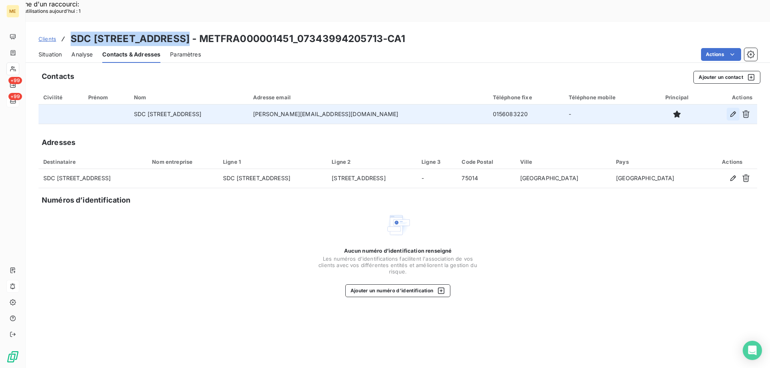
click at [728, 108] on button "button" at bounding box center [732, 114] width 13 height 13
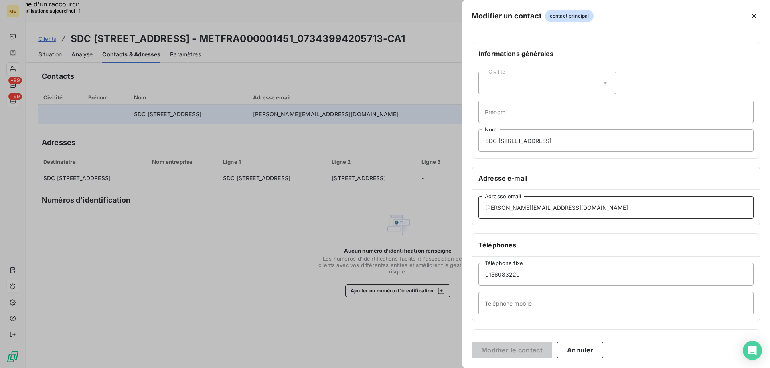
drag, startPoint x: 556, startPoint y: 210, endPoint x: 473, endPoint y: 213, distance: 82.6
click at [473, 213] on div "s.desnoues@dodim.fr Adresse email" at bounding box center [616, 207] width 288 height 35
paste input "catherine.jumpertz@pichet-adb"
type input "catherine.jumpertz@pichet-adb.fr"
click at [564, 146] on input "SDC [STREET_ADDRESS]" at bounding box center [615, 140] width 275 height 22
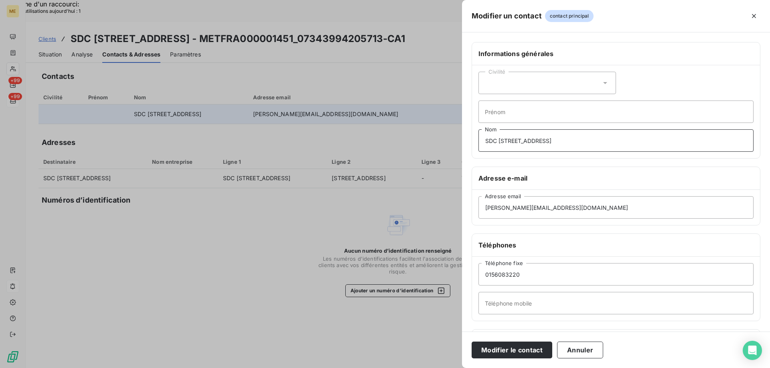
click at [518, 134] on input "SDC [STREET_ADDRESS]" at bounding box center [615, 140] width 275 height 22
click at [517, 134] on input "SDC [STREET_ADDRESS]" at bounding box center [615, 140] width 275 height 22
paste input "JUMPERTZ"
type input "JUMPERTZ"
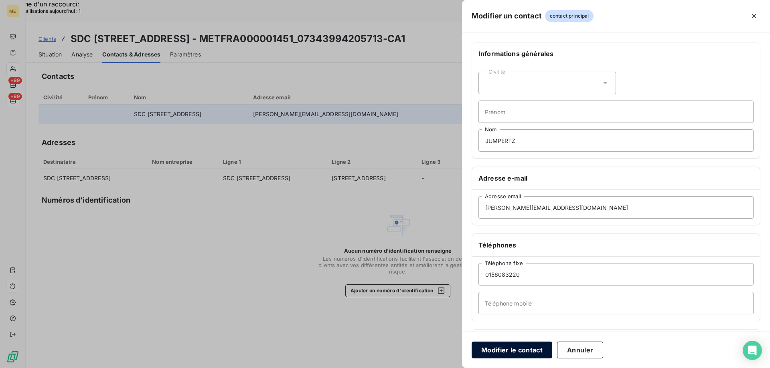
click at [507, 350] on button "Modifier le contact" at bounding box center [511, 350] width 81 height 17
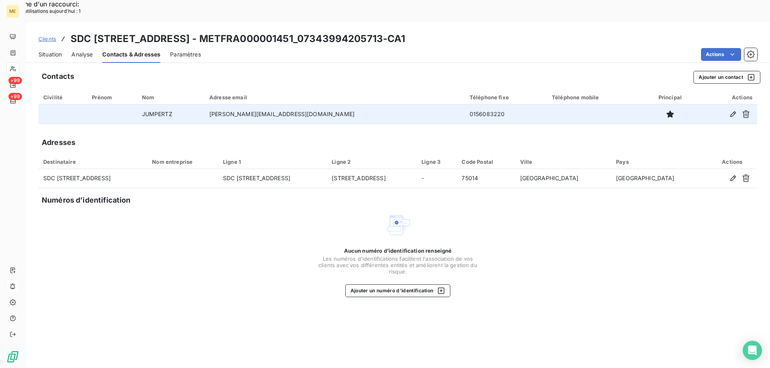
click at [42, 51] on span "Situation" at bounding box center [49, 55] width 23 height 8
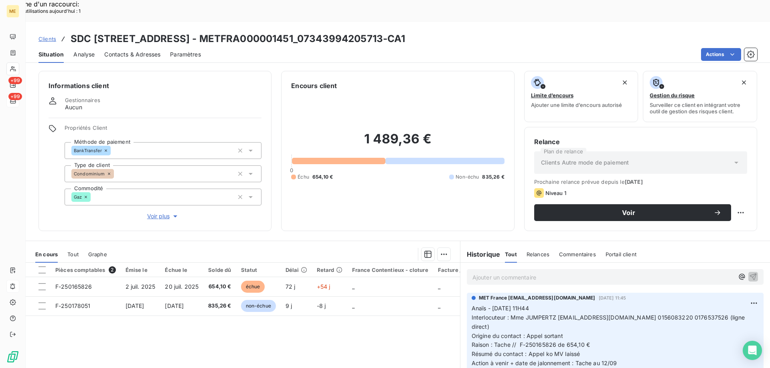
click at [134, 51] on span "Contacts & Adresses" at bounding box center [132, 55] width 56 height 8
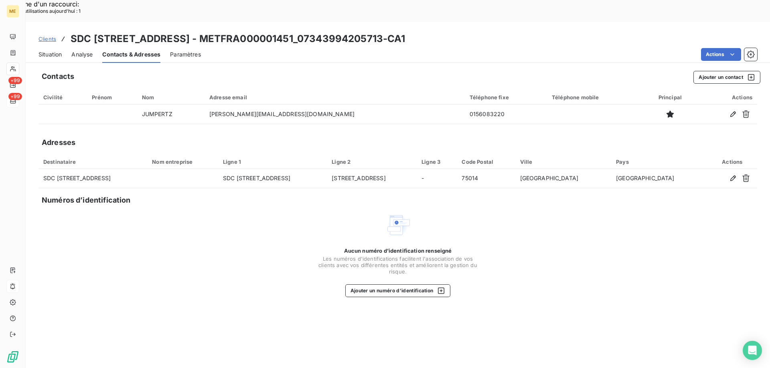
click at [53, 51] on span "Situation" at bounding box center [49, 55] width 23 height 8
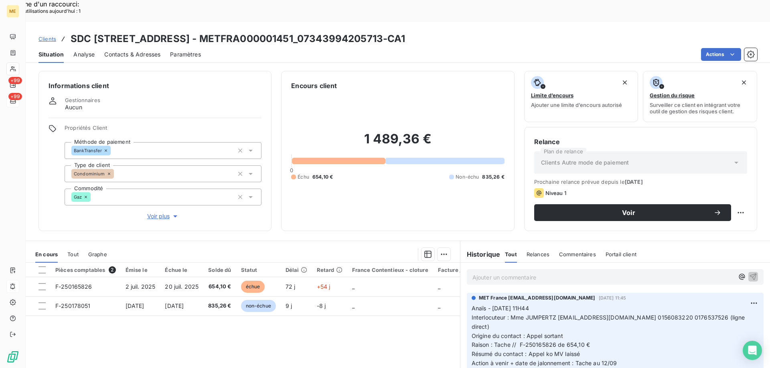
click at [286, 32] on h3 "SDC 80 RUE DE SEVRES - METFRA000001451_07343994205713-CA1" at bounding box center [238, 39] width 335 height 14
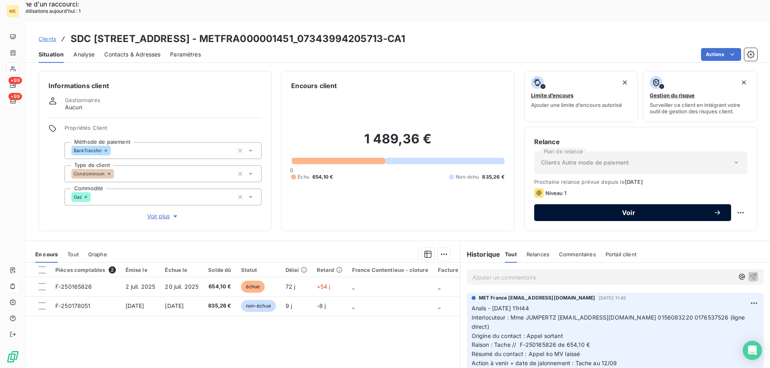
click at [713, 209] on icon "button" at bounding box center [717, 213] width 8 height 8
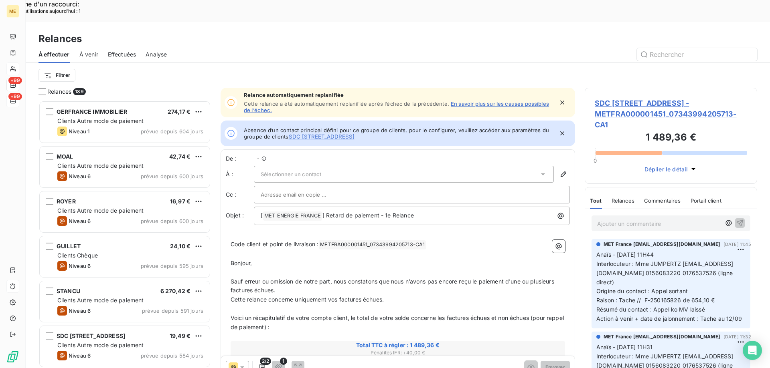
scroll to position [284, 166]
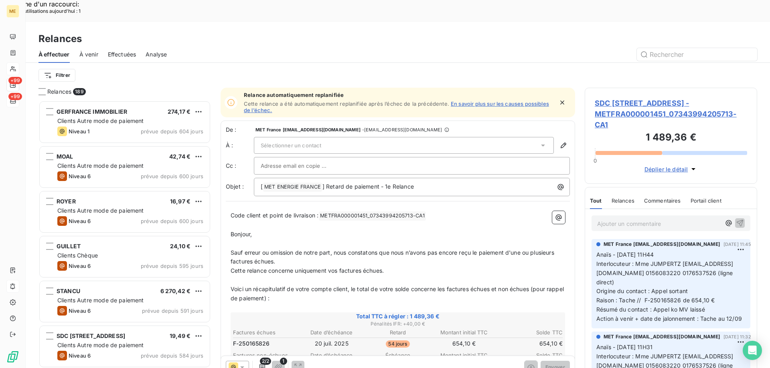
click at [412, 137] on div "Sélectionner un contact" at bounding box center [404, 145] width 300 height 17
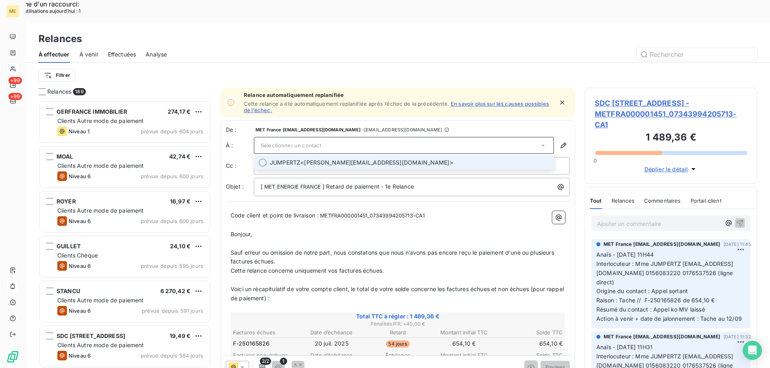
click at [399, 159] on span "JUMPERTZ <catherine.jumpertz@pichet-adb.fr>" at bounding box center [409, 163] width 279 height 8
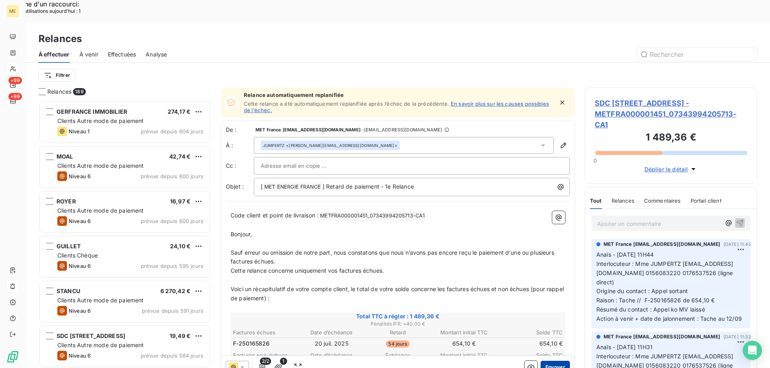
click at [548, 361] on button "Envoyer" at bounding box center [554, 367] width 29 height 13
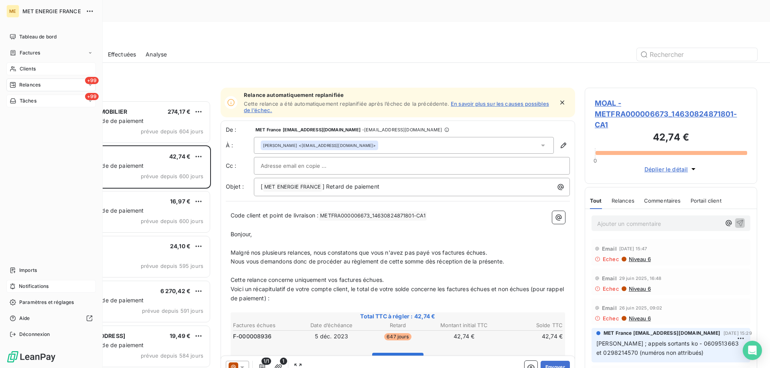
click at [22, 101] on span "Tâches" at bounding box center [28, 100] width 17 height 7
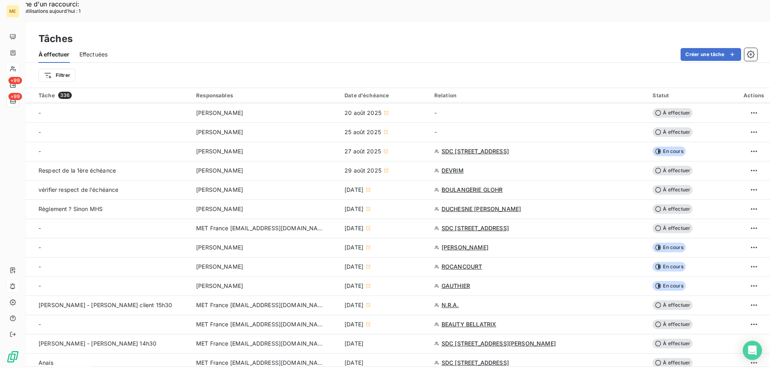
scroll to position [120, 0]
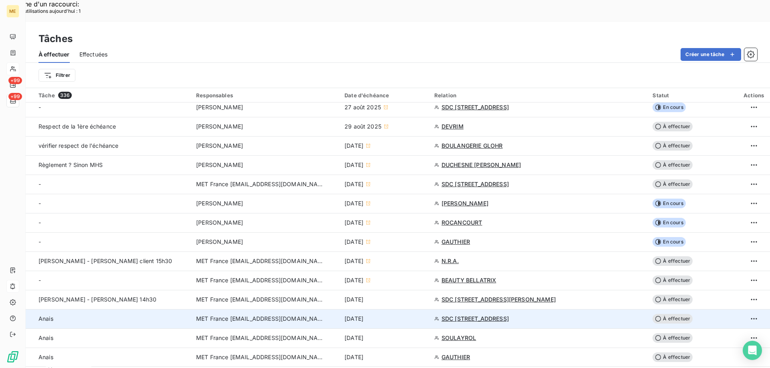
click at [424, 315] on div "12 sept. 2025" at bounding box center [384, 319] width 80 height 8
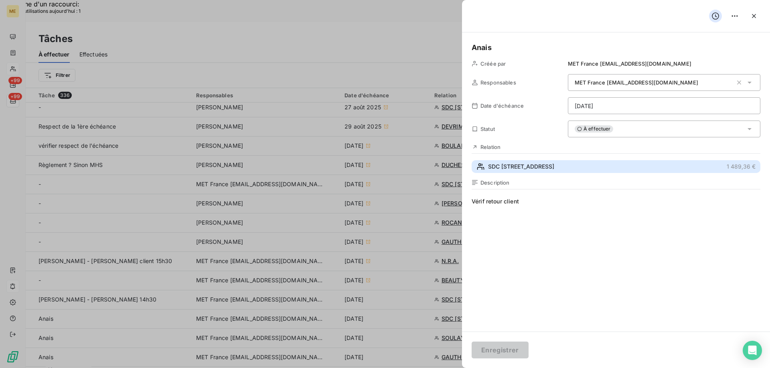
click at [513, 166] on span "SDC [STREET_ADDRESS]" at bounding box center [521, 167] width 66 height 8
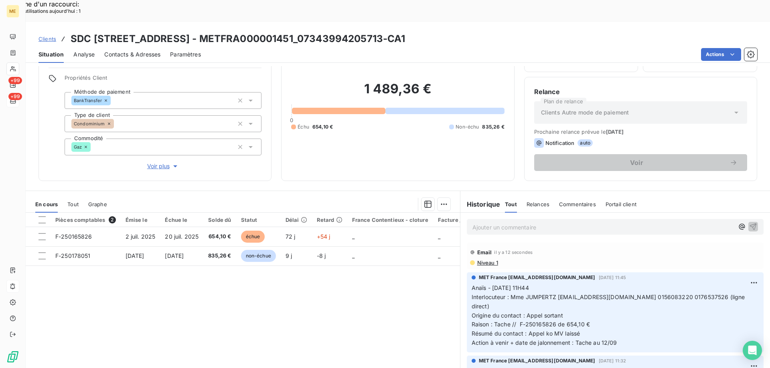
scroll to position [51, 0]
click at [509, 222] on p "Ajouter un commentaire ﻿" at bounding box center [602, 227] width 261 height 10
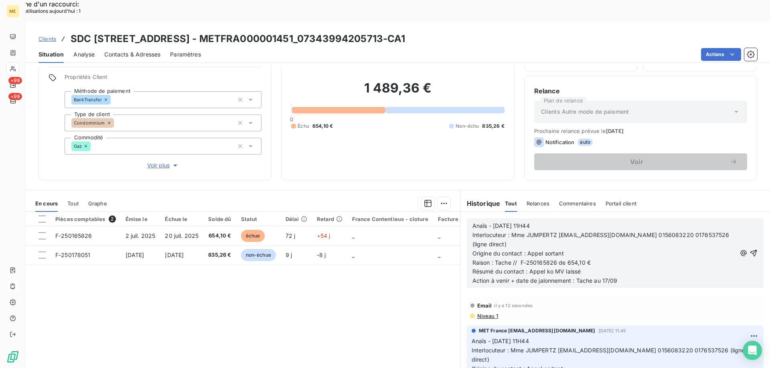
click at [749, 249] on icon "button" at bounding box center [753, 253] width 8 height 8
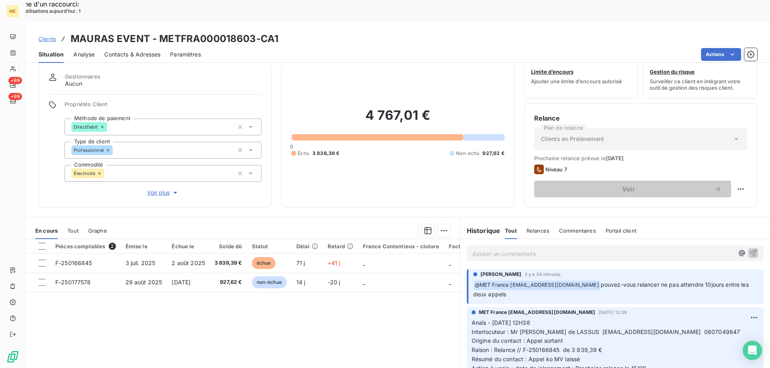
scroll to position [40, 0]
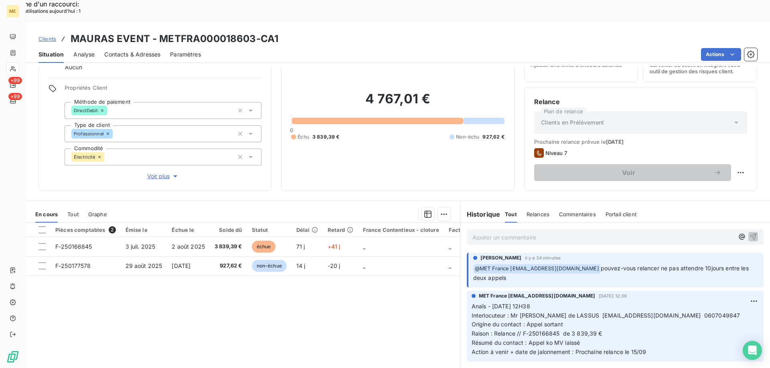
click at [387, 178] on div "Informations client Gestionnaires Aucun Propriétés Client Méthode de paiement D…" at bounding box center [398, 228] width 744 height 324
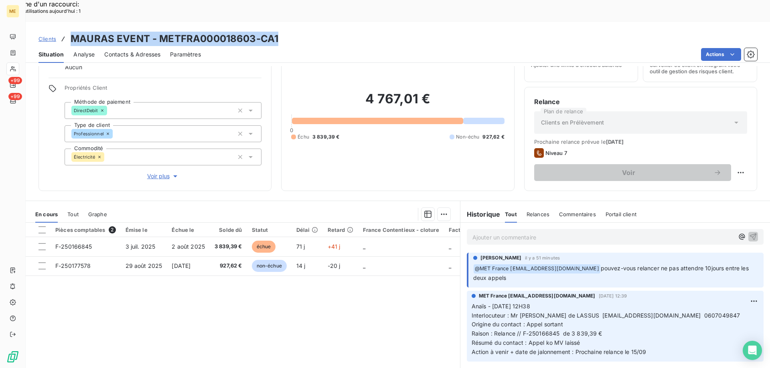
drag, startPoint x: 285, startPoint y: 20, endPoint x: 72, endPoint y: 16, distance: 212.9
click at [72, 32] on div "Clients MAURAS EVENT - METFRA000018603-CA1" at bounding box center [398, 39] width 744 height 14
copy h3 "MAURAS EVENT - METFRA000018603-CA1"
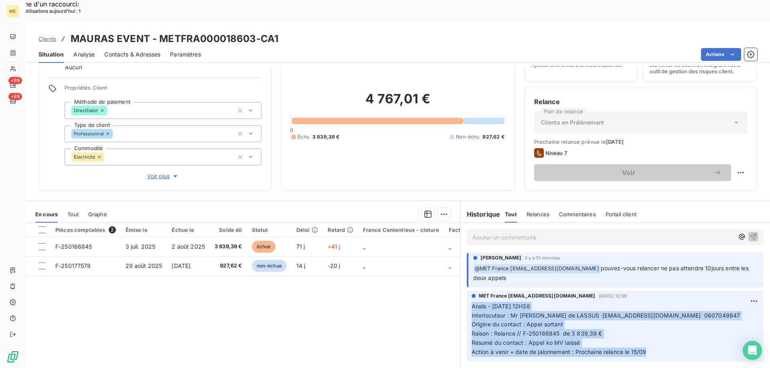
drag, startPoint x: 656, startPoint y: 330, endPoint x: 466, endPoint y: 286, distance: 195.1
click at [467, 291] on div "MET France met-france@recouvrement.met.com 5 sept. 2025, 12:39 Anaïs - 05/09/20…" at bounding box center [615, 326] width 297 height 71
copy p "Anaïs - 05/09/2025 - 12H38 Interlocuteur : Mr FERRIERE de LASSUS ymferriere@gma…"
drag, startPoint x: 584, startPoint y: 307, endPoint x: 488, endPoint y: 314, distance: 95.7
click at [583, 306] on p "Anaïs - 05/09/2025 - 12H38 Interlocuteur : Mr FERRIERE de LASSUS ymferriere@gma…" at bounding box center [614, 329] width 287 height 55
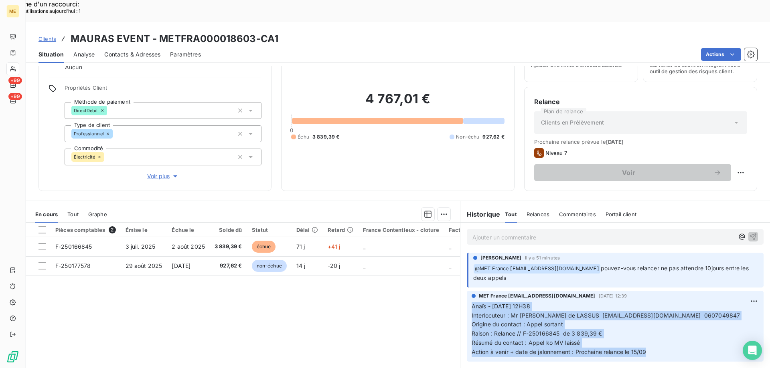
click at [596, 330] on span "Raison : Relance // F-250166845 de 3 839,39 €" at bounding box center [536, 333] width 131 height 7
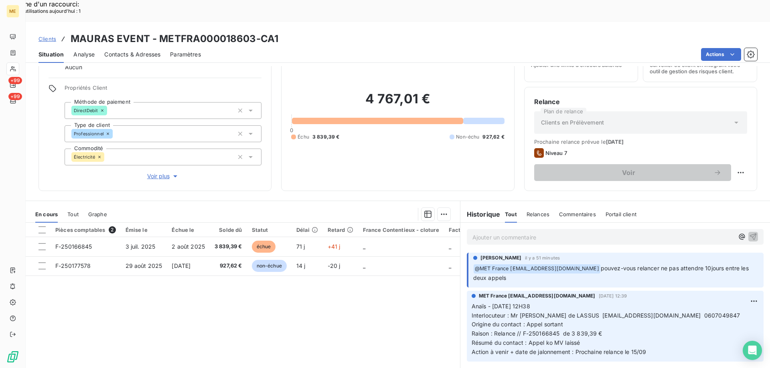
drag, startPoint x: 519, startPoint y: 312, endPoint x: 608, endPoint y: 308, distance: 89.1
click at [608, 308] on p "Anaïs - 05/09/2025 - 12H38 Interlocuteur : Mr FERRIERE de LASSUS ymferriere@gma…" at bounding box center [614, 329] width 287 height 55
copy span "F-250166845 de 3 839,39 €"
click at [134, 51] on span "Contacts & Adresses" at bounding box center [132, 55] width 56 height 8
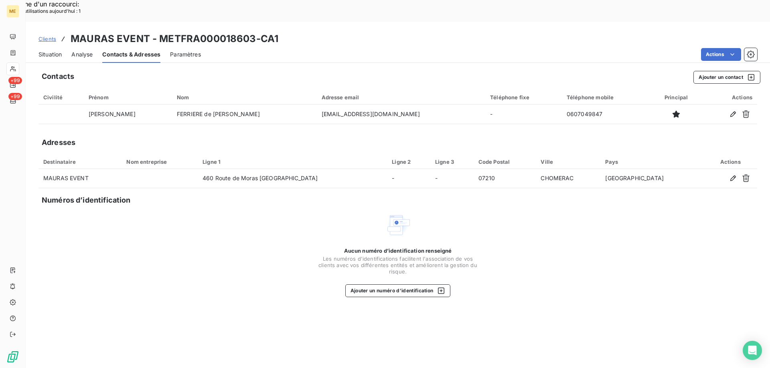
click at [49, 51] on span "Situation" at bounding box center [49, 55] width 23 height 8
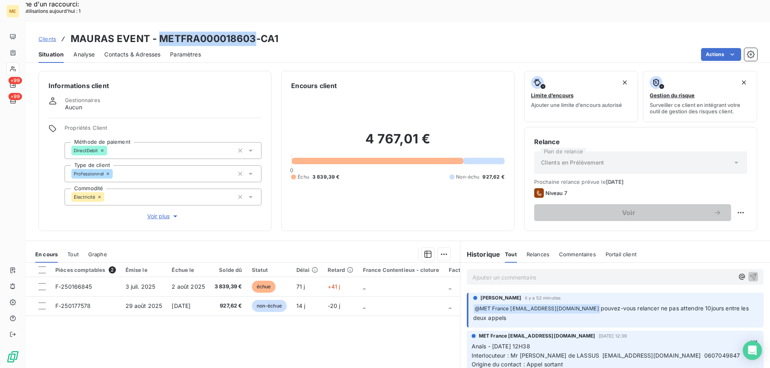
drag, startPoint x: 253, startPoint y: 18, endPoint x: 158, endPoint y: 16, distance: 94.2
click at [158, 32] on h3 "MAURAS EVENT - METFRA000018603-CA1" at bounding box center [175, 39] width 208 height 14
copy h3 "METFRA000018603"
click at [260, 32] on h3 "MAURAS EVENT - METFRA000018603-CA1" at bounding box center [175, 39] width 208 height 14
drag, startPoint x: 254, startPoint y: 17, endPoint x: 158, endPoint y: 22, distance: 95.9
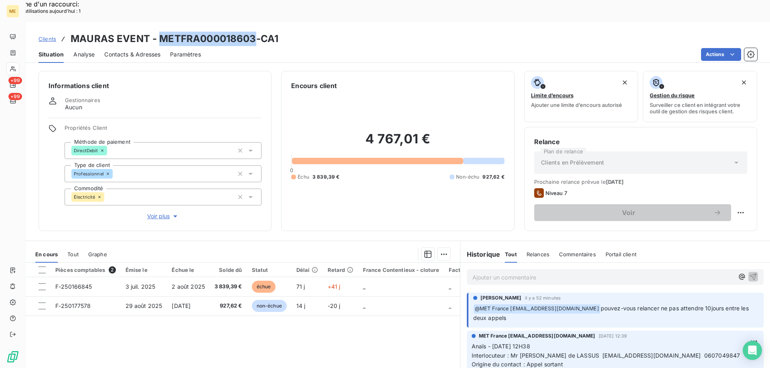
click at [158, 32] on h3 "MAURAS EVENT - METFRA000018603-CA1" at bounding box center [175, 39] width 208 height 14
copy h3 "METFRA000018603"
click at [512, 273] on p "Ajouter un commentaire ﻿" at bounding box center [602, 278] width 261 height 10
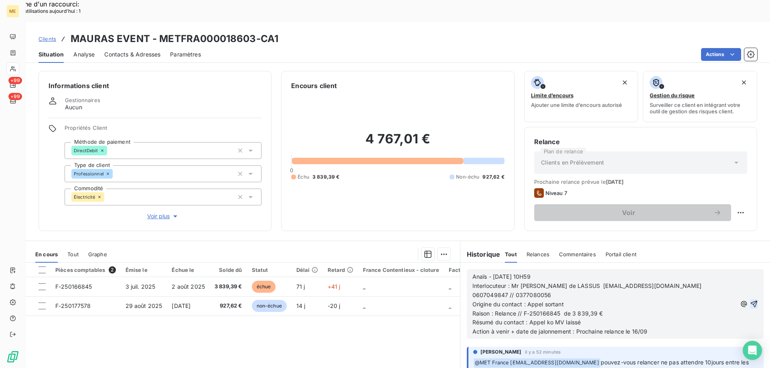
click at [750, 301] on icon "button" at bounding box center [753, 304] width 7 height 7
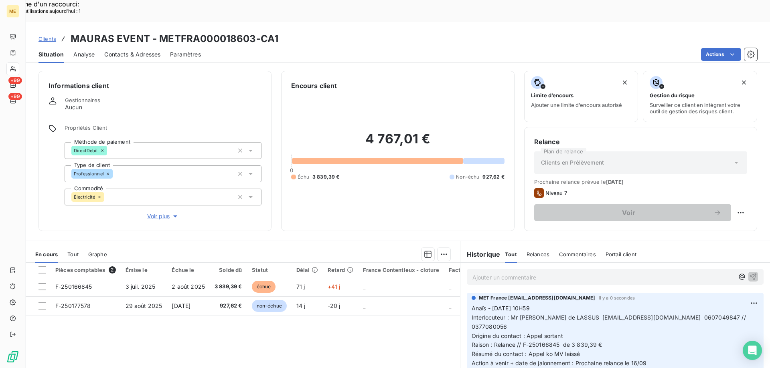
click at [712, 211] on div "Replanifier cette action" at bounding box center [701, 208] width 72 height 13
select select "8"
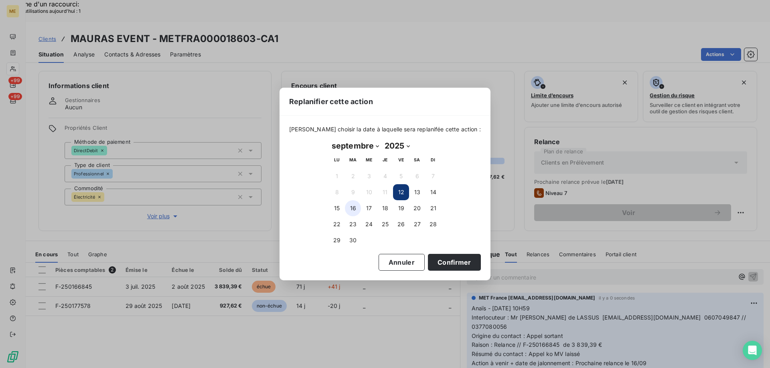
click at [356, 207] on button "16" at bounding box center [353, 208] width 16 height 16
drag, startPoint x: 475, startPoint y: 261, endPoint x: 457, endPoint y: 262, distance: 18.1
click at [475, 261] on div "Veuillez choisir la date à laquelle sera replanifée cette action : septembre 20…" at bounding box center [384, 198] width 211 height 164
click at [454, 261] on button "Confirmer" at bounding box center [454, 262] width 53 height 17
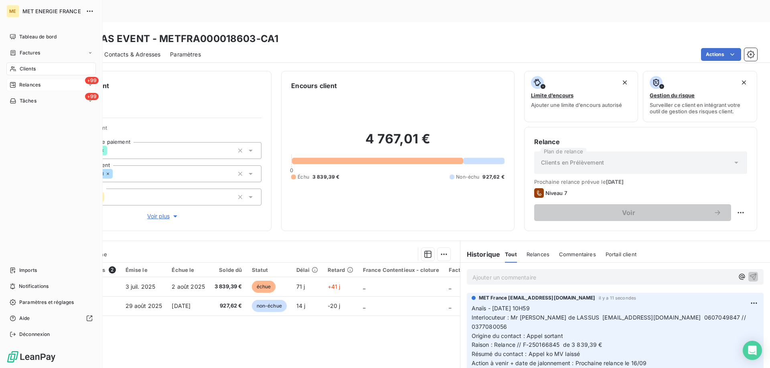
click at [20, 87] on span "Relances" at bounding box center [29, 84] width 21 height 7
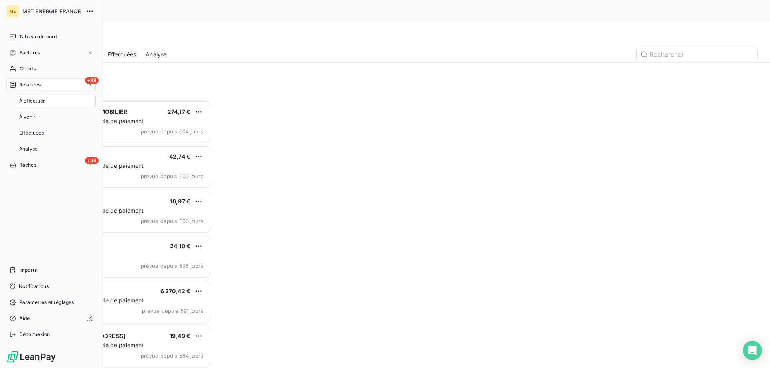
scroll to position [284, 166]
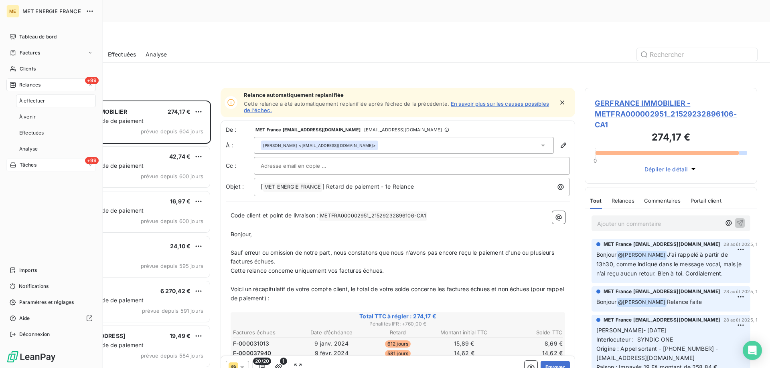
click at [20, 166] on span "Tâches" at bounding box center [28, 165] width 17 height 7
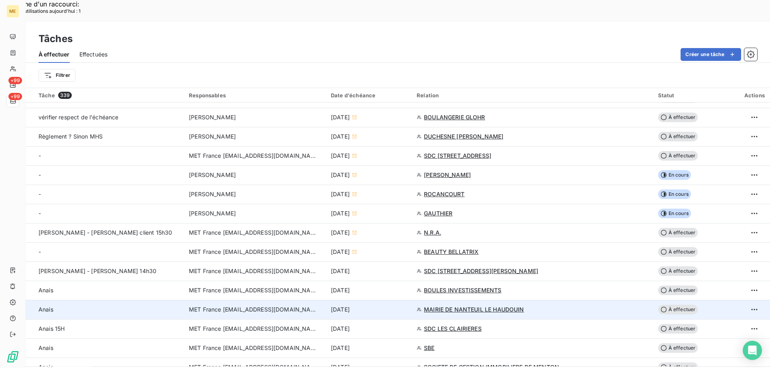
scroll to position [160, 0]
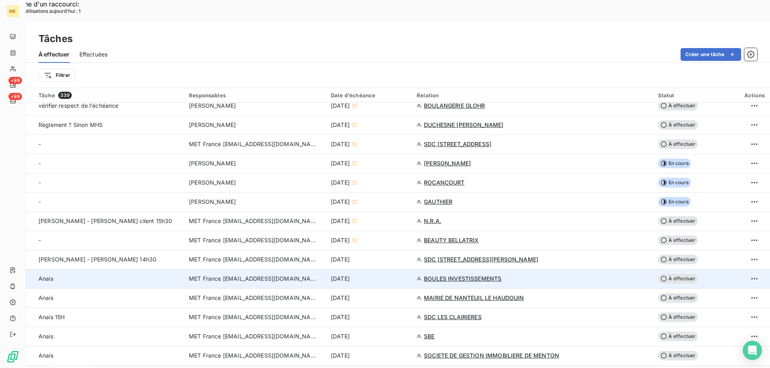
click at [403, 275] on div "12 sept. 2025" at bounding box center [369, 279] width 76 height 8
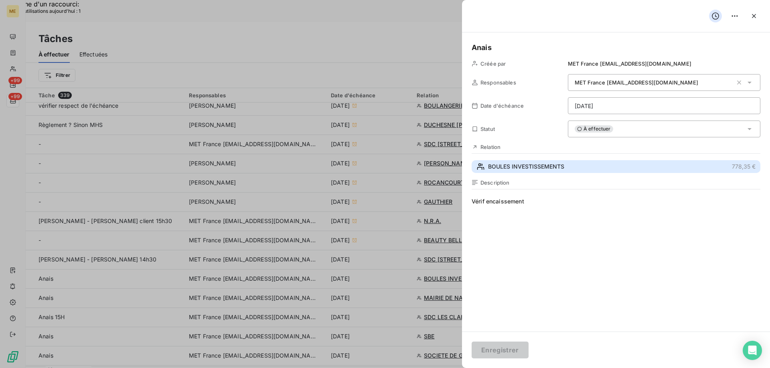
drag, startPoint x: 534, startPoint y: 162, endPoint x: 532, endPoint y: 168, distance: 5.8
click at [534, 164] on button "BOULES INVESTISSEMENTS 778,35 €" at bounding box center [615, 166] width 289 height 13
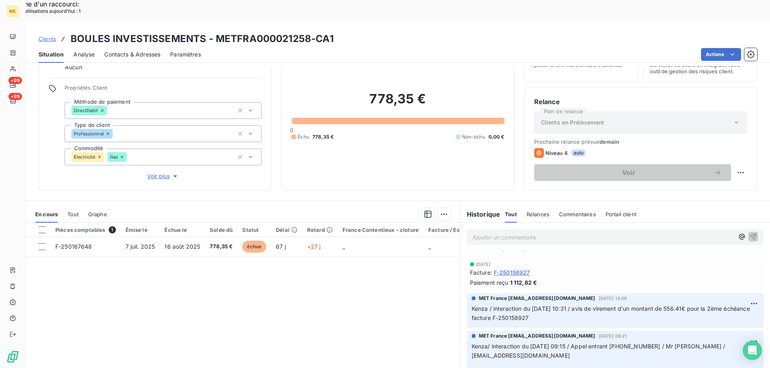
scroll to position [40, 0]
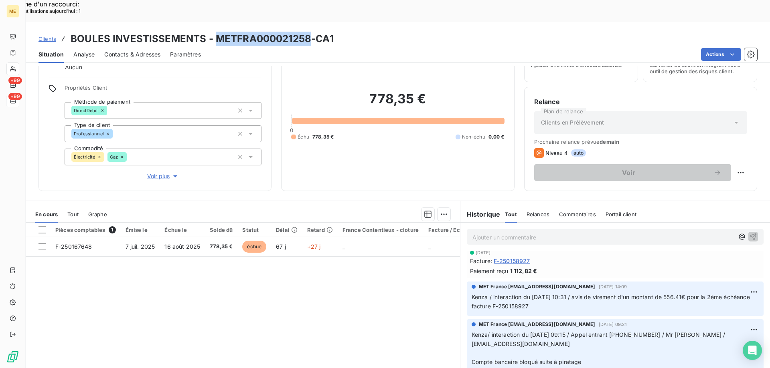
drag, startPoint x: 307, startPoint y: 16, endPoint x: 215, endPoint y: 16, distance: 92.2
click at [215, 32] on h3 "BOULES INVESTISSEMENTS - METFRA000021258-CA1" at bounding box center [202, 39] width 263 height 14
copy h3 "METFRA000021258"
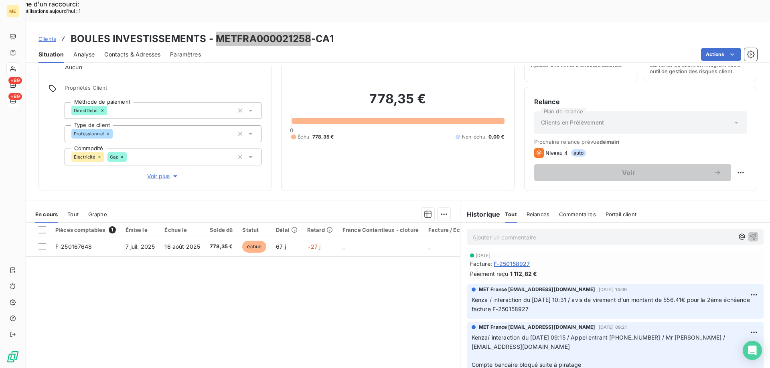
scroll to position [120, 0]
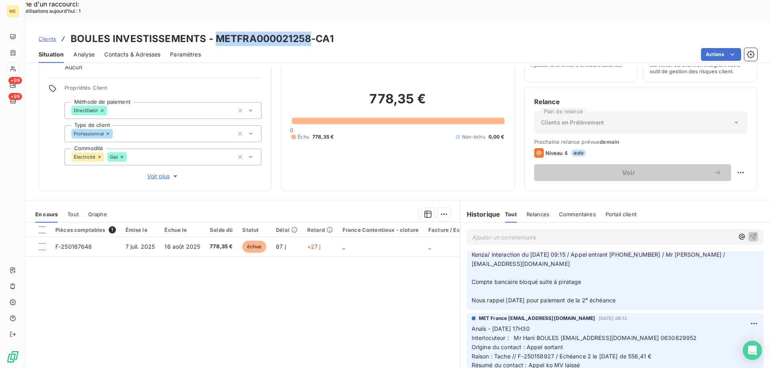
click at [303, 32] on h3 "BOULES INVESTISSEMENTS - METFRA000021258-CA1" at bounding box center [202, 39] width 263 height 14
drag, startPoint x: 308, startPoint y: 16, endPoint x: 214, endPoint y: 16, distance: 93.8
click at [214, 32] on h3 "BOULES INVESTISSEMENTS - METFRA000021258-CA1" at bounding box center [202, 39] width 263 height 14
copy h3 "METFRA000021258"
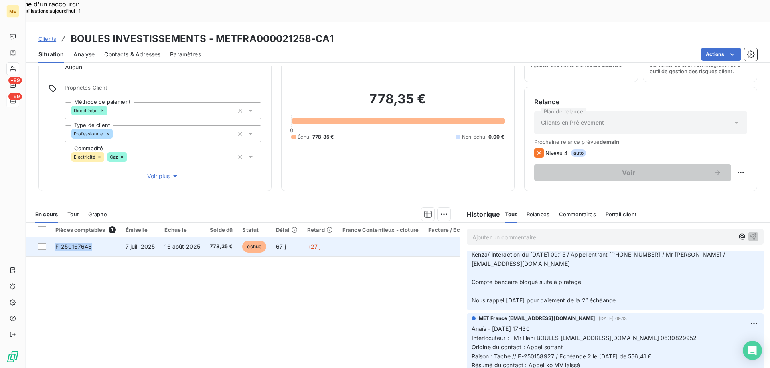
copy span "F-250167648"
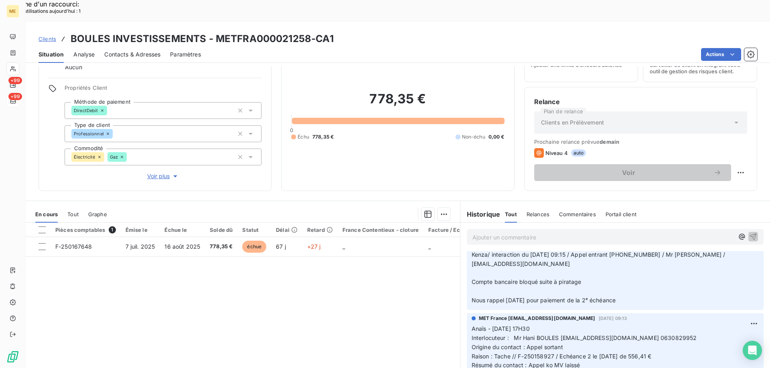
drag, startPoint x: 55, startPoint y: 225, endPoint x: 107, endPoint y: 253, distance: 58.5
click at [95, 243] on div "Pièces comptables 1 Émise le Échue le Solde dû Statut Délai Retard France Conte…" at bounding box center [243, 300] width 434 height 154
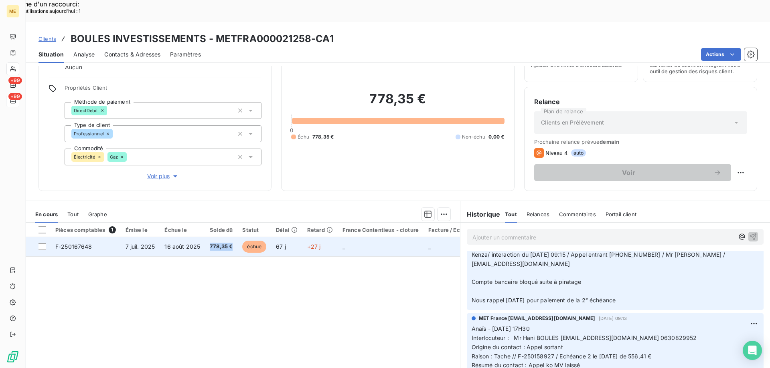
copy span "778,35 €"
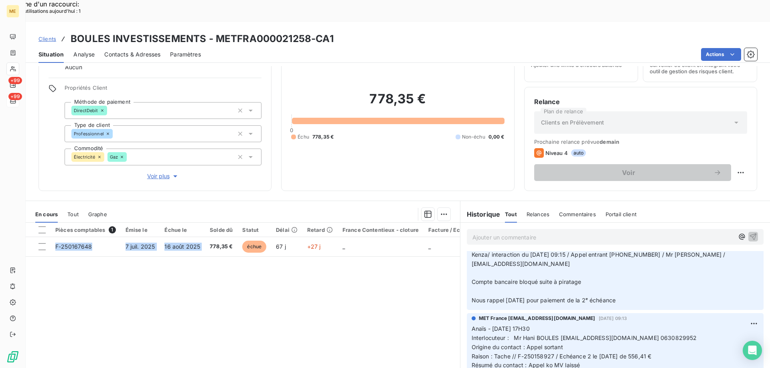
drag, startPoint x: 208, startPoint y: 225, endPoint x: 395, endPoint y: 267, distance: 191.5
click at [244, 263] on div "Pièces comptables 1 Émise le Échue le Solde dû Statut Délai Retard France Conte…" at bounding box center [243, 300] width 434 height 154
drag, startPoint x: 306, startPoint y: 14, endPoint x: 213, endPoint y: 20, distance: 93.6
click at [213, 32] on h3 "BOULES INVESTISSEMENTS - METFRA000021258-CA1" at bounding box center [202, 39] width 263 height 14
copy h3 "METFRA000021258"
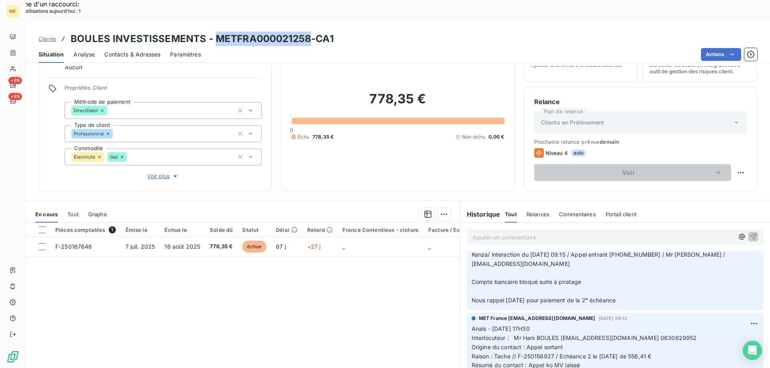
click at [336, 57] on div "778,35 € 0 Échu 778,35 € Non-échu 0,00 €" at bounding box center [397, 116] width 213 height 131
drag, startPoint x: 309, startPoint y: 18, endPoint x: 330, endPoint y: 34, distance: 26.9
click at [326, 32] on h3 "BOULES INVESTISSEMENTS - METFRA000021258-CA1" at bounding box center [202, 39] width 263 height 14
click at [336, 32] on div "Clients BOULES INVESTISSEMENTS - METFRA000021258-CA1" at bounding box center [398, 39] width 744 height 14
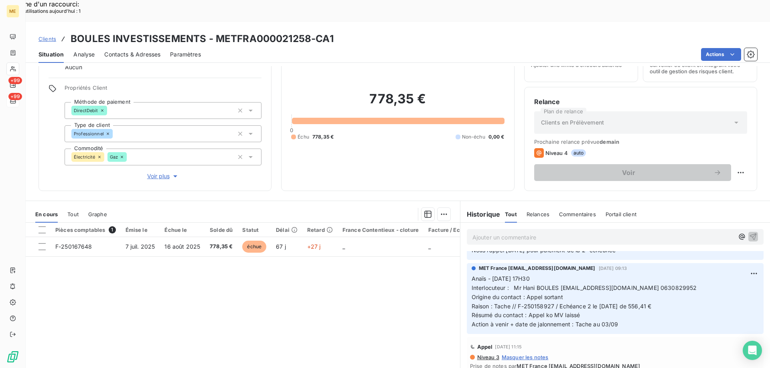
scroll to position [200, 0]
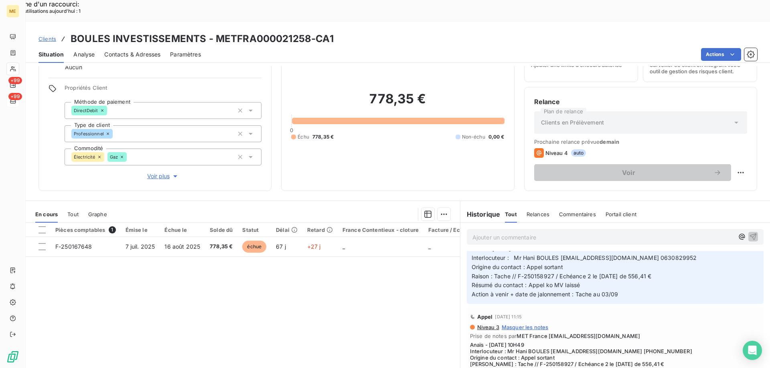
click at [155, 172] on span "Voir plus" at bounding box center [163, 176] width 32 height 8
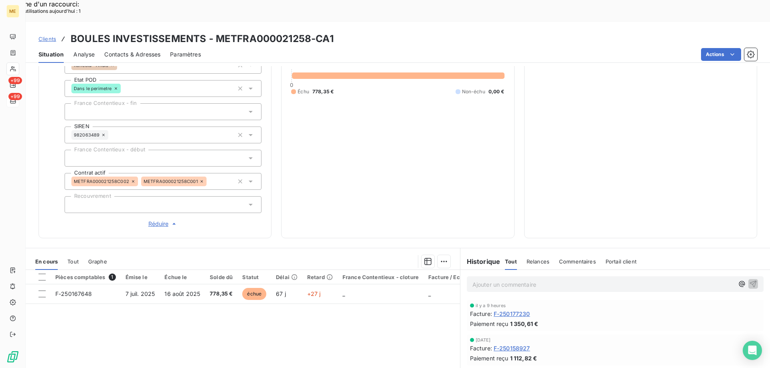
scroll to position [111, 0]
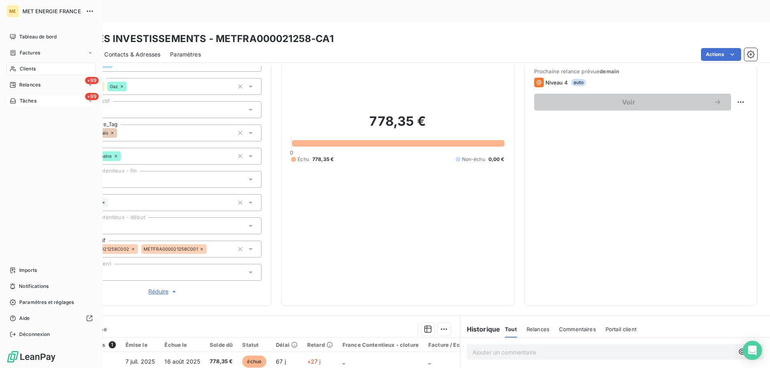
click at [42, 103] on div "+99 Tâches" at bounding box center [50, 101] width 89 height 13
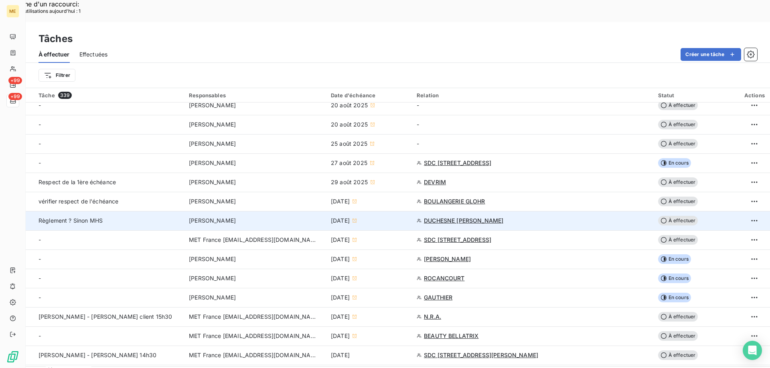
scroll to position [160, 0]
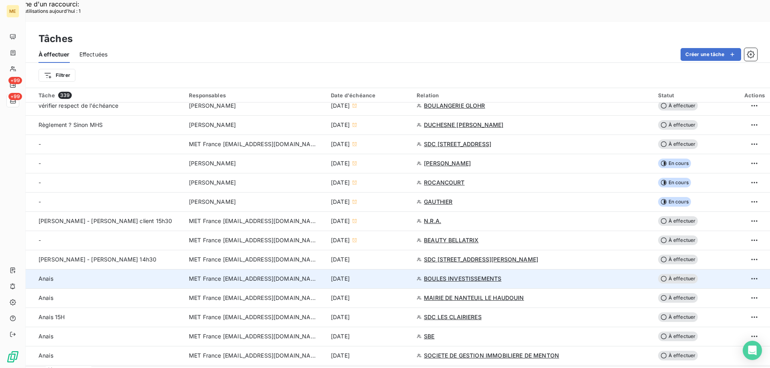
click at [412, 269] on td "12 sept. 2025" at bounding box center [369, 278] width 86 height 19
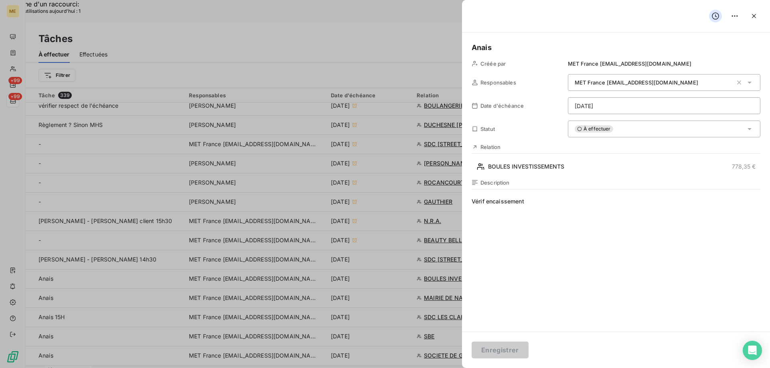
click at [642, 130] on div "À effectuer" at bounding box center [664, 129] width 192 height 17
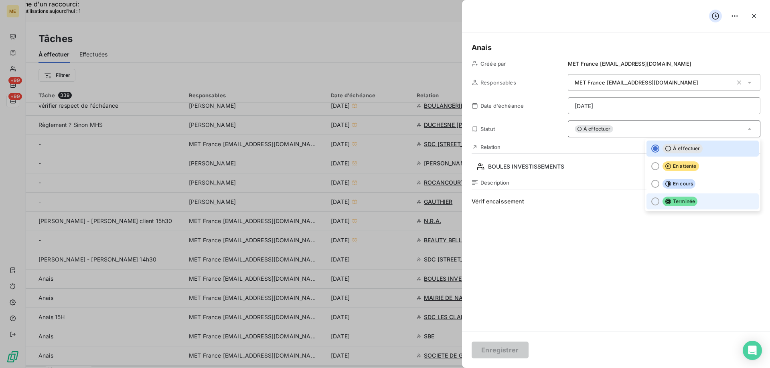
click at [676, 208] on li "Terminée" at bounding box center [702, 202] width 112 height 16
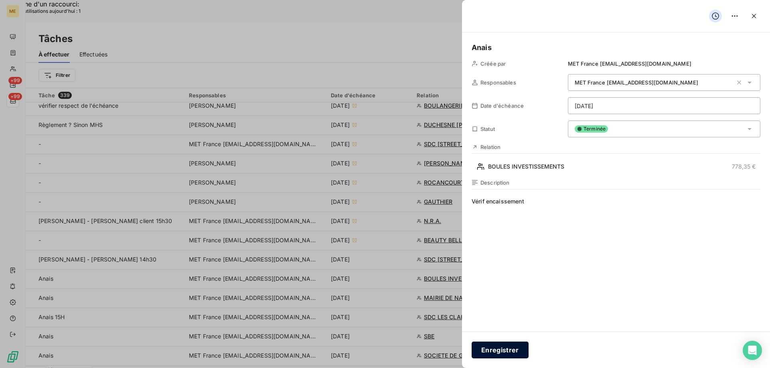
click at [493, 354] on button "Enregistrer" at bounding box center [499, 350] width 57 height 17
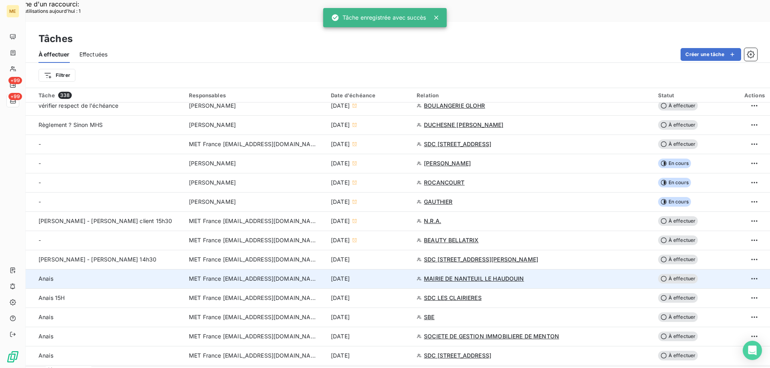
click at [407, 275] on div "12 sept. 2025" at bounding box center [369, 279] width 76 height 8
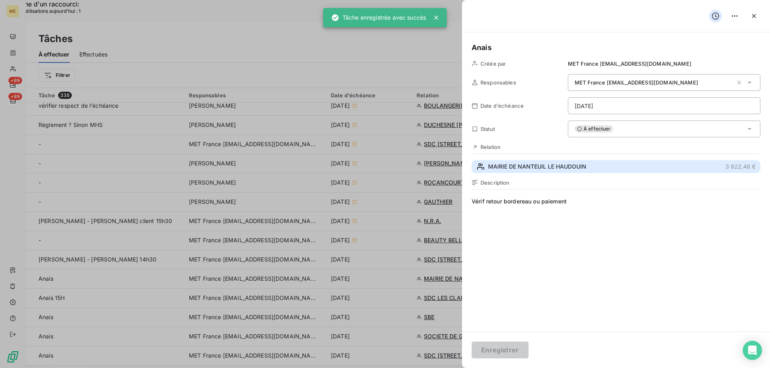
click at [517, 168] on span "MAIRIE DE NANTEUIL LE HAUDOUIN" at bounding box center [537, 167] width 98 height 8
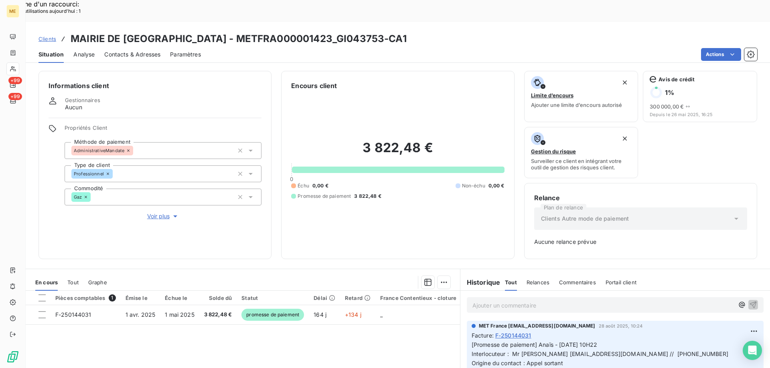
scroll to position [79, 0]
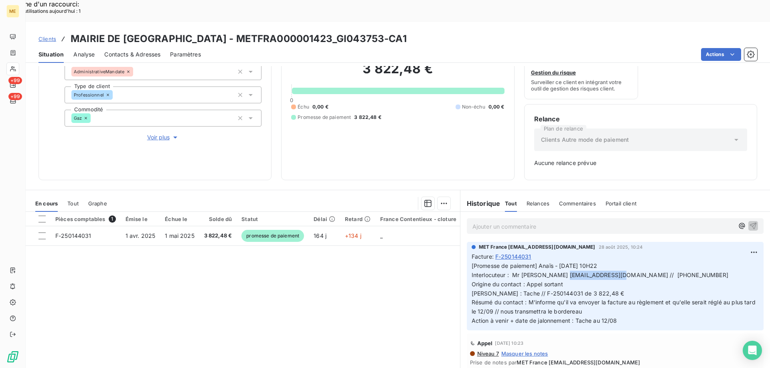
drag, startPoint x: 594, startPoint y: 253, endPoint x: 544, endPoint y: 254, distance: 49.3
click at [544, 263] on span "[Promesse de paiement] Anaïs - 28/08/2025 - 10H22 Interlocuteur : Mr GASTINE fi…" at bounding box center [613, 294] width 285 height 62
drag, startPoint x: 430, startPoint y: 16, endPoint x: 69, endPoint y: 18, distance: 361.2
click at [69, 32] on div "Clients MAIRIE DE NANTEUIL LE HAUDOUIN - METFRA000001423_GI043753-CA1" at bounding box center [398, 39] width 744 height 14
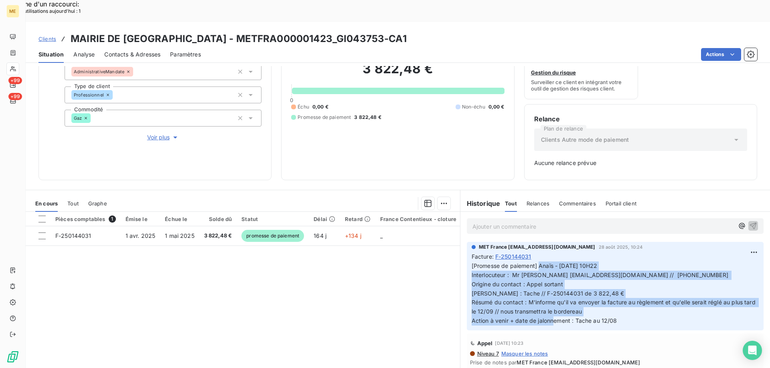
drag, startPoint x: 620, startPoint y: 299, endPoint x: 537, endPoint y: 243, distance: 100.4
click at [537, 262] on p "[Promesse de paiement] Anaïs - 28/08/2025 - 10H22 Interlocuteur : Mr GASTINE fi…" at bounding box center [614, 294] width 287 height 64
click at [617, 299] on p "[Promesse de paiement] Anaïs - 28/08/2025 - 10H22 Interlocuteur : Mr GASTINE fi…" at bounding box center [614, 294] width 287 height 64
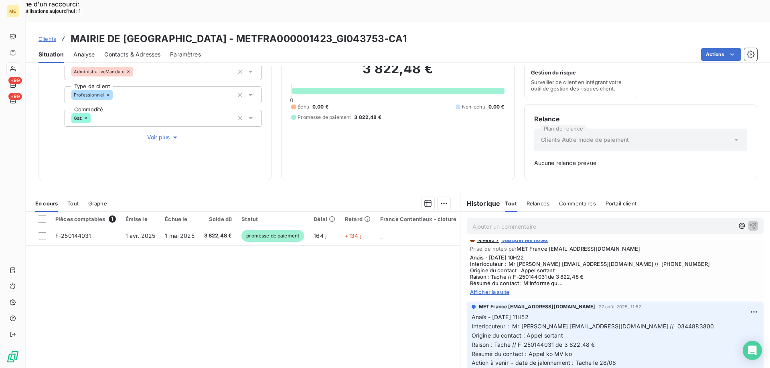
scroll to position [120, 0]
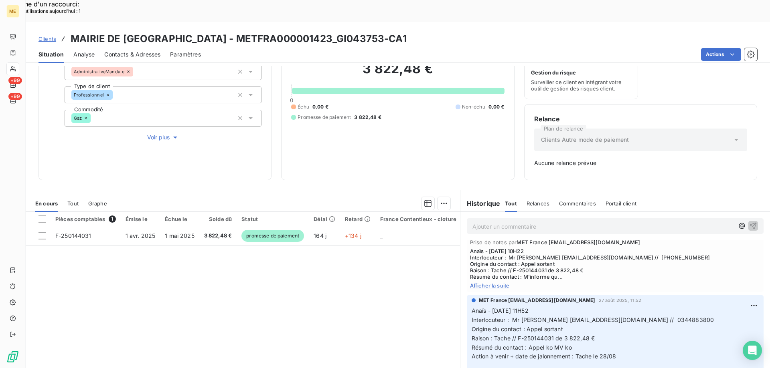
click at [490, 283] on span "Afficher la suite" at bounding box center [615, 286] width 290 height 6
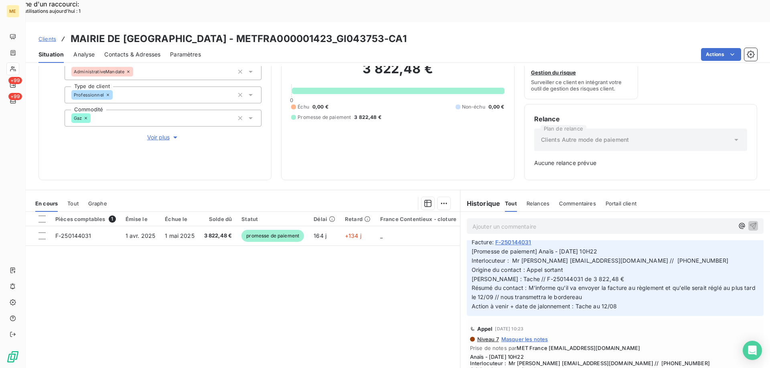
scroll to position [0, 0]
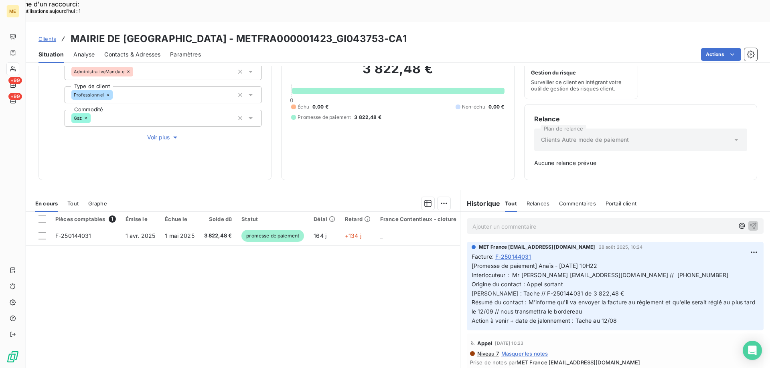
click at [595, 287] on p "[Promesse de paiement] Anaïs - 28/08/2025 - 10H22 Interlocuteur : Mr GASTINE fi…" at bounding box center [614, 294] width 287 height 64
click at [598, 291] on p "[Promesse de paiement] Anaïs - 28/08/2025 - 10H22 Interlocuteur : Mr GASTINE fi…" at bounding box center [614, 294] width 287 height 64
click at [591, 291] on p "[Promesse de paiement] Anaïs - 28/08/2025 - 10H22 Interlocuteur : Mr GASTINE fi…" at bounding box center [614, 294] width 287 height 64
click at [75, 200] on span "Tout" at bounding box center [72, 203] width 11 height 6
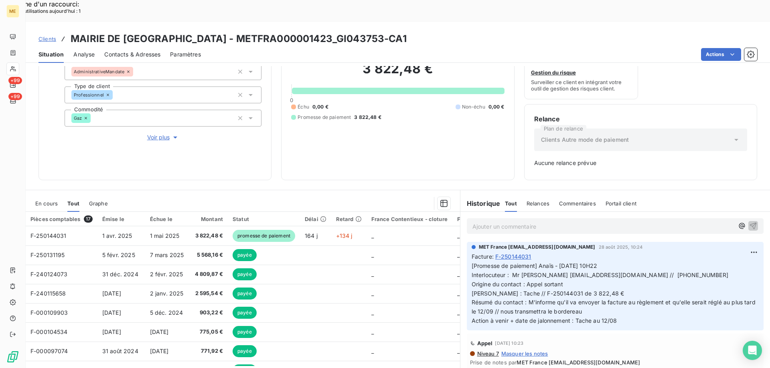
click at [43, 200] on span "En cours" at bounding box center [46, 203] width 22 height 6
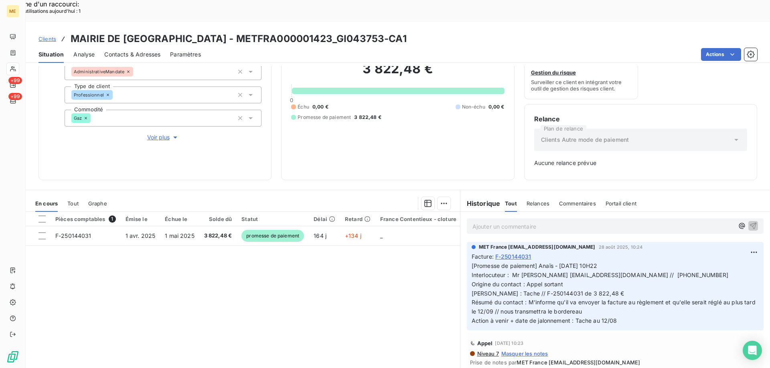
click at [76, 195] on div "Tout" at bounding box center [72, 203] width 11 height 17
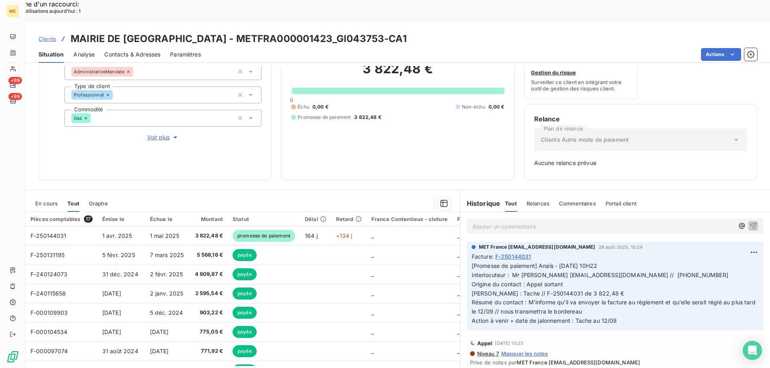
click at [41, 200] on span "En cours" at bounding box center [46, 203] width 22 height 6
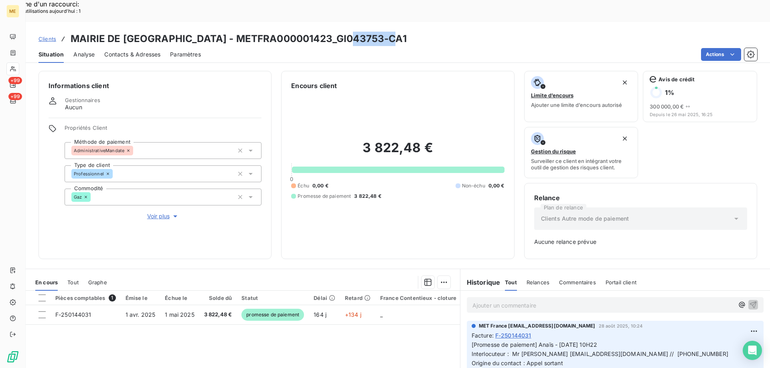
drag, startPoint x: 352, startPoint y: 16, endPoint x: 394, endPoint y: 19, distance: 41.8
click at [394, 32] on h3 "MAIRIE DE [GEOGRAPHIC_DATA] - METFRA000001423_GI043753-CA1" at bounding box center [239, 39] width 336 height 14
click at [400, 32] on h3 "MAIRIE DE [GEOGRAPHIC_DATA] - METFRA000001423_GI043753-CA1" at bounding box center [239, 39] width 336 height 14
drag, startPoint x: 396, startPoint y: 14, endPoint x: 353, endPoint y: 15, distance: 43.3
click at [353, 32] on h3 "MAIRIE DE [GEOGRAPHIC_DATA] - METFRA000001423_GI043753-CA1" at bounding box center [239, 39] width 336 height 14
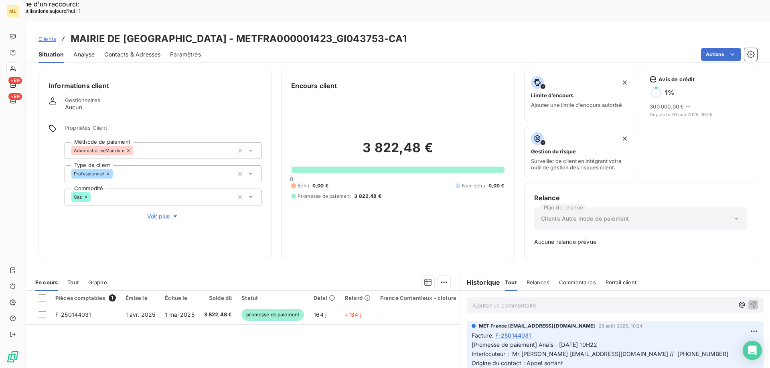
click at [381, 218] on div "3 822,48 € 0 Échu 0,00 € Non-échu 0,00 € Promesse de paiement 3 822,48 €" at bounding box center [397, 170] width 213 height 159
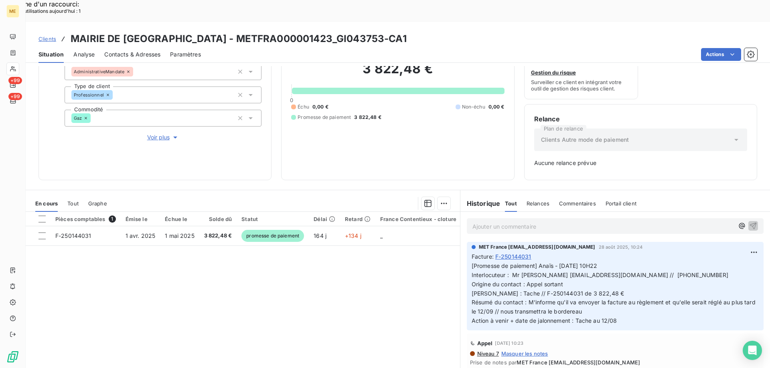
click at [77, 200] on span "Tout" at bounding box center [72, 203] width 11 height 6
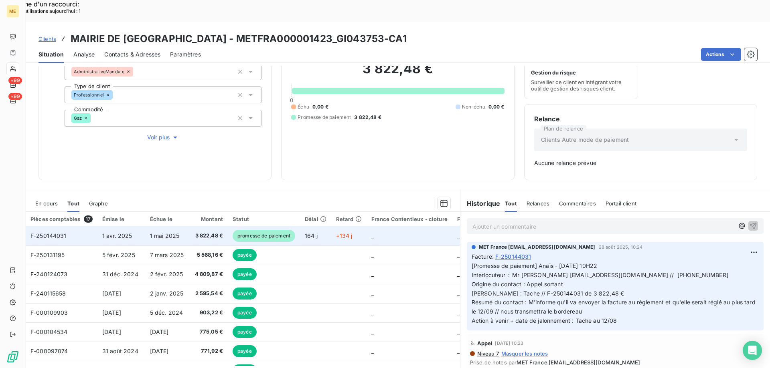
click at [372, 226] on td "_" at bounding box center [409, 235] width 86 height 19
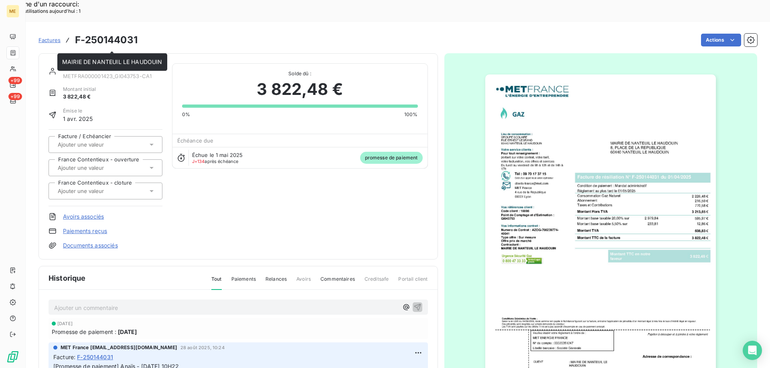
click at [80, 64] on link "MAIRIE DE NANTEUIL LE HAUDOUIN" at bounding box center [113, 67] width 100 height 7
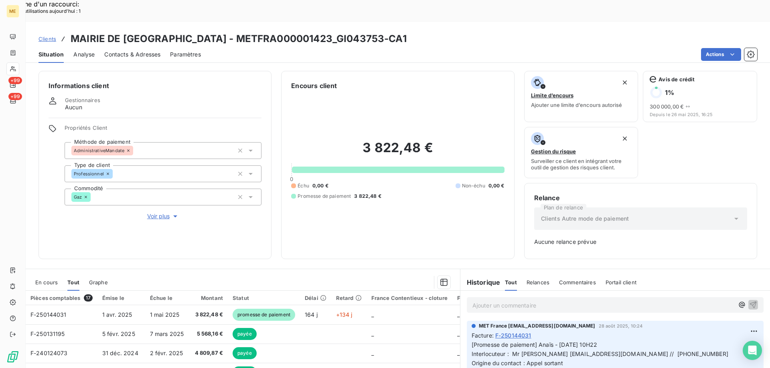
click at [55, 279] on span "En cours" at bounding box center [46, 282] width 22 height 6
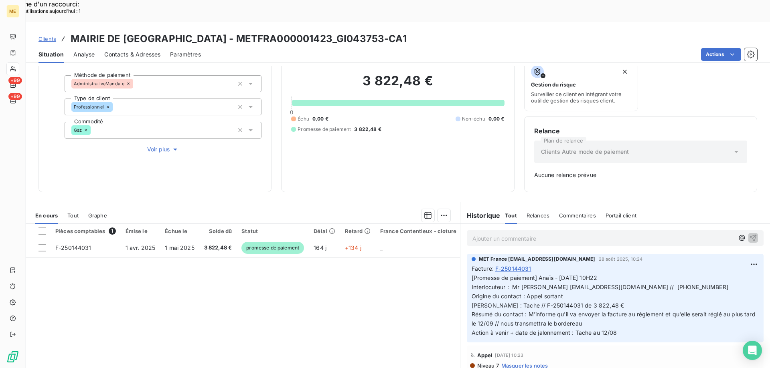
scroll to position [79, 0]
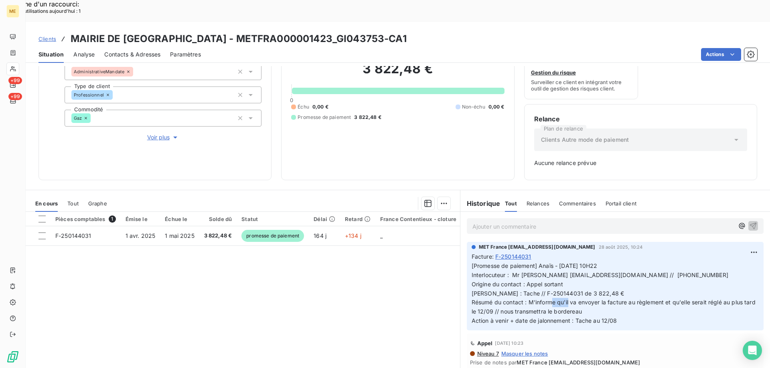
drag, startPoint x: 606, startPoint y: 280, endPoint x: 624, endPoint y: 285, distance: 18.7
click at [624, 285] on p "[Promesse de paiement] Anaïs - 28/08/2025 - 10H22 Interlocuteur : Mr GASTINE fi…" at bounding box center [614, 294] width 287 height 64
click at [628, 283] on span "[Promesse de paiement] Anaïs - 28/08/2025 - 10H22 Interlocuteur : Mr GASTINE fi…" at bounding box center [613, 294] width 285 height 62
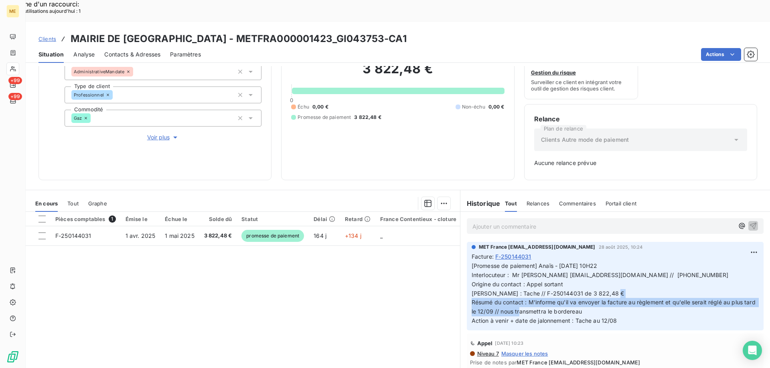
drag, startPoint x: 595, startPoint y: 291, endPoint x: 526, endPoint y: 281, distance: 70.5
click at [526, 281] on p "[Promesse de paiement] Anaïs - 28/08/2025 - 10H22 Interlocuteur : Mr GASTINE fi…" at bounding box center [614, 294] width 287 height 64
click at [555, 286] on span "[Promesse de paiement] Anaïs - 28/08/2025 - 10H22 Interlocuteur : Mr GASTINE fi…" at bounding box center [613, 294] width 285 height 62
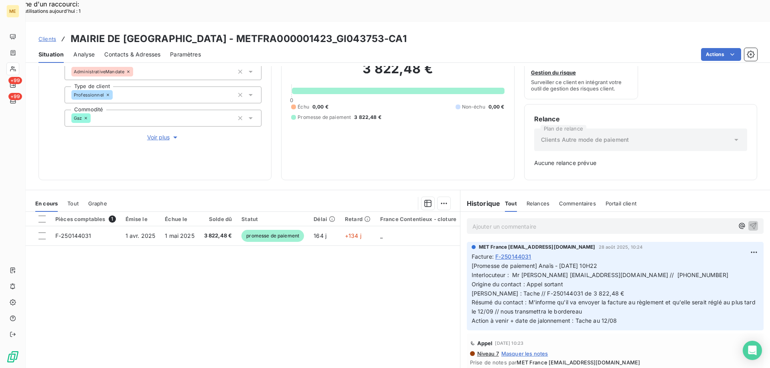
click at [582, 289] on span "[Promesse de paiement] Anaïs - 28/08/2025 - 10H22 Interlocuteur : Mr GASTINE fi…" at bounding box center [613, 294] width 285 height 62
click at [592, 289] on p "[Promesse de paiement] Anaïs - 28/08/2025 - 10H22 Interlocuteur : Mr GASTINE fi…" at bounding box center [614, 294] width 287 height 64
click at [324, 142] on div "3 822,48 € 0 Échu 0,00 € Non-échu 0,00 € Promesse de paiement 3 822,48 €" at bounding box center [397, 91] width 213 height 159
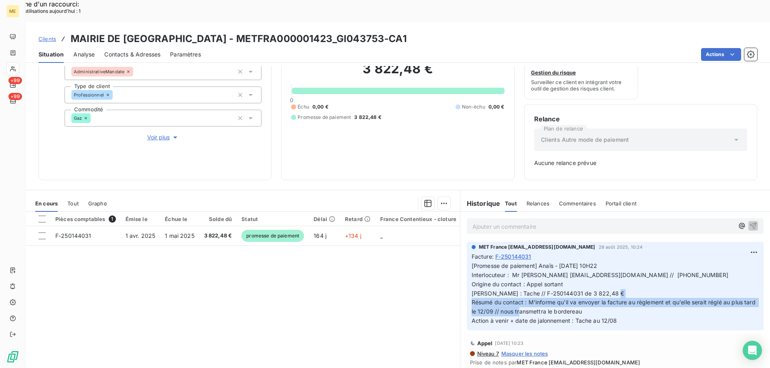
drag, startPoint x: 524, startPoint y: 280, endPoint x: 594, endPoint y: 291, distance: 70.9
click at [595, 293] on p "[Promesse de paiement] Anaïs - 28/08/2025 - 10H22 Interlocuteur : Mr GASTINE fi…" at bounding box center [614, 294] width 287 height 64
click at [594, 291] on p "[Promesse de paiement] Anaïs - 28/08/2025 - 10H22 Interlocuteur : Mr GASTINE fi…" at bounding box center [614, 294] width 287 height 64
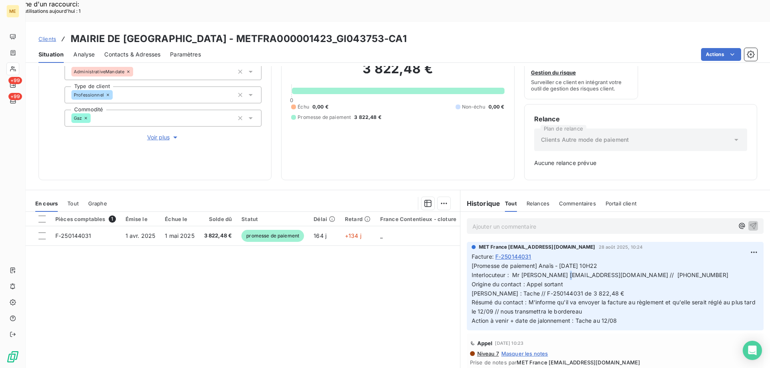
click at [546, 263] on span "[Promesse de paiement] Anaïs - 28/08/2025 - 10H22 Interlocuteur : Mr GASTINE fi…" at bounding box center [613, 294] width 285 height 62
click at [567, 262] on p "[Promesse de paiement] Anaïs - 28/08/2025 - 10H22 Interlocuteur : Mr GASTINE fi…" at bounding box center [614, 294] width 287 height 64
click at [612, 263] on span "[Promesse de paiement] Anaïs - 28/08/2025 - 10H22 Interlocuteur : Mr GASTINE fi…" at bounding box center [613, 294] width 285 height 62
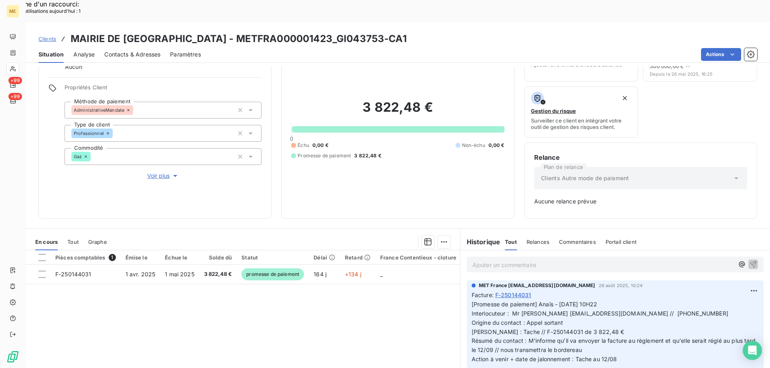
scroll to position [0, 0]
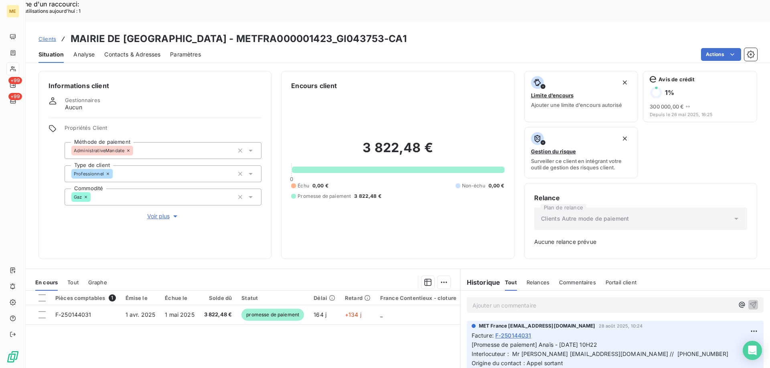
click at [531, 301] on p "Ajouter un commentaire ﻿" at bounding box center [602, 306] width 261 height 10
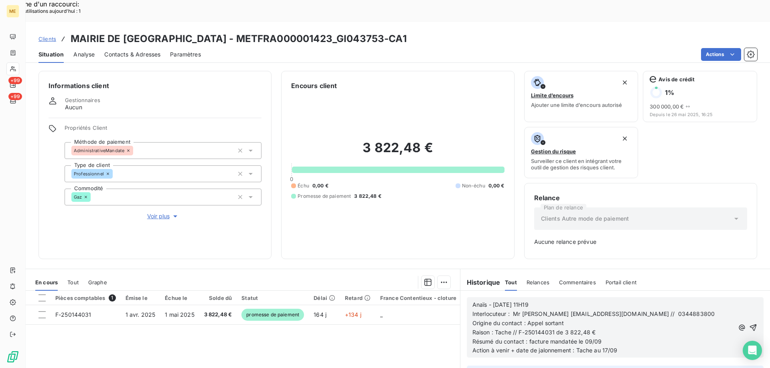
drag, startPoint x: 740, startPoint y: 304, endPoint x: 672, endPoint y: 313, distance: 68.8
click at [749, 324] on icon "button" at bounding box center [753, 328] width 8 height 8
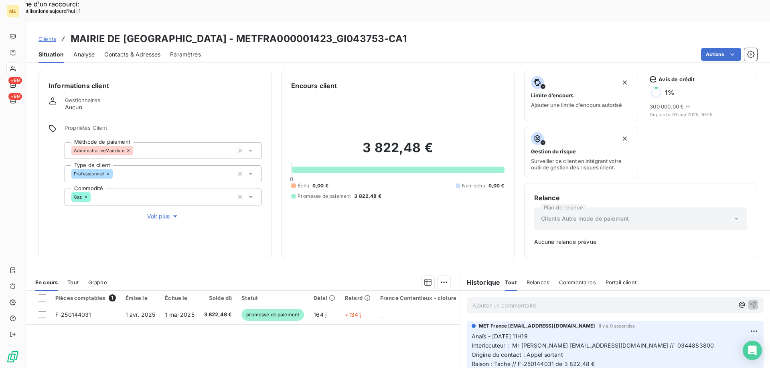
drag, startPoint x: 401, startPoint y: 17, endPoint x: 250, endPoint y: 16, distance: 151.5
click at [250, 32] on div "Clients MAIRIE DE NANTEUIL LE HAUDOUIN - METFRA000001423_GI043753-CA1" at bounding box center [398, 39] width 744 height 14
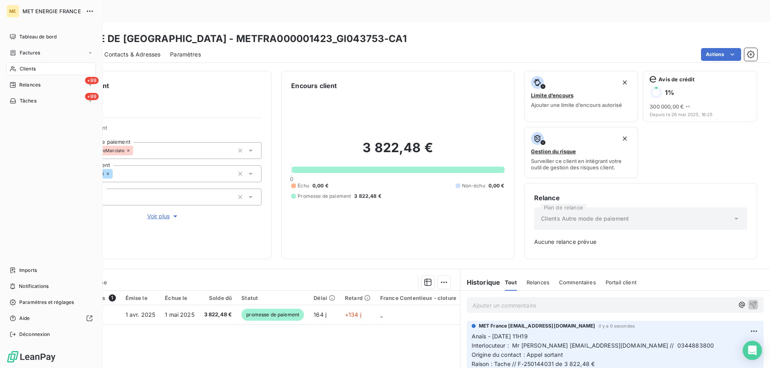
click at [18, 103] on div "Tâches" at bounding box center [23, 100] width 27 height 7
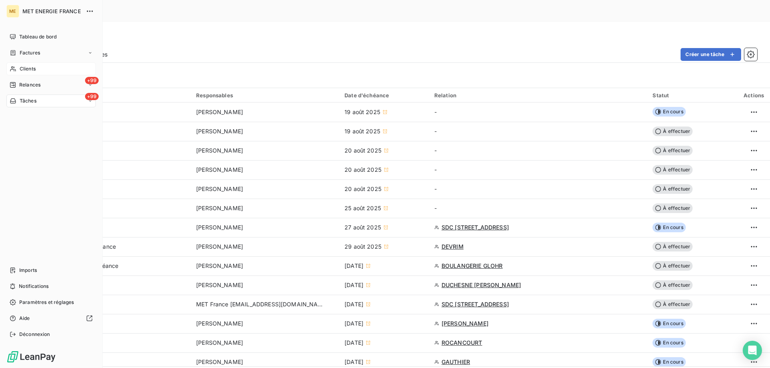
click at [20, 70] on span "Clients" at bounding box center [28, 68] width 16 height 7
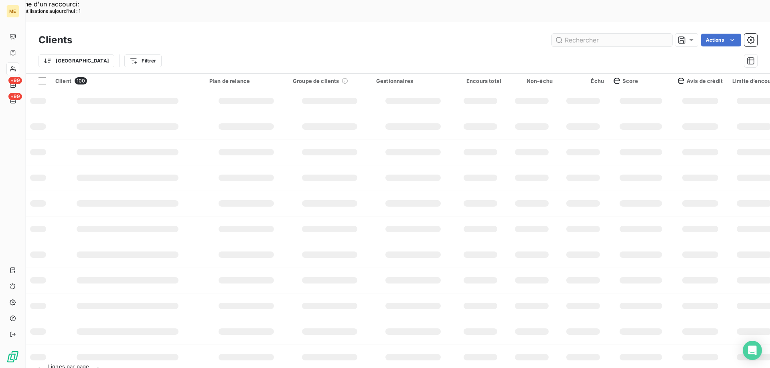
click at [594, 34] on input "text" at bounding box center [612, 40] width 120 height 13
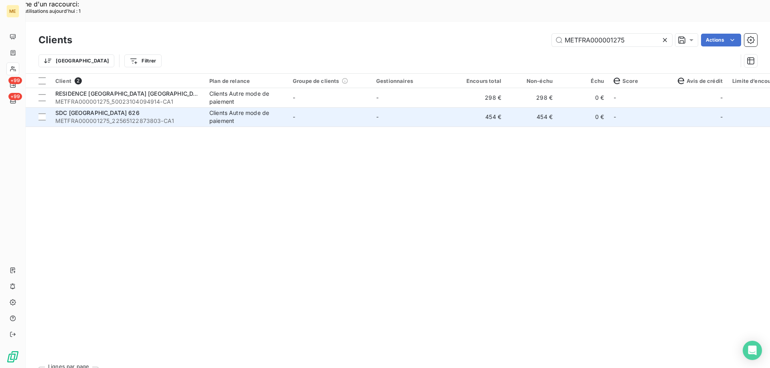
type input "METFRA000001275"
click at [338, 107] on td "-" at bounding box center [329, 116] width 83 height 19
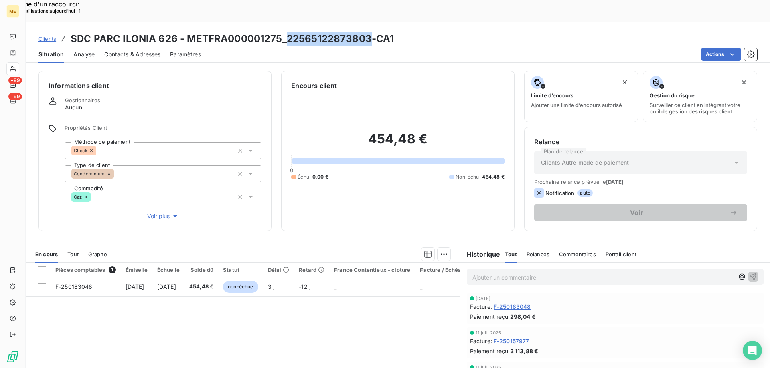
drag, startPoint x: 368, startPoint y: 17, endPoint x: 288, endPoint y: 18, distance: 79.8
click at [288, 32] on h3 "SDC PARC ILONIA 626 - METFRA000001275_22565122873803-CA1" at bounding box center [232, 39] width 323 height 14
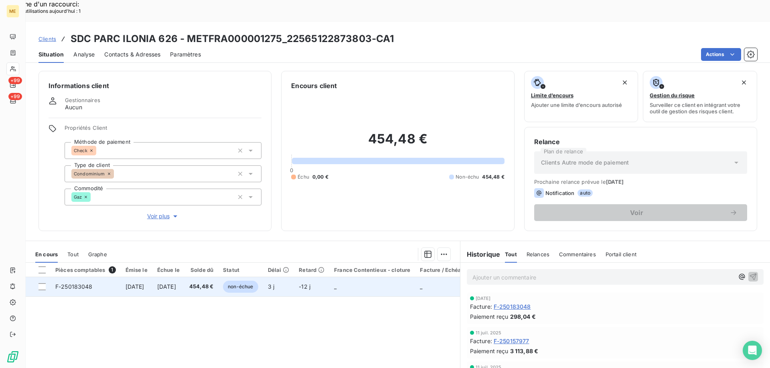
click at [366, 277] on td "_" at bounding box center [372, 286] width 86 height 19
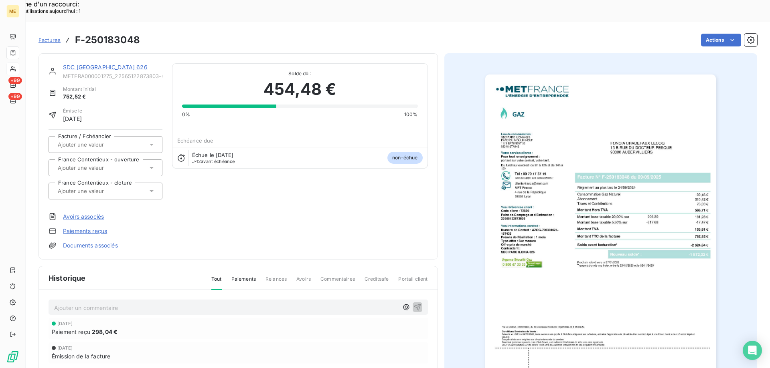
click at [597, 123] on img "button" at bounding box center [600, 238] width 230 height 326
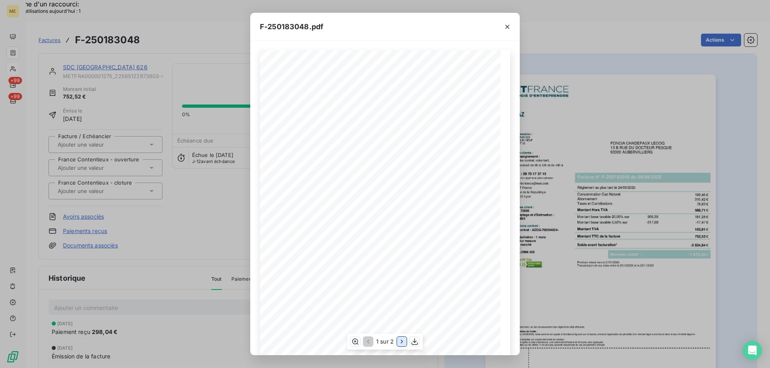
click at [398, 340] on icon "button" at bounding box center [402, 342] width 8 height 8
click at [508, 26] on icon "button" at bounding box center [507, 27] width 4 height 4
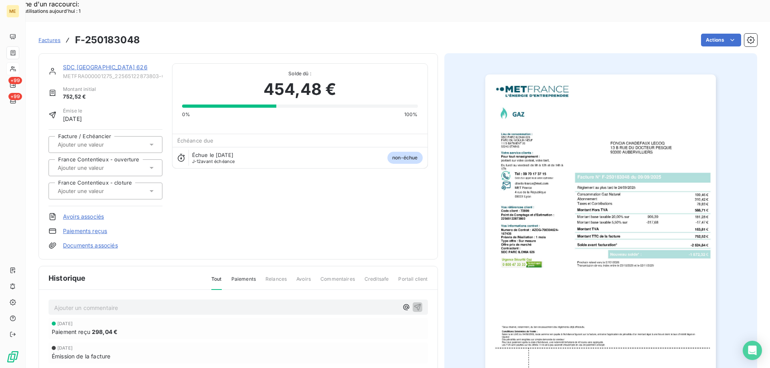
click at [107, 64] on link "SDC PARC ILONIA 626" at bounding box center [105, 67] width 85 height 7
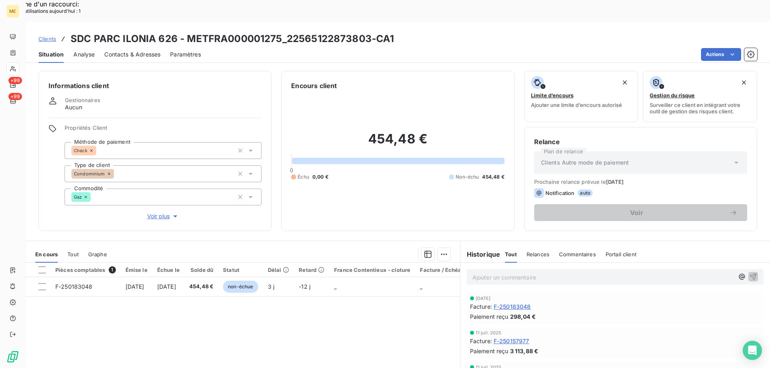
click at [52, 36] on span "Clients" at bounding box center [47, 39] width 18 height 6
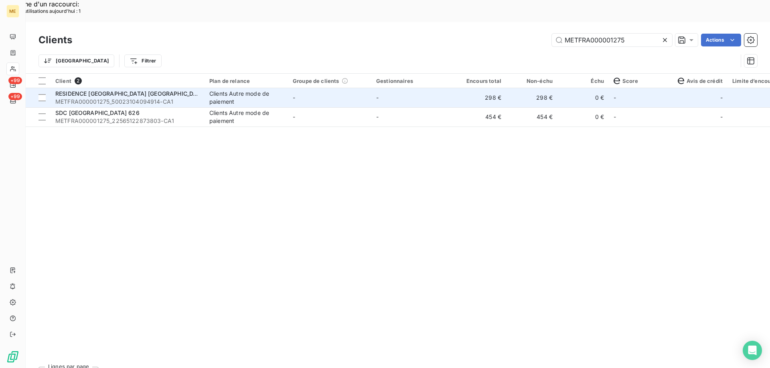
click at [398, 88] on td "-" at bounding box center [412, 97] width 83 height 19
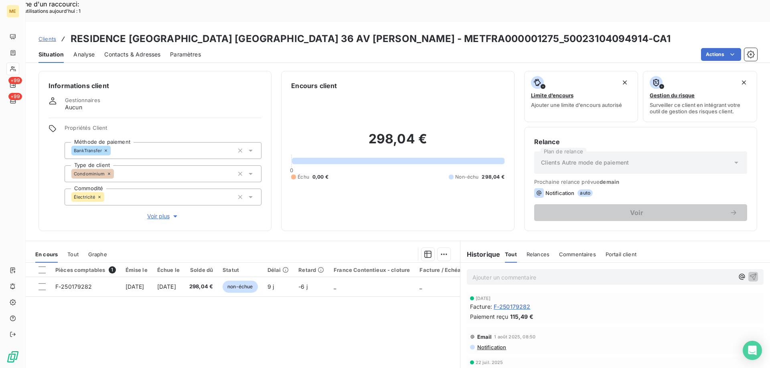
click at [153, 212] on span "Voir plus" at bounding box center [163, 216] width 32 height 8
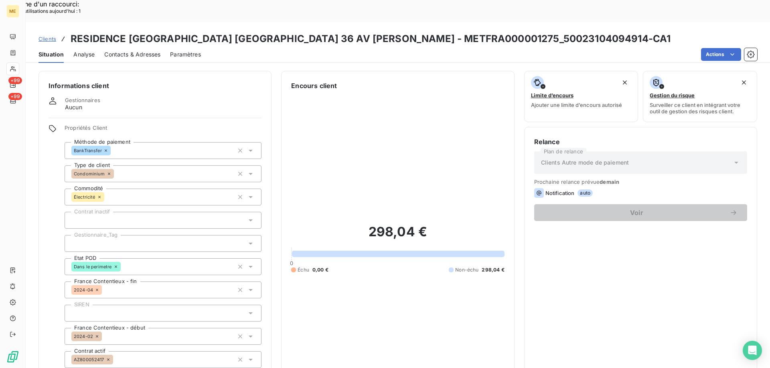
click at [52, 36] on span "Clients" at bounding box center [47, 39] width 18 height 6
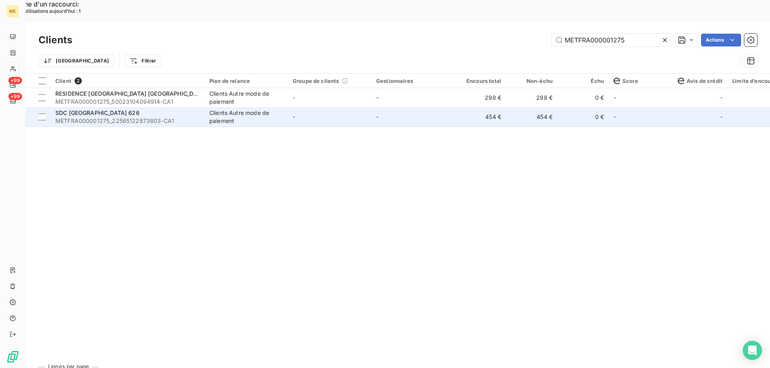
click at [420, 107] on td "-" at bounding box center [412, 116] width 83 height 19
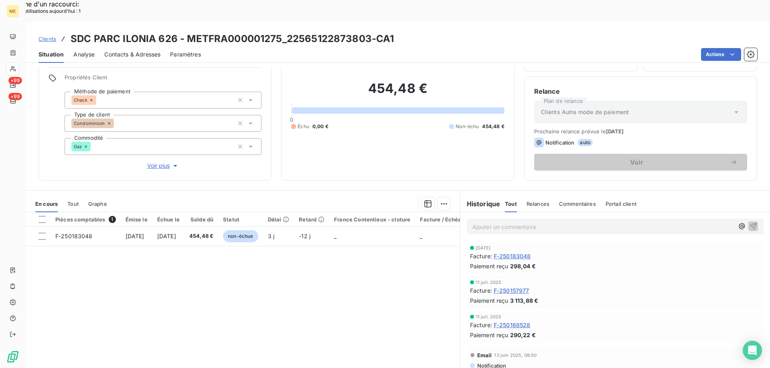
scroll to position [51, 0]
click at [165, 162] on span "Voir plus" at bounding box center [163, 166] width 32 height 8
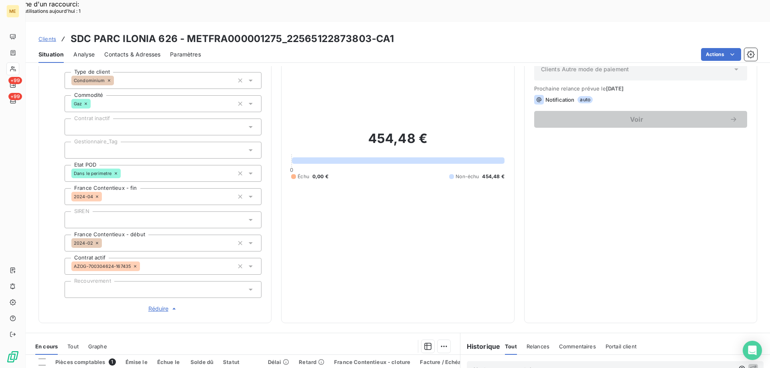
scroll to position [91, 0]
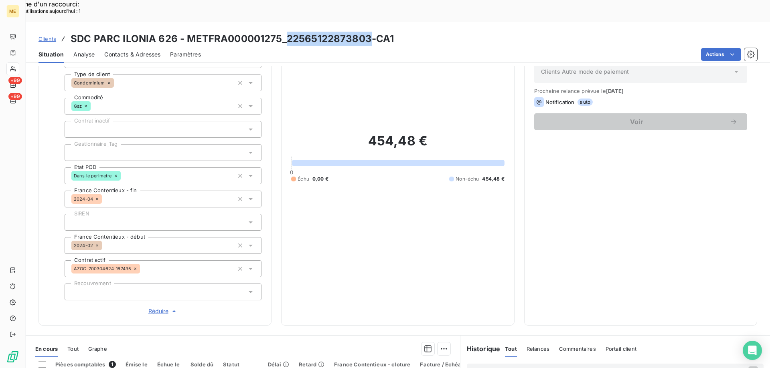
drag, startPoint x: 367, startPoint y: 15, endPoint x: 287, endPoint y: 15, distance: 79.8
click at [287, 32] on h3 "SDC PARC ILONIA 626 - METFRA000001275_22565122873803-CA1" at bounding box center [232, 39] width 323 height 14
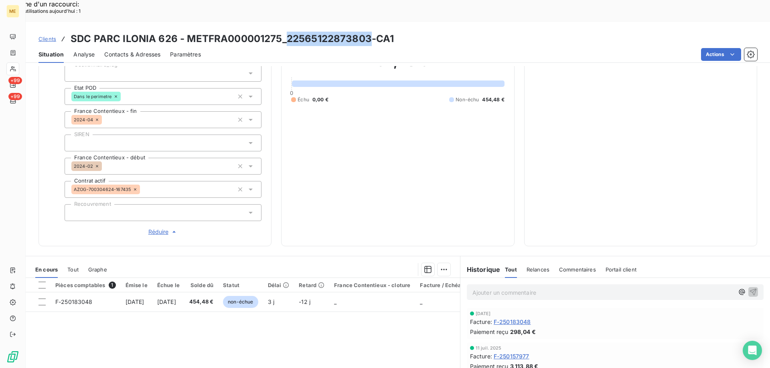
scroll to position [171, 0]
click at [77, 266] on span "Tout" at bounding box center [72, 269] width 11 height 6
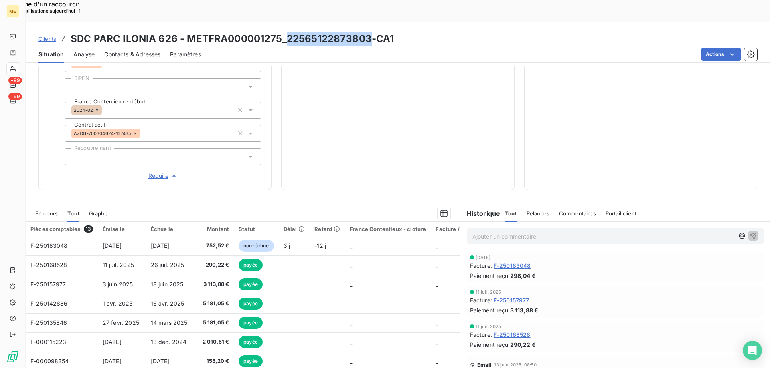
scroll to position [231, 0]
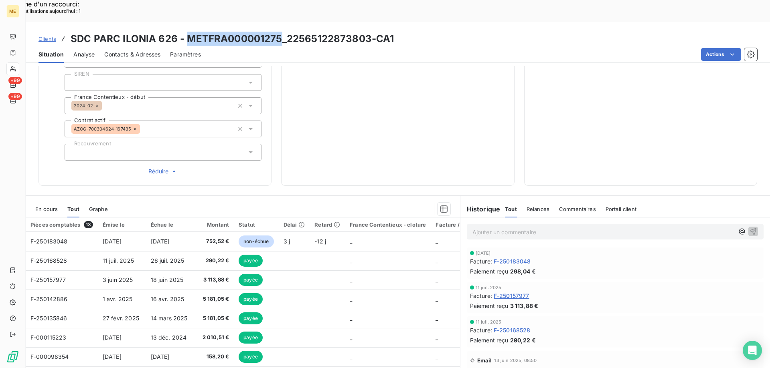
drag, startPoint x: 279, startPoint y: 16, endPoint x: 186, endPoint y: 15, distance: 93.4
click at [186, 32] on h3 "SDC PARC ILONIA 626 - METFRA000001275_22565122873803-CA1" at bounding box center [232, 39] width 323 height 14
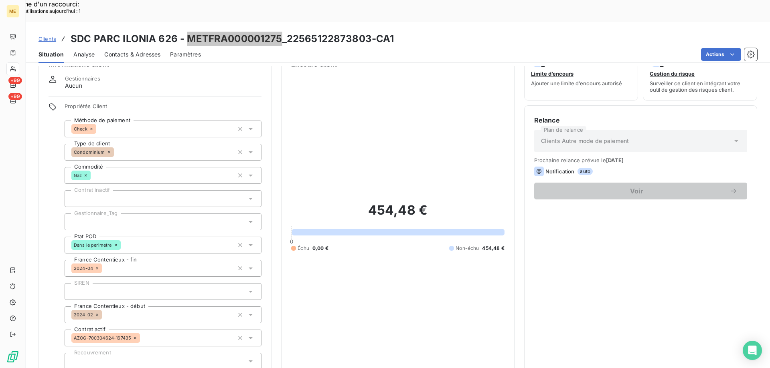
scroll to position [0, 0]
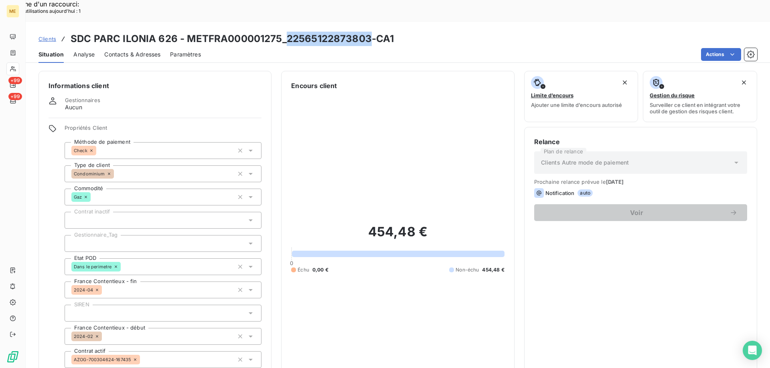
drag, startPoint x: 369, startPoint y: 17, endPoint x: 286, endPoint y: 22, distance: 82.7
click at [286, 32] on h3 "SDC PARC ILONIA 626 - METFRA000001275_22565122873803-CA1" at bounding box center [232, 39] width 323 height 14
click at [42, 36] on span "Clients" at bounding box center [47, 39] width 18 height 6
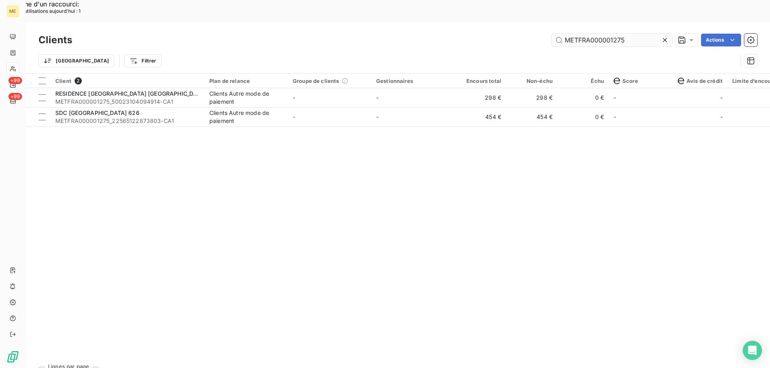
click at [598, 34] on input "METFRA000001275" at bounding box center [612, 40] width 120 height 13
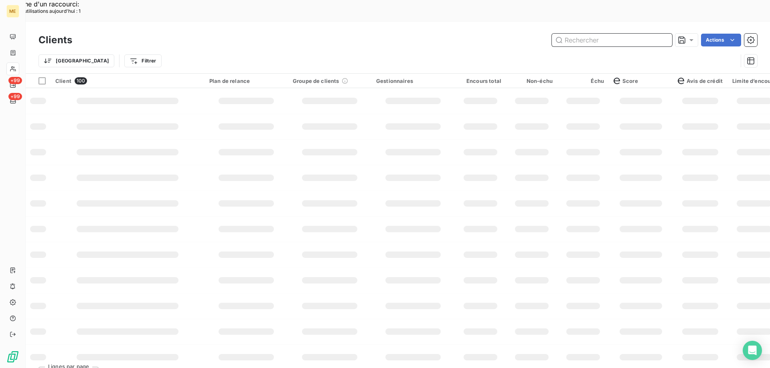
click at [588, 34] on input "text" at bounding box center [612, 40] width 120 height 13
click at [587, 34] on input "text" at bounding box center [612, 40] width 120 height 13
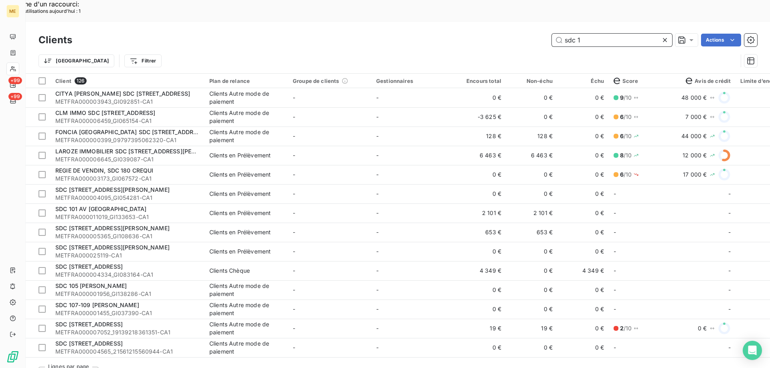
type input "sdc 1"
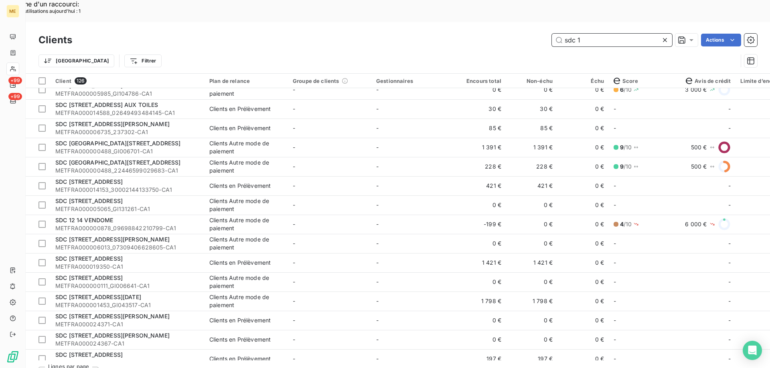
scroll to position [762, 0]
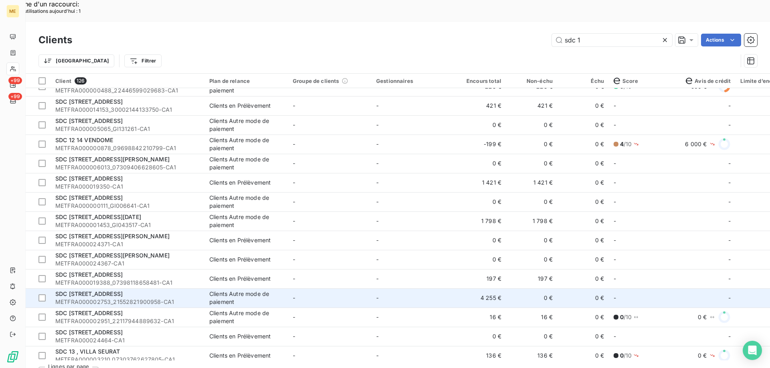
click at [389, 289] on td "-" at bounding box center [412, 298] width 83 height 19
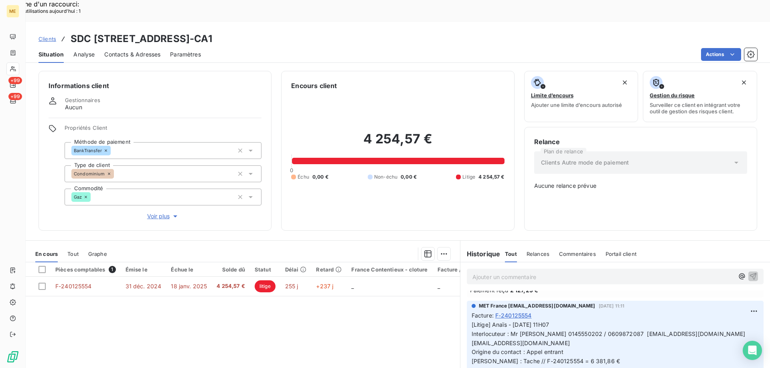
scroll to position [241, 0]
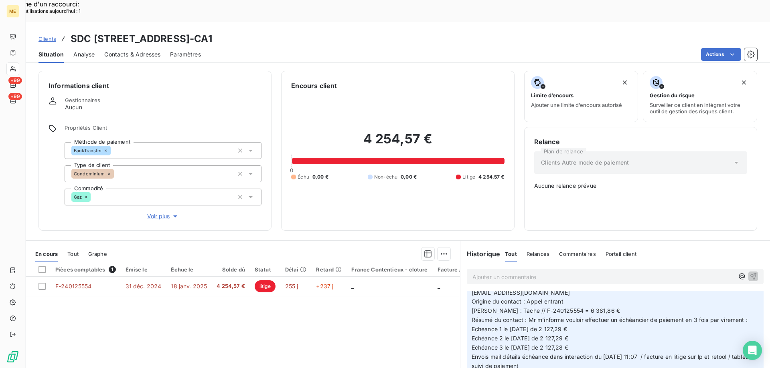
click at [412, 182] on div "4 254,57 € 0 Échu 0,00 € Non-échu 0,00 € Litige 4 254,57 €" at bounding box center [397, 156] width 213 height 130
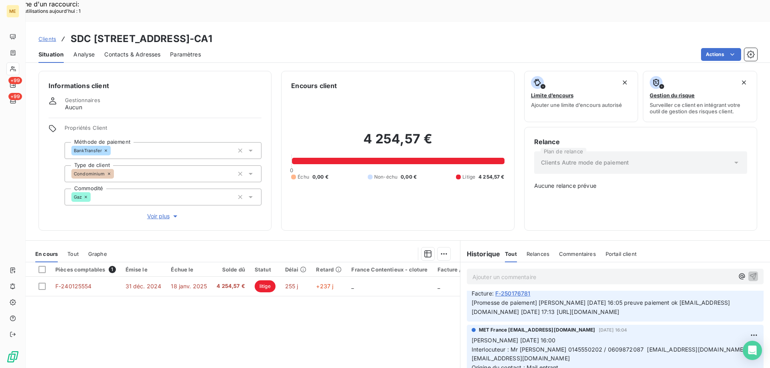
scroll to position [0, 0]
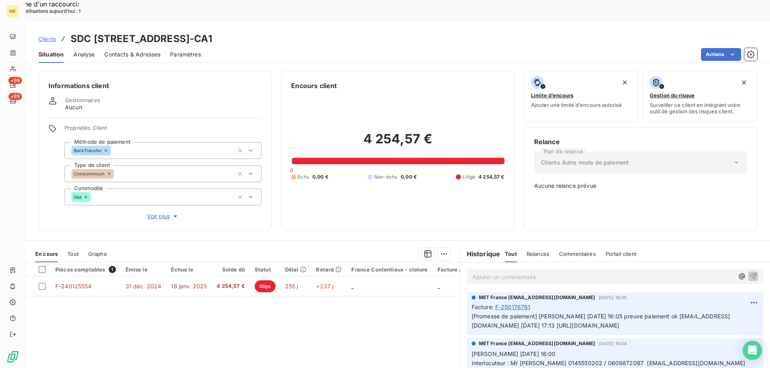
click at [465, 176] on div "4 254,57 € 0 Échu 0,00 € Non-échu 0,00 € Litige 4 254,57 €" at bounding box center [397, 156] width 213 height 130
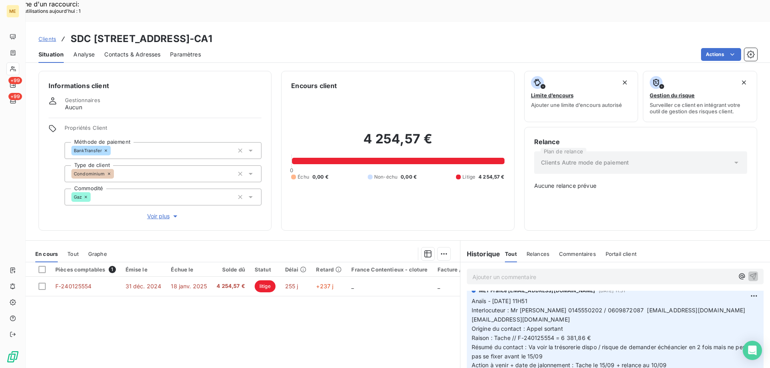
scroll to position [401, 0]
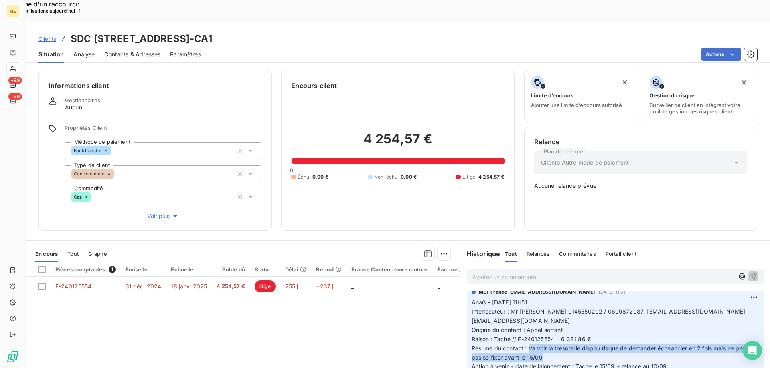
drag, startPoint x: 525, startPoint y: 329, endPoint x: 558, endPoint y: 340, distance: 34.4
click at [558, 340] on p "Anaïs - [DATE] 11H51 Interlocuteur : Mr [PERSON_NAME] 0145550202 / 0609872087 […" at bounding box center [614, 339] width 287 height 83
click at [558, 339] on p "Anaïs - [DATE] 11H51 Interlocuteur : Mr [PERSON_NAME] 0145550202 / 0609872087 […" at bounding box center [614, 339] width 287 height 83
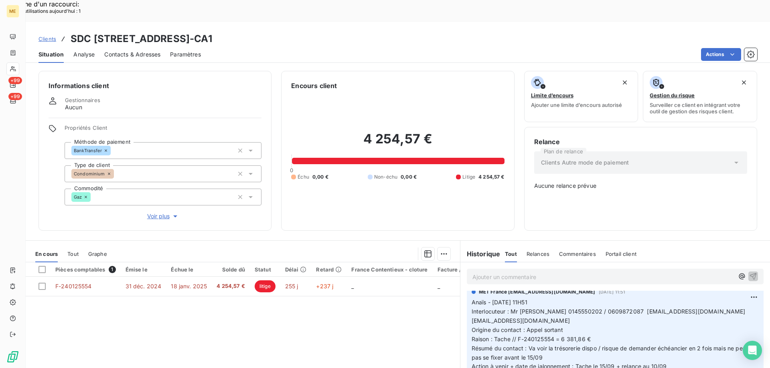
click at [569, 304] on p "Anaïs - [DATE] 11H51 Interlocuteur : Mr [PERSON_NAME] 0145550202 / 0609872087 […" at bounding box center [614, 339] width 287 height 83
drag, startPoint x: 626, startPoint y: 293, endPoint x: 711, endPoint y: 298, distance: 85.5
click at [711, 298] on p "Anaïs - [DATE] 11H51 Interlocuteur : Mr [PERSON_NAME] 0145550202 / 0609872087 […" at bounding box center [614, 339] width 287 height 83
drag, startPoint x: 711, startPoint y: 298, endPoint x: 680, endPoint y: 331, distance: 45.7
click at [711, 299] on p "Anaïs - [DATE] 11H51 Interlocuteur : Mr [PERSON_NAME] 0145550202 / 0609872087 […" at bounding box center [614, 339] width 287 height 83
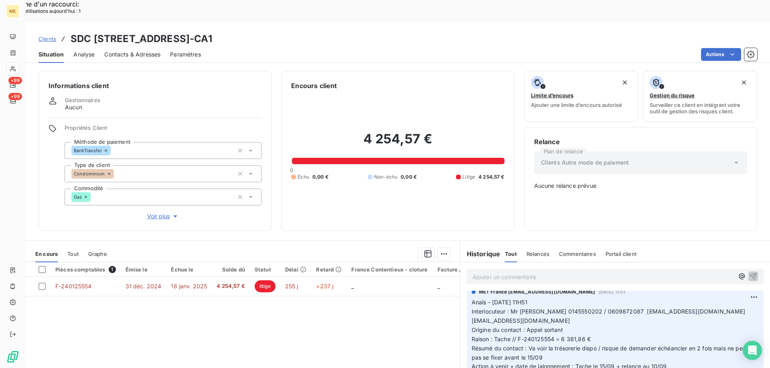
click at [594, 345] on span "Résumé du contact : Va voir la trésorerie dispo / risque de demander échéancier…" at bounding box center [610, 353] width 278 height 16
drag, startPoint x: 527, startPoint y: 331, endPoint x: 542, endPoint y: 335, distance: 15.5
click at [542, 335] on p "Anaïs - [DATE] 11H51 Interlocuteur : Mr [PERSON_NAME] 0145550202 / 0609872087 […" at bounding box center [614, 339] width 287 height 83
click at [553, 337] on p "Anaïs - [DATE] 11H51 Interlocuteur : Mr [PERSON_NAME] 0145550202 / 0609872087 […" at bounding box center [614, 339] width 287 height 83
click at [558, 341] on p "Anaïs - [DATE] 11H51 Interlocuteur : Mr [PERSON_NAME] 0145550202 / 0609872087 […" at bounding box center [614, 339] width 287 height 83
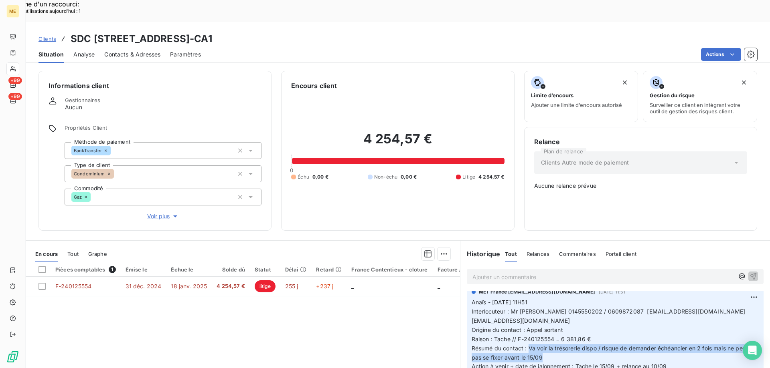
drag, startPoint x: 525, startPoint y: 329, endPoint x: 560, endPoint y: 338, distance: 35.5
click at [559, 338] on p "Anaïs - [DATE] 11H51 Interlocuteur : Mr [PERSON_NAME] 0145550202 / 0609872087 […" at bounding box center [614, 339] width 287 height 83
click at [560, 338] on p "Anaïs - [DATE] 11H51 Interlocuteur : Mr [PERSON_NAME] 0145550202 / 0609872087 […" at bounding box center [614, 339] width 287 height 83
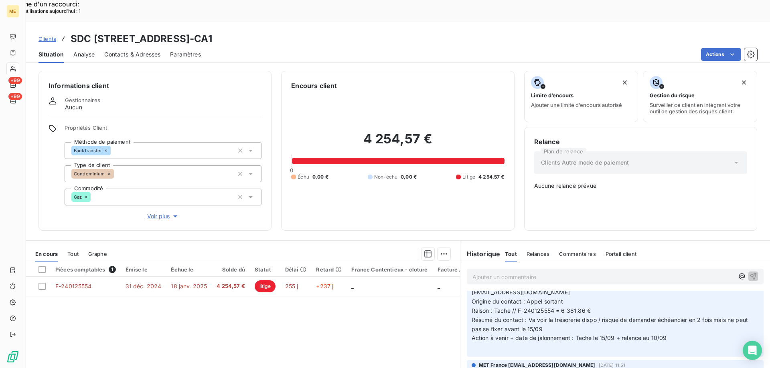
scroll to position [441, 0]
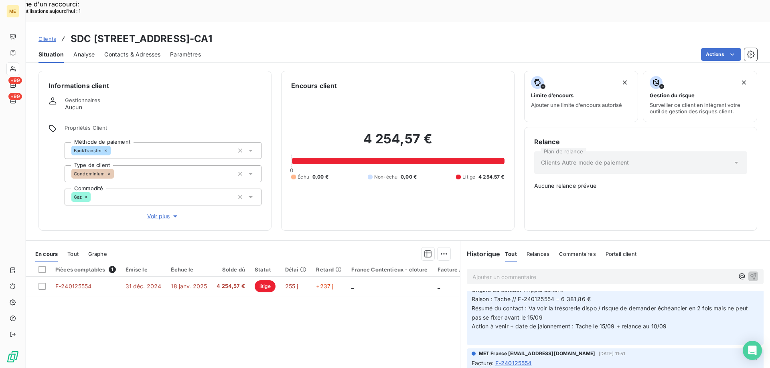
drag, startPoint x: 303, startPoint y: 15, endPoint x: 209, endPoint y: 18, distance: 94.7
click at [209, 32] on h3 "SDC [STREET_ADDRESS]-CA1" at bounding box center [141, 39] width 141 height 14
copy h3 "METFRA000002753"
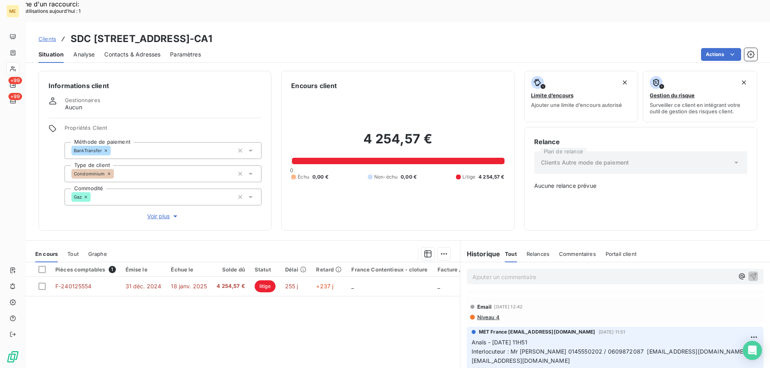
scroll to position [281, 0]
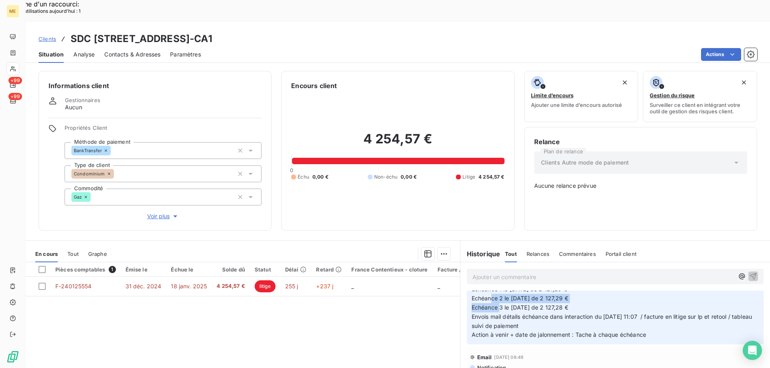
drag, startPoint x: 567, startPoint y: 280, endPoint x: 465, endPoint y: 283, distance: 102.3
click at [467, 283] on div "MET France met-france@recouvrement.met.com 3 sept. 2025, 11:11 Facture : F-2401…" at bounding box center [615, 277] width 297 height 135
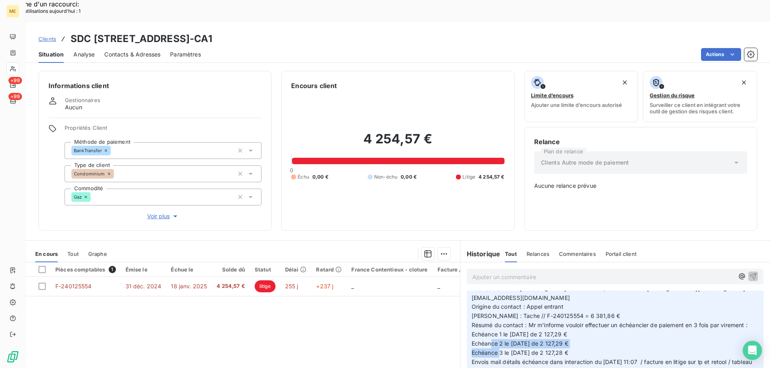
scroll to position [200, 0]
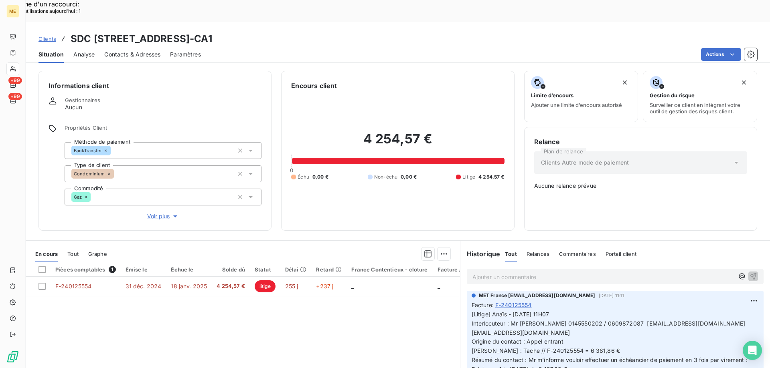
click at [597, 311] on span "[Litige] Anaïs - [DATE] 11H07 Interlocuteur : Mr [PERSON_NAME] 0145550202 / 060…" at bounding box center [612, 365] width 282 height 108
drag, startPoint x: 621, startPoint y: 297, endPoint x: 588, endPoint y: 298, distance: 32.5
click at [588, 311] on span "[Litige] Anaïs - [DATE] 11H07 Interlocuteur : Mr [PERSON_NAME] 0145550202 / 060…" at bounding box center [612, 365] width 282 height 108
click at [608, 311] on span "[Litige] Anaïs - [DATE] 11H07 Interlocuteur : Mr [PERSON_NAME] 0145550202 / 060…" at bounding box center [612, 365] width 282 height 108
click at [555, 311] on span "[Litige] Anaïs - [DATE] 11H07 Interlocuteur : Mr [PERSON_NAME] 0145550202 / 060…" at bounding box center [612, 365] width 282 height 108
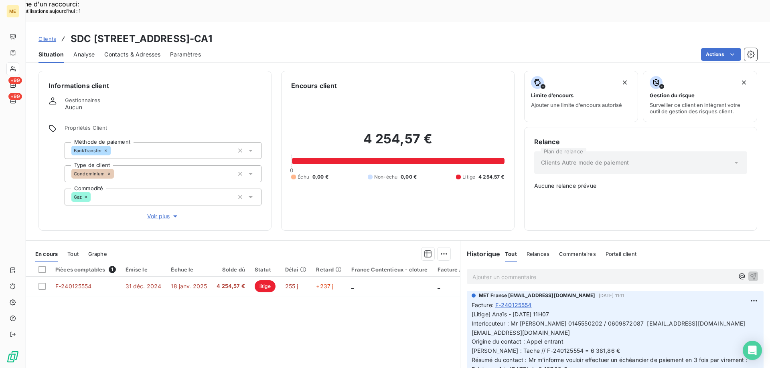
click at [560, 311] on span "[Litige] Anaïs - [DATE] 11H07 Interlocuteur : Mr [PERSON_NAME] 0145550202 / 060…" at bounding box center [612, 365] width 282 height 108
click at [564, 311] on span "[Litige] Anaïs - [DATE] 11H07 Interlocuteur : Mr [PERSON_NAME] 0145550202 / 060…" at bounding box center [612, 365] width 282 height 108
click at [574, 311] on span "[Litige] Anaïs - [DATE] 11H07 Interlocuteur : Mr [PERSON_NAME] 0145550202 / 060…" at bounding box center [612, 365] width 282 height 108
click at [583, 311] on span "[Litige] Anaïs - [DATE] 11H07 Interlocuteur : Mr [PERSON_NAME] 0145550202 / 060…" at bounding box center [612, 365] width 282 height 108
click at [651, 310] on p "[Litige] Anaïs - [DATE] 11H07 Interlocuteur : Mr [PERSON_NAME] 0145550202 / 060…" at bounding box center [614, 365] width 287 height 110
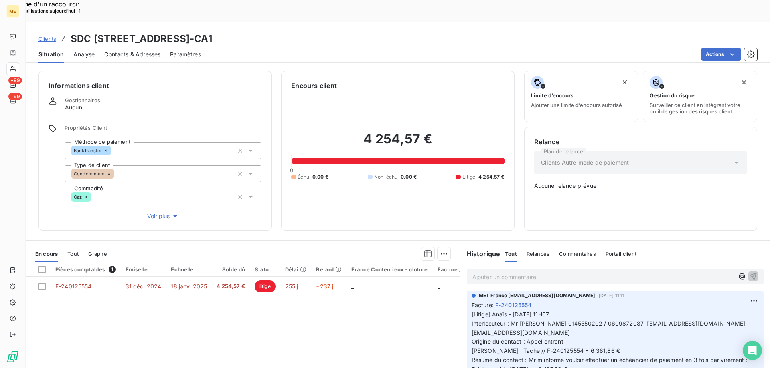
click at [582, 310] on p "[Litige] Anaïs - [DATE] 11H07 Interlocuteur : Mr [PERSON_NAME] 0145550202 / 060…" at bounding box center [614, 365] width 287 height 110
drag, startPoint x: 625, startPoint y: 296, endPoint x: 710, endPoint y: 298, distance: 85.4
click at [710, 311] on span "[Litige] Anaïs - [DATE] 11H07 Interlocuteur : Mr [PERSON_NAME] 0145550202 / 060…" at bounding box center [612, 365] width 282 height 108
click at [656, 311] on span "[Litige] Anaïs - [DATE] 11H07 Interlocuteur : Mr [PERSON_NAME] 0145550202 / 060…" at bounding box center [612, 365] width 282 height 108
click at [636, 311] on span "[Litige] Anaïs - [DATE] 11H07 Interlocuteur : Mr [PERSON_NAME] 0145550202 / 060…" at bounding box center [612, 365] width 282 height 108
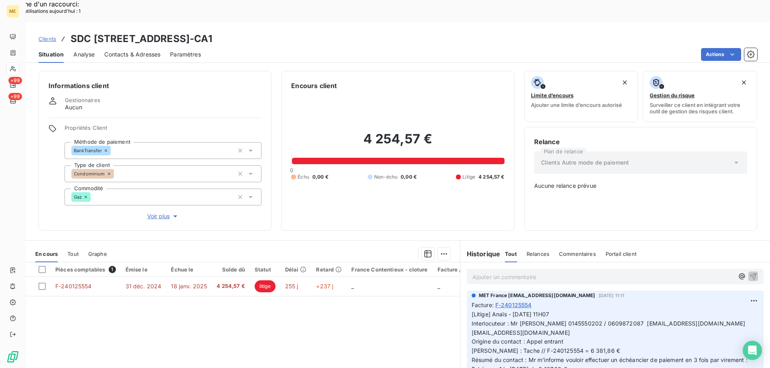
drag, startPoint x: 435, startPoint y: 16, endPoint x: 69, endPoint y: 17, distance: 366.4
click at [70, 32] on div "Clients SDC 13 , RUE DE LORRAINE - METFRA000002753_21552821900958-CA1" at bounding box center [398, 39] width 744 height 14
copy h3 "SDC [STREET_ADDRESS]-CA1"
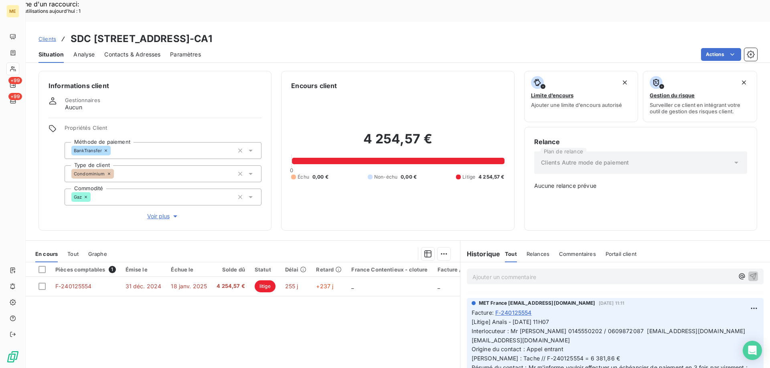
scroll to position [160, 0]
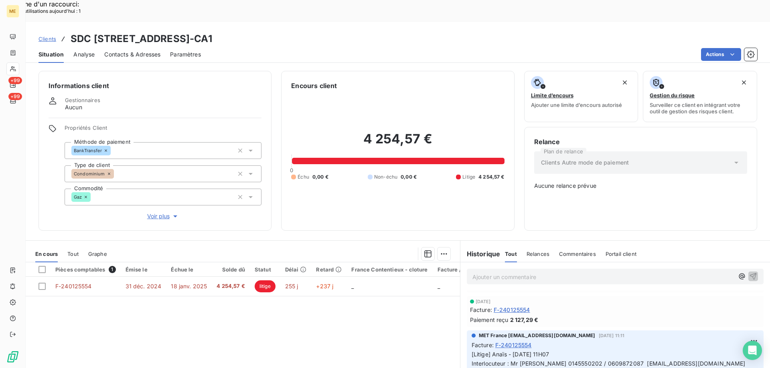
drag, startPoint x: 652, startPoint y: 279, endPoint x: 489, endPoint y: 326, distance: 169.8
copy span "Anaïs - [DATE] 11H07 Interlocuteur : Mr [PERSON_NAME] 0145550202 / 0609872087 […"
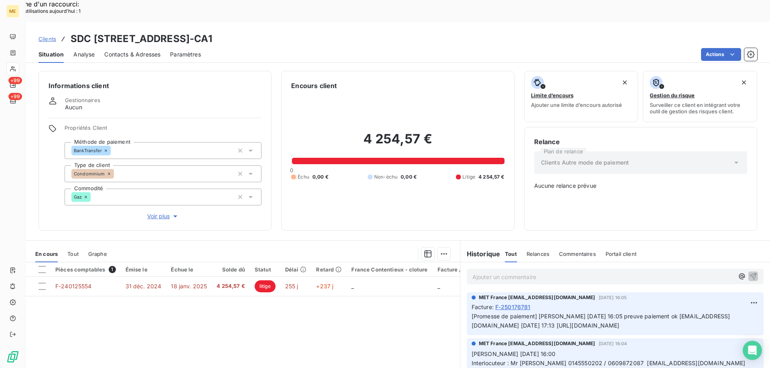
scroll to position [160, 0]
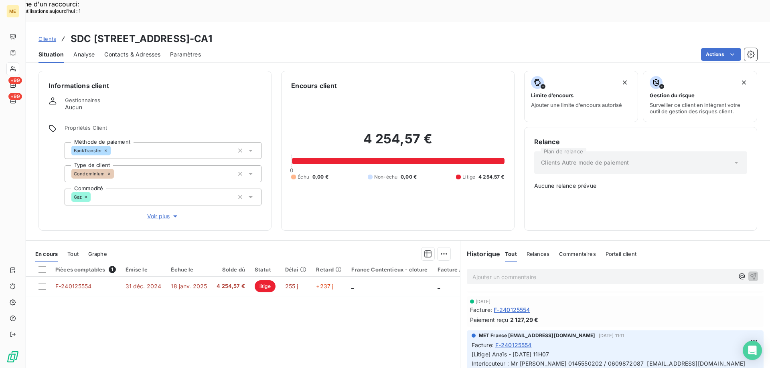
click at [542, 272] on p "Ajouter un commentaire ﻿" at bounding box center [602, 277] width 261 height 10
click at [544, 272] on p "Ajouter un commentaire ﻿" at bounding box center [602, 277] width 261 height 10
click at [527, 272] on p "Ajouter un commentaire ﻿" at bounding box center [602, 277] width 261 height 10
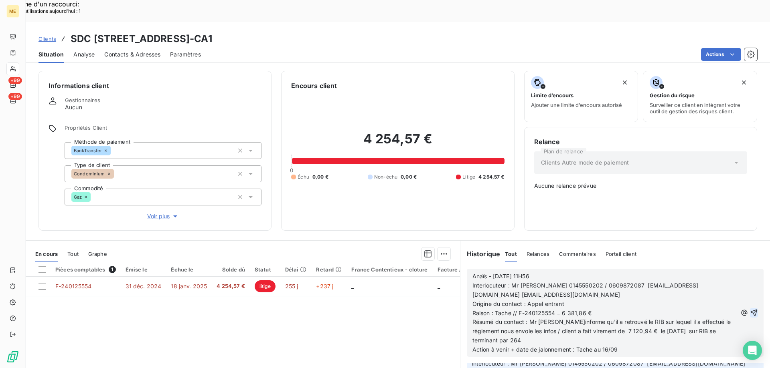
click at [750, 309] on icon "button" at bounding box center [754, 313] width 8 height 8
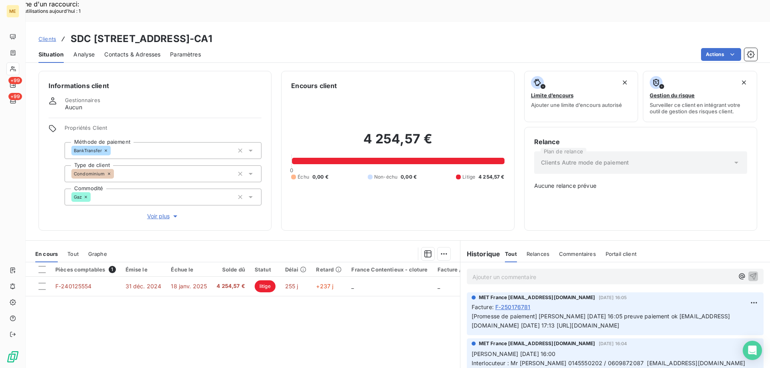
scroll to position [12, 0]
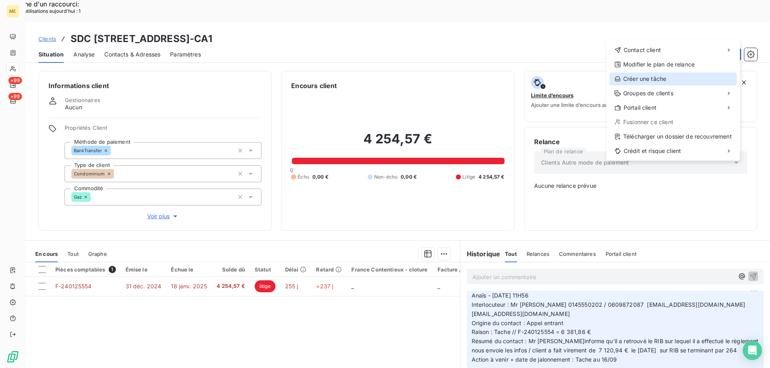
click at [635, 80] on div "Créer une tâche" at bounding box center [672, 79] width 127 height 13
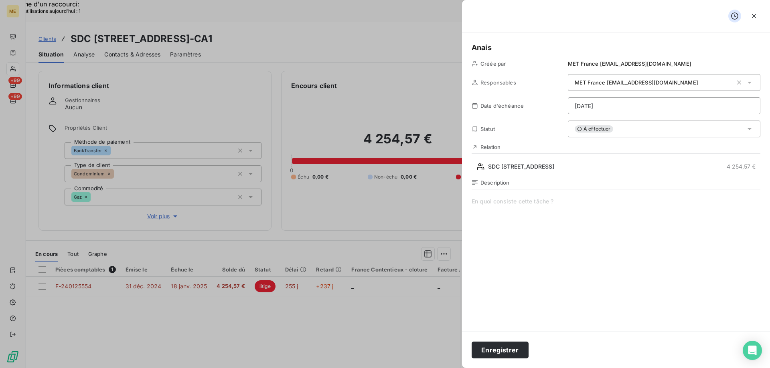
click at [540, 201] on span at bounding box center [615, 275] width 289 height 154
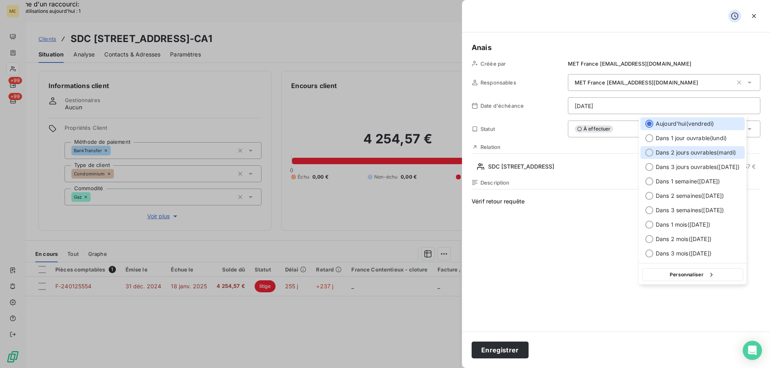
click at [685, 150] on span "Dans 2 jours ouvrables ( [DATE] )" at bounding box center [695, 153] width 80 height 8
type input "[DATE]"
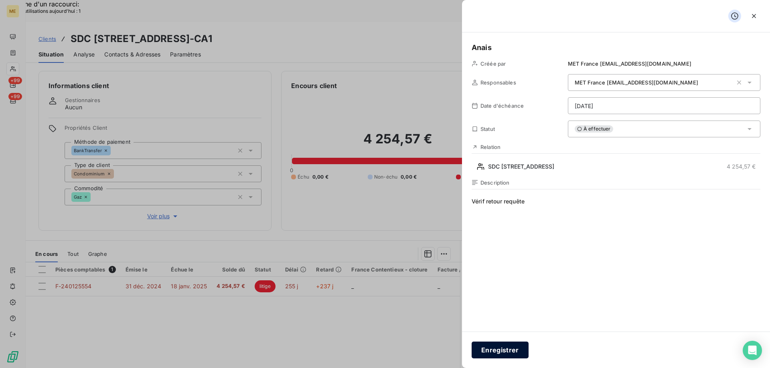
click at [519, 351] on button "Enregistrer" at bounding box center [499, 350] width 57 height 17
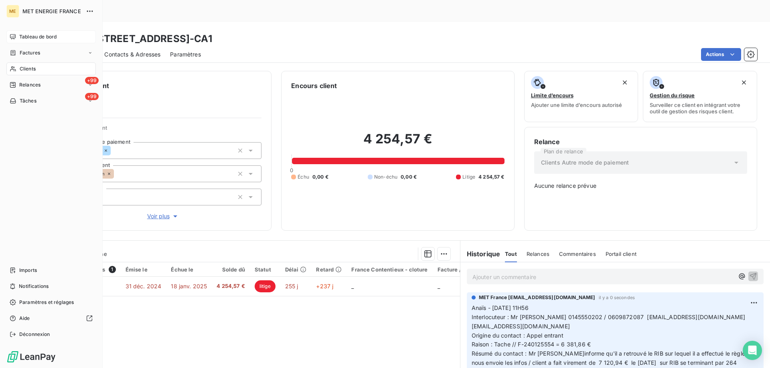
scroll to position [12, 0]
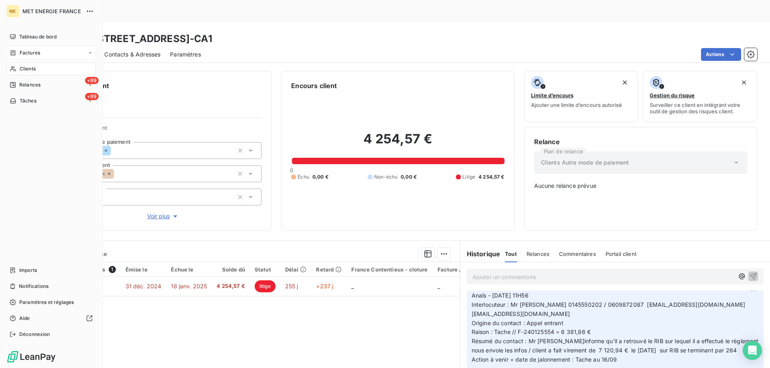
click at [49, 57] on div "Factures" at bounding box center [50, 52] width 89 height 13
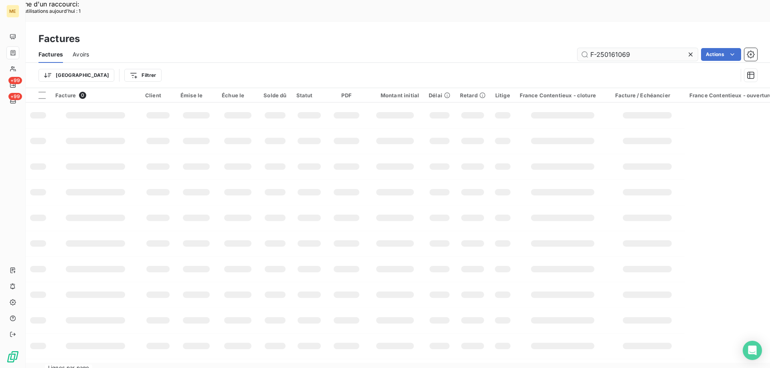
click at [626, 48] on input "F-250161069" at bounding box center [637, 54] width 120 height 13
click at [625, 48] on input "F-250161069" at bounding box center [637, 54] width 120 height 13
click at [651, 48] on input "F-250177028" at bounding box center [637, 54] width 120 height 13
type input "F-250177028"
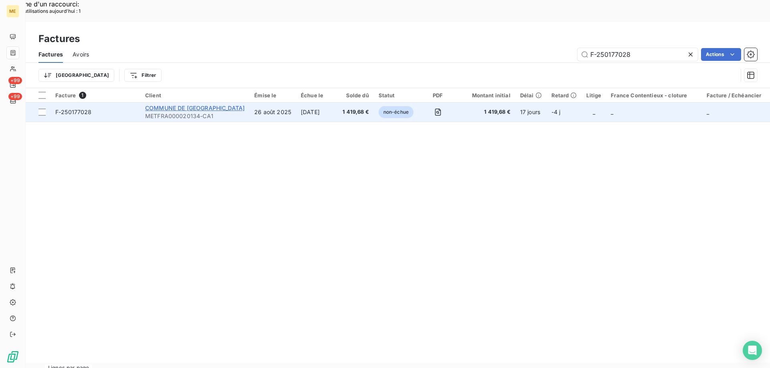
click at [171, 105] on span "COMMUNE DE [GEOGRAPHIC_DATA]" at bounding box center [194, 108] width 99 height 7
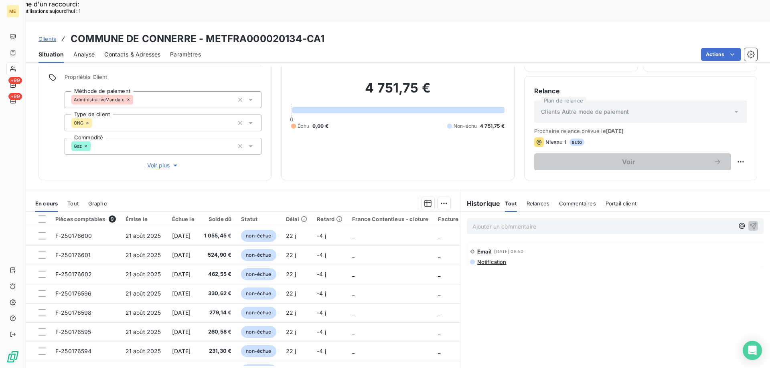
click at [154, 162] on span "Voir plus" at bounding box center [163, 166] width 32 height 8
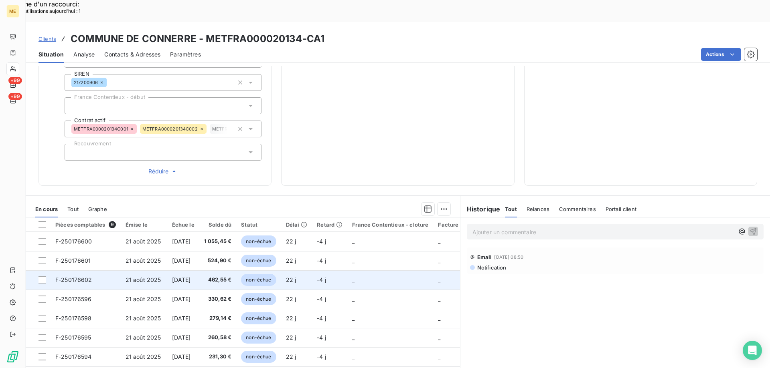
scroll to position [71, 0]
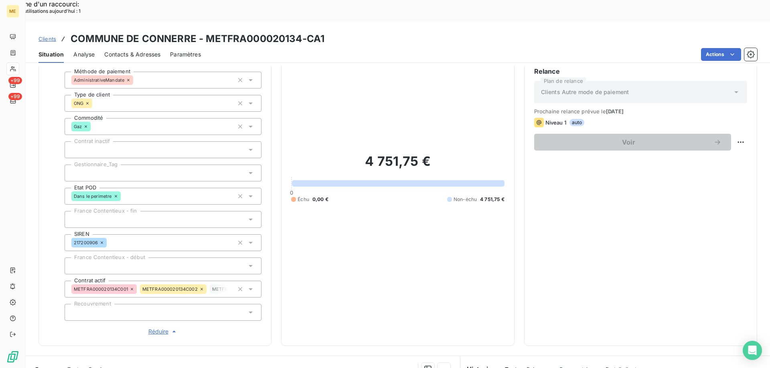
click at [120, 165] on div at bounding box center [163, 173] width 197 height 17
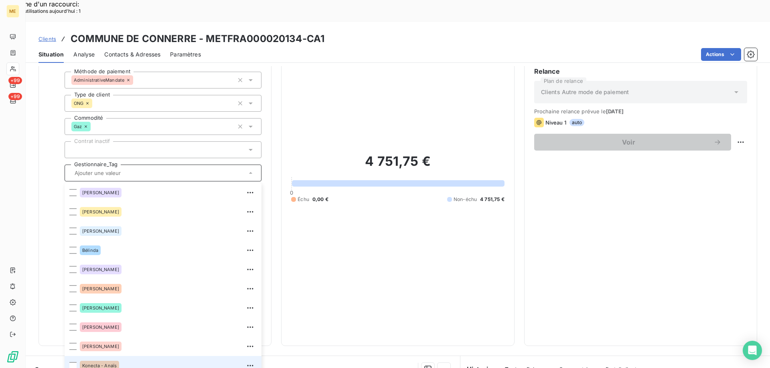
click at [148, 360] on div "Konecta - Anaïs" at bounding box center [168, 366] width 177 height 13
click at [105, 361] on div "Konecta - Anaïs" at bounding box center [99, 366] width 39 height 10
click at [196, 170] on input "text" at bounding box center [175, 173] width 117 height 7
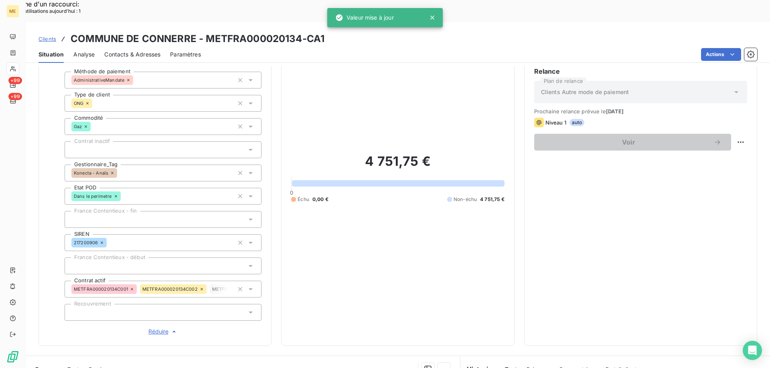
click at [402, 191] on div "4 751,75 € 0 Échu 0,00 € Non-échu 4 751,75 €" at bounding box center [397, 178] width 213 height 316
click at [431, 17] on icon at bounding box center [432, 18] width 4 height 4
click at [431, 16] on icon at bounding box center [432, 18] width 4 height 4
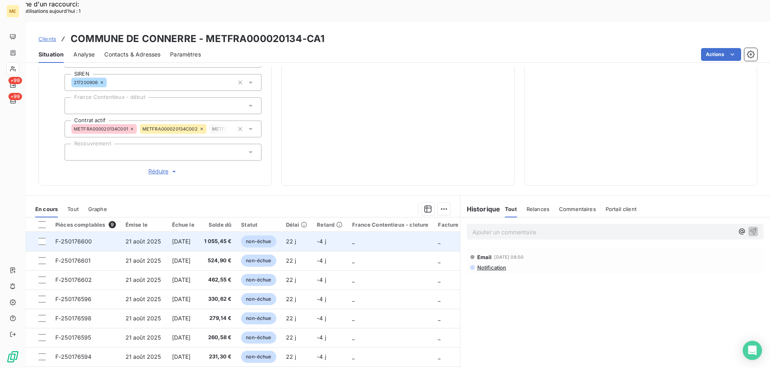
scroll to position [37, 0]
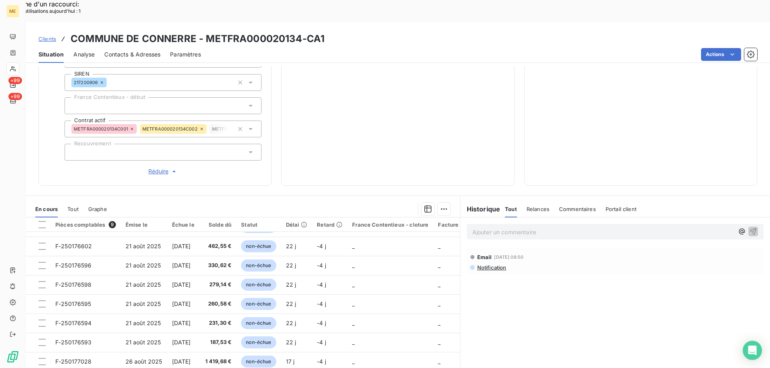
click at [131, 51] on span "Contacts & Adresses" at bounding box center [132, 55] width 56 height 8
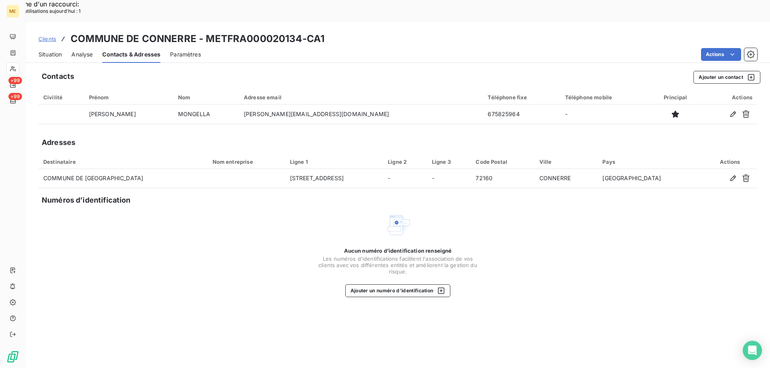
click at [52, 51] on span "Situation" at bounding box center [49, 55] width 23 height 8
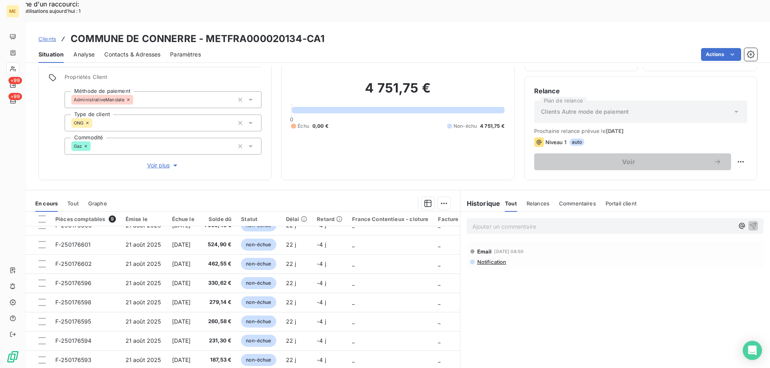
scroll to position [0, 0]
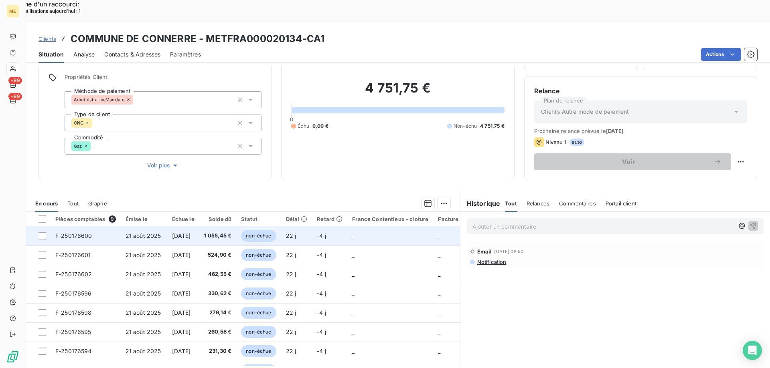
click at [374, 226] on td "_" at bounding box center [390, 235] width 86 height 19
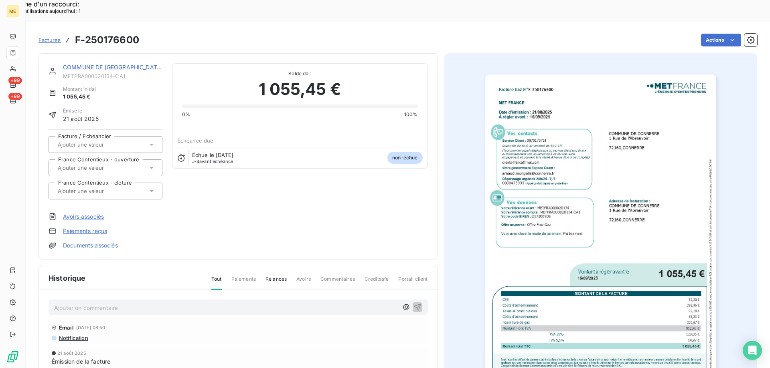
click at [594, 243] on img "button" at bounding box center [600, 238] width 231 height 326
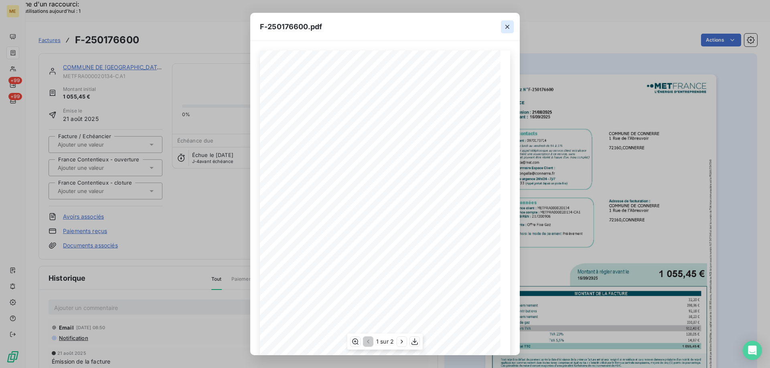
click at [505, 25] on icon "button" at bounding box center [507, 27] width 8 height 8
click at [507, 26] on icon "button" at bounding box center [507, 27] width 4 height 4
click at [505, 25] on icon "button" at bounding box center [507, 27] width 8 height 8
click at [507, 27] on icon "button" at bounding box center [507, 27] width 8 height 8
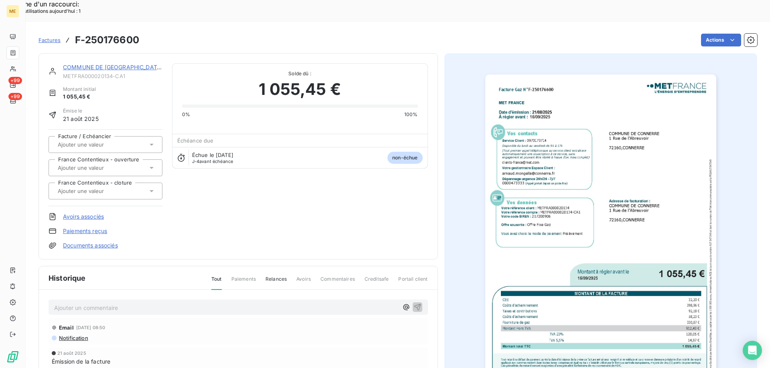
click at [105, 64] on link "COMMUNE DE [GEOGRAPHIC_DATA]" at bounding box center [113, 67] width 100 height 7
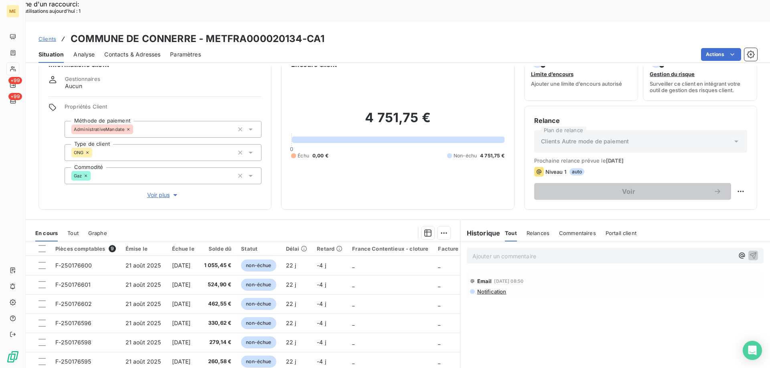
scroll to position [51, 0]
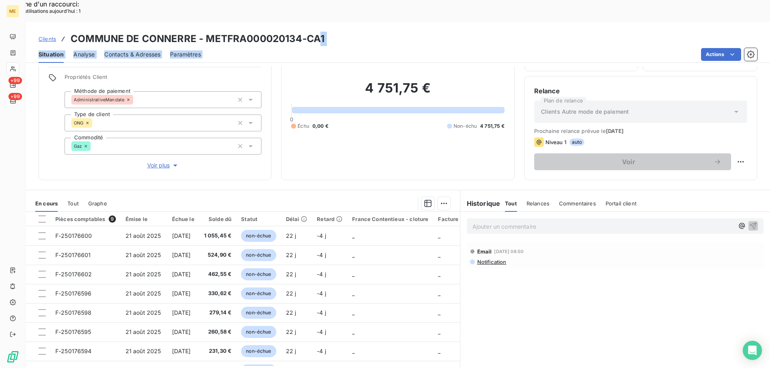
drag, startPoint x: 321, startPoint y: 20, endPoint x: 343, endPoint y: 4, distance: 26.8
click at [253, 25] on div "Clients COMMUNE DE CONNERRE - METFRA000020134-CA1 Situation Analyse Contacts & …" at bounding box center [398, 42] width 744 height 41
drag, startPoint x: 334, startPoint y: 21, endPoint x: 323, endPoint y: 22, distance: 10.5
click at [333, 32] on div "Clients COMMUNE DE CONNERRE - METFRA000020134-CA1" at bounding box center [398, 39] width 744 height 14
click at [323, 32] on h3 "COMMUNE DE CONNERRE - METFRA000020134-CA1" at bounding box center [198, 39] width 254 height 14
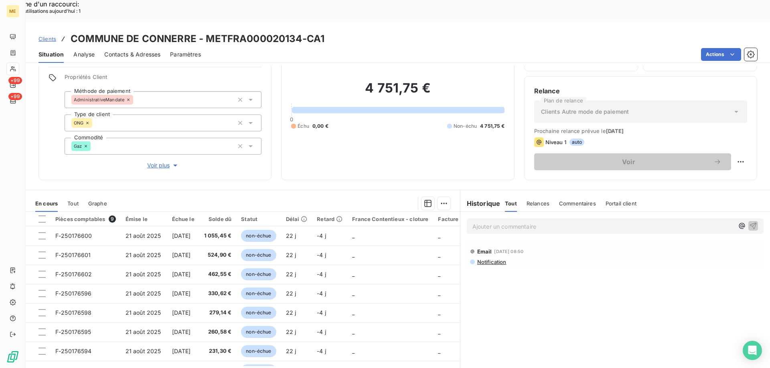
click at [323, 32] on h3 "COMMUNE DE CONNERRE - METFRA000020134-CA1" at bounding box center [198, 39] width 254 height 14
click at [331, 32] on div "Clients COMMUNE DE CONNERRE - METFRA000020134-CA1" at bounding box center [398, 39] width 744 height 14
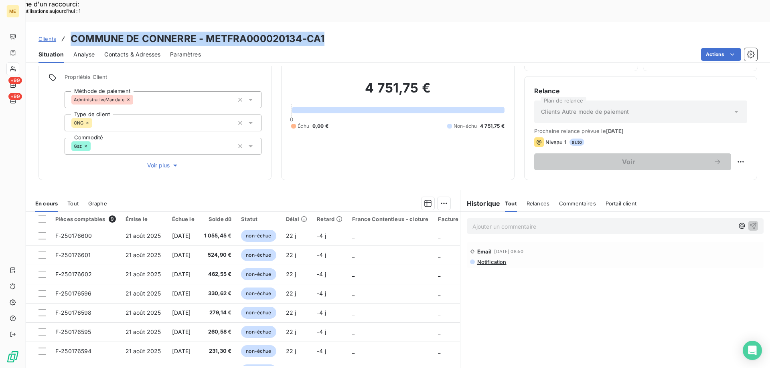
drag, startPoint x: 326, startPoint y: 15, endPoint x: 69, endPoint y: 15, distance: 256.5
click at [69, 32] on div "Clients COMMUNE DE CONNERRE - METFRA000020134-CA1" at bounding box center [398, 39] width 744 height 14
copy h3 "COMMUNE DE CONNERRE - METFRA000020134-CA1"
click at [111, 51] on span "Contacts & Adresses" at bounding box center [132, 55] width 56 height 8
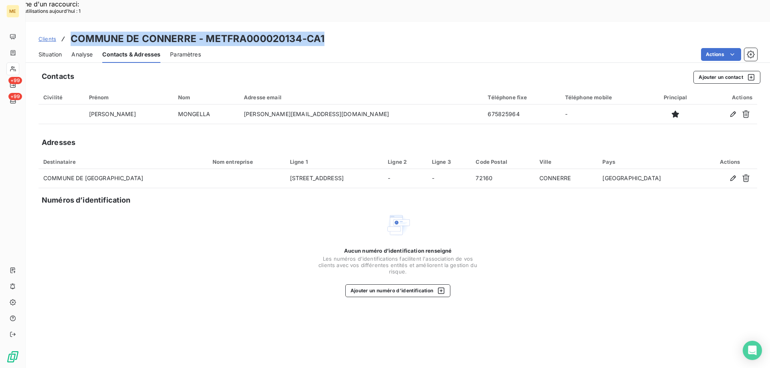
click at [46, 51] on span "Situation" at bounding box center [49, 55] width 23 height 8
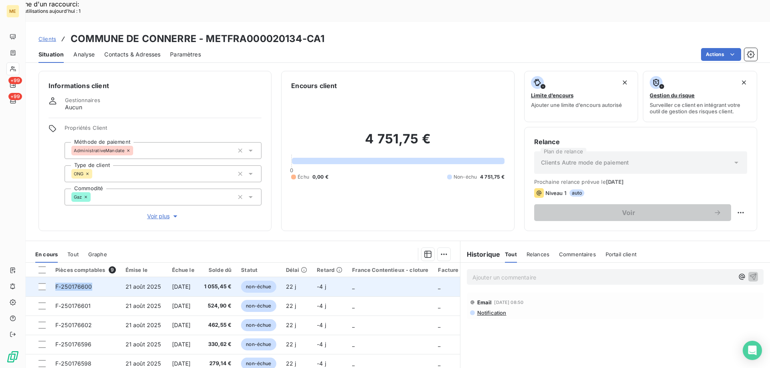
copy span "F-250176600"
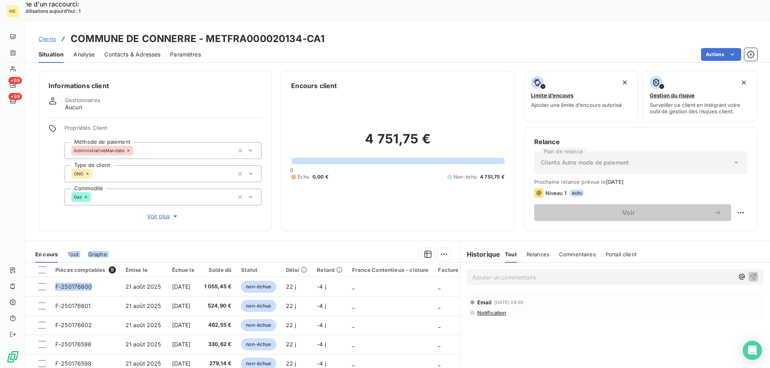
drag, startPoint x: 93, startPoint y: 262, endPoint x: 84, endPoint y: 200, distance: 63.1
click at [77, 207] on div "Informations client Gestionnaires Aucun Propriétés Client Méthode de paiement A…" at bounding box center [398, 228] width 744 height 324
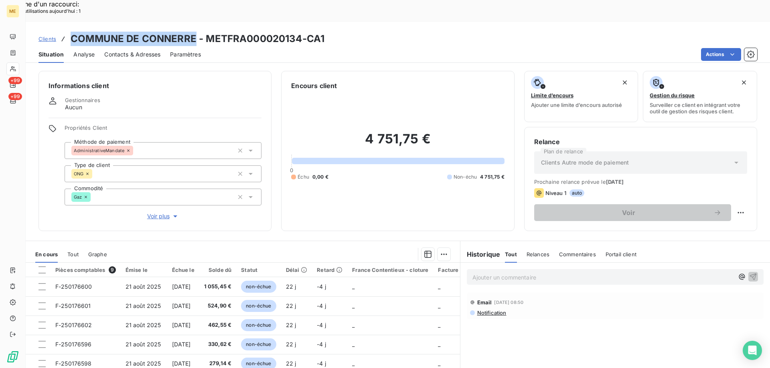
drag, startPoint x: 194, startPoint y: 17, endPoint x: 70, endPoint y: 22, distance: 124.0
click at [71, 32] on h3 "COMMUNE DE CONNERRE - METFRA000020134-CA1" at bounding box center [198, 39] width 254 height 14
copy h3 "COMMUNE DE [GEOGRAPHIC_DATA]"
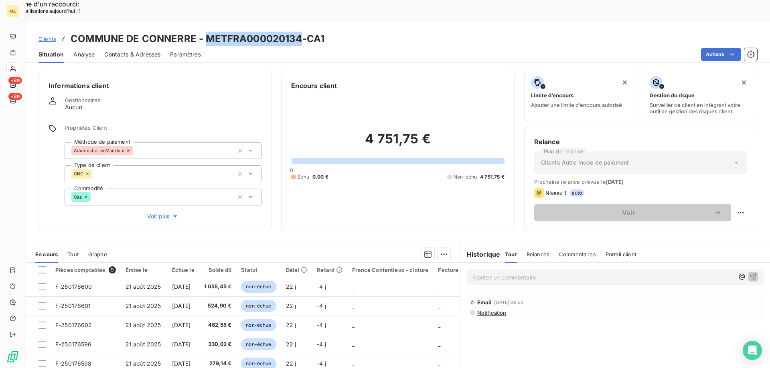
drag, startPoint x: 299, startPoint y: 15, endPoint x: 204, endPoint y: 18, distance: 95.0
click at [204, 32] on h3 "COMMUNE DE CONNERRE - METFRA000020134-CA1" at bounding box center [198, 39] width 254 height 14
copy h3 "METFRA000020134"
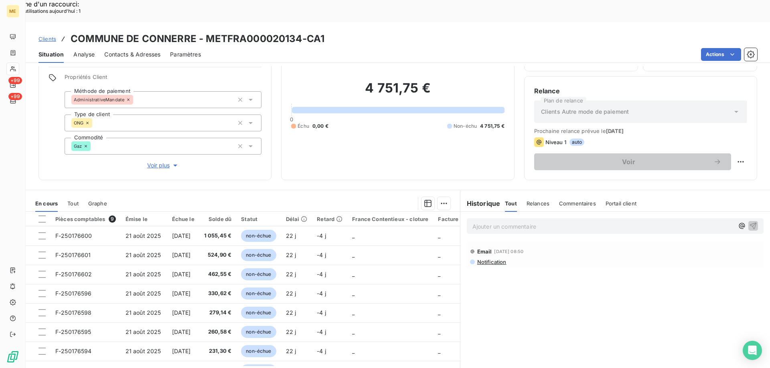
click at [373, 133] on div "4 751,75 € 0 Échu 0,00 € Non-échu 4 751,75 €" at bounding box center [397, 105] width 213 height 131
click at [366, 80] on h2 "4 751,75 €" at bounding box center [397, 92] width 213 height 24
drag, startPoint x: 362, startPoint y: 71, endPoint x: 433, endPoint y: 70, distance: 71.8
click at [433, 80] on h2 "4 751,75 €" at bounding box center [397, 92] width 213 height 24
click at [445, 80] on h2 "4 751,75 €" at bounding box center [397, 92] width 213 height 24
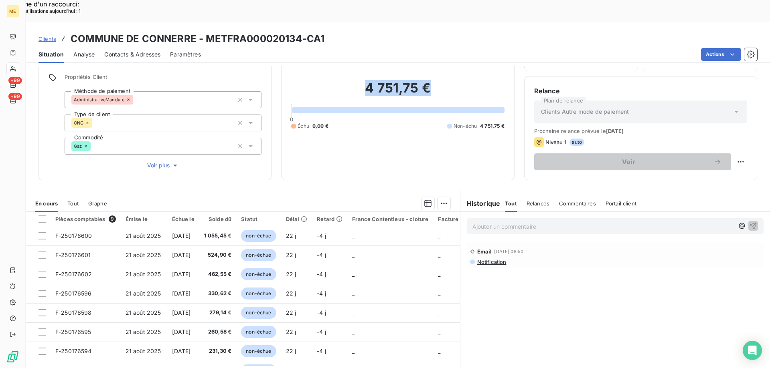
drag, startPoint x: 431, startPoint y: 70, endPoint x: 360, endPoint y: 74, distance: 70.6
click at [359, 80] on h2 "4 751,75 €" at bounding box center [397, 92] width 213 height 24
copy h2 "4 751,75 €"
click at [563, 222] on p "Ajouter un commentaire ﻿" at bounding box center [602, 227] width 261 height 10
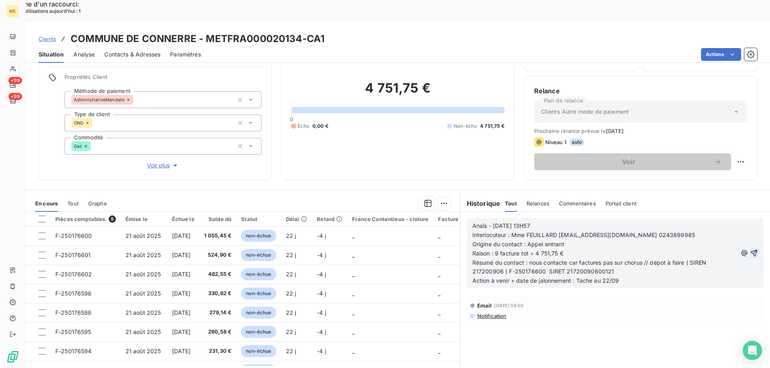
click at [750, 250] on icon "button" at bounding box center [753, 253] width 7 height 7
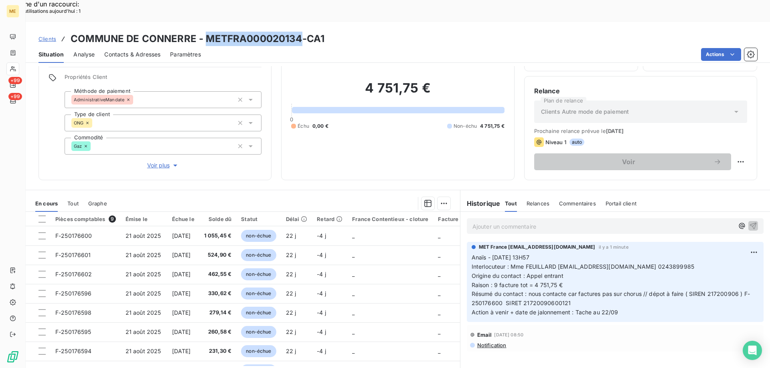
click at [205, 32] on h3 "COMMUNE DE CONNERRE - METFRA000020134-CA1" at bounding box center [198, 39] width 254 height 14
click at [320, 32] on h3 "COMMUNE DE CONNERRE - METFRA000020134-CA1" at bounding box center [198, 39] width 254 height 14
drag, startPoint x: 335, startPoint y: 15, endPoint x: 69, endPoint y: 20, distance: 265.8
click at [69, 32] on div "Clients COMMUNE DE CONNERRE - METFRA000020134-CA1" at bounding box center [398, 39] width 744 height 14
copy h3 "COMMUNE DE CONNERRE - METFRA000020134-CA1"
